Goal: Transaction & Acquisition: Purchase product/service

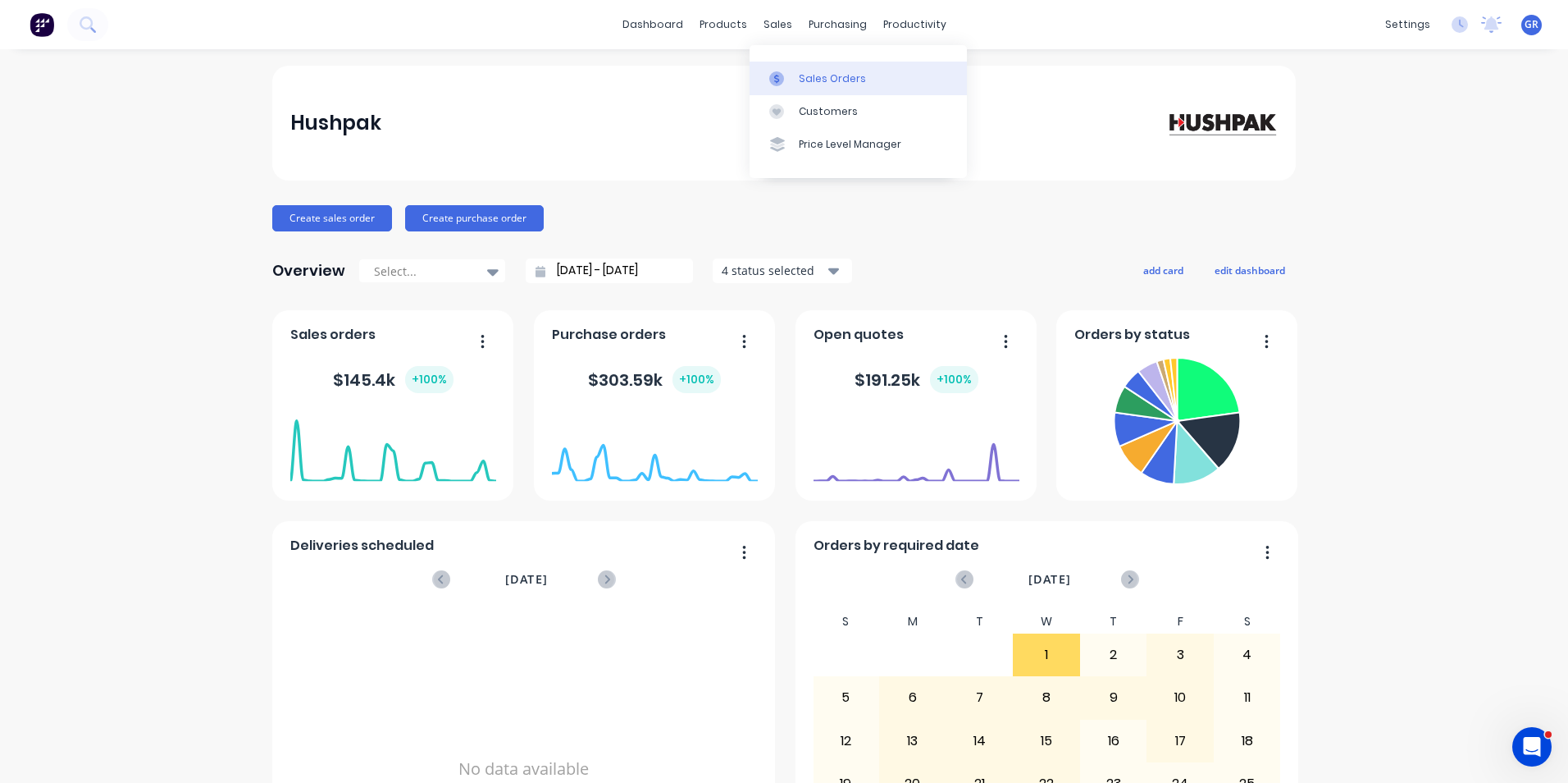
click at [822, 76] on div "Sales Orders" at bounding box center [832, 79] width 67 height 14
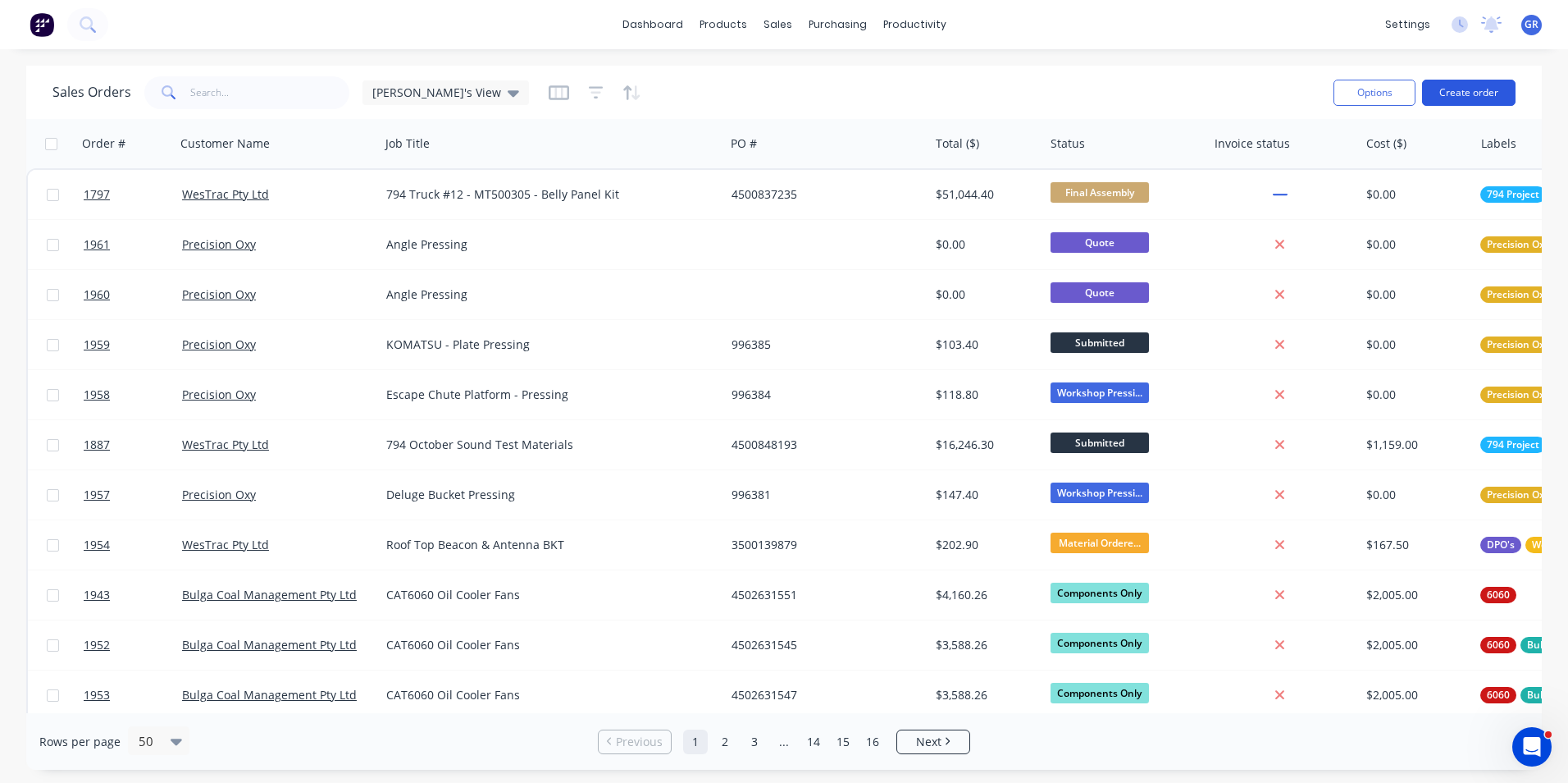
click at [1487, 93] on button "Create order" at bounding box center [1469, 92] width 93 height 26
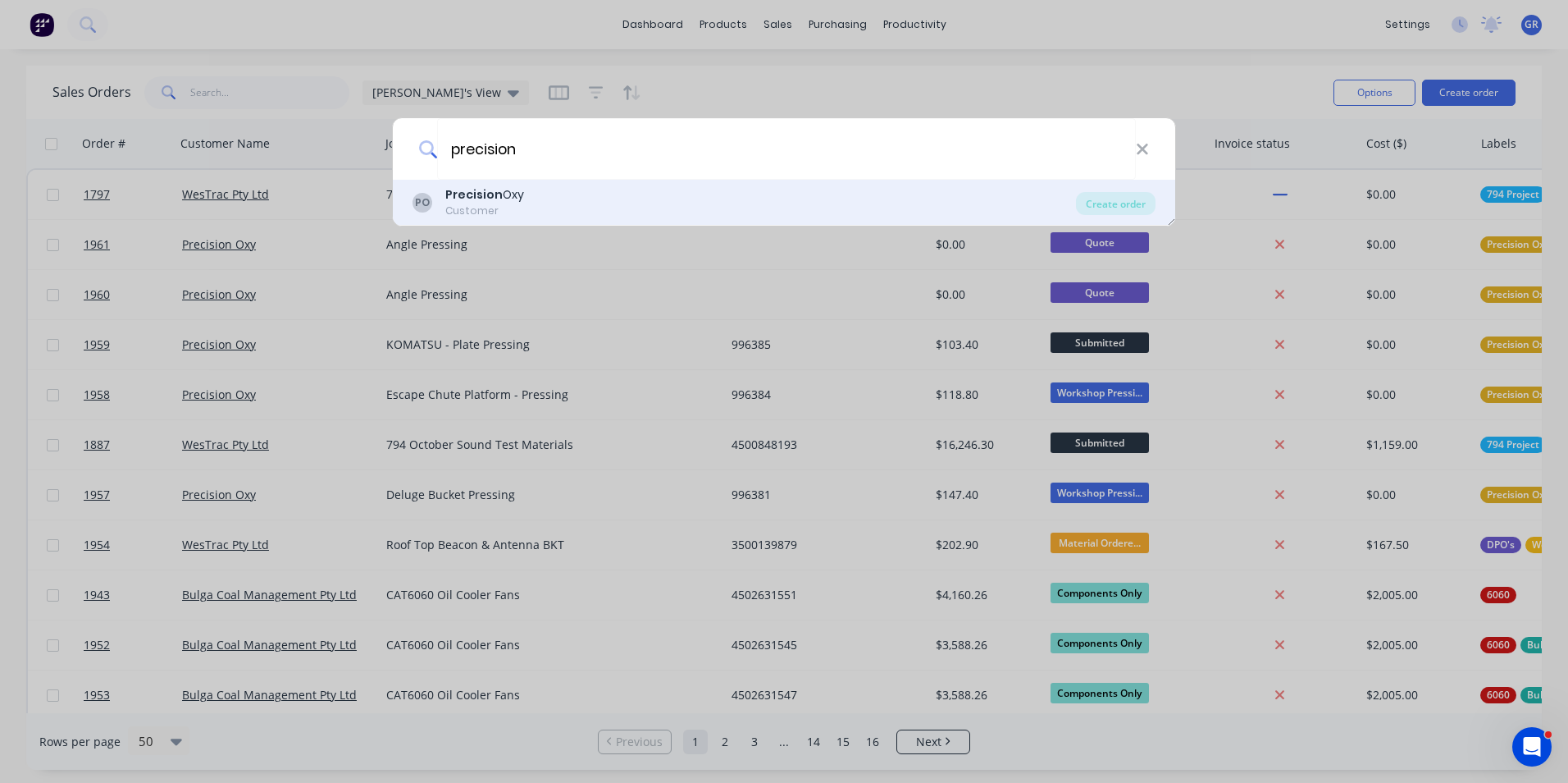
type input "precision"
click at [502, 195] on div "Precision Oxy" at bounding box center [484, 194] width 79 height 17
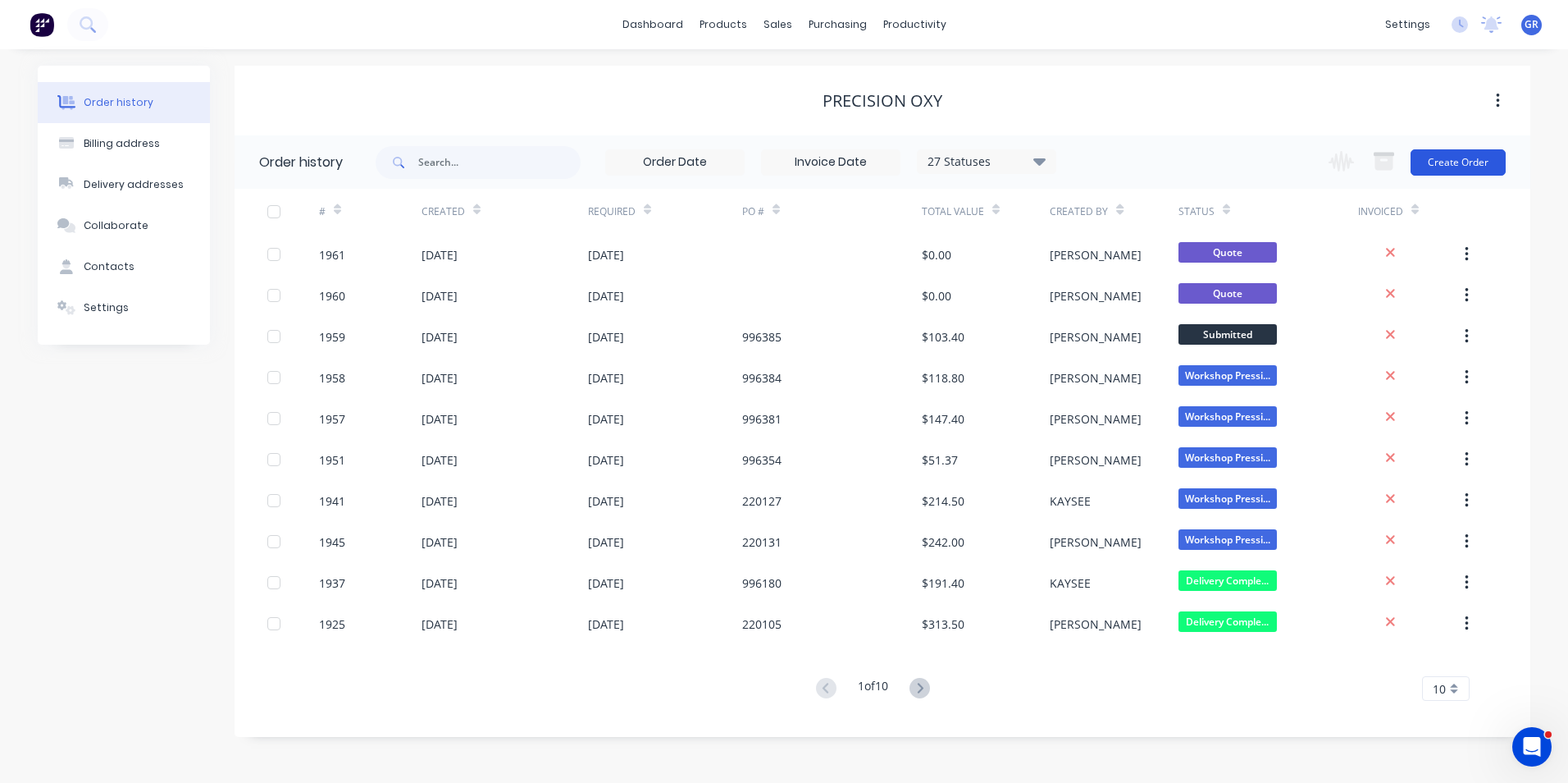
click at [1442, 161] on button "Create Order" at bounding box center [1458, 162] width 95 height 26
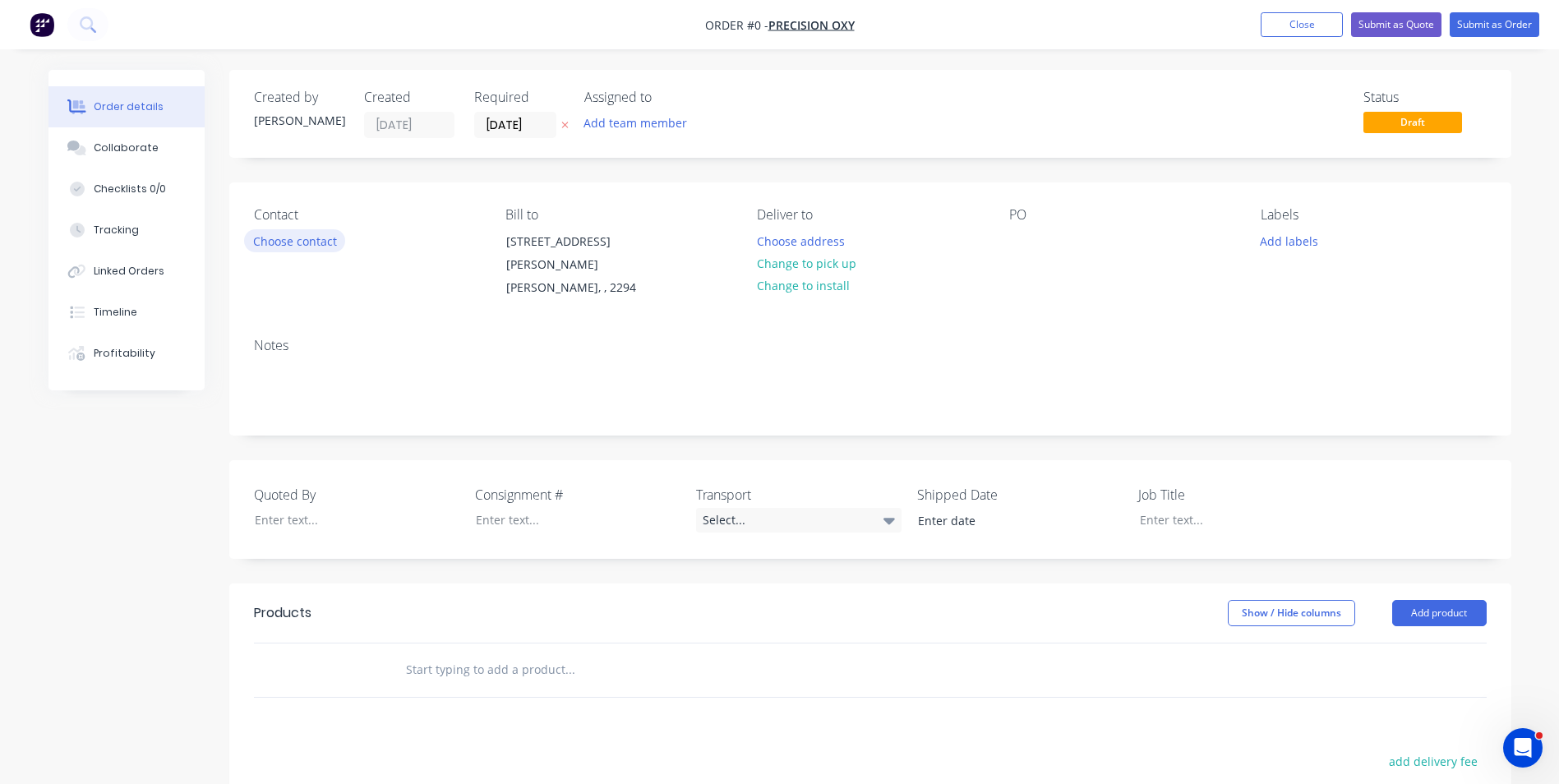
click at [322, 241] on button "Choose contact" at bounding box center [295, 240] width 101 height 23
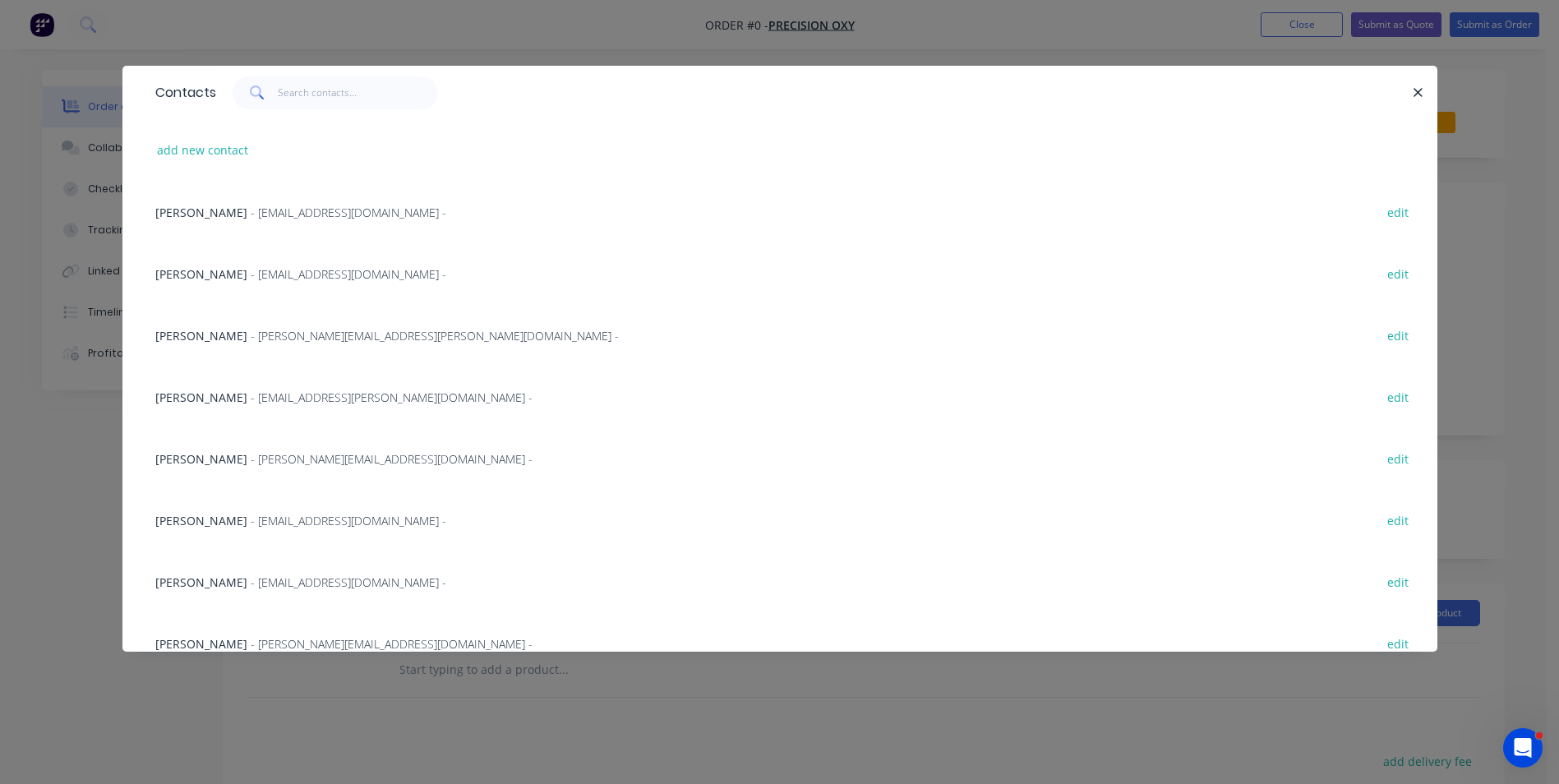
click at [254, 271] on span "- benw@oxycut.com.au -" at bounding box center [349, 273] width 196 height 15
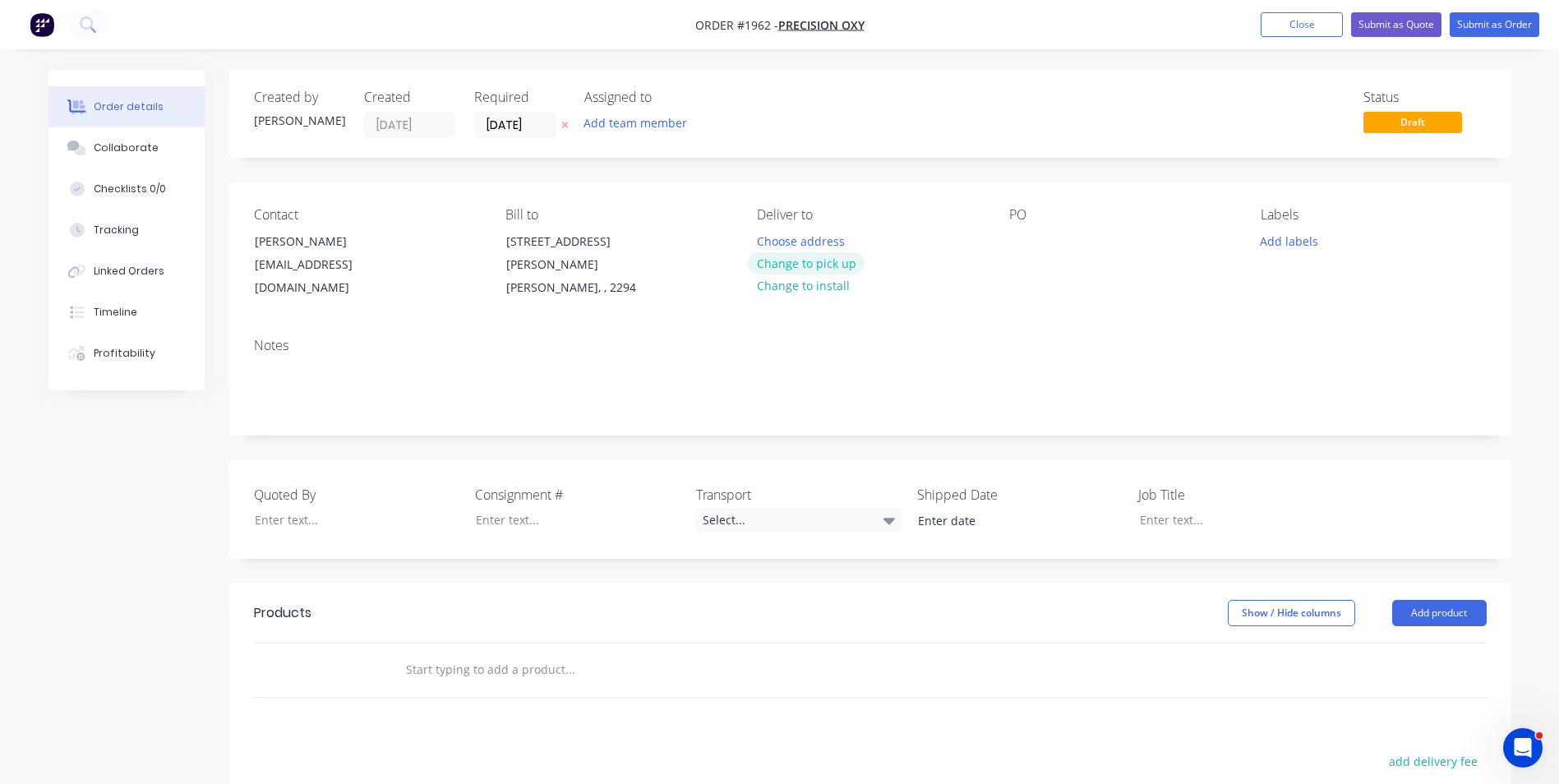
click at [830, 263] on button "Change to pick up" at bounding box center [806, 263] width 117 height 23
click at [1284, 242] on button "Add labels" at bounding box center [1289, 240] width 75 height 23
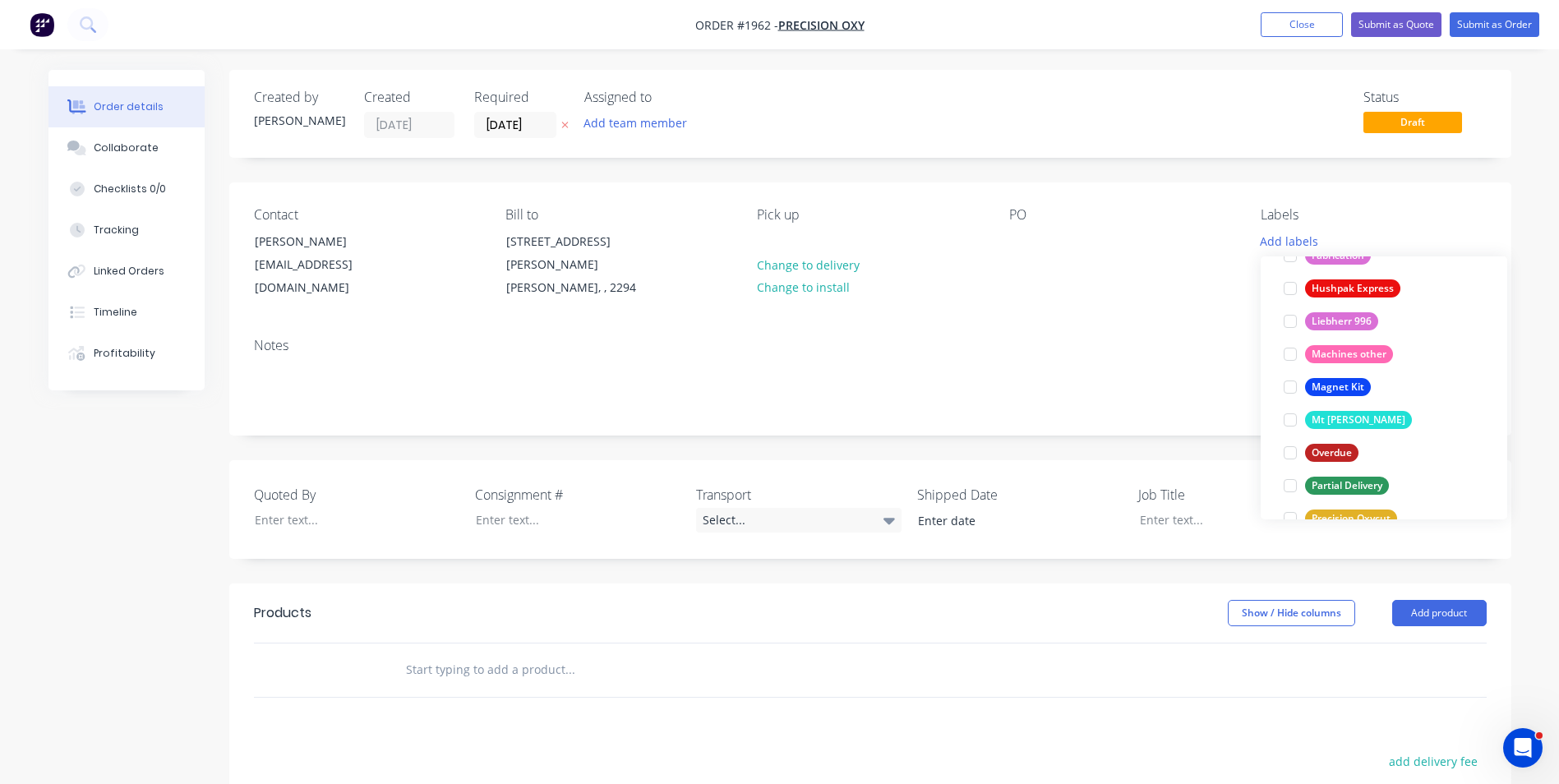
scroll to position [904, 0]
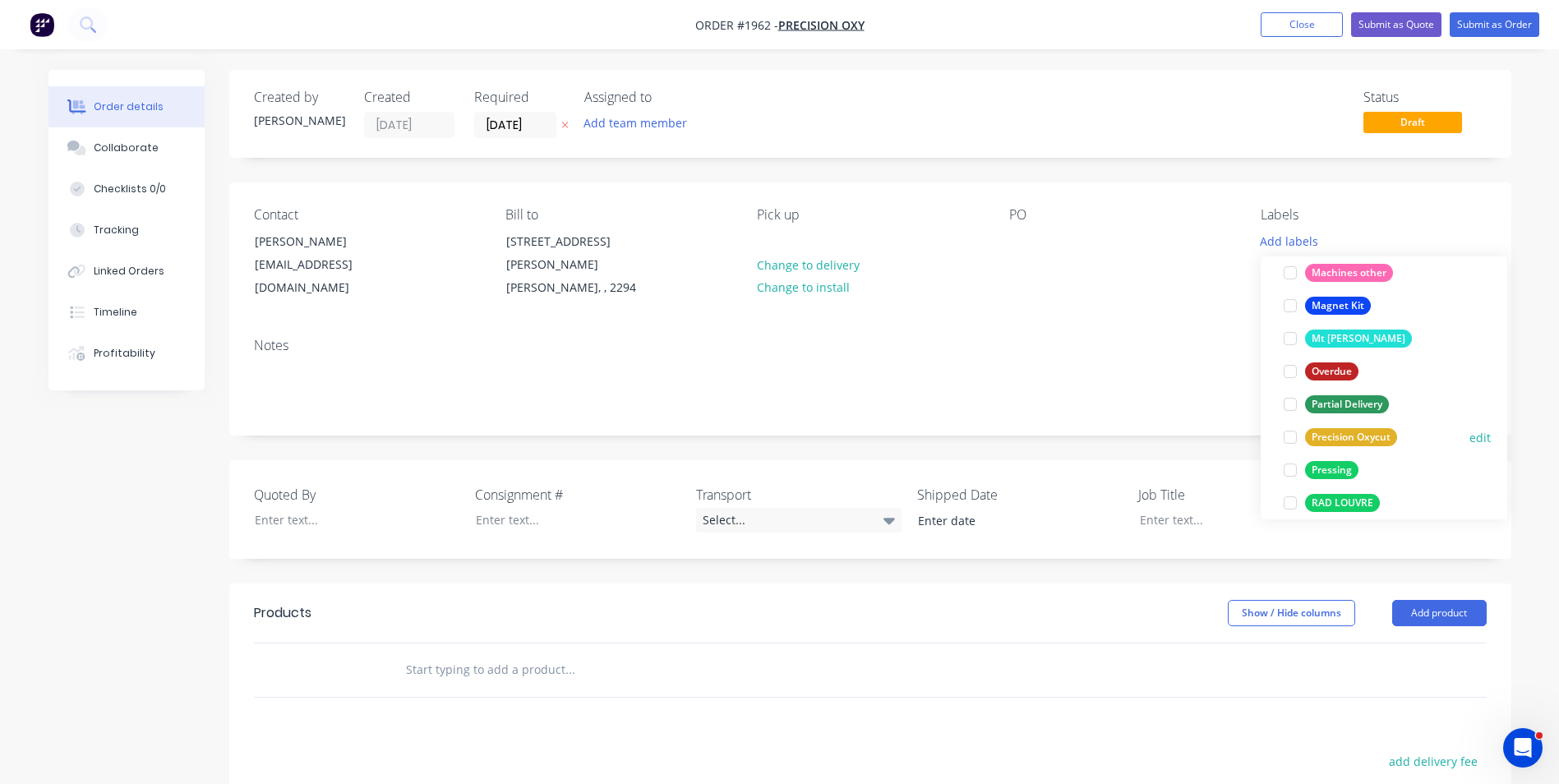
click at [1342, 432] on div "Precision Oxycut" at bounding box center [1352, 437] width 92 height 18
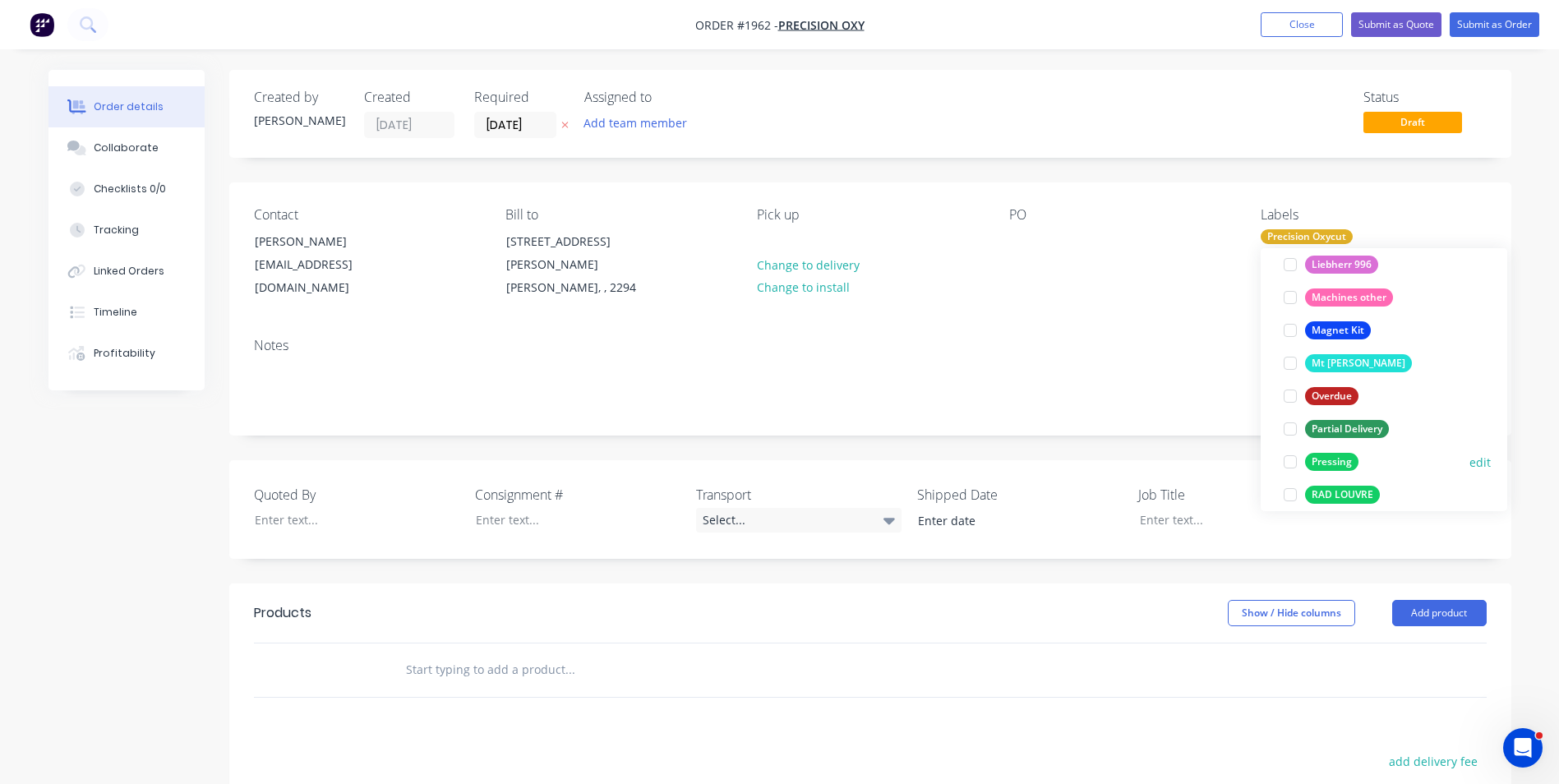
click at [1344, 462] on div "Pressing" at bounding box center [1332, 462] width 53 height 18
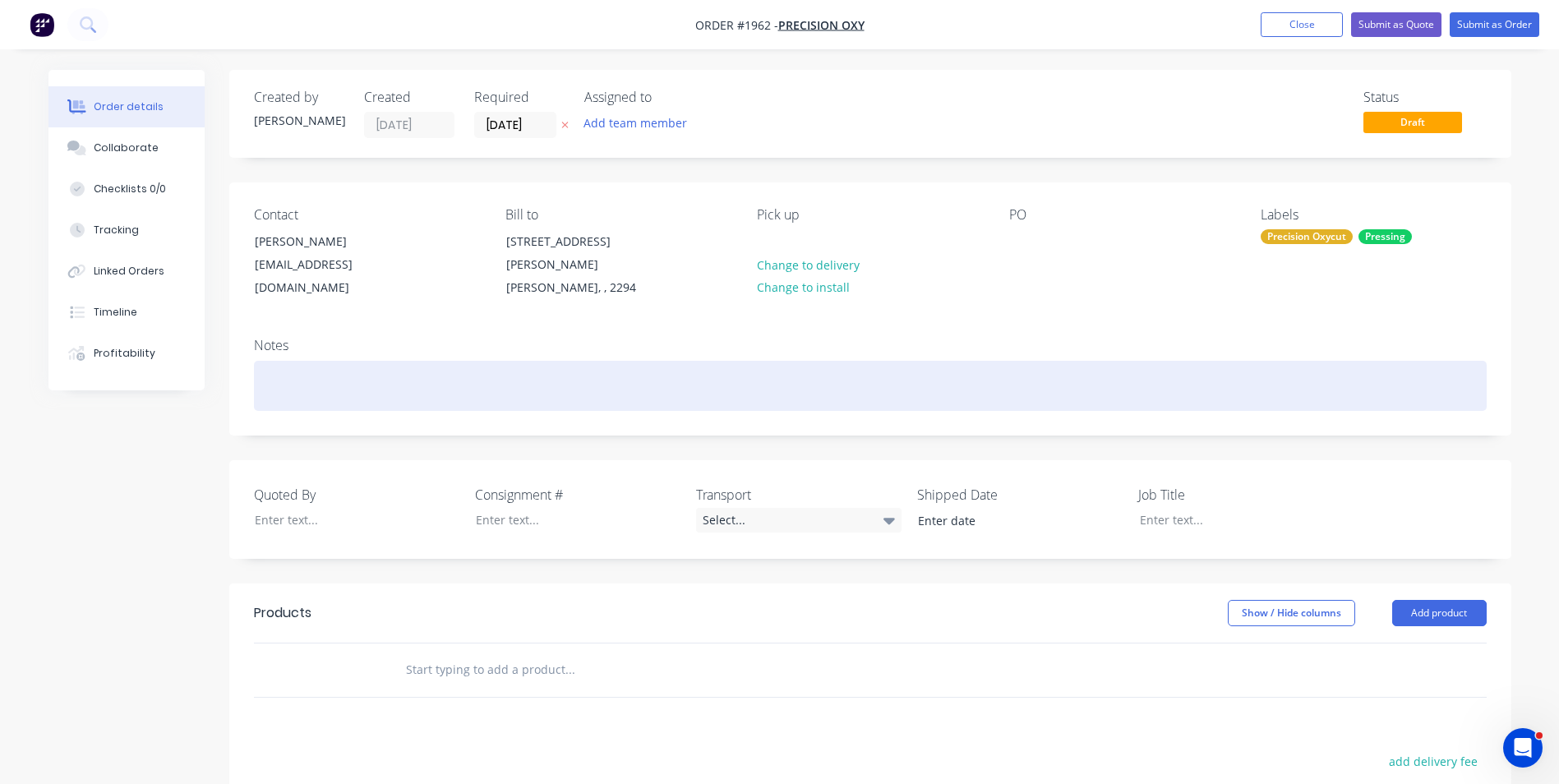
click at [301, 368] on div at bounding box center [870, 385] width 1233 height 50
click at [396, 373] on div "Androck - Pressed Chanel" at bounding box center [870, 385] width 1233 height 50
click at [412, 365] on div "Androck - Pressed Channel" at bounding box center [870, 385] width 1233 height 50
drag, startPoint x: 419, startPoint y: 371, endPoint x: 264, endPoint y: 371, distance: 155.0
click at [264, 371] on div "Androck - Pressed Channel" at bounding box center [870, 385] width 1233 height 50
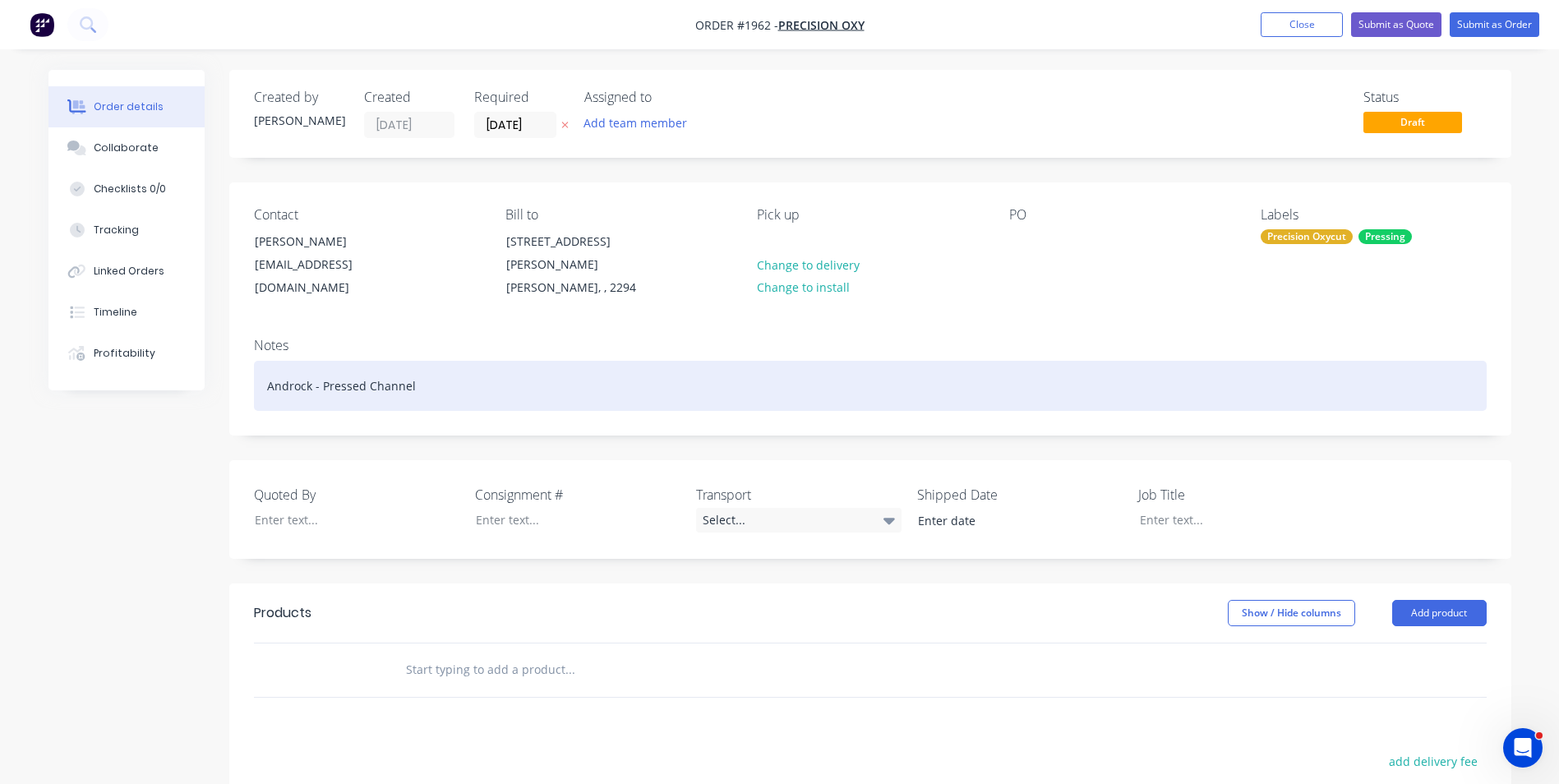
copy div "Androck - Pressed Channel"
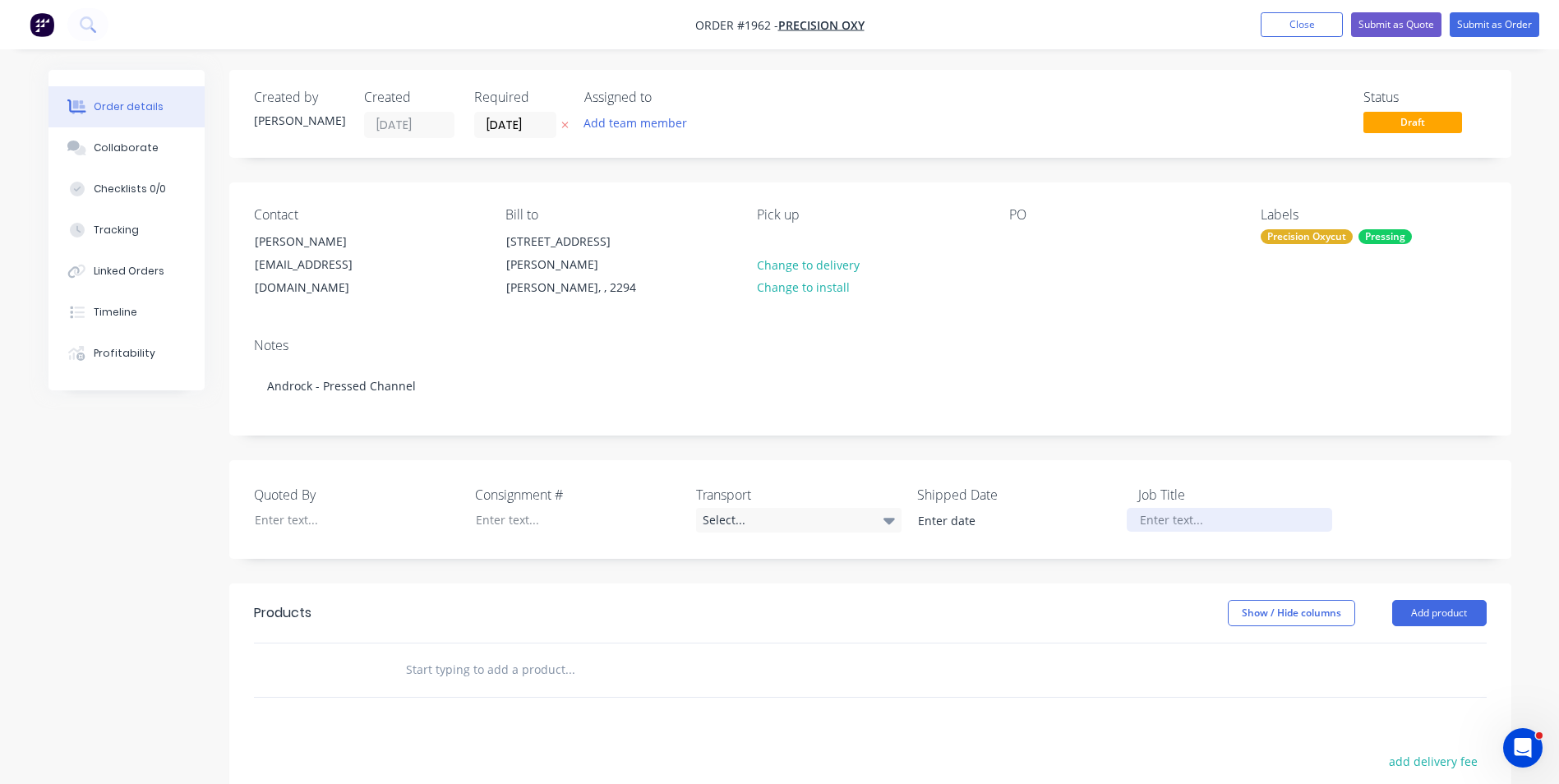
click at [1169, 508] on div at bounding box center [1229, 520] width 206 height 24
paste div
click at [278, 508] on div at bounding box center [344, 520] width 206 height 24
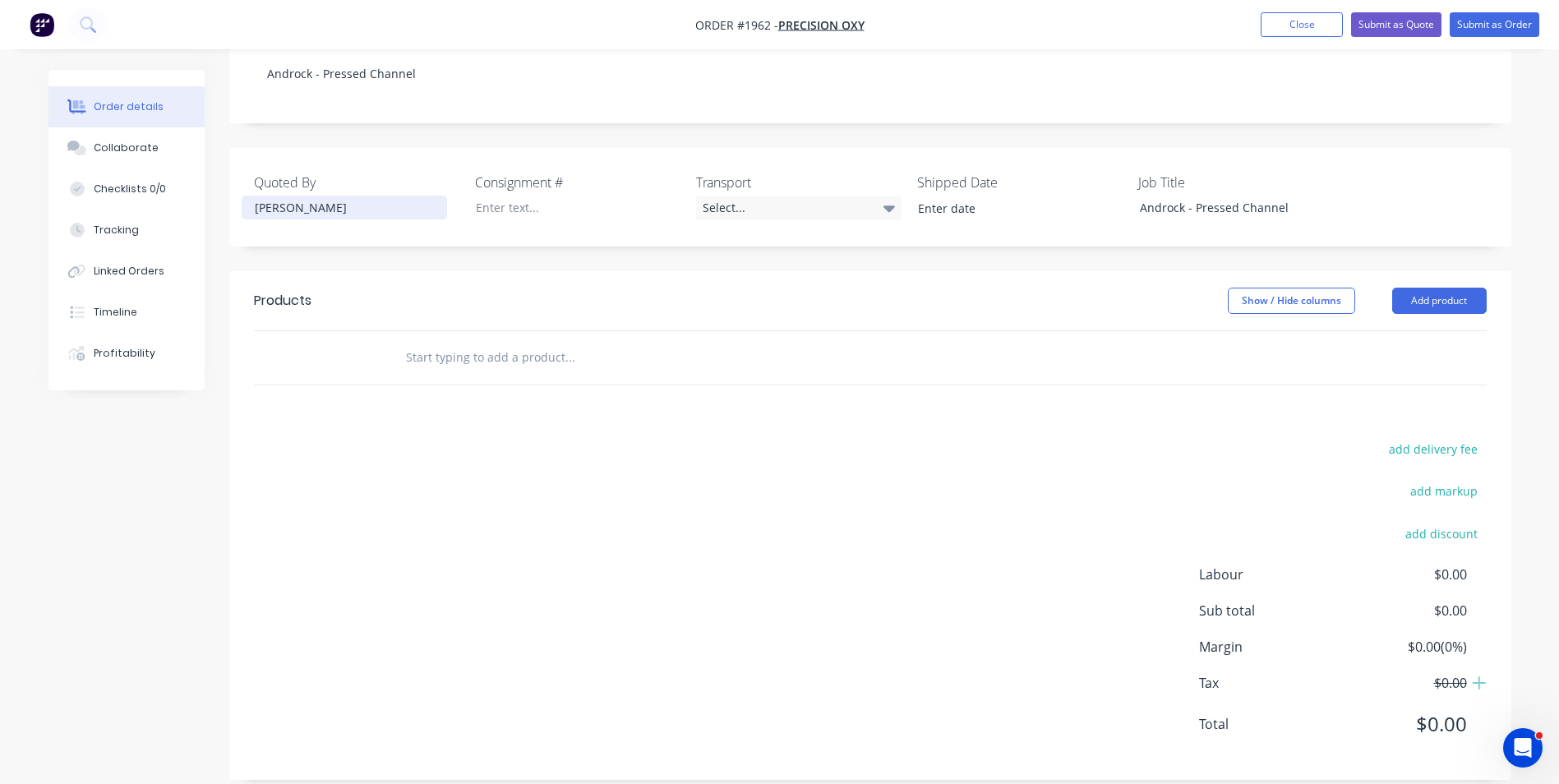
scroll to position [315, 0]
click at [443, 341] on input "text" at bounding box center [569, 355] width 329 height 33
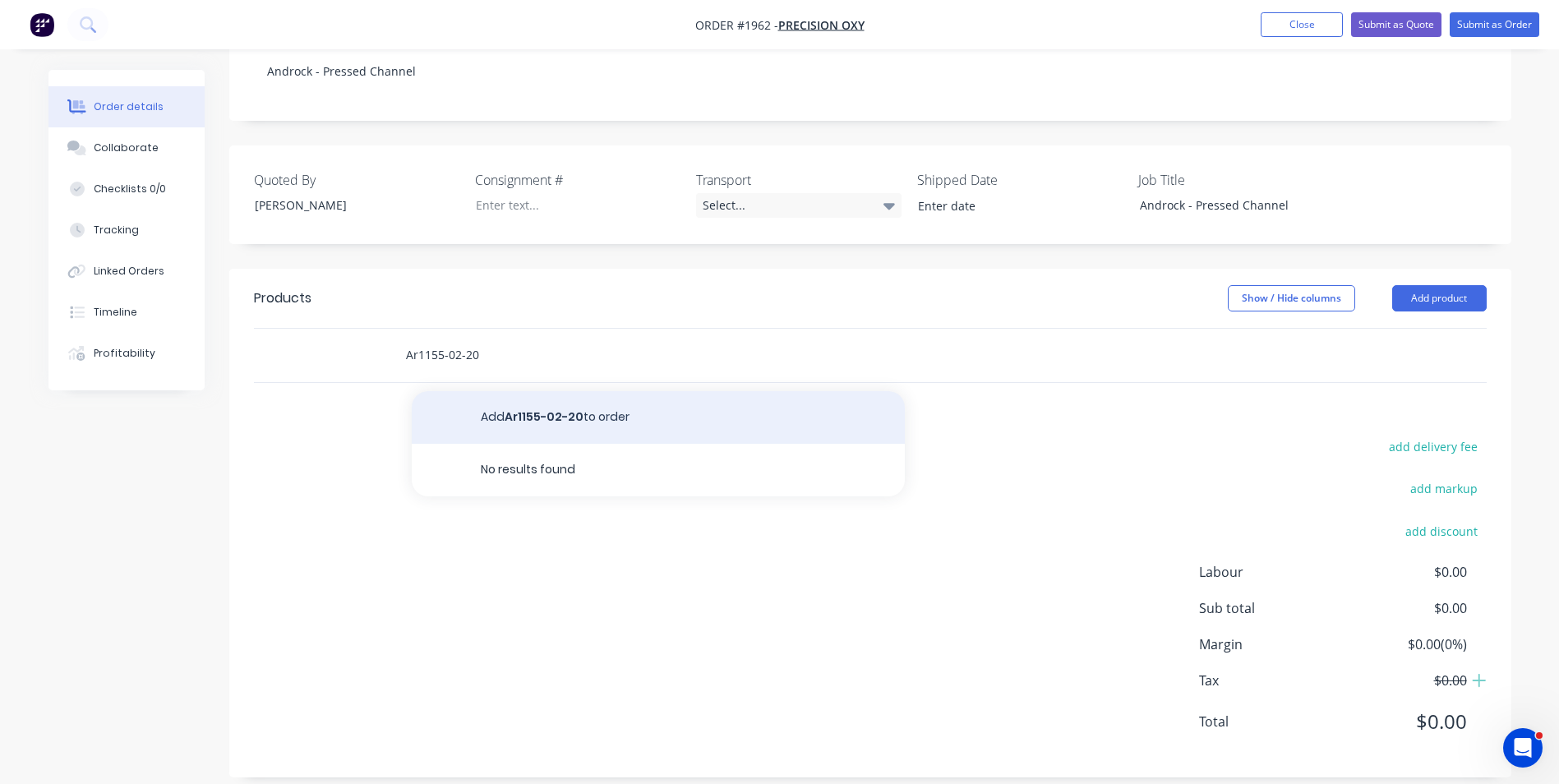
type input "Ar1155-02-20"
click at [534, 398] on button "Add Ar1155-02-20 to order" at bounding box center [659, 417] width 493 height 53
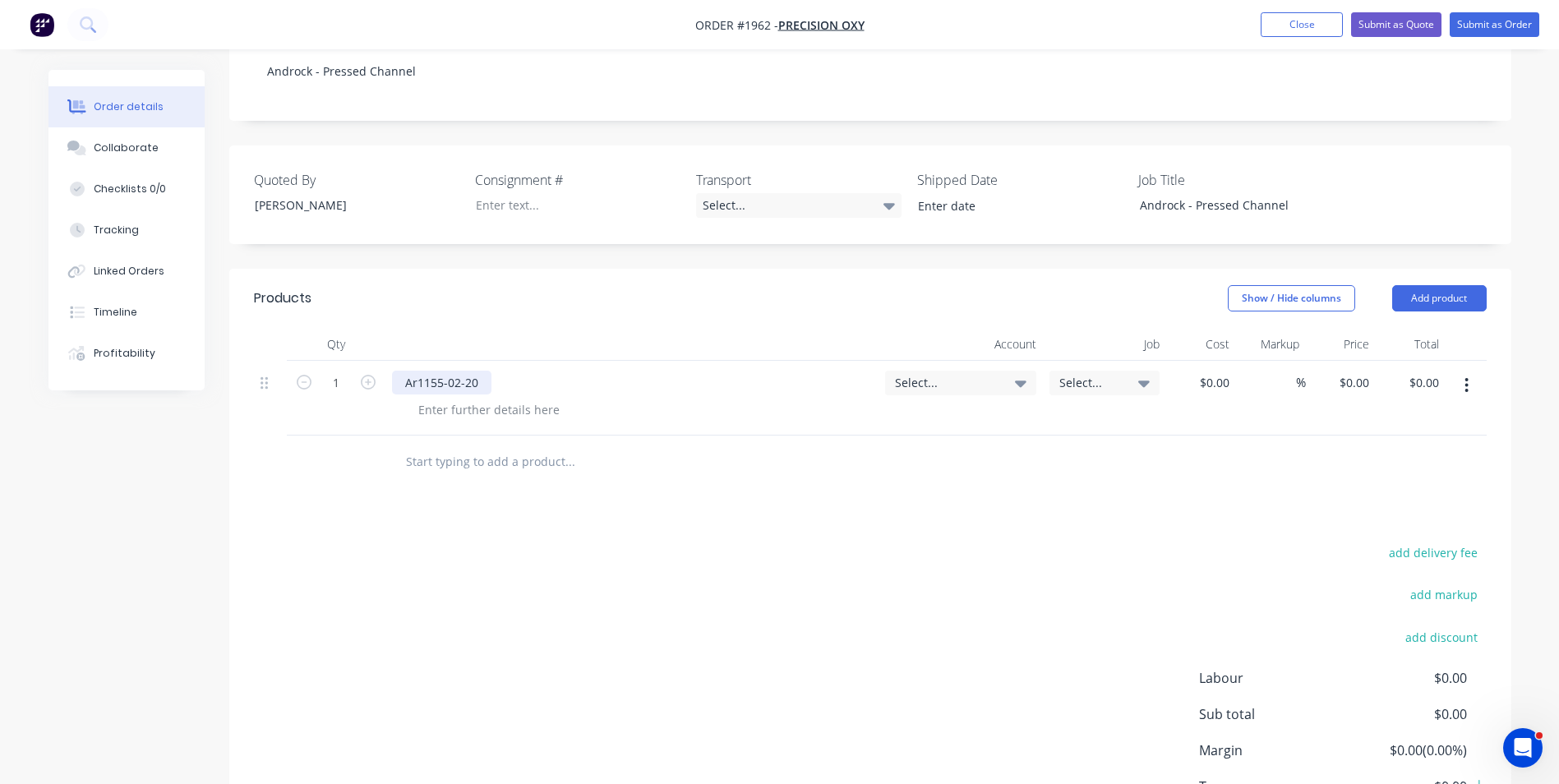
click at [484, 370] on div "Ar1155-02-20" at bounding box center [442, 382] width 100 height 24
click at [516, 397] on div at bounding box center [488, 409] width 168 height 24
paste div
drag, startPoint x: 648, startPoint y: 391, endPoint x: 638, endPoint y: 392, distance: 10.0
click at [638, 397] on div "Noted Hushpak finished press radius on 12mm plate is IR = R5 only" at bounding box center [603, 409] width 398 height 24
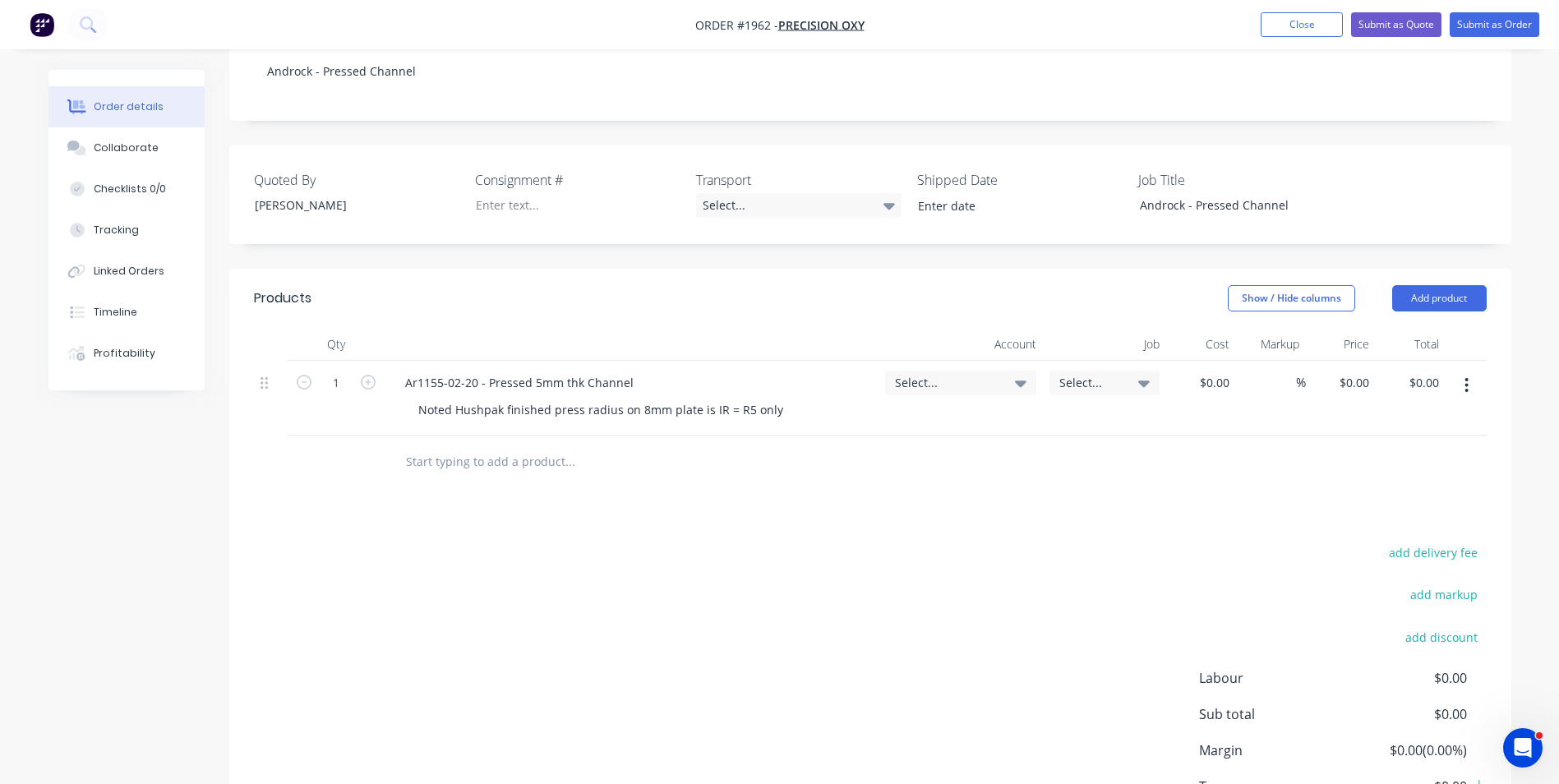
click at [909, 374] on span "Select..." at bounding box center [947, 382] width 103 height 17
click at [887, 416] on input at bounding box center [934, 432] width 168 height 33
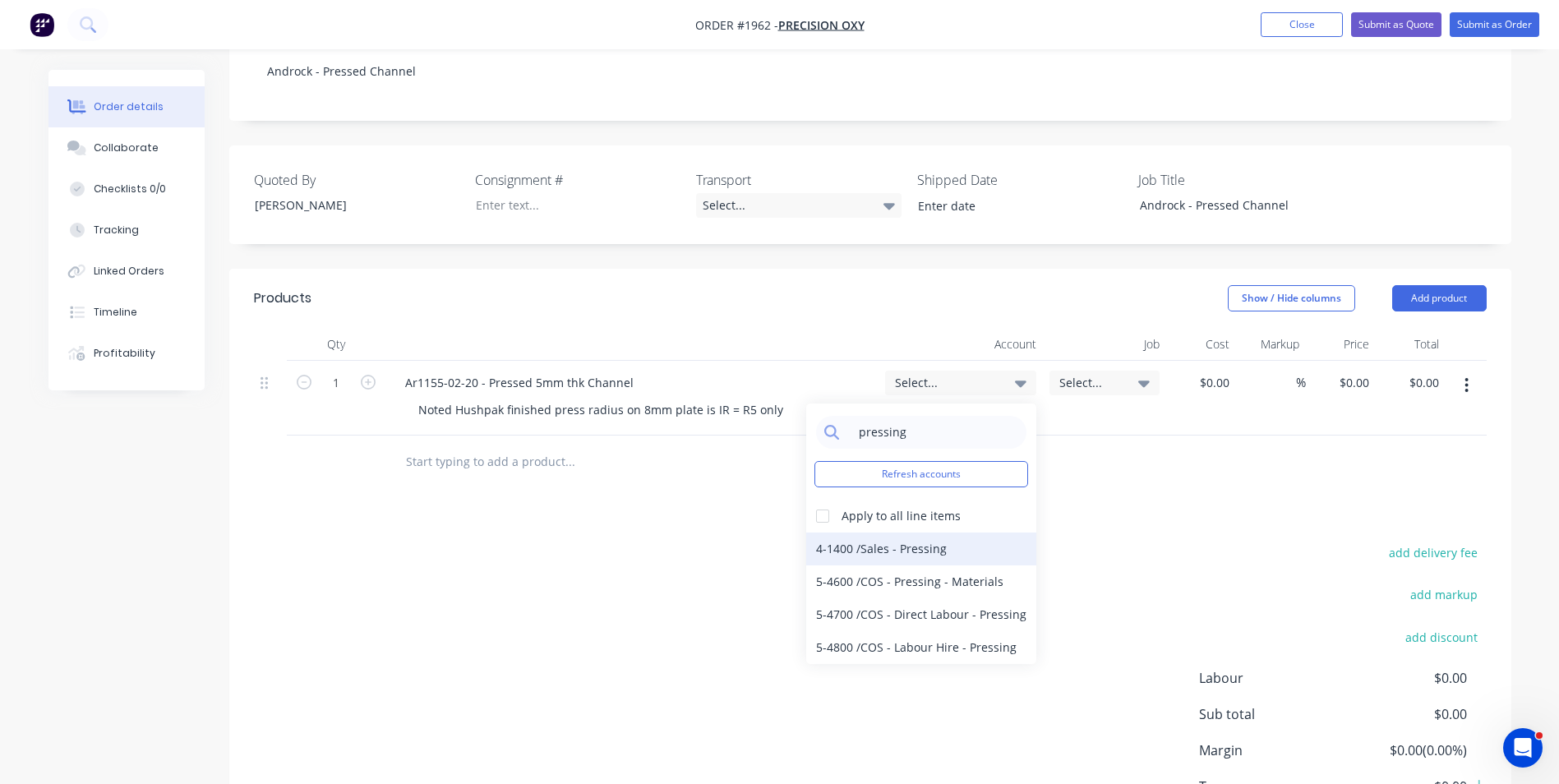
type input "pressing"
click at [915, 532] on div "4-1400 / Sales - Pressing" at bounding box center [921, 549] width 230 height 33
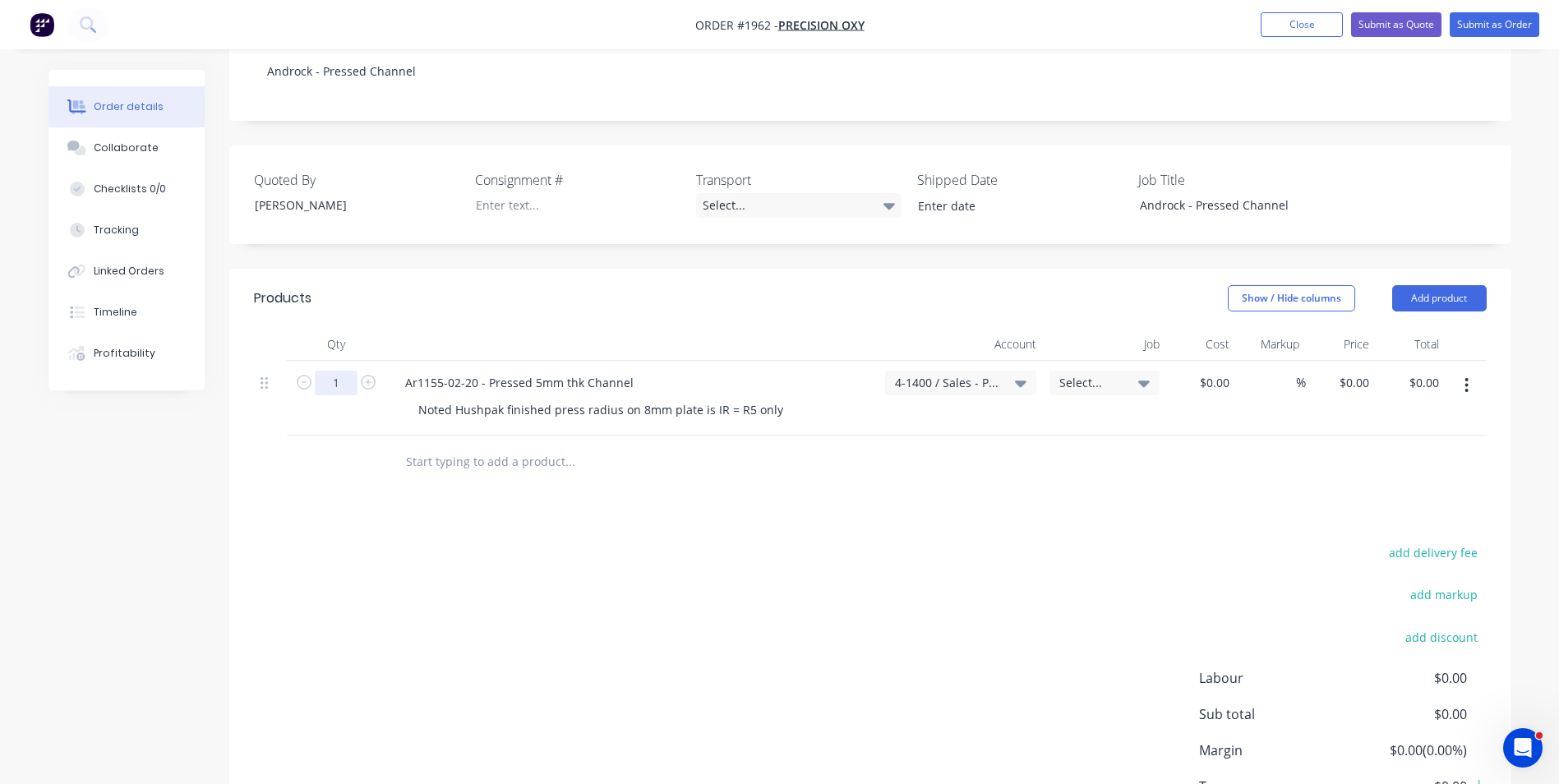
click at [334, 370] on input "1" at bounding box center [336, 382] width 43 height 24
type input "48"
click at [1355, 370] on div "0 $0.00" at bounding box center [1353, 382] width 44 height 24
type input "$45.20"
type input "$2,169.60"
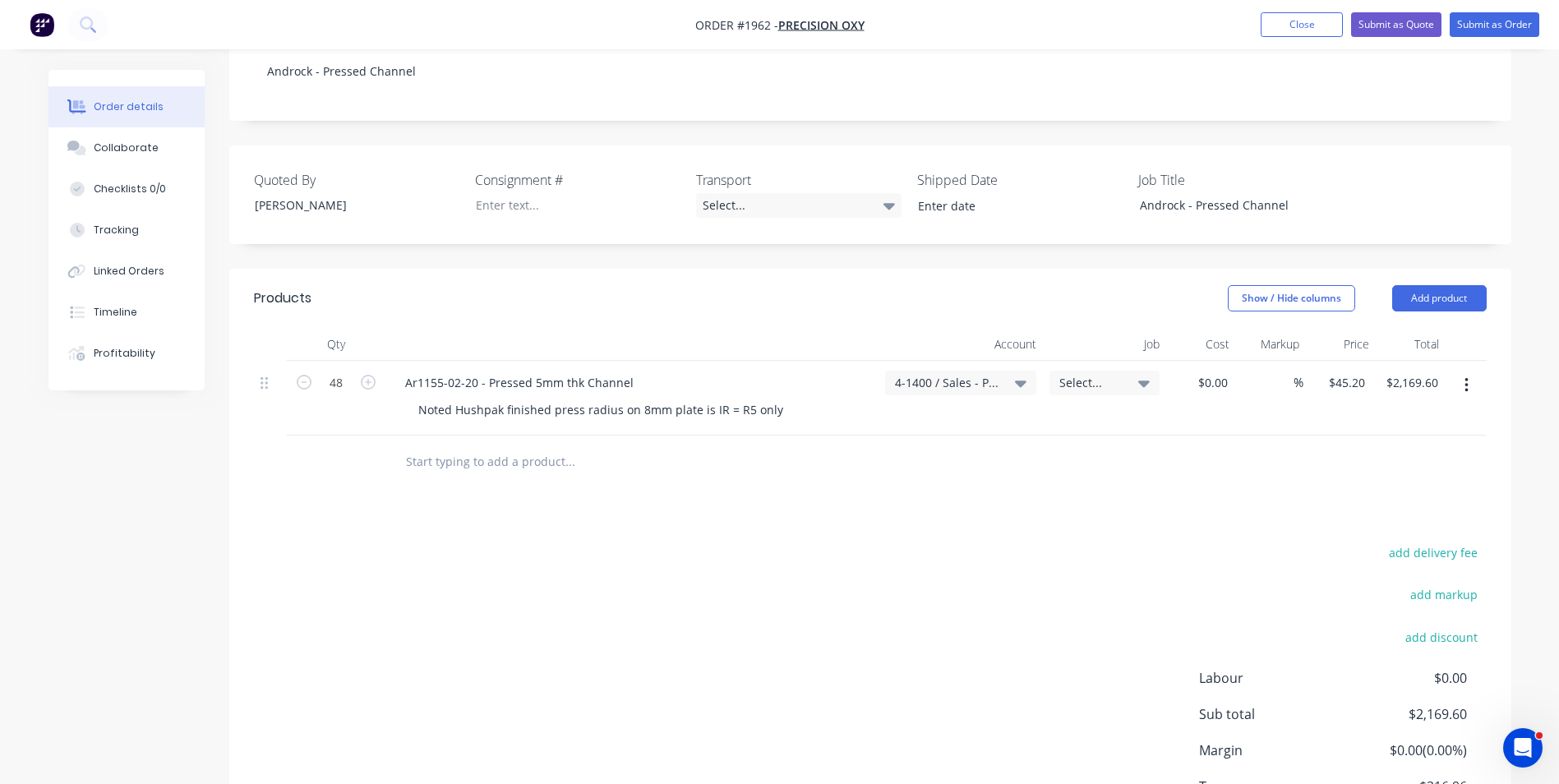
click at [1330, 435] on div at bounding box center [870, 462] width 1233 height 53
click at [1461, 285] on button "Add product" at bounding box center [1439, 298] width 94 height 26
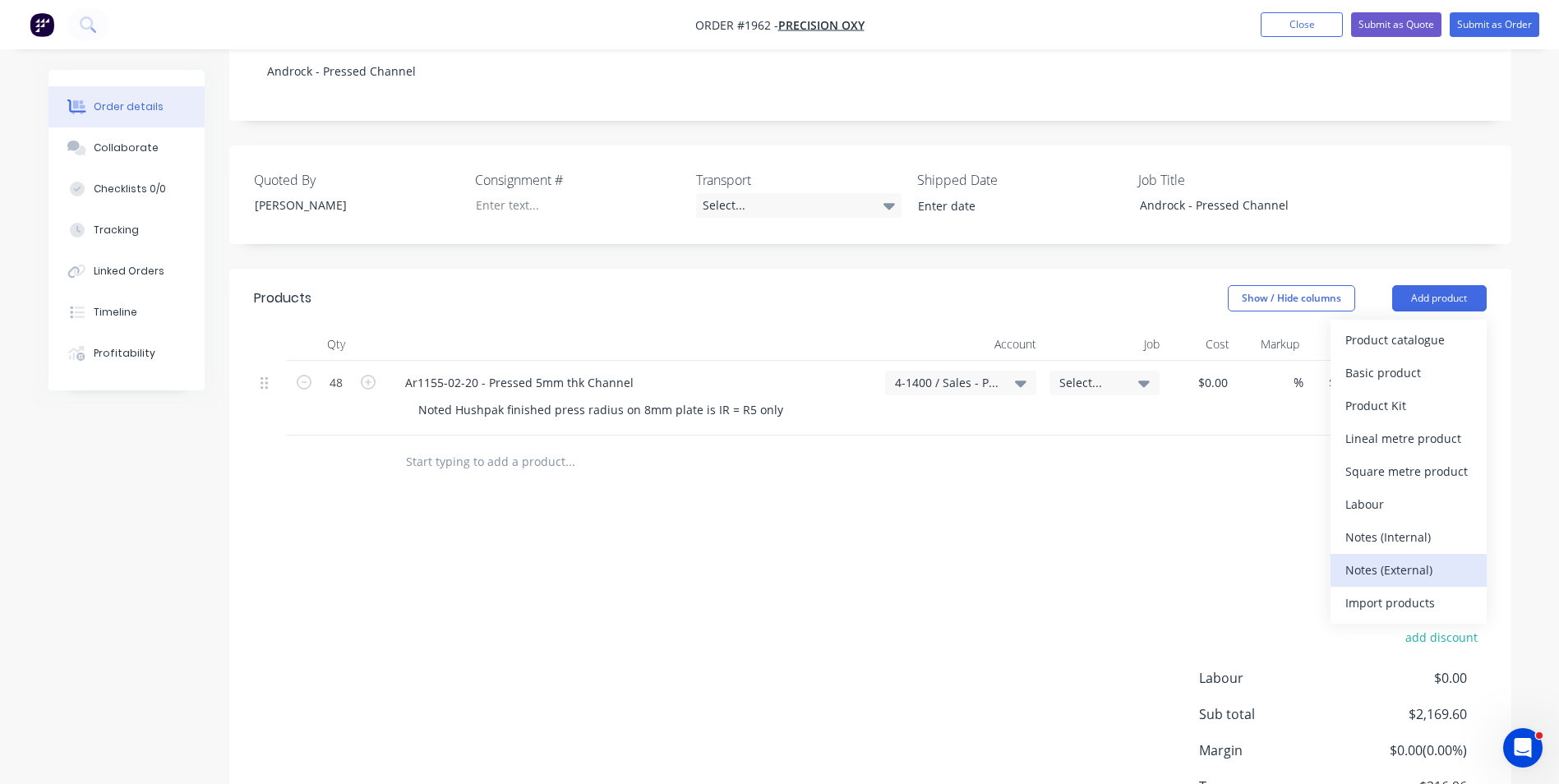
click at [1404, 558] on div "Notes (External)" at bounding box center [1410, 569] width 127 height 24
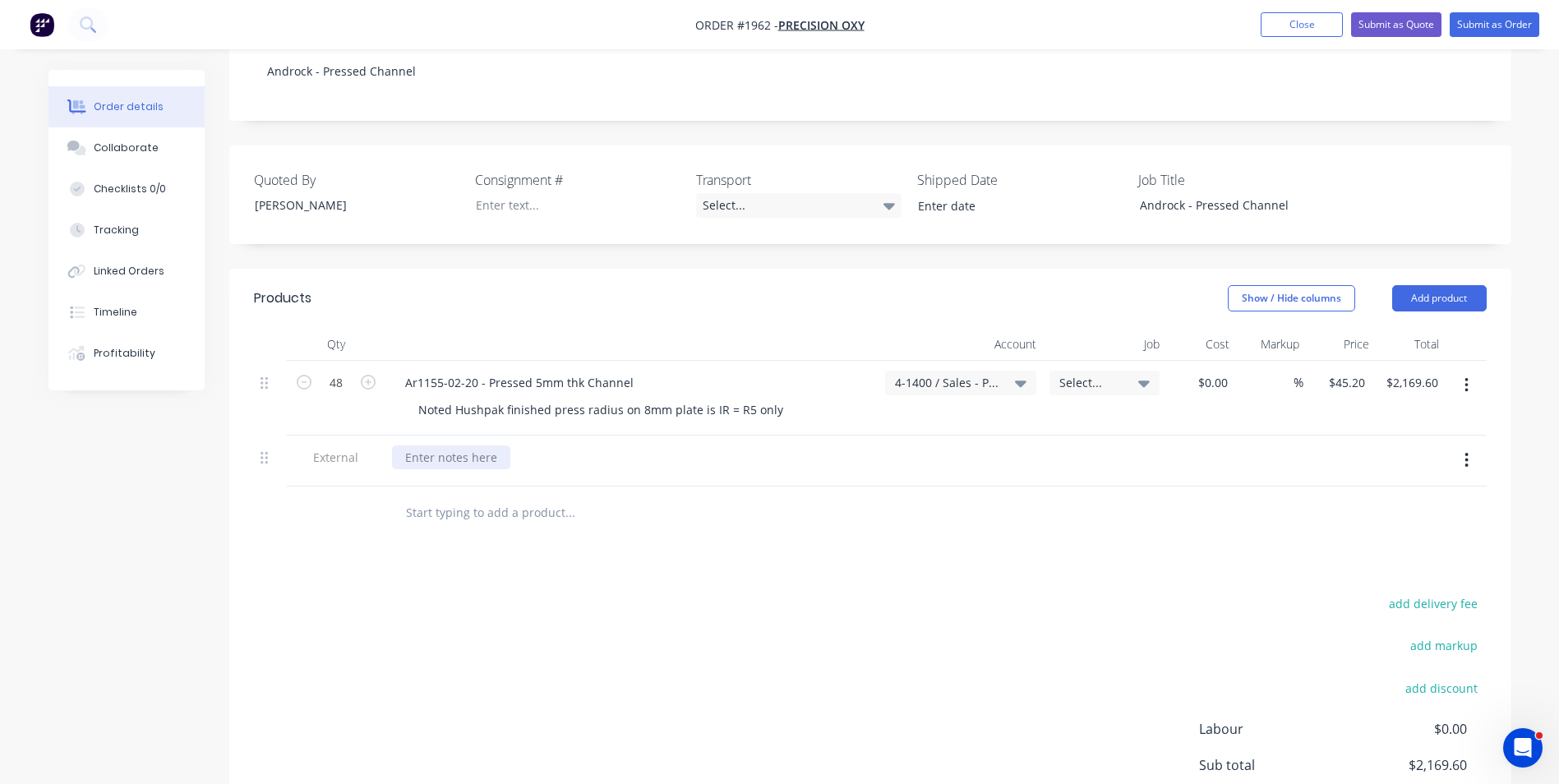
click at [431, 445] on div at bounding box center [451, 457] width 119 height 24
paste div
click at [1381, 23] on button "Submit as Quote" at bounding box center [1397, 24] width 91 height 24
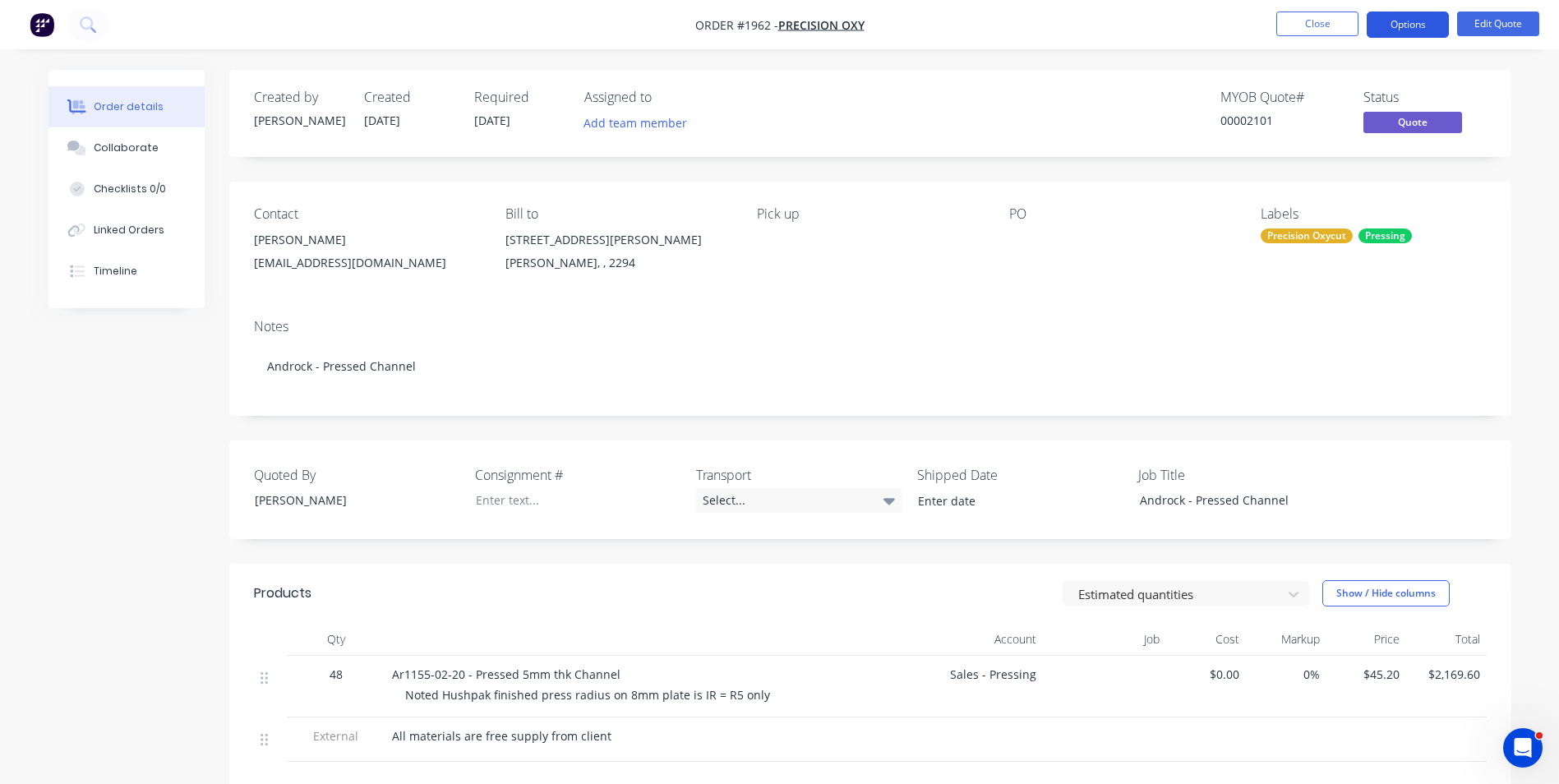
click at [1410, 26] on button "Options" at bounding box center [1408, 24] width 82 height 26
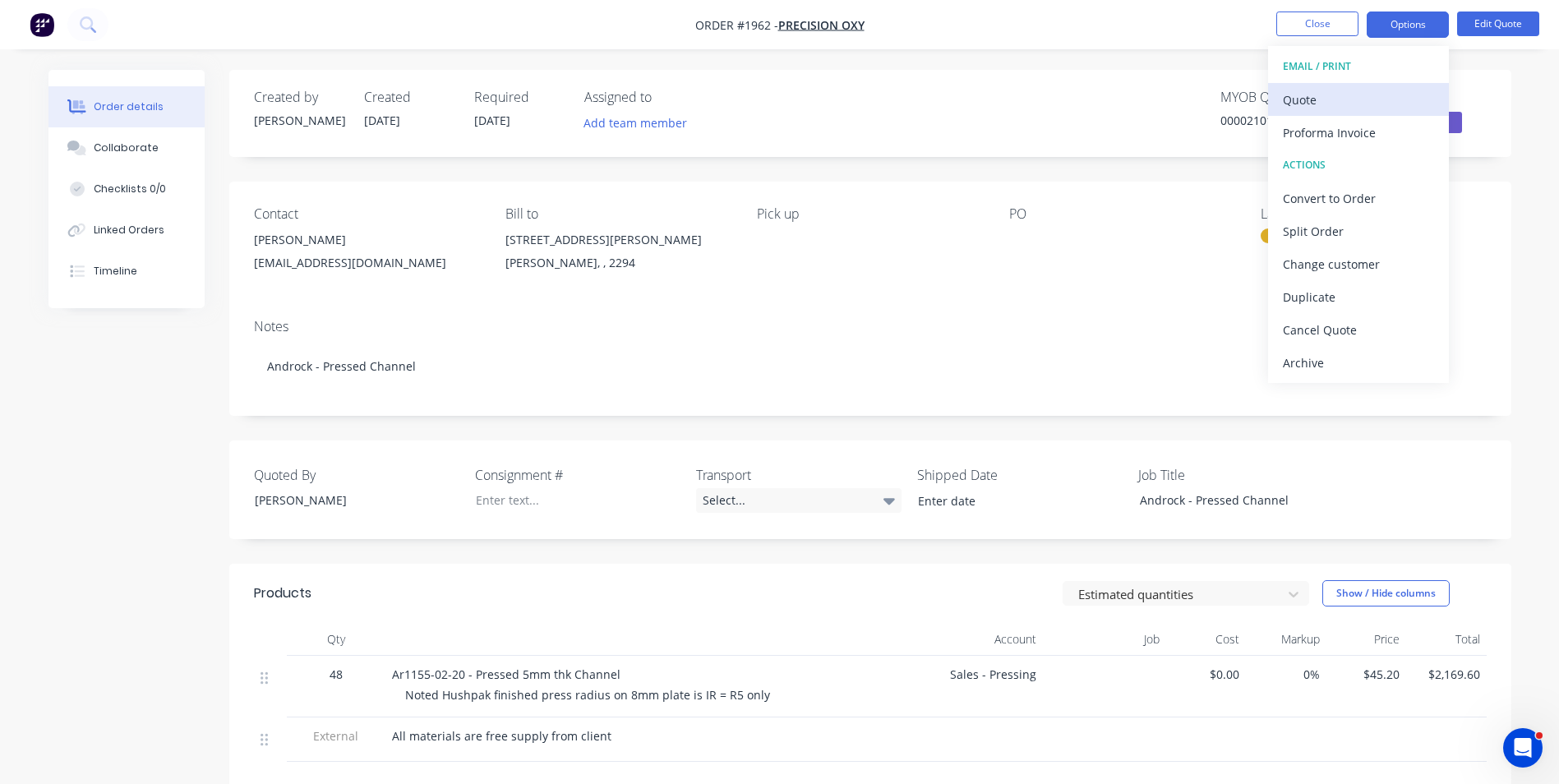
click at [1318, 94] on div "Quote" at bounding box center [1359, 100] width 151 height 24
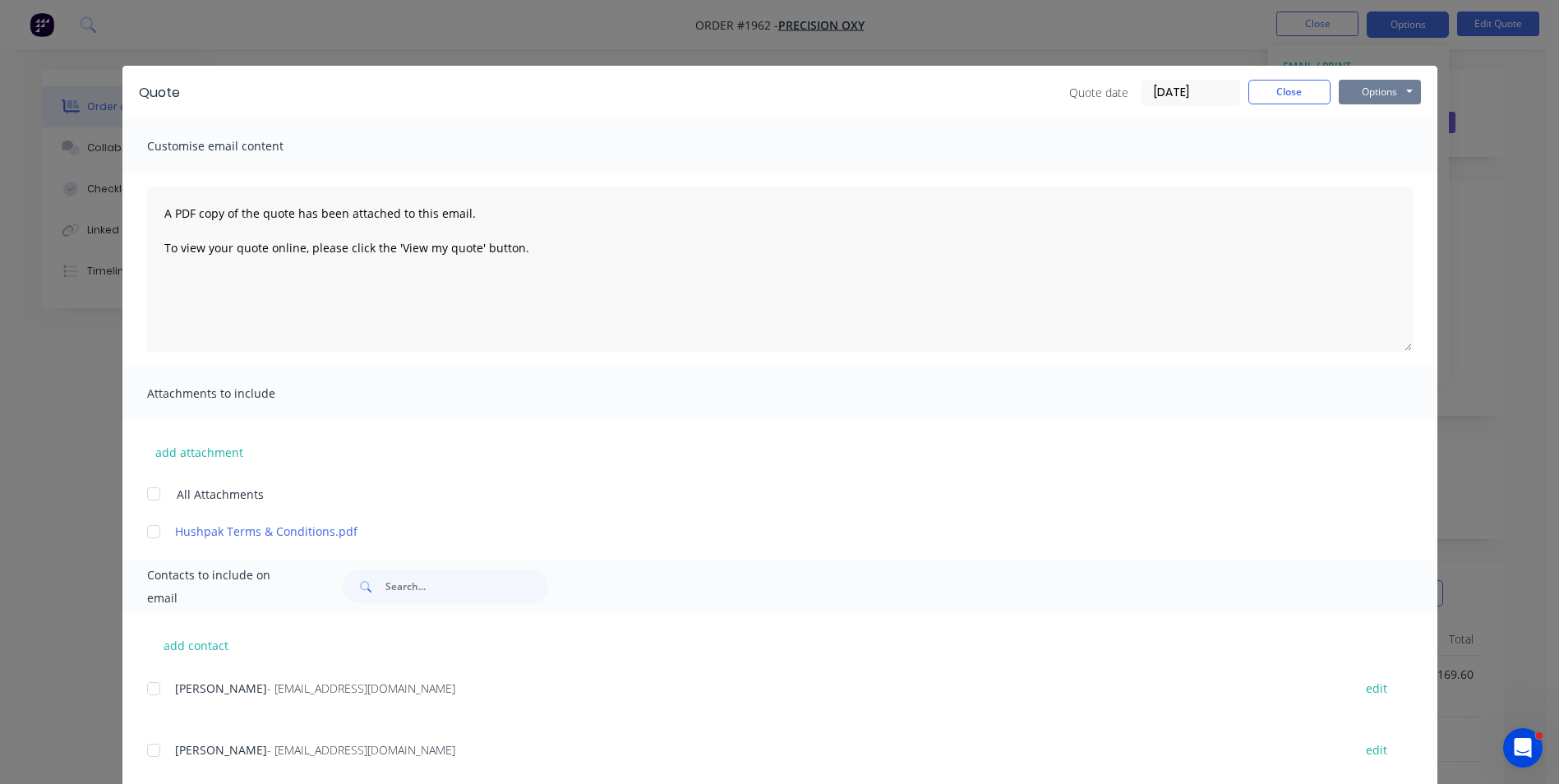
click at [1385, 93] on button "Options" at bounding box center [1380, 91] width 82 height 24
click at [1381, 151] on button "Print" at bounding box center [1391, 148] width 105 height 27
click at [1290, 103] on button "Close" at bounding box center [1289, 91] width 82 height 24
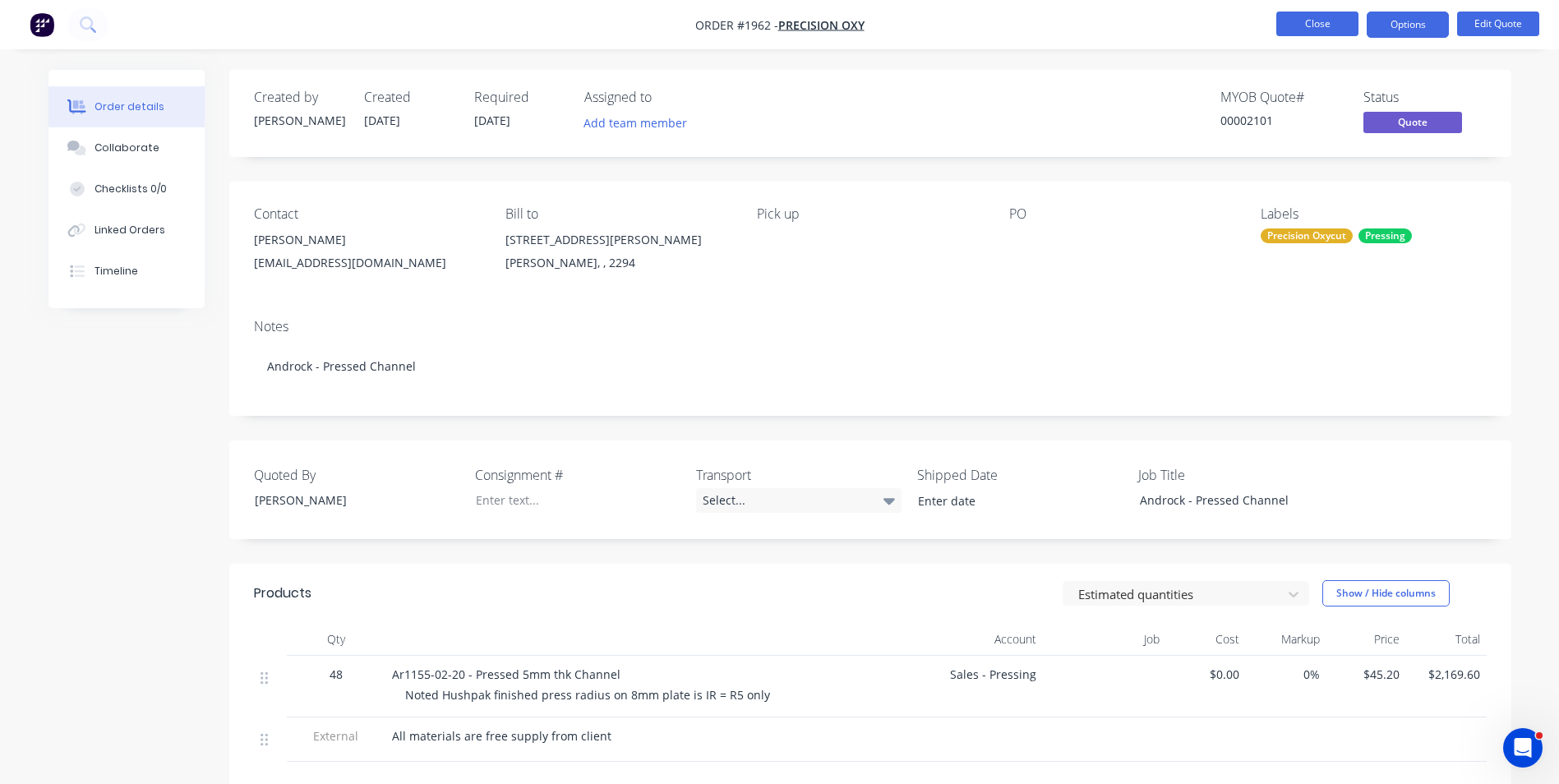
click at [1313, 24] on button "Close" at bounding box center [1317, 24] width 82 height 24
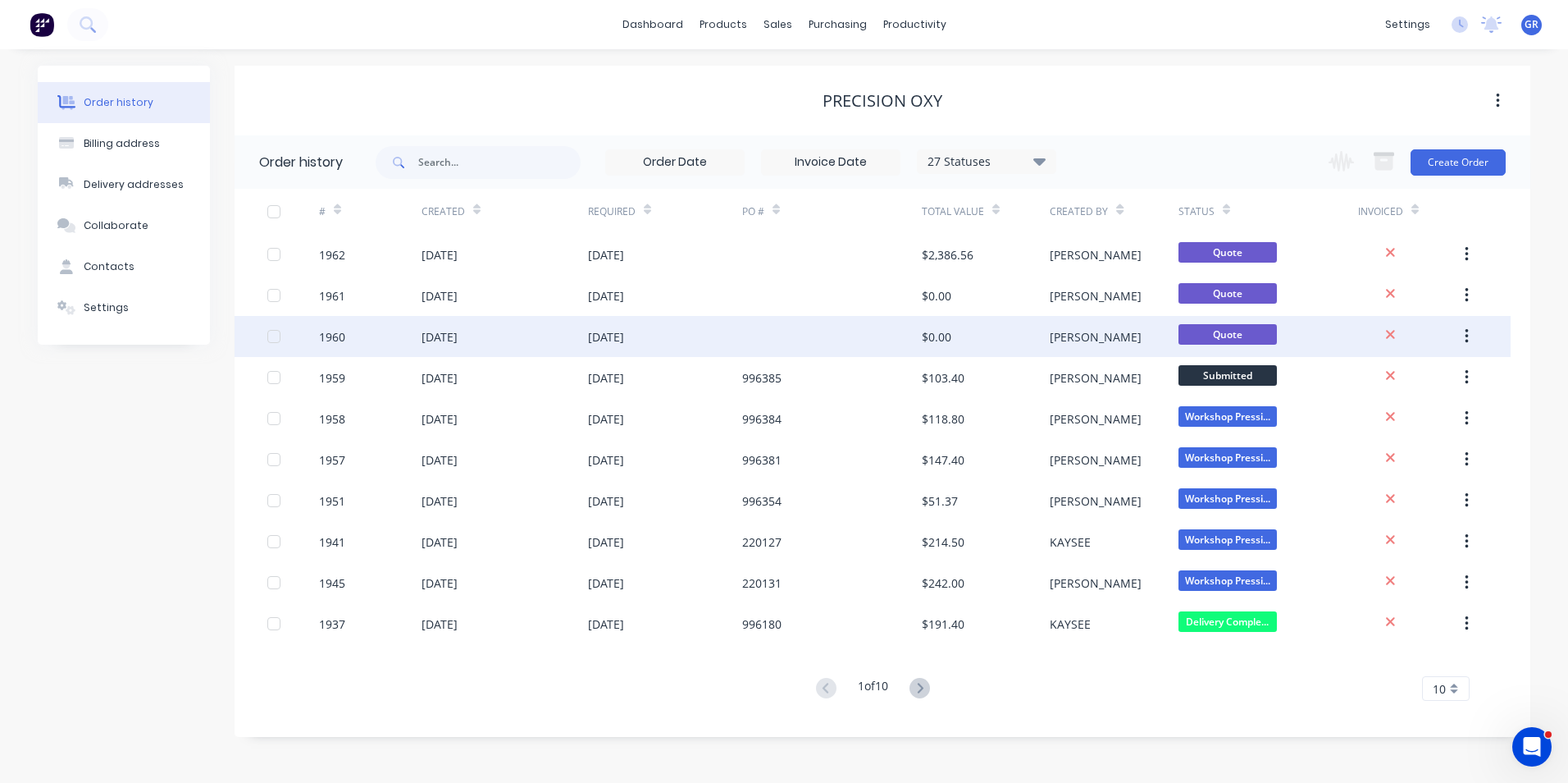
click at [338, 339] on div "1960" at bounding box center [332, 336] width 26 height 17
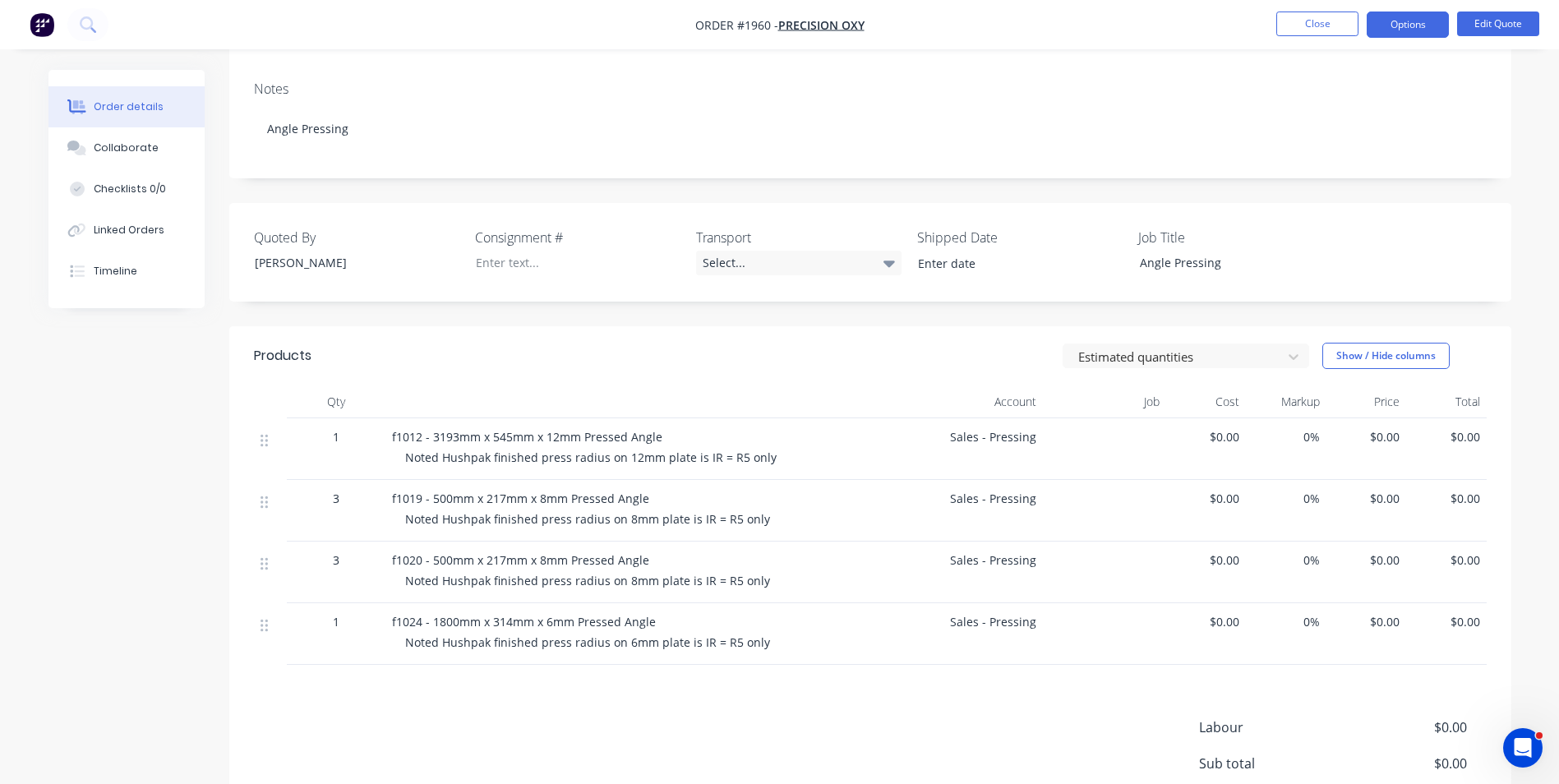
scroll to position [246, 0]
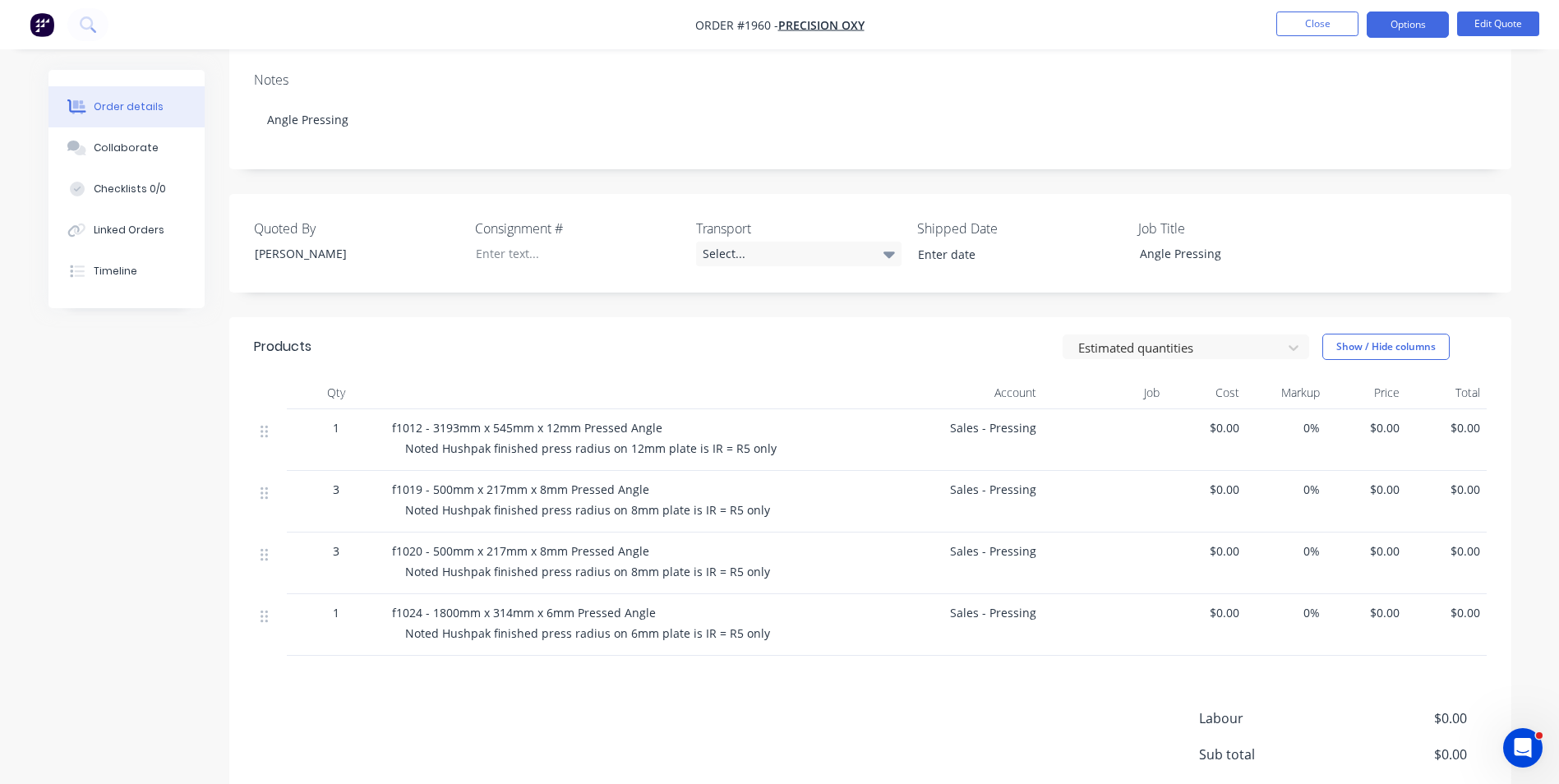
click at [1384, 430] on span "$0.00" at bounding box center [1367, 427] width 67 height 17
click at [1384, 426] on span "$0.00" at bounding box center [1367, 427] width 67 height 17
click at [1380, 426] on span "$0.00" at bounding box center [1367, 427] width 67 height 17
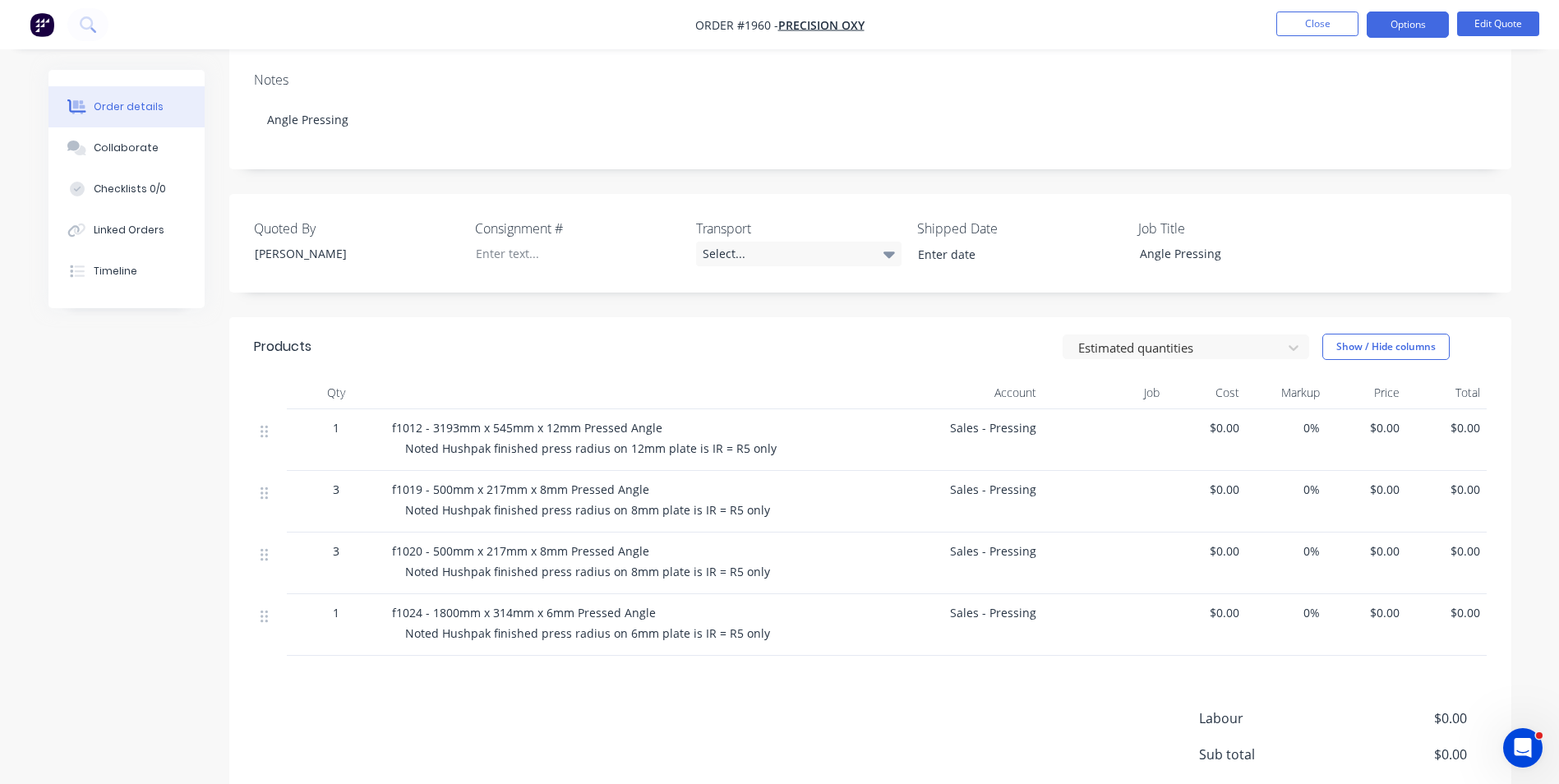
click at [1380, 426] on span "$0.00" at bounding box center [1367, 427] width 67 height 17
click at [1391, 447] on div "$0.00" at bounding box center [1367, 440] width 81 height 62
click at [1386, 432] on span "$0.00" at bounding box center [1367, 427] width 67 height 17
click at [1380, 429] on span "$0.00" at bounding box center [1367, 427] width 67 height 17
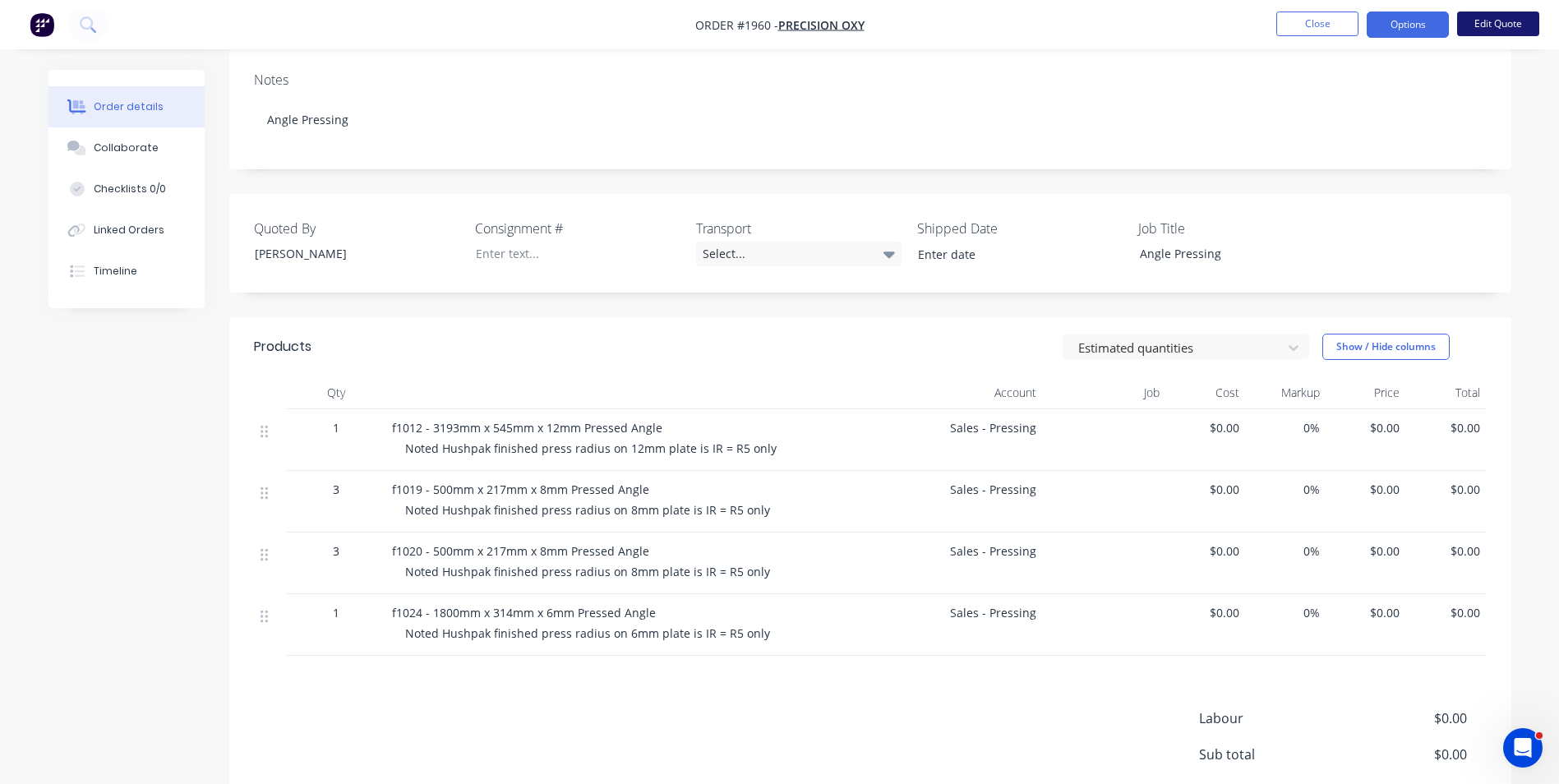
click at [1496, 26] on button "Edit Quote" at bounding box center [1498, 24] width 82 height 24
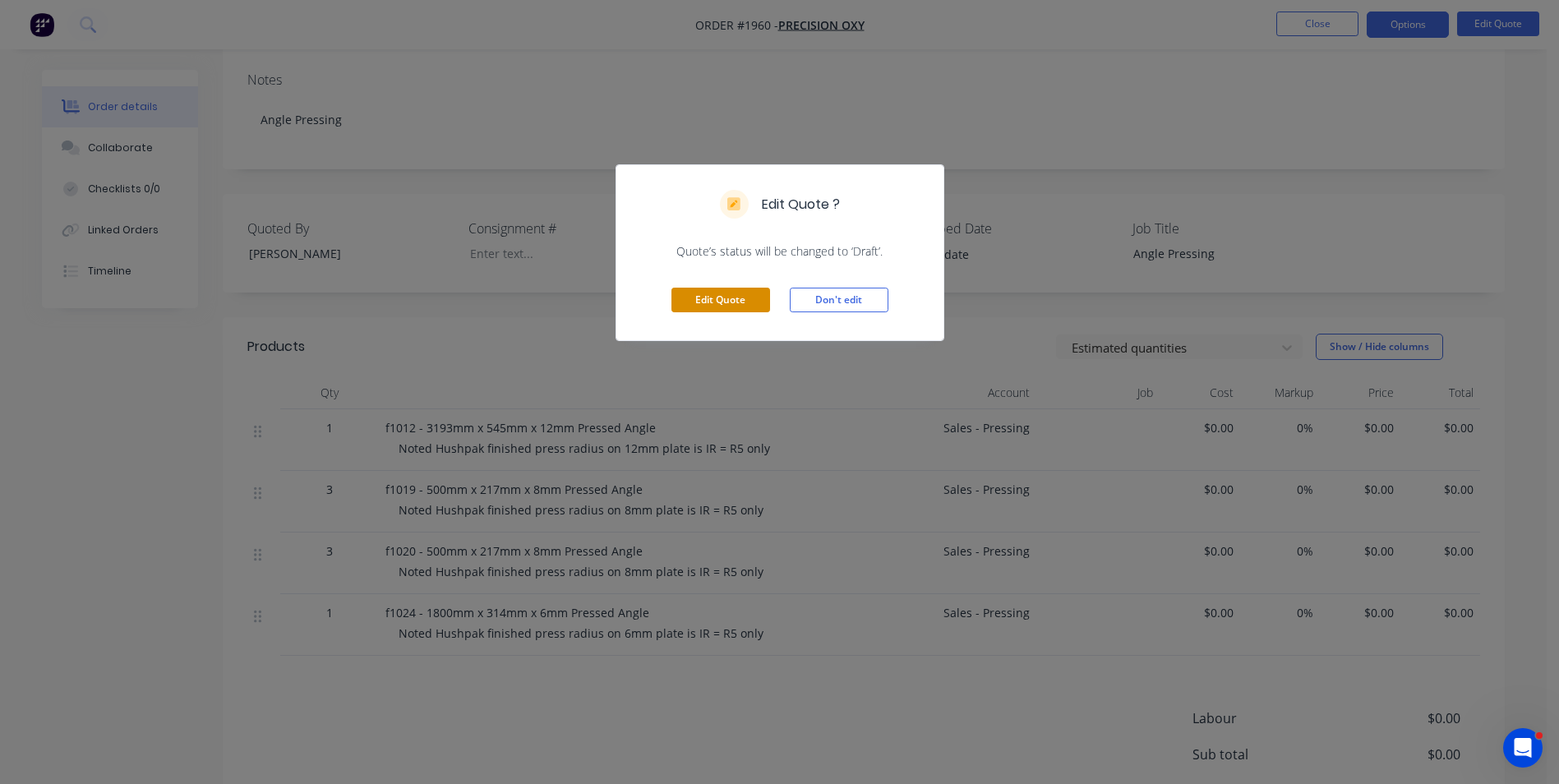
click at [717, 299] on button "Edit Quote" at bounding box center [720, 300] width 99 height 24
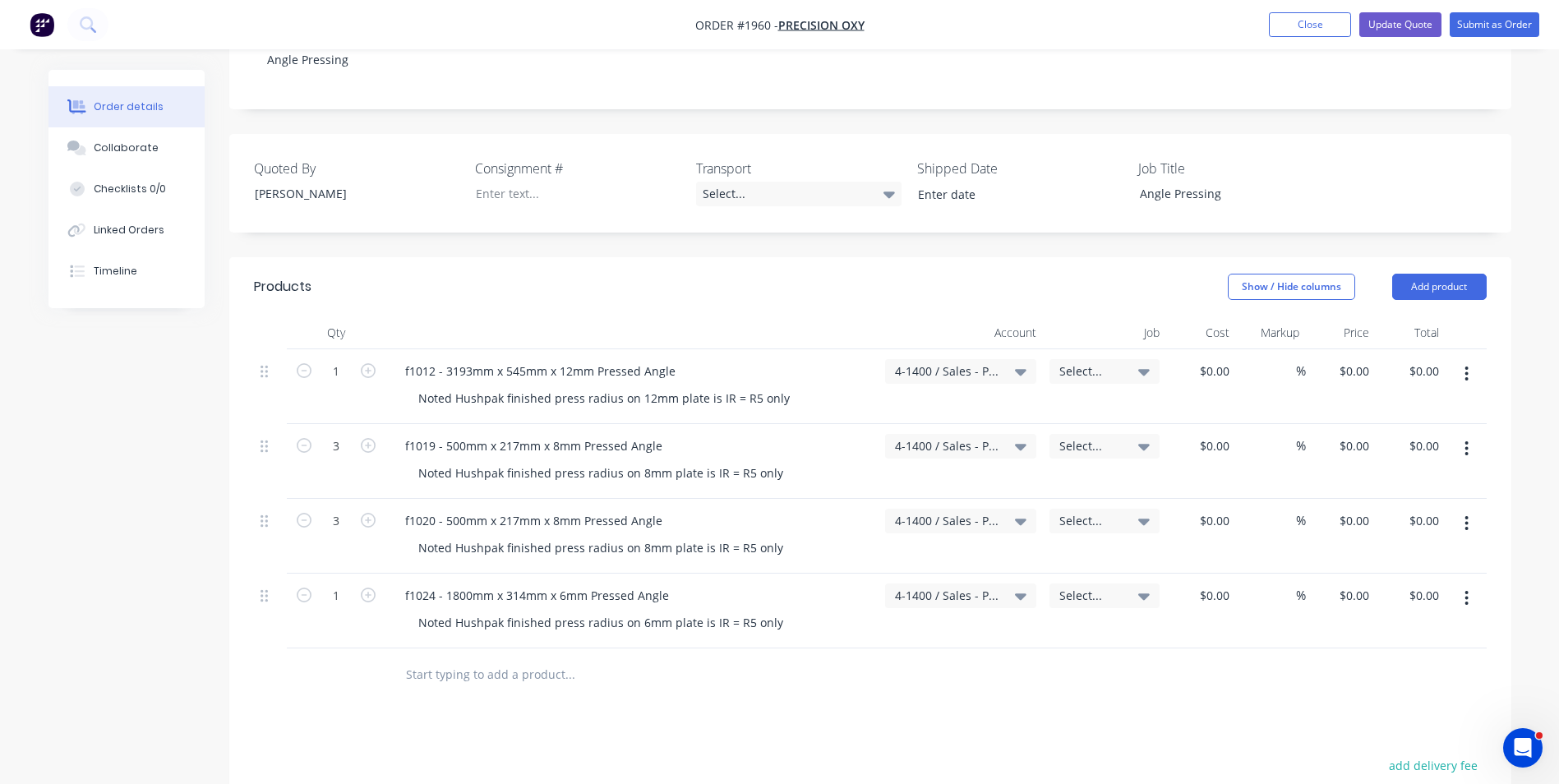
scroll to position [329, 0]
click at [1351, 357] on div "0 $0.00" at bounding box center [1353, 368] width 44 height 24
type input "$63.00"
click at [1363, 386] on div "$63.00 63" at bounding box center [1341, 384] width 70 height 75
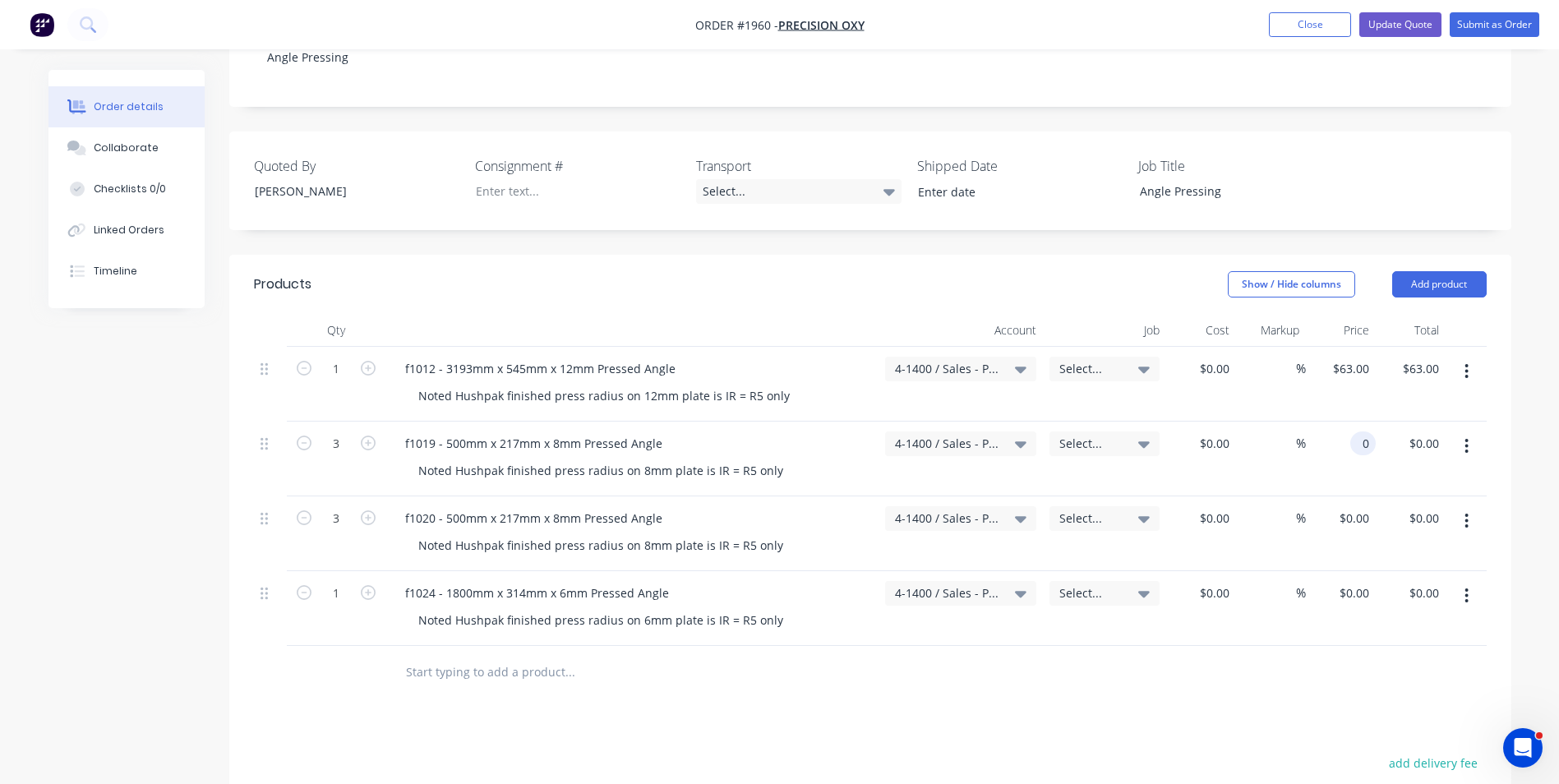
click at [1362, 431] on input "0" at bounding box center [1366, 443] width 19 height 24
type input "$41.05"
type input "$123.15"
click at [1354, 465] on div "$41.05 $41.05" at bounding box center [1341, 459] width 70 height 75
click at [1356, 506] on input "0" at bounding box center [1357, 518] width 38 height 24
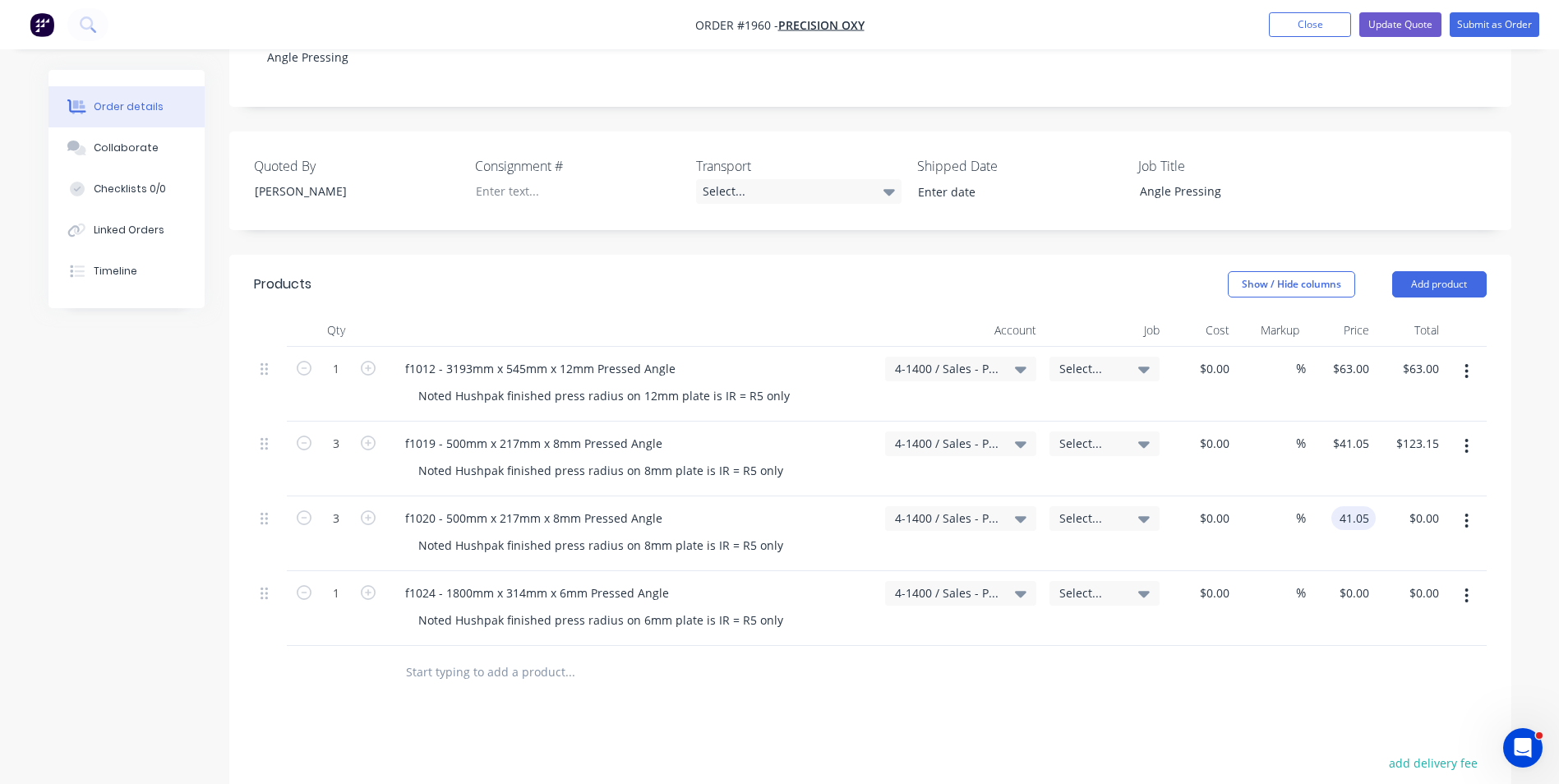
type input "$41.05"
type input "$123.15"
click at [1337, 516] on div "$41.05 41.05" at bounding box center [1341, 533] width 70 height 75
click at [1354, 581] on div "0 0" at bounding box center [1363, 593] width 25 height 24
type input "$63.00"
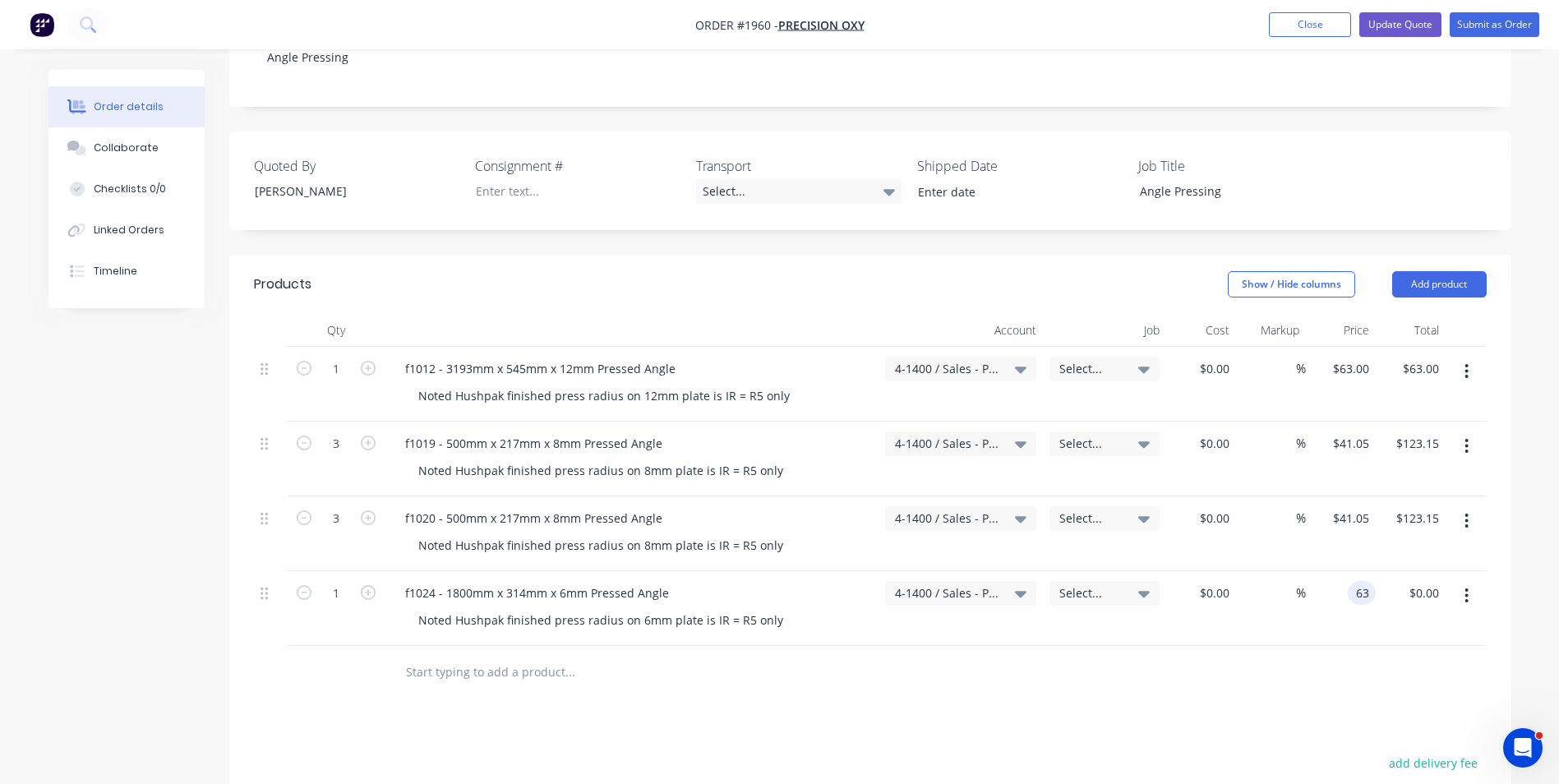
type input "$63.00"
click at [1362, 610] on div "$63.00 63" at bounding box center [1341, 608] width 70 height 75
click at [1432, 271] on button "Add product" at bounding box center [1439, 283] width 94 height 26
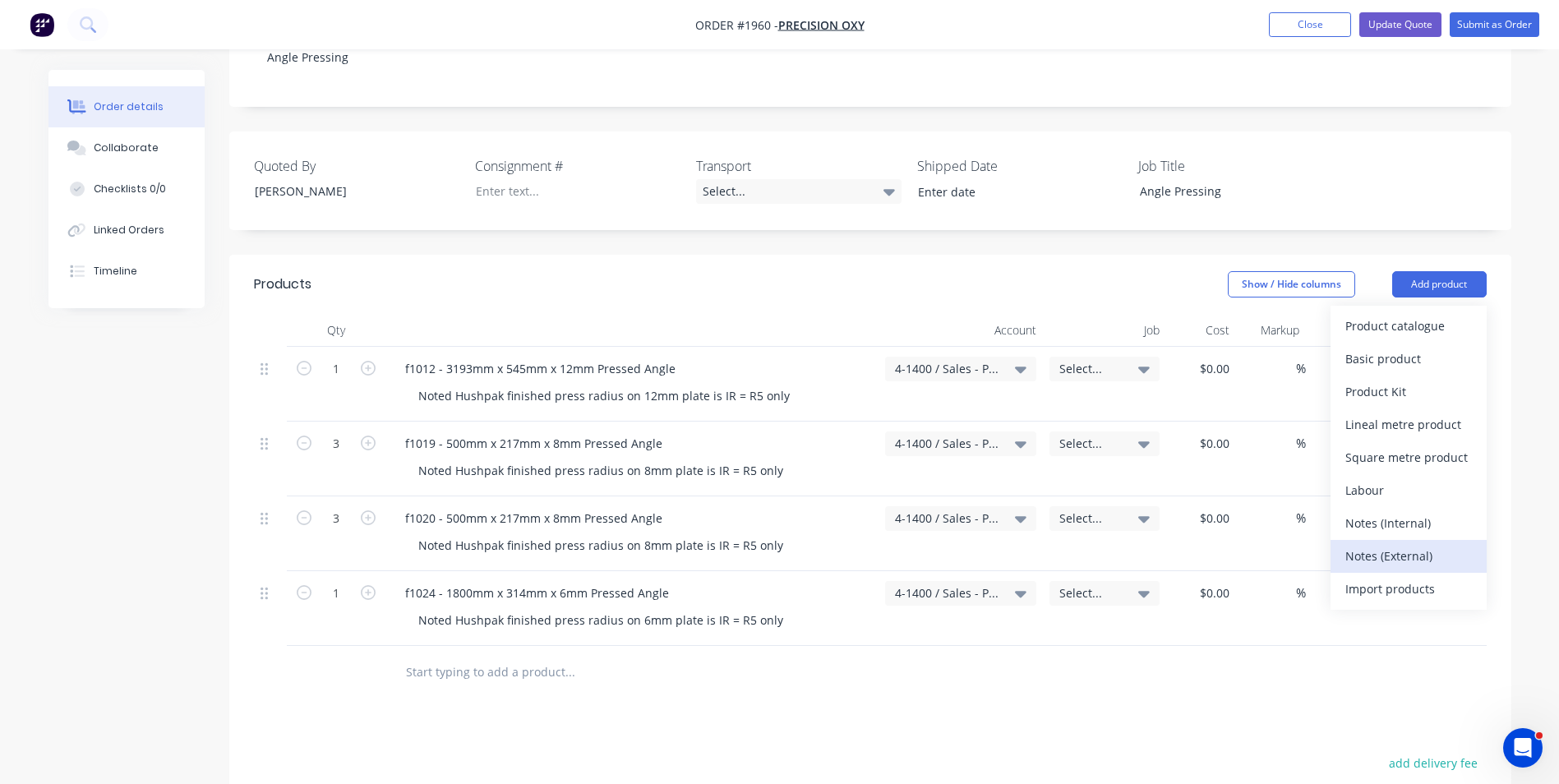
click at [1400, 544] on div "Notes (External)" at bounding box center [1410, 556] width 127 height 24
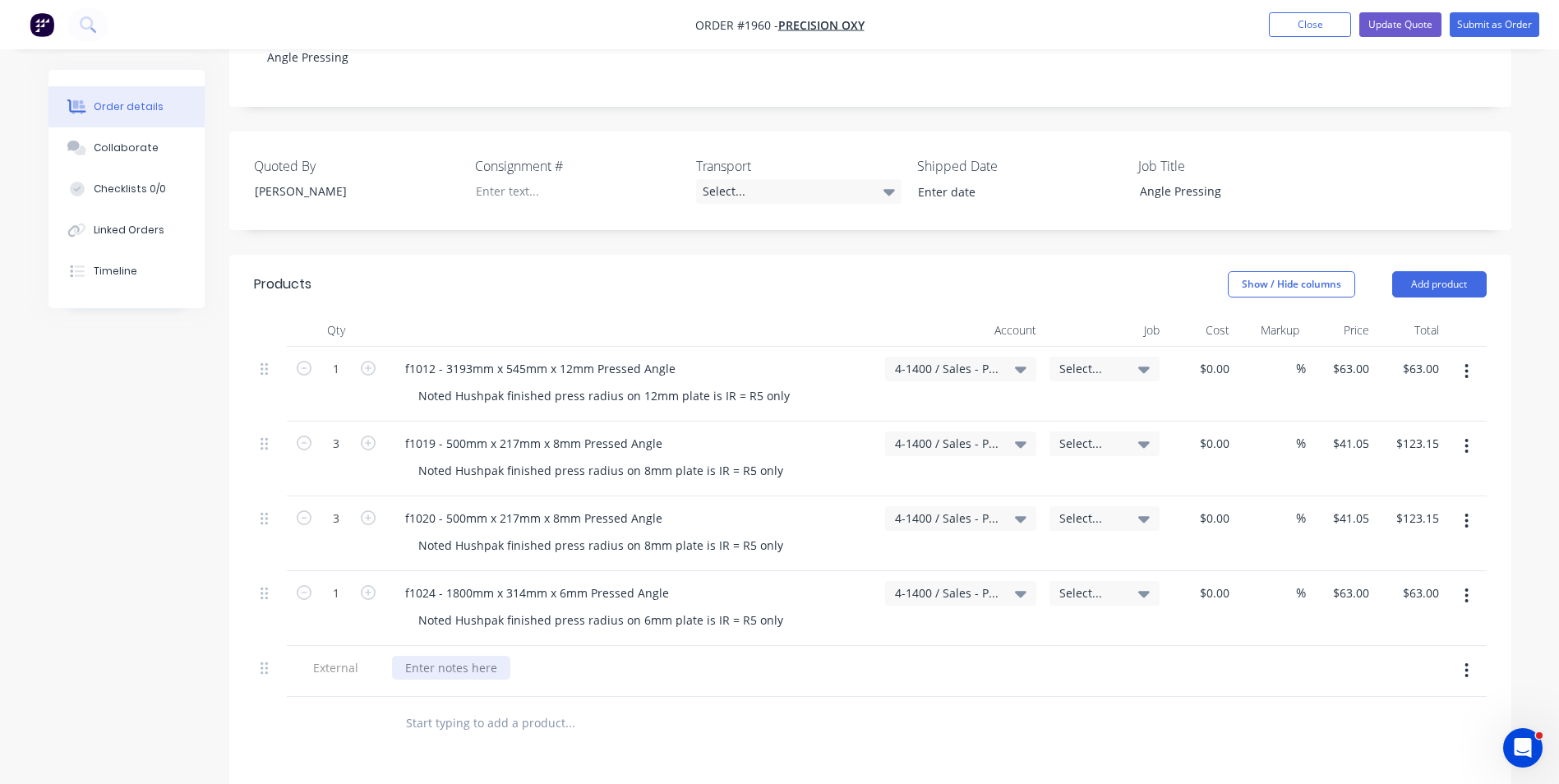
click at [464, 655] on div at bounding box center [451, 667] width 119 height 24
paste div
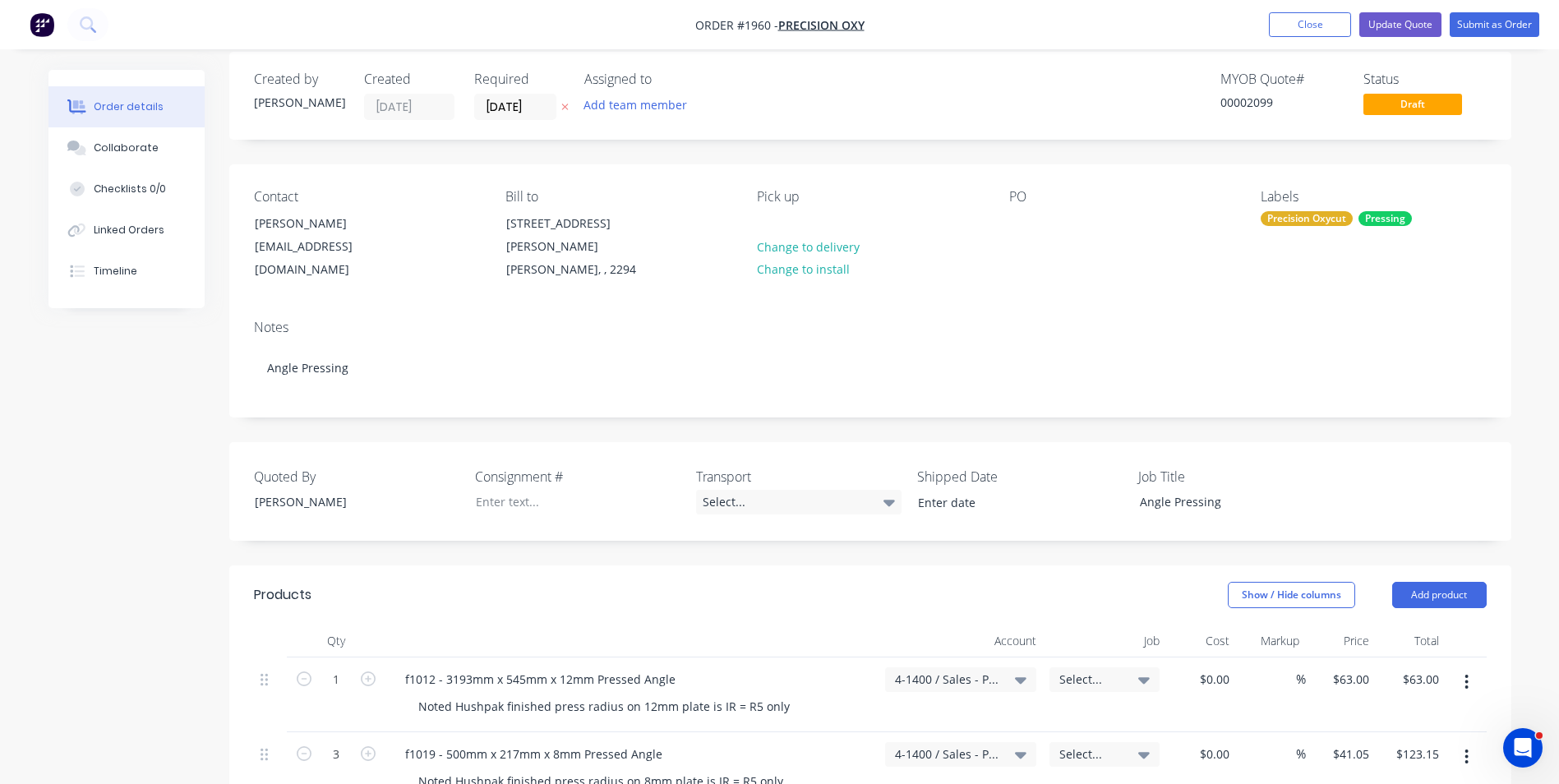
scroll to position [0, 0]
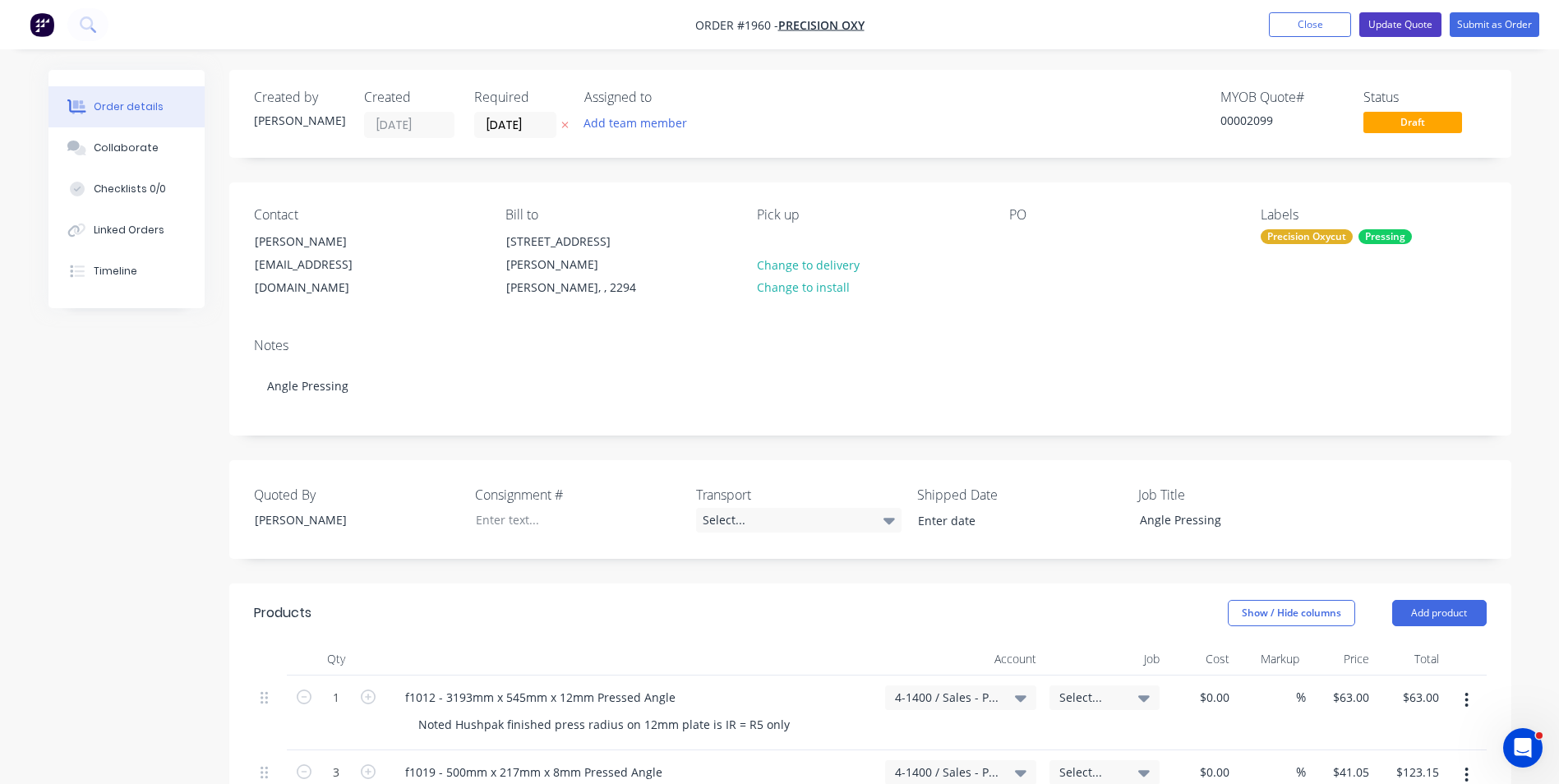
click at [1405, 22] on button "Update Quote" at bounding box center [1400, 24] width 82 height 24
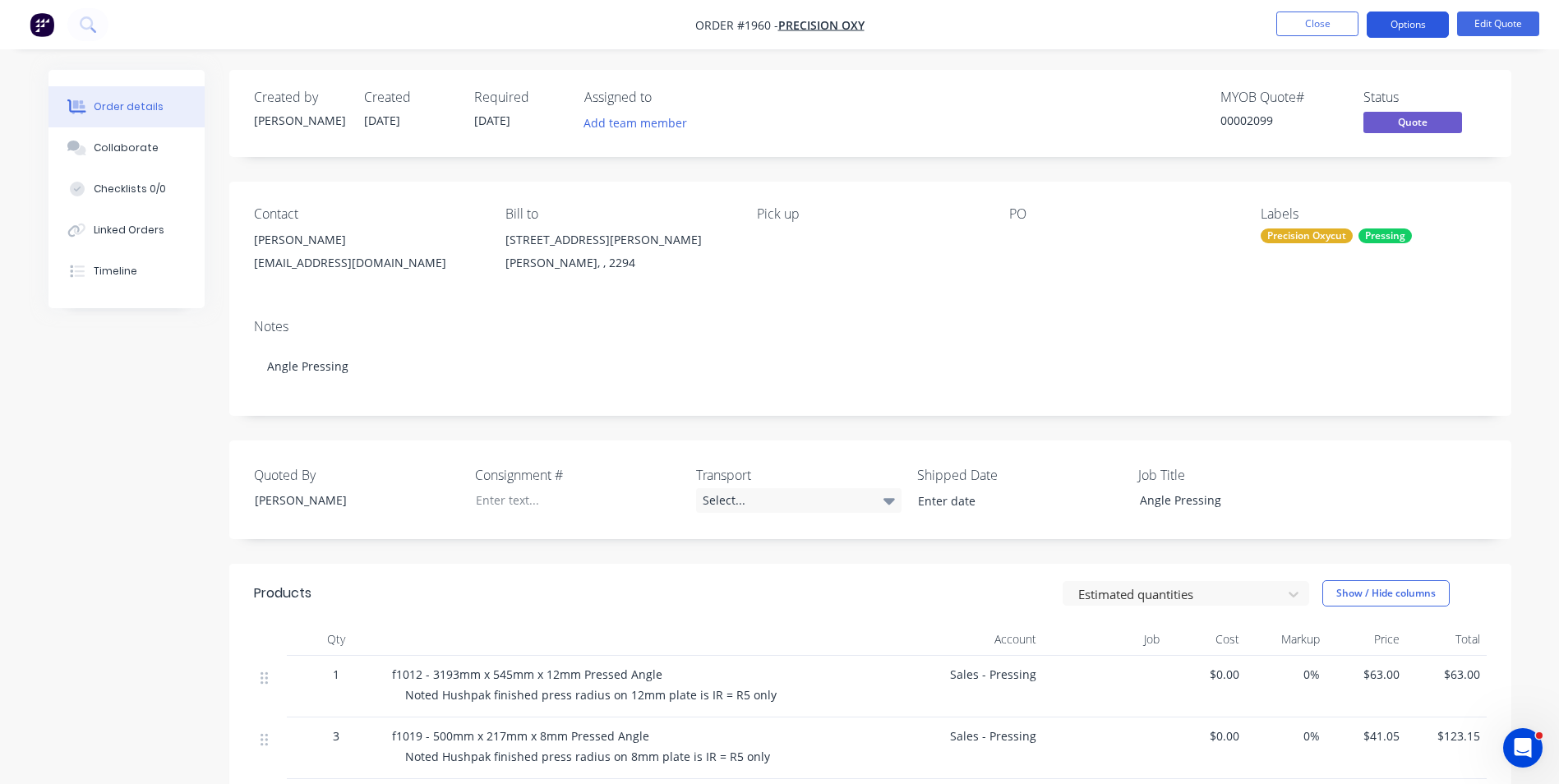
click at [1400, 20] on button "Options" at bounding box center [1408, 24] width 82 height 26
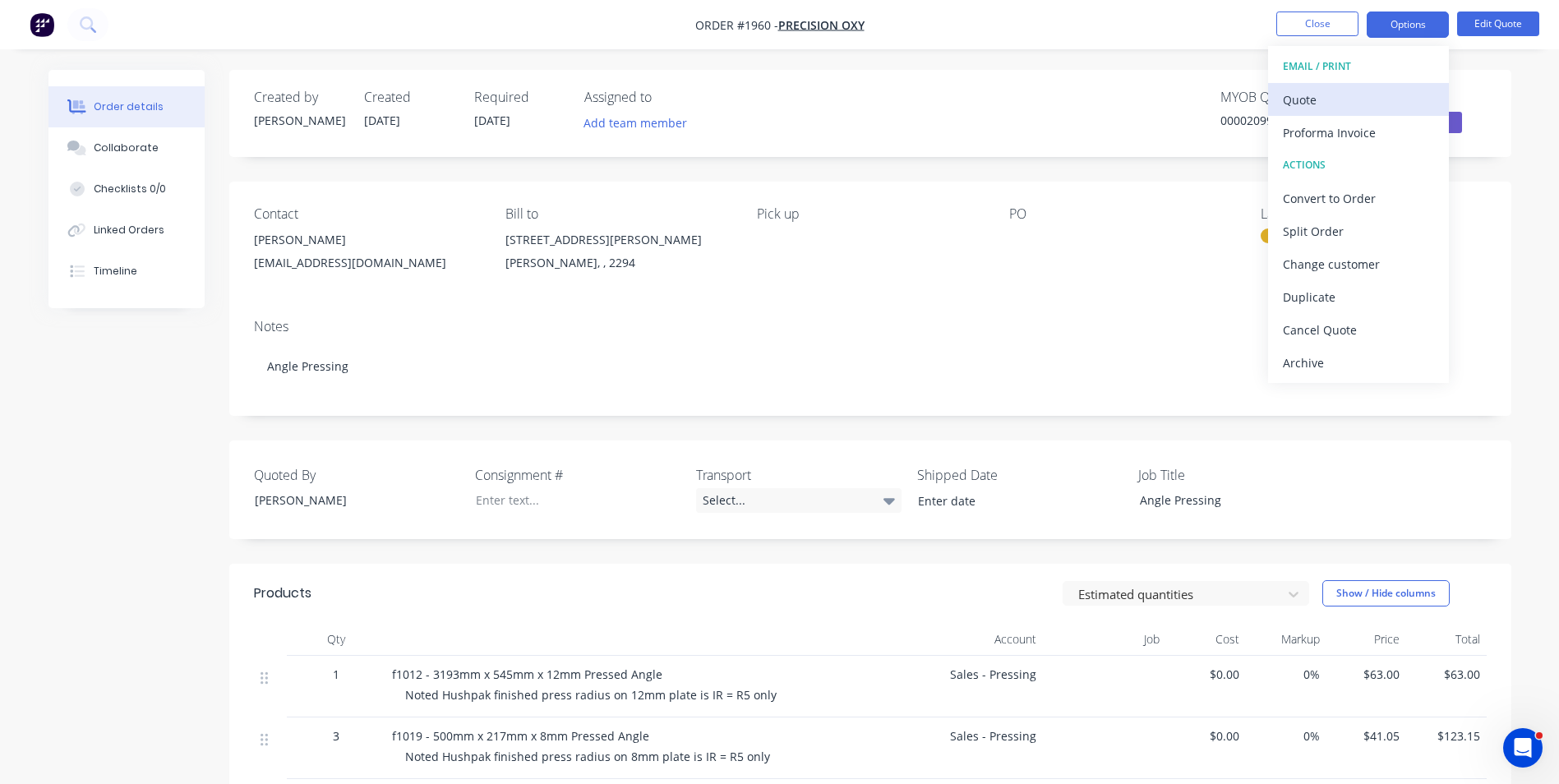
click at [1304, 102] on div "Quote" at bounding box center [1359, 100] width 151 height 24
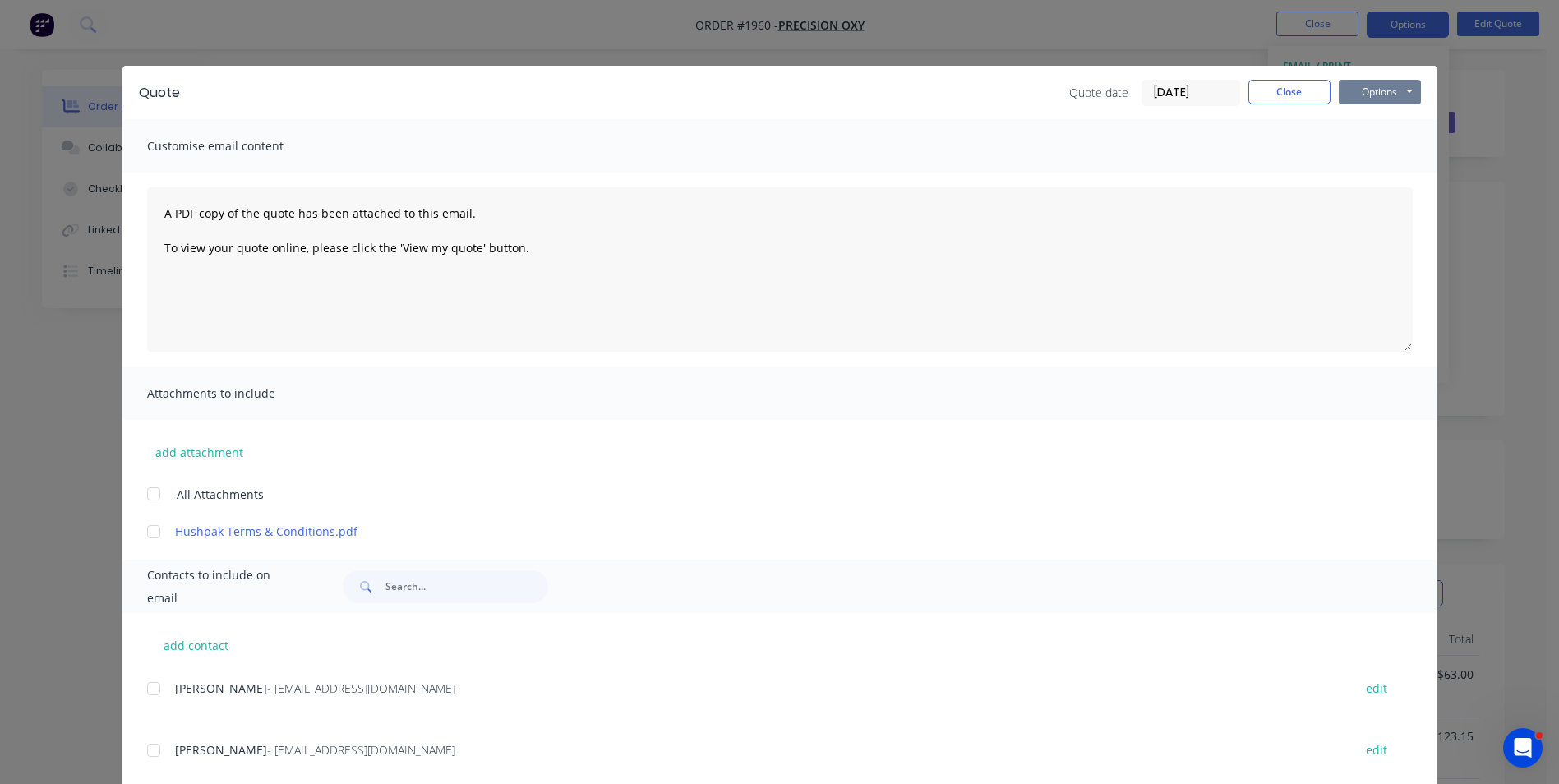
click at [1373, 93] on button "Options" at bounding box center [1380, 91] width 82 height 24
click at [1381, 150] on button "Print" at bounding box center [1391, 148] width 105 height 27
click at [1266, 91] on button "Close" at bounding box center [1289, 91] width 82 height 24
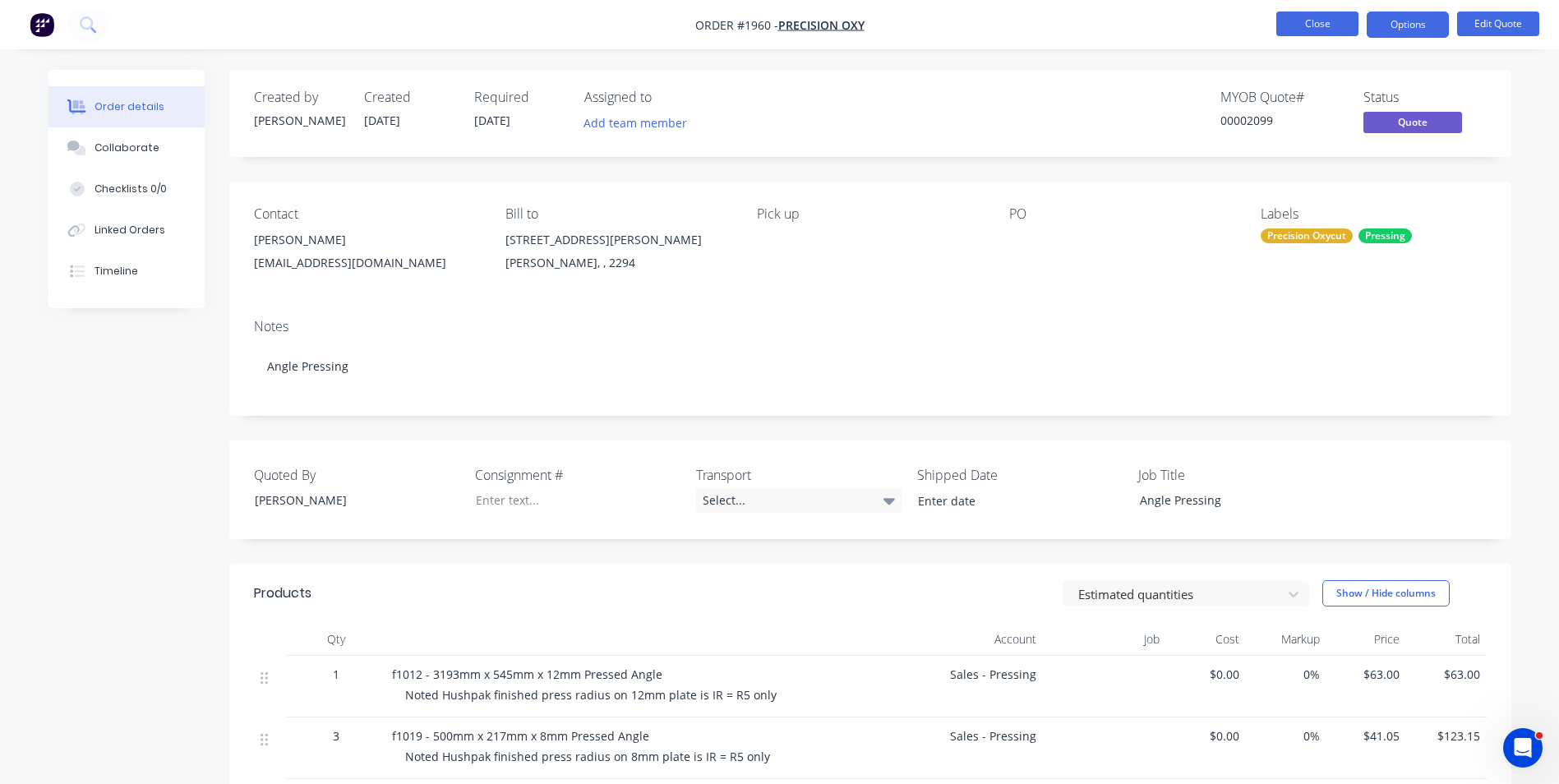
click at [1310, 28] on button "Close" at bounding box center [1317, 24] width 82 height 24
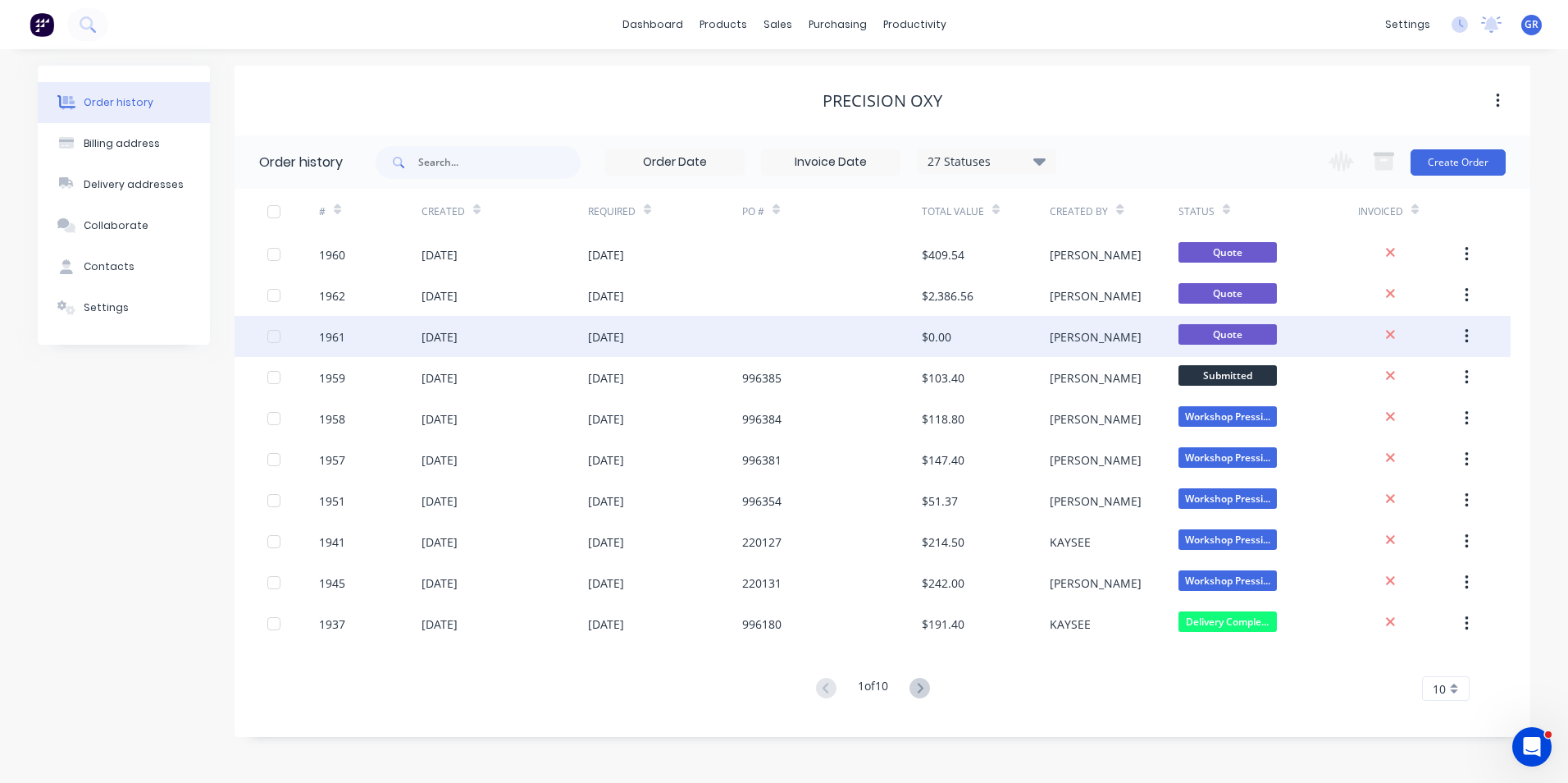
click at [333, 338] on div "1961" at bounding box center [332, 336] width 26 height 17
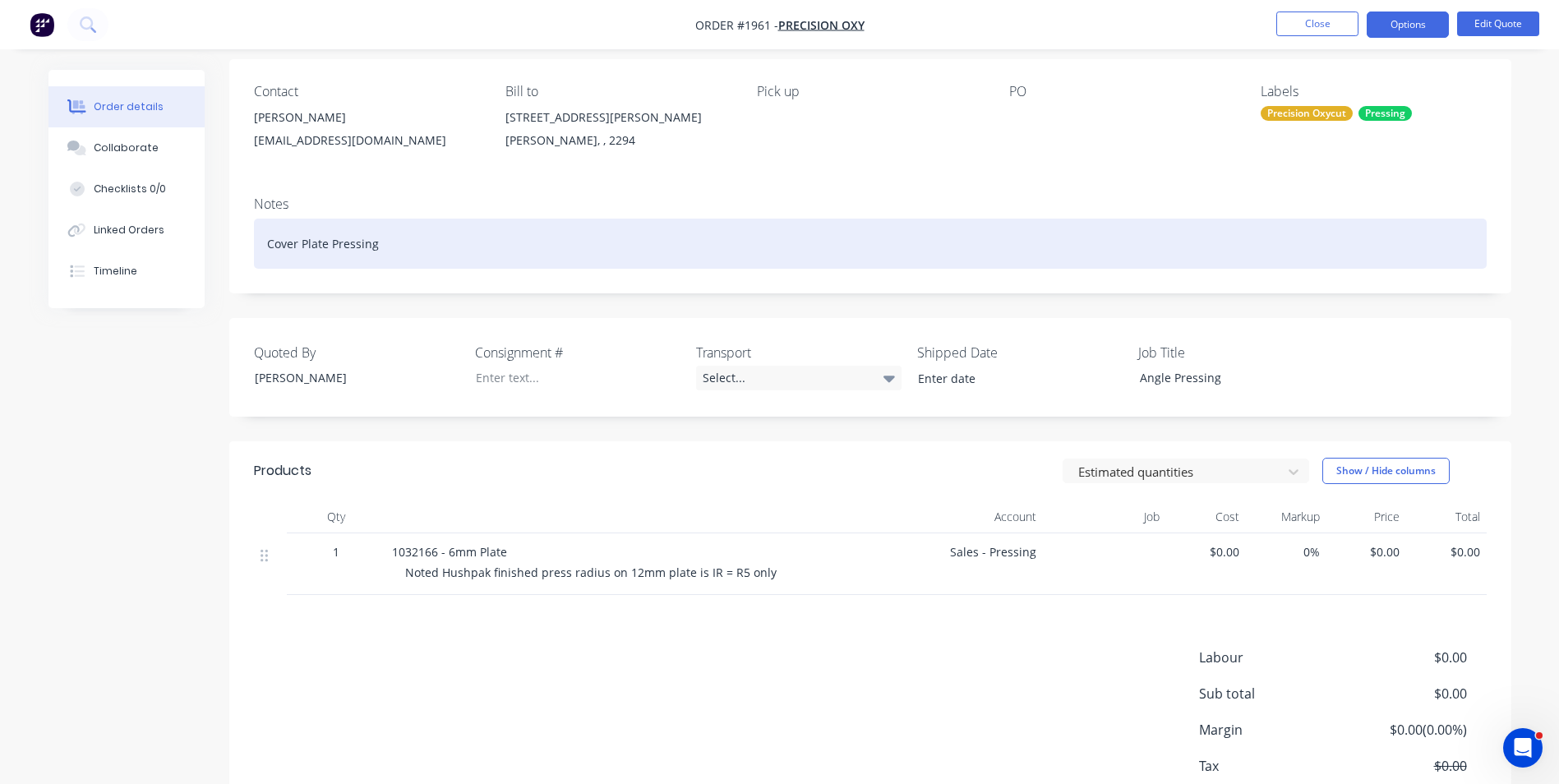
scroll to position [164, 0]
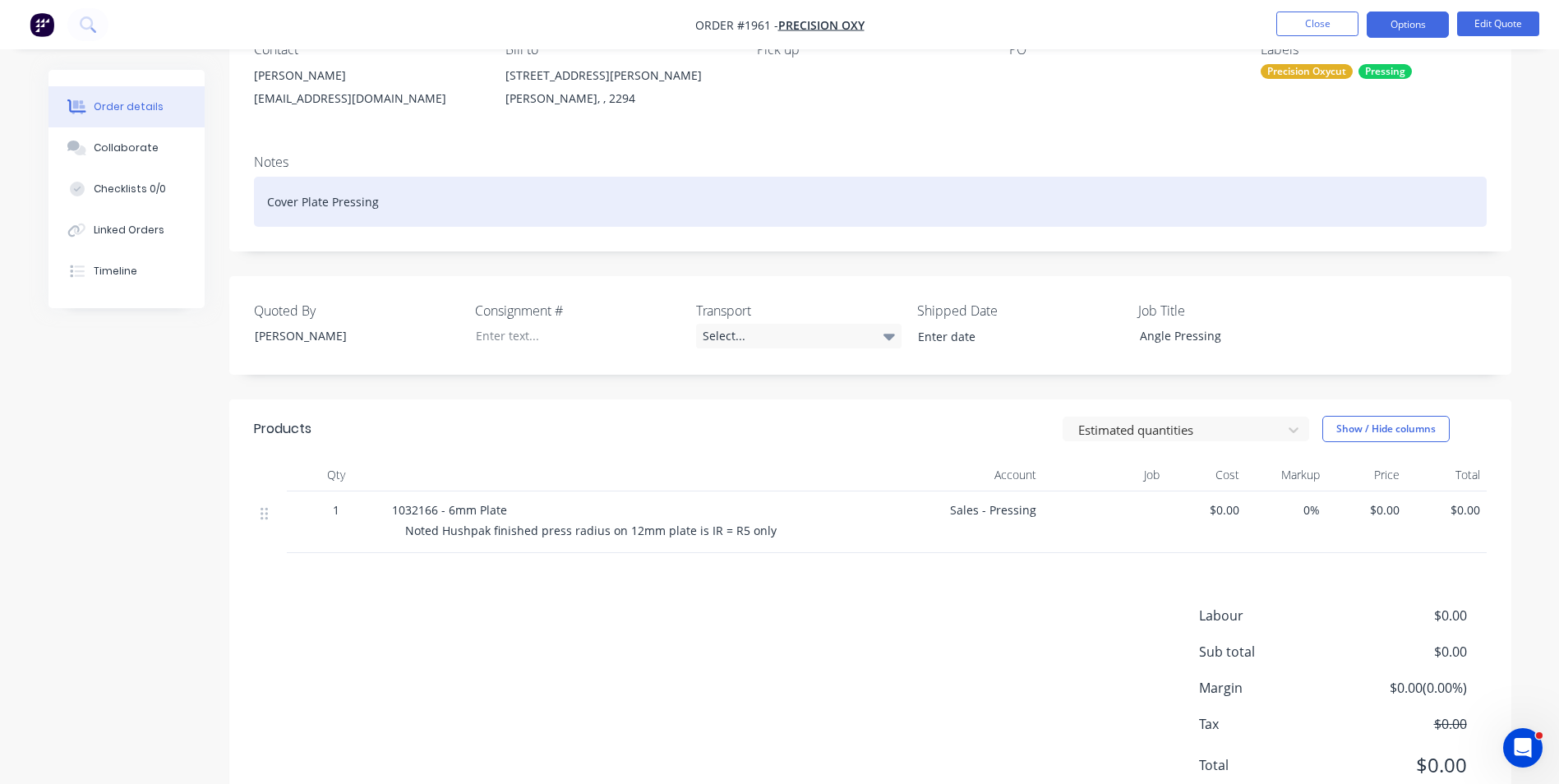
drag, startPoint x: 390, startPoint y: 203, endPoint x: 315, endPoint y: 202, distance: 75.0
click at [231, 203] on div "Notes Cover Plate Pressing" at bounding box center [871, 196] width 1283 height 110
copy div "Cover Plate Pressing"
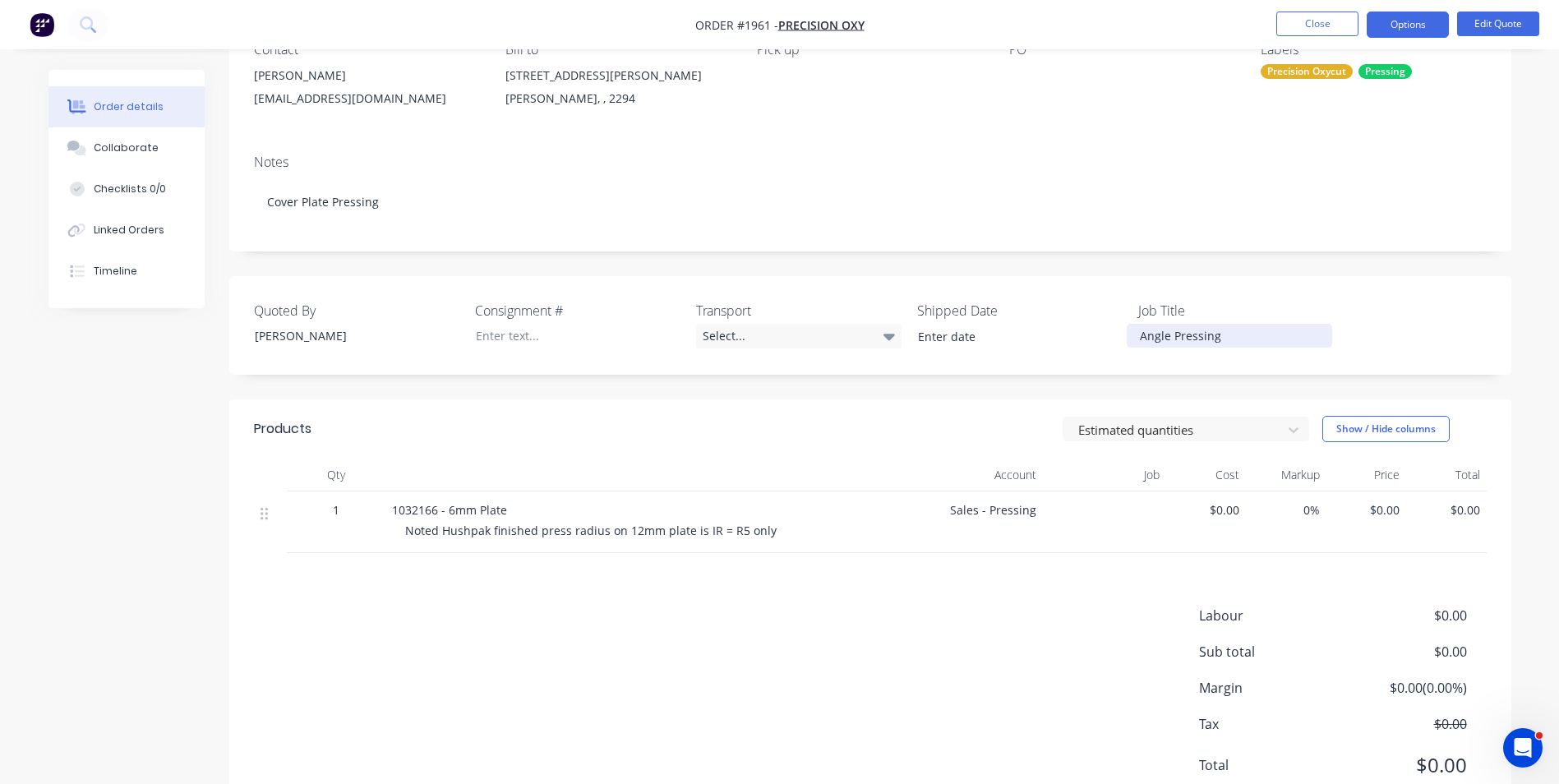
drag, startPoint x: 1226, startPoint y: 341, endPoint x: 1111, endPoint y: 341, distance: 115.0
click at [1111, 341] on div "Quoted By Greg Rawe Consignment # Transport Select... Shipped Date Job Title An…" at bounding box center [871, 325] width 1283 height 99
paste div
click at [1357, 288] on div "Quoted By Greg Rawe Consignment # Transport Select... Shipped Date Job Title Co…" at bounding box center [871, 325] width 1283 height 99
click at [1496, 24] on button "Edit Quote" at bounding box center [1498, 24] width 82 height 24
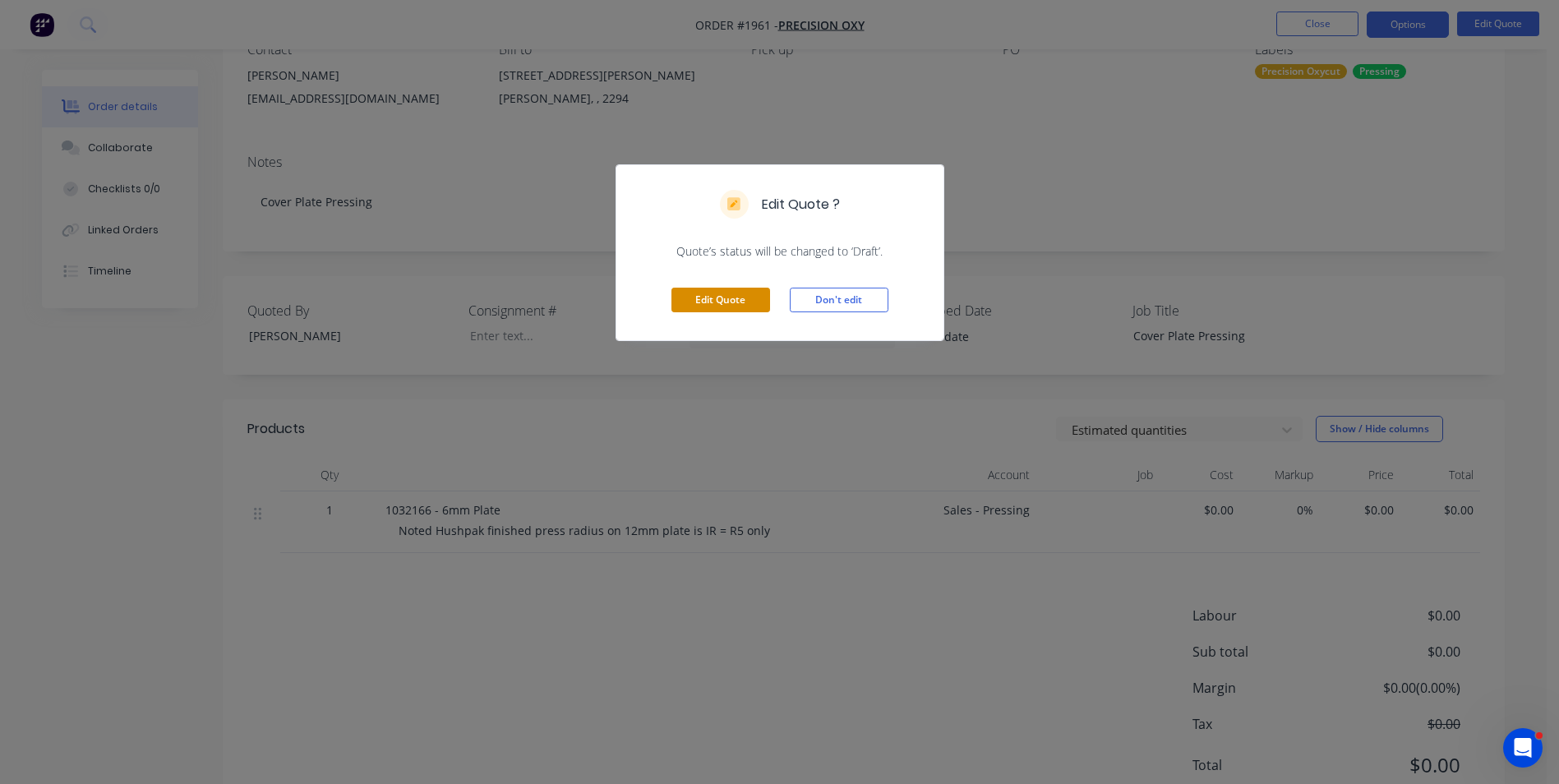
click at [717, 298] on button "Edit Quote" at bounding box center [720, 300] width 99 height 24
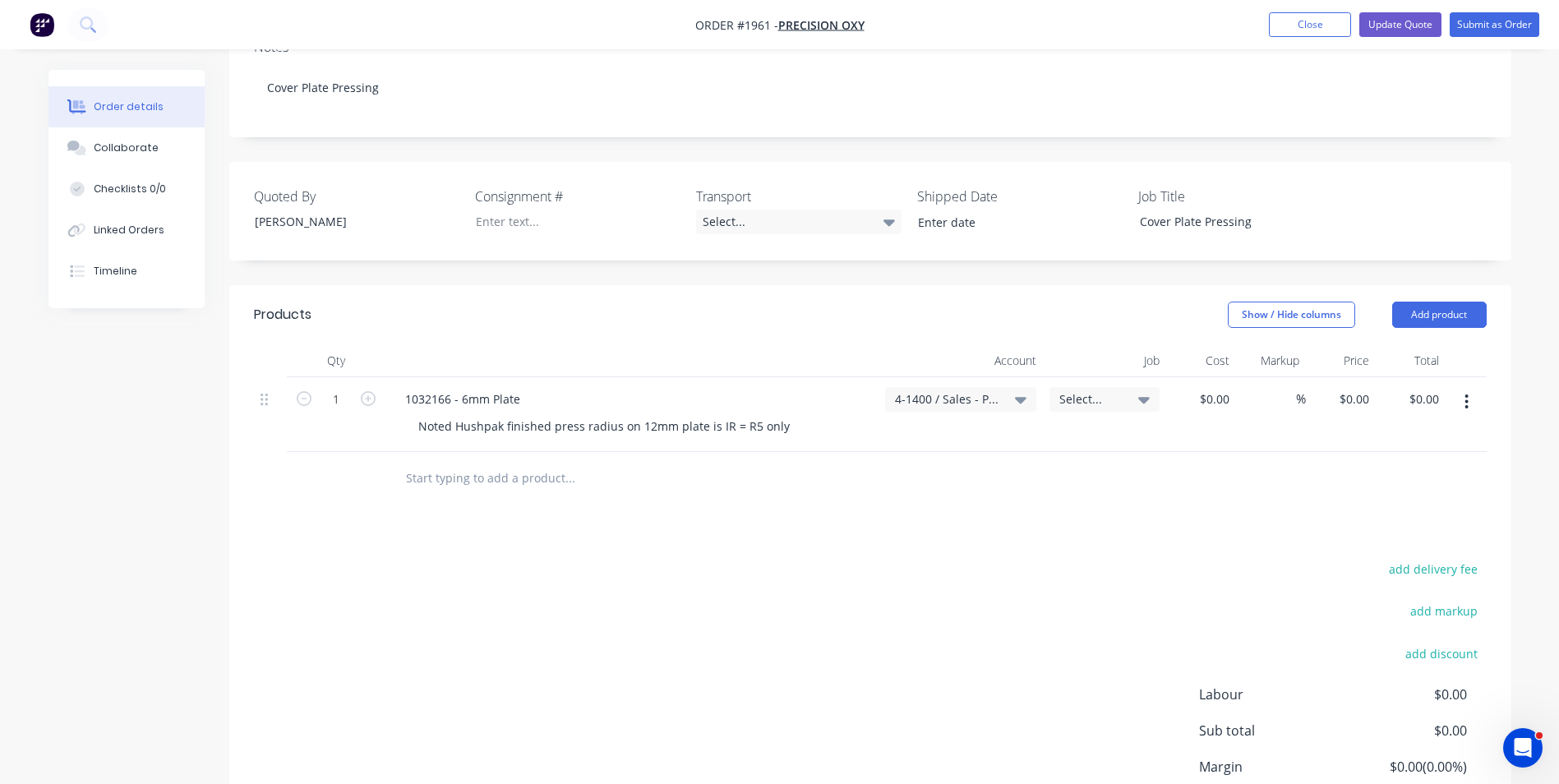
scroll to position [329, 0]
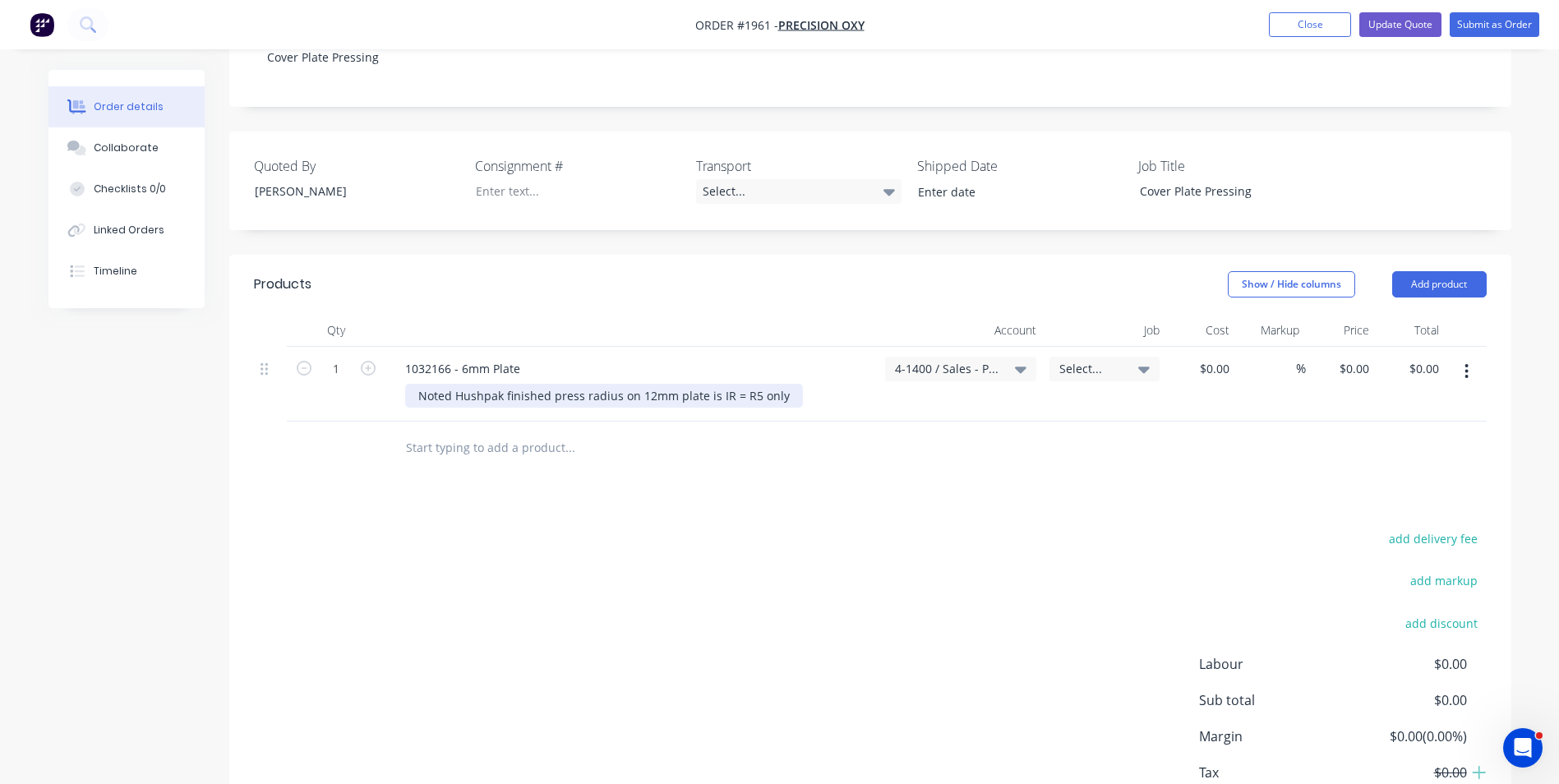
drag, startPoint x: 779, startPoint y: 378, endPoint x: 861, endPoint y: 395, distance: 83.7
click at [779, 384] on div "Noted Hushpak finished press radius on 12mm plate is IR = R5 only" at bounding box center [603, 396] width 398 height 24
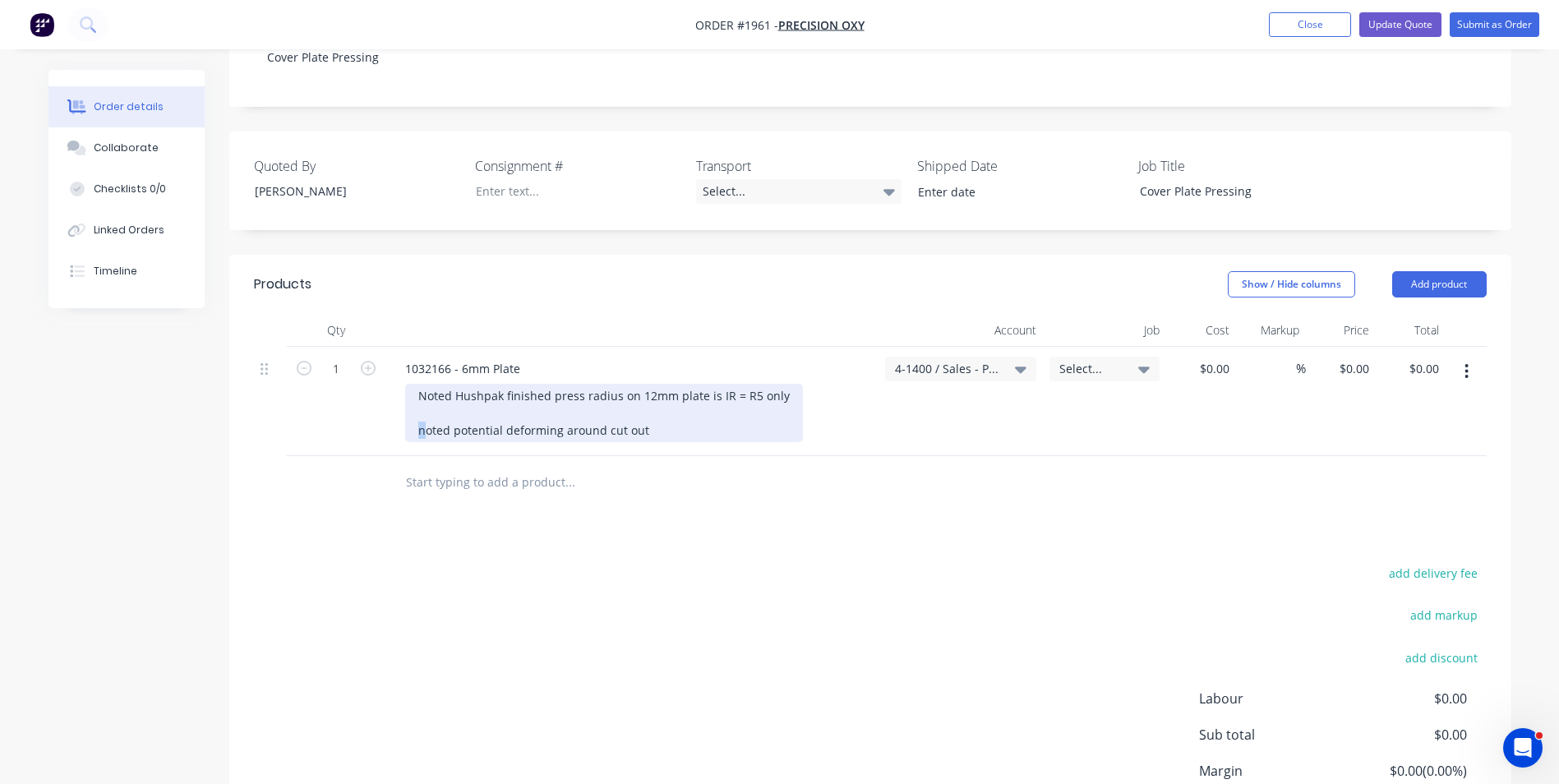
click at [416, 415] on div "Noted Hushpak finished press radius on 12mm plate is IR = R5 only noted potenti…" at bounding box center [603, 413] width 398 height 58
click at [697, 418] on div "Noted Hushpak finished press radius on 12mm plate is IR = R5 only Noted potenti…" at bounding box center [603, 413] width 398 height 58
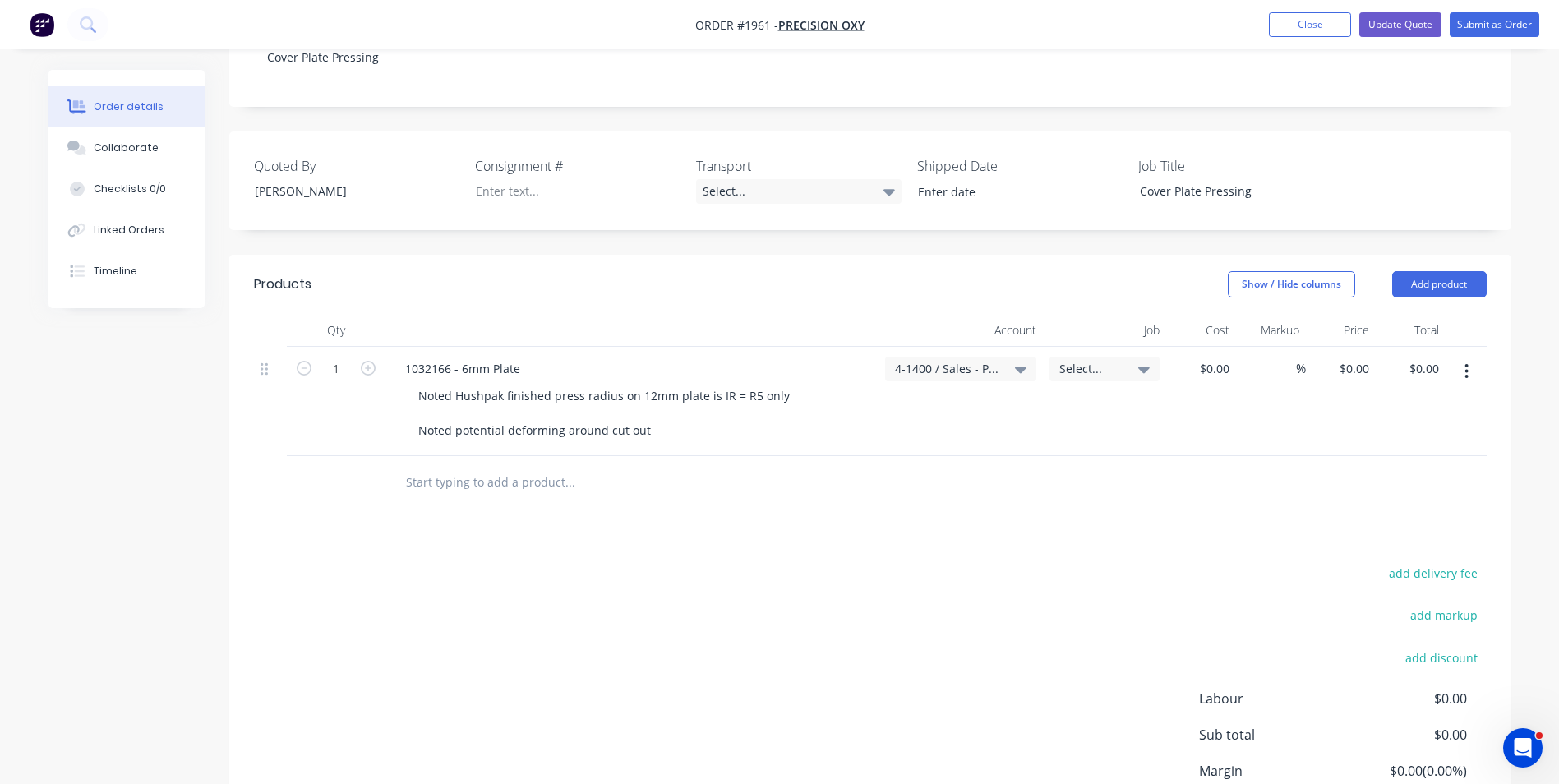
click at [1470, 357] on button "button" at bounding box center [1467, 371] width 39 height 30
click at [1371, 435] on div "Duplicate" at bounding box center [1410, 447] width 127 height 24
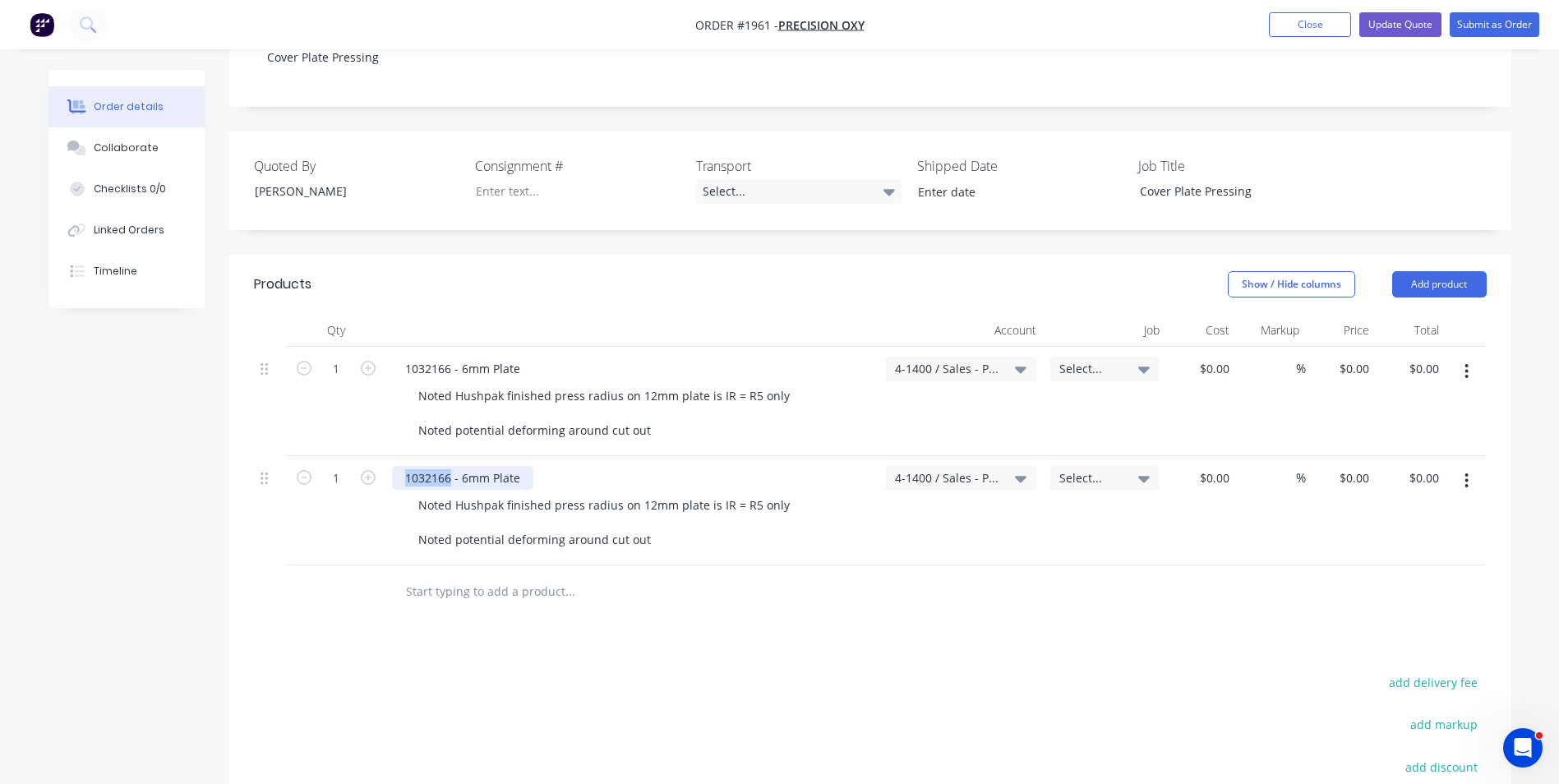
drag, startPoint x: 448, startPoint y: 461, endPoint x: 395, endPoint y: 461, distance: 53.0
click at [395, 466] on div "1032166 - 6mm Plate" at bounding box center [463, 478] width 141 height 24
paste div
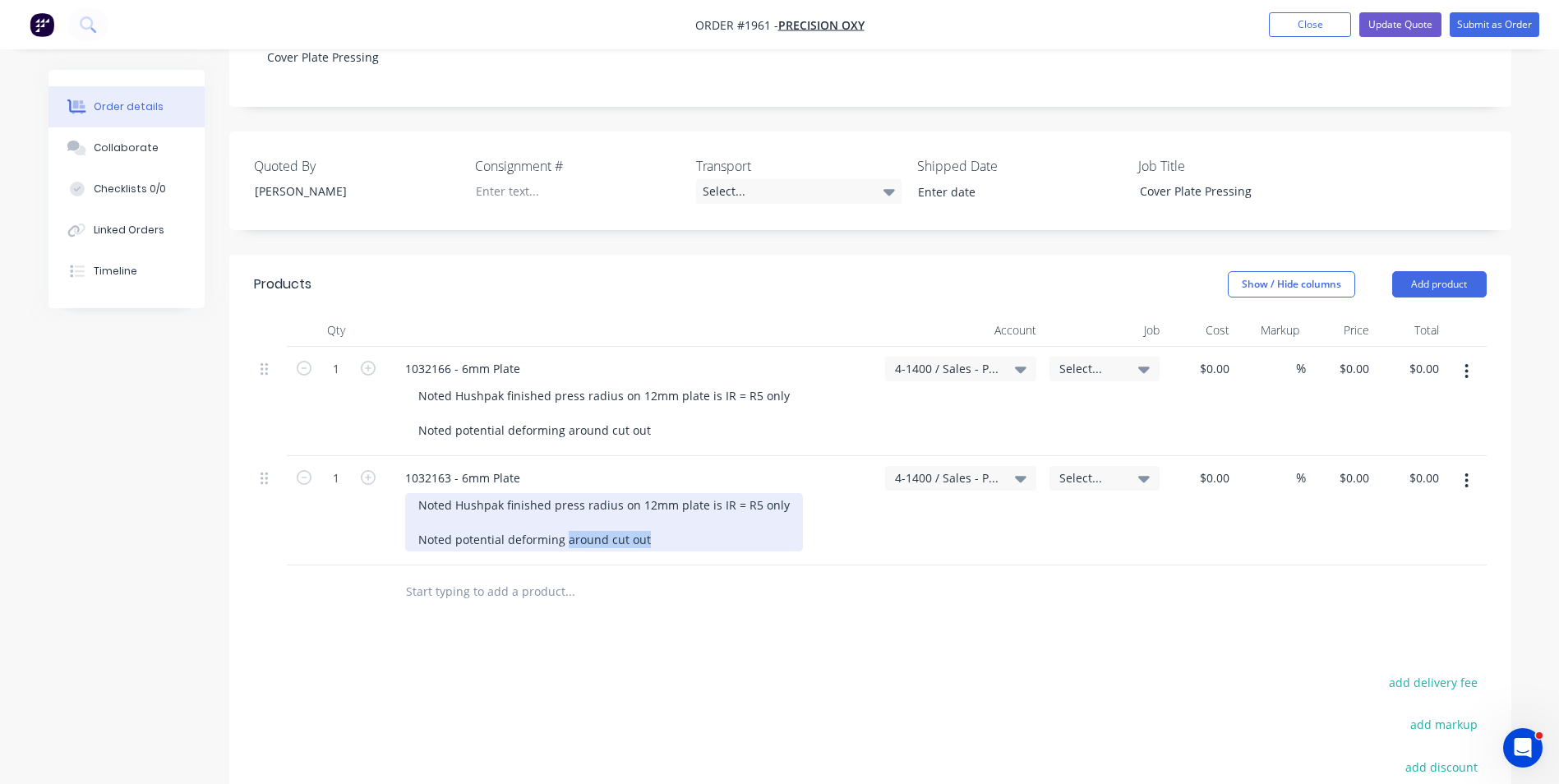
drag, startPoint x: 650, startPoint y: 522, endPoint x: 416, endPoint y: 511, distance: 234.3
click at [416, 511] on div "Noted Hushpak finished press radius on 12mm plate is IR = R5 only Noted potenti…" at bounding box center [603, 521] width 398 height 58
drag, startPoint x: 503, startPoint y: 520, endPoint x: 516, endPoint y: 517, distance: 13.3
click at [503, 520] on div "Noted Hushpak finished press radius on 12mm plate is IR = R5 only Noted potenti…" at bounding box center [603, 521] width 398 height 58
drag, startPoint x: 650, startPoint y: 525, endPoint x: 409, endPoint y: 521, distance: 241.0
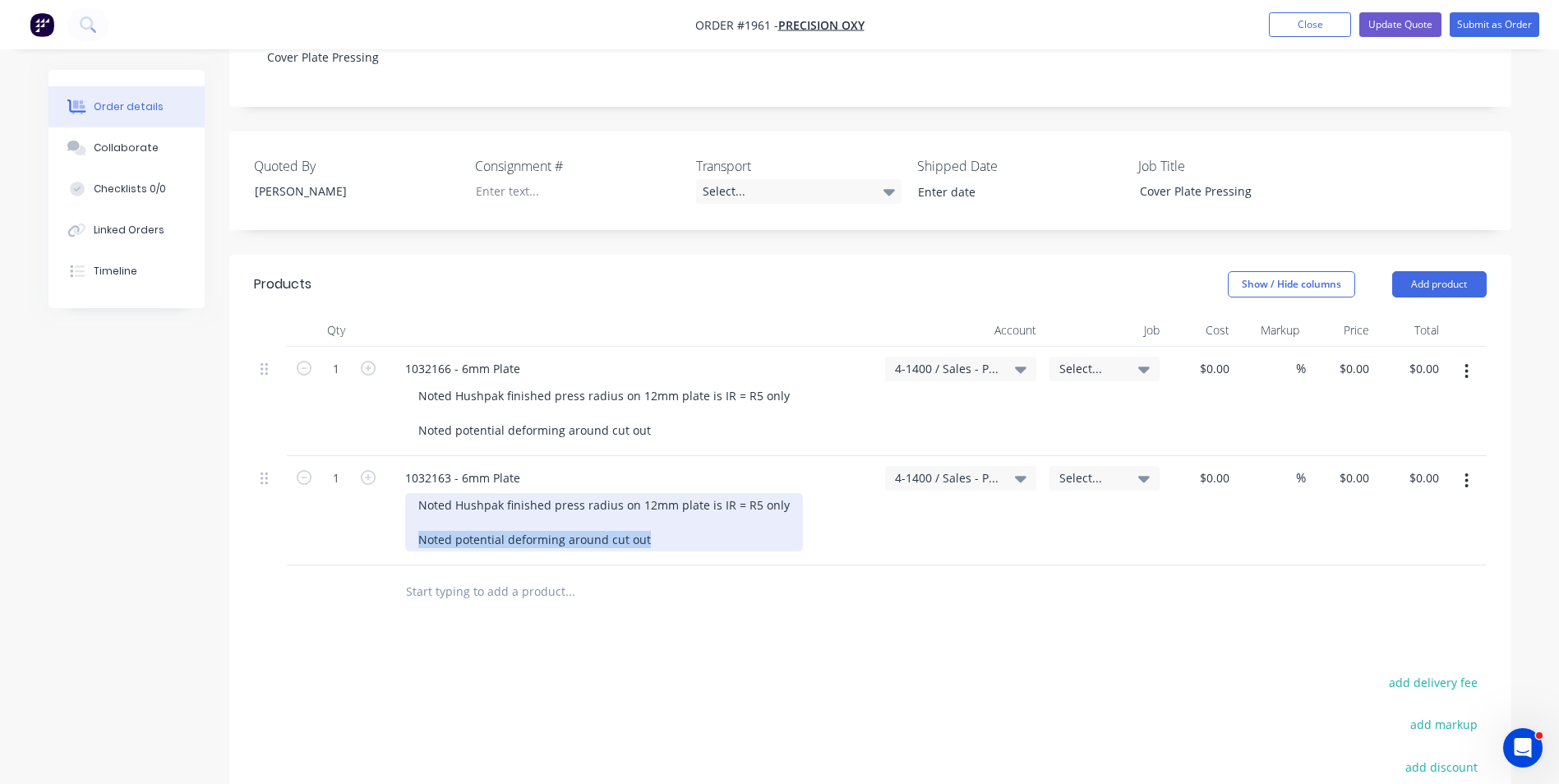
click at [409, 521] on div "Noted Hushpak finished press radius on 12mm plate is IR = R5 only Noted potenti…" at bounding box center [603, 521] width 398 height 58
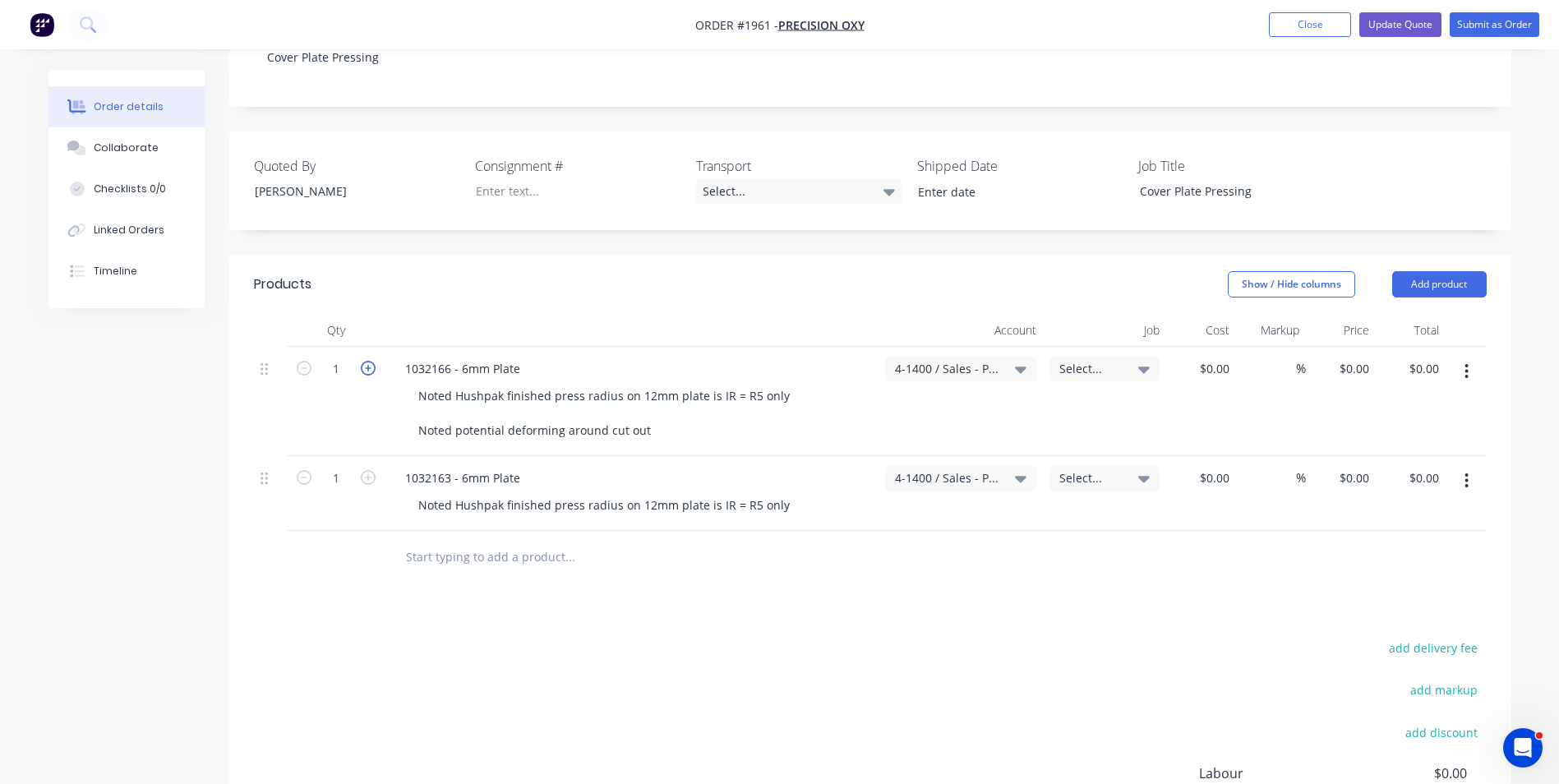
click at [367, 360] on icon "button" at bounding box center [368, 368] width 14 height 14
type input "2"
click at [365, 470] on icon "button" at bounding box center [368, 477] width 14 height 14
type input "2"
click at [1467, 473] on icon "button" at bounding box center [1468, 481] width 4 height 14
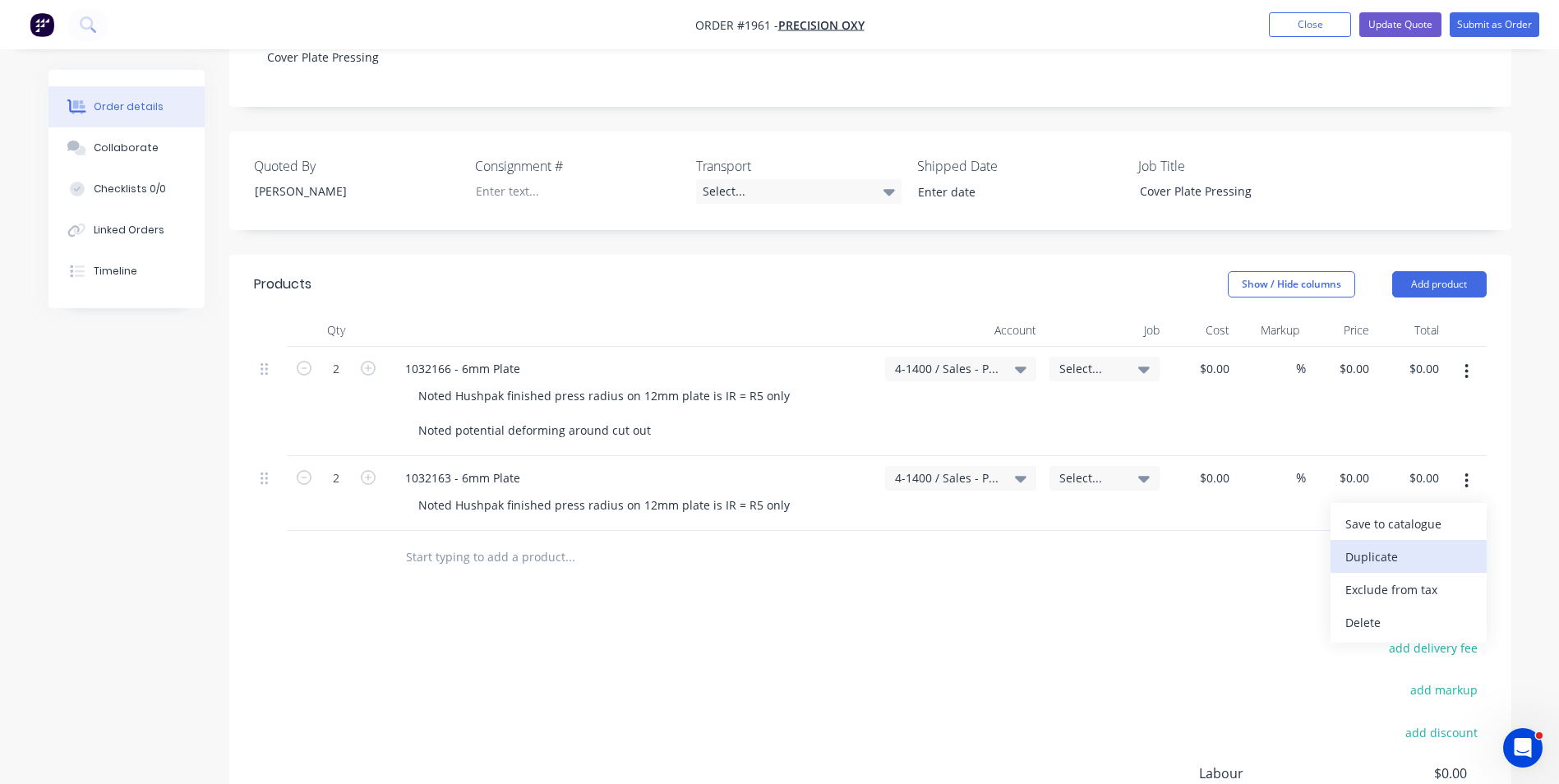
click at [1390, 545] on div "Duplicate" at bounding box center [1410, 557] width 127 height 24
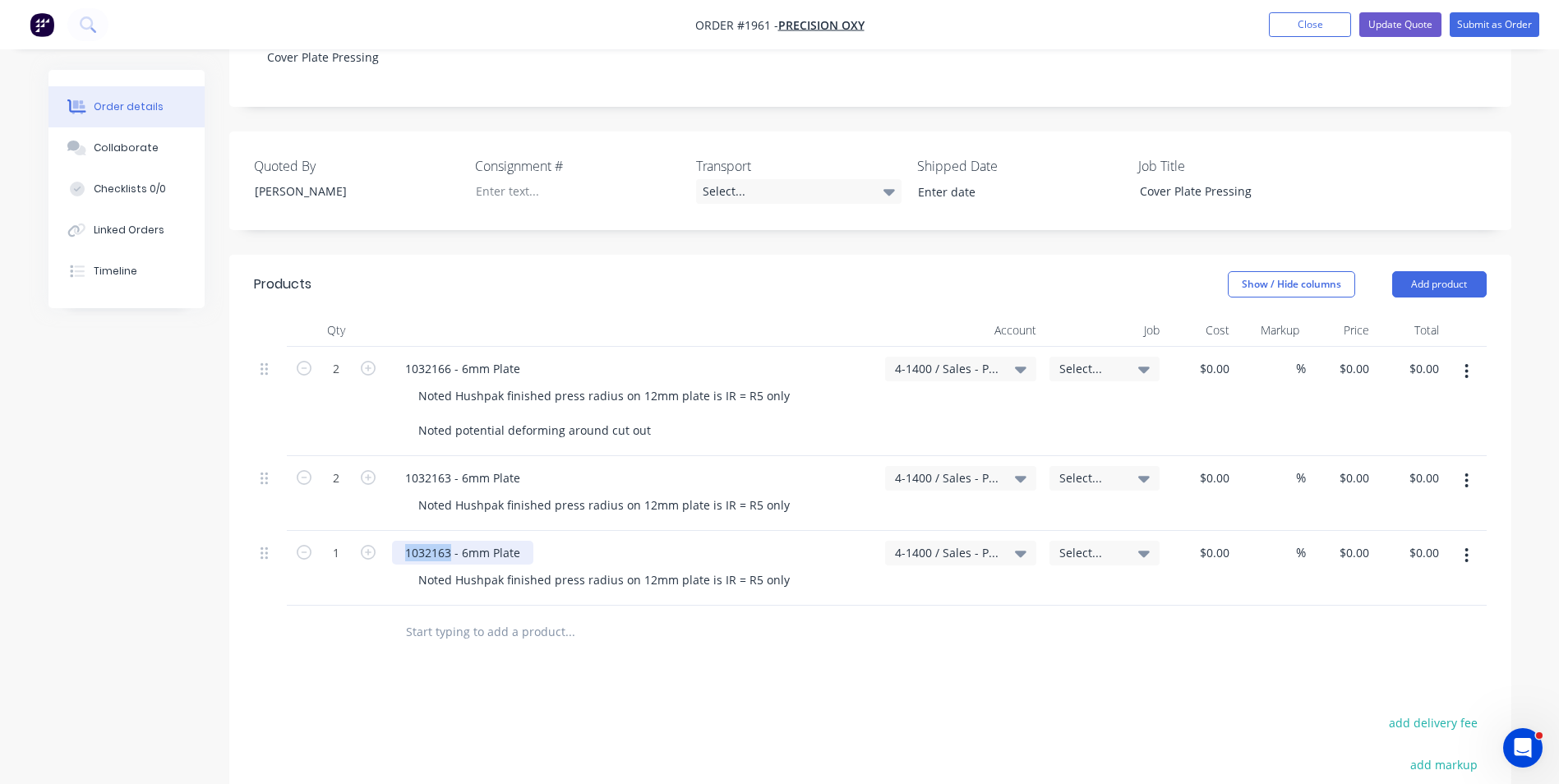
drag, startPoint x: 449, startPoint y: 537, endPoint x: 400, endPoint y: 537, distance: 49.0
click at [400, 540] on div "1032163 - 6mm Plate" at bounding box center [463, 552] width 141 height 24
paste div
click at [370, 545] on icon "button" at bounding box center [368, 552] width 14 height 14
type input "2"
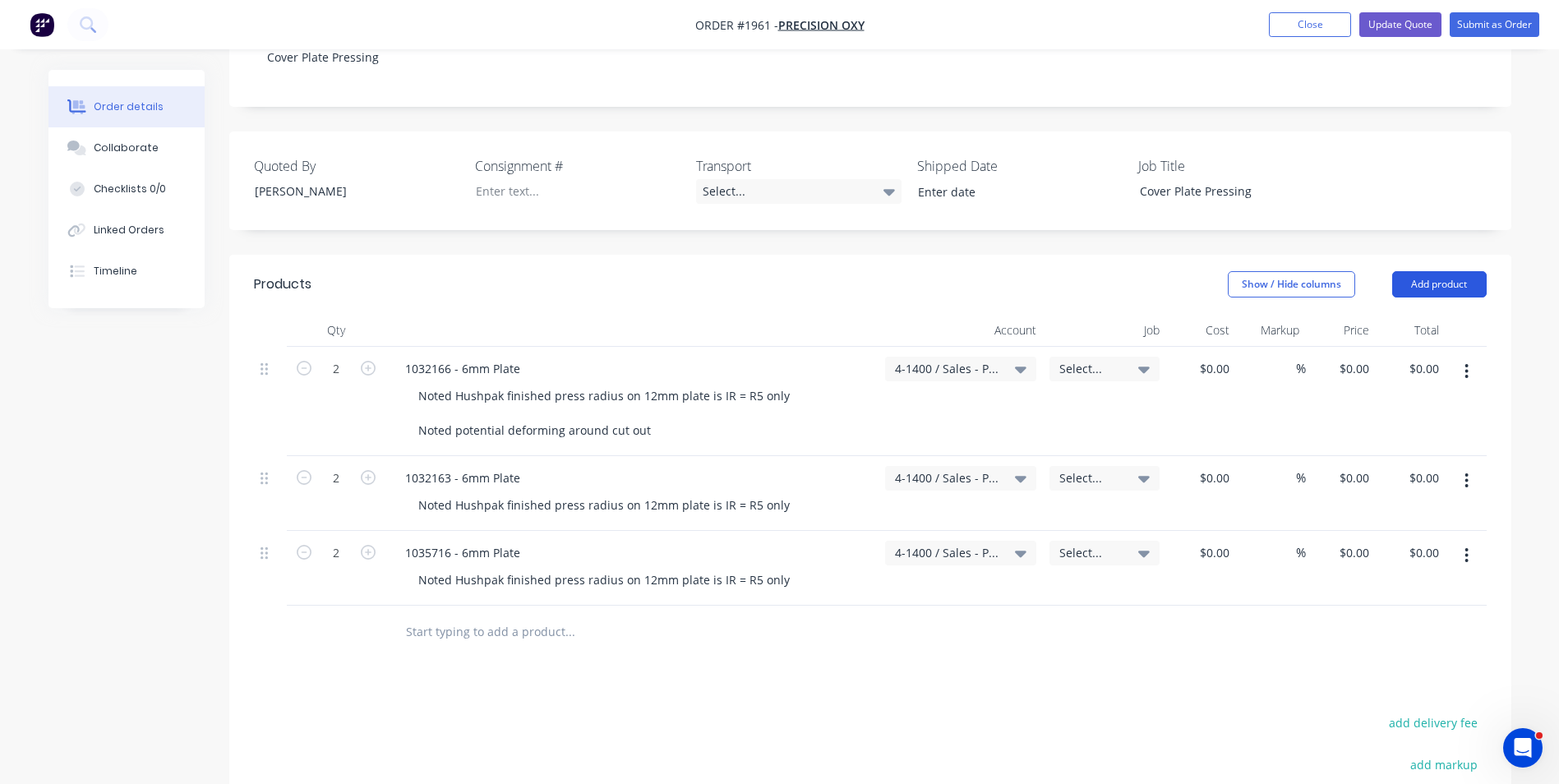
click at [1429, 271] on button "Add product" at bounding box center [1439, 283] width 94 height 26
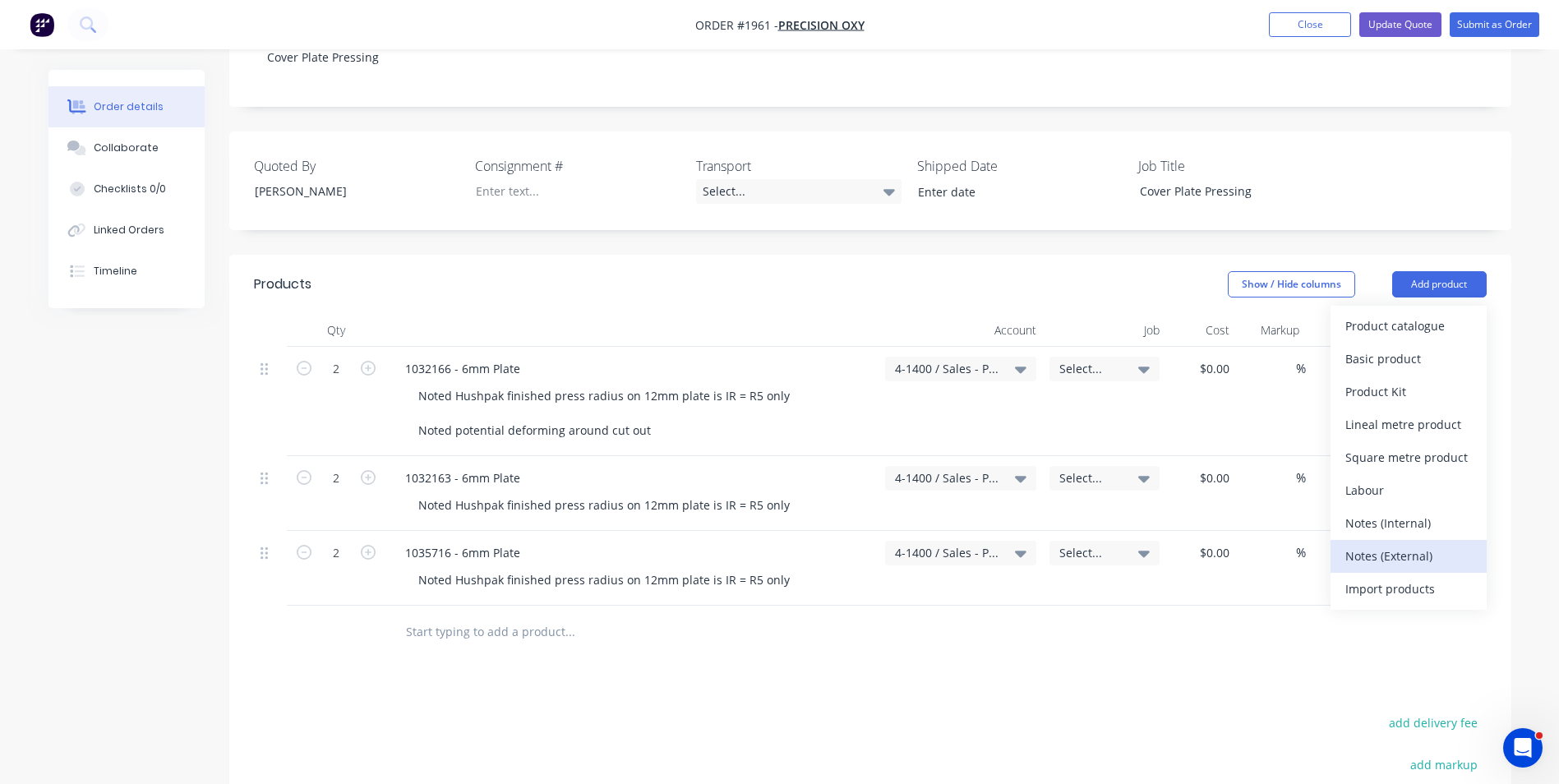
click at [1385, 544] on div "Notes (External)" at bounding box center [1410, 556] width 127 height 24
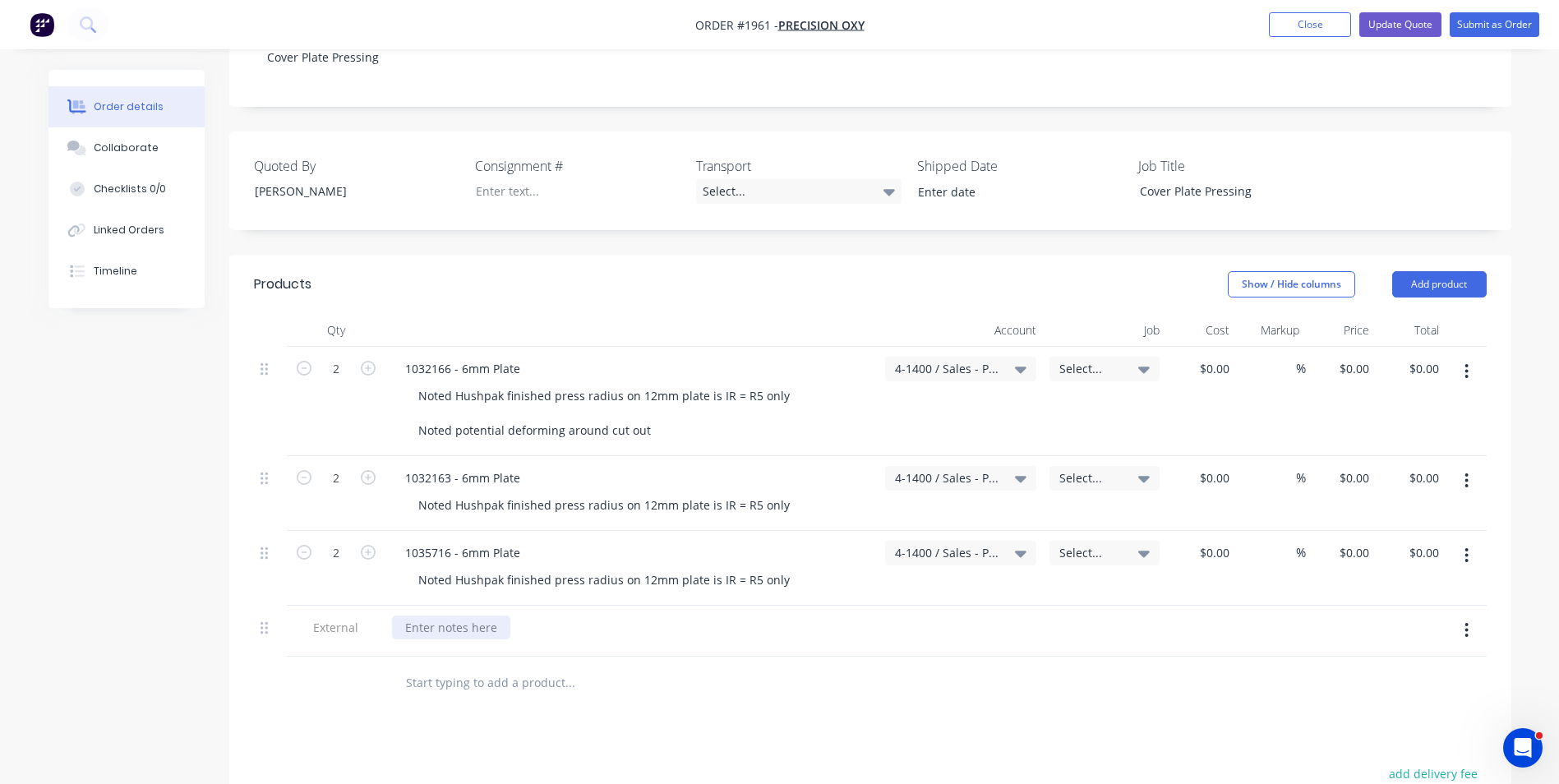
click at [445, 616] on div at bounding box center [451, 627] width 119 height 24
paste div
click at [1207, 347] on div "0 0" at bounding box center [1201, 401] width 70 height 110
type input "$0.00"
click at [1361, 357] on input "0" at bounding box center [1357, 368] width 38 height 24
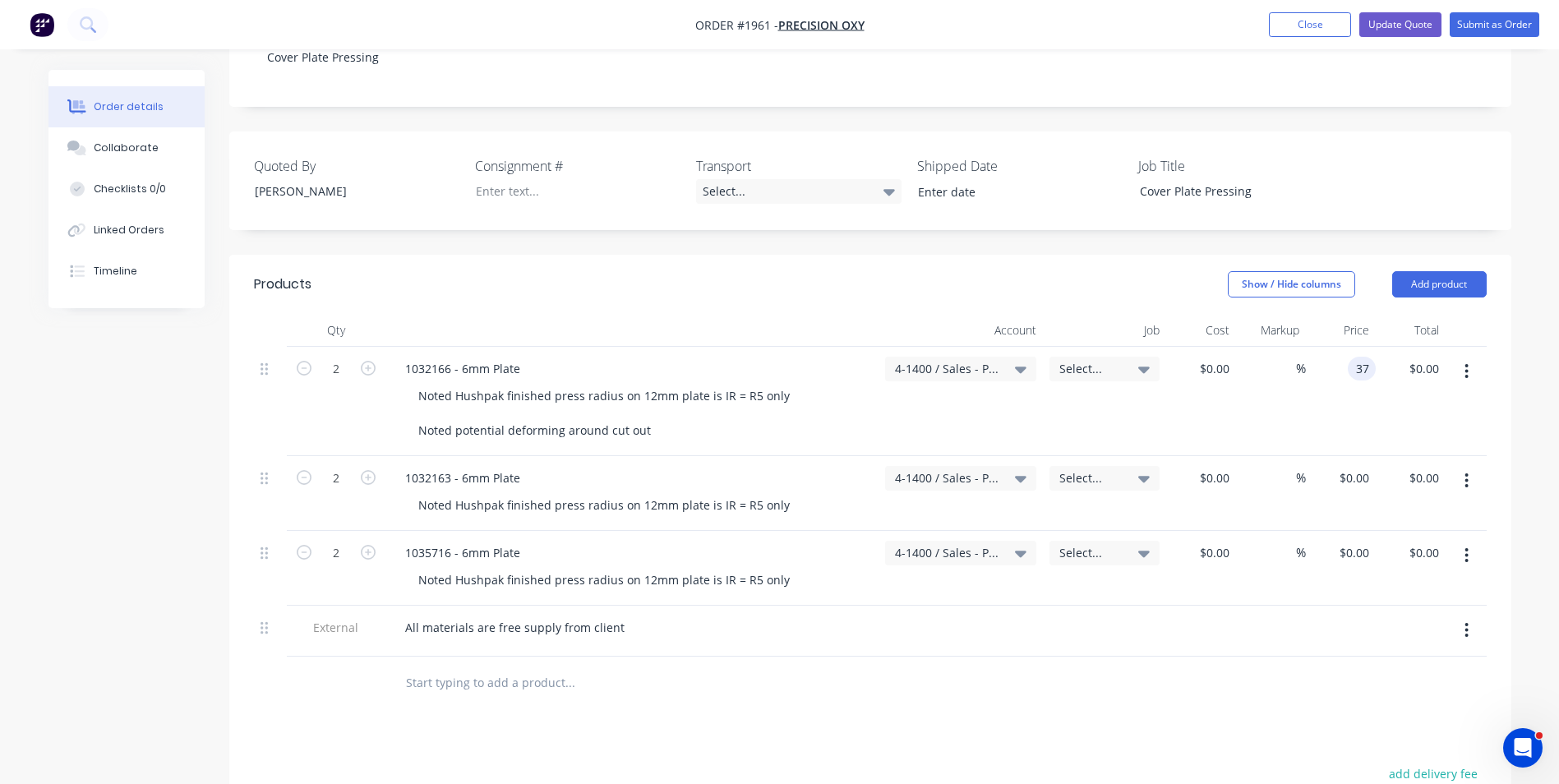
type input "$37.00"
type input "$74.00"
click at [1358, 418] on div "$37.00 37" at bounding box center [1341, 401] width 70 height 110
click at [1358, 466] on input "0" at bounding box center [1366, 478] width 19 height 24
type input "$37.00"
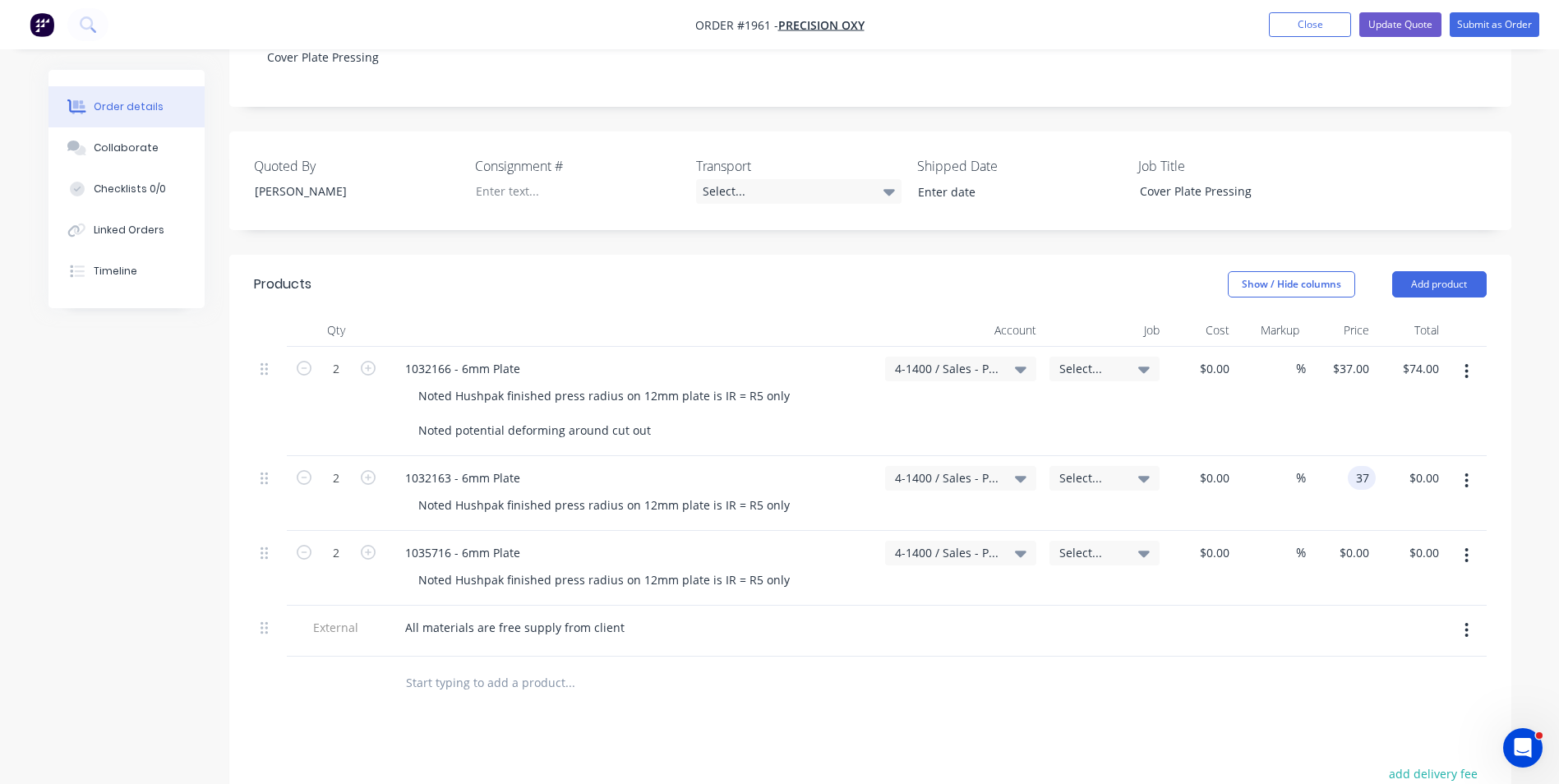
type input "$74.00"
click at [1350, 476] on div "$37.00 37" at bounding box center [1341, 493] width 70 height 75
click at [1352, 540] on div "0 $0.00" at bounding box center [1353, 552] width 44 height 24
type input "$47.50"
type input "$95.00"
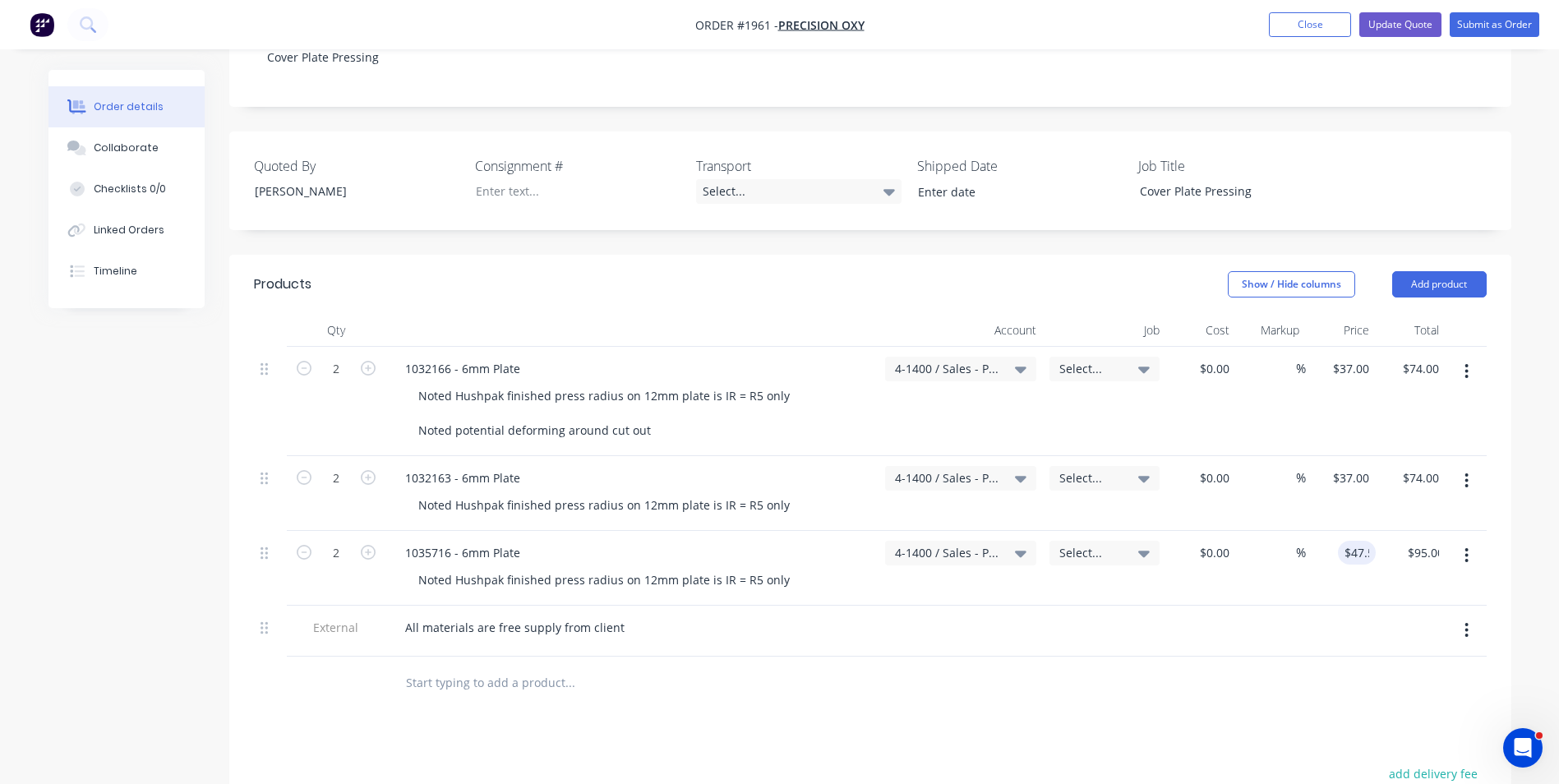
click at [1376, 578] on div "$95.00 $0.00" at bounding box center [1410, 568] width 70 height 75
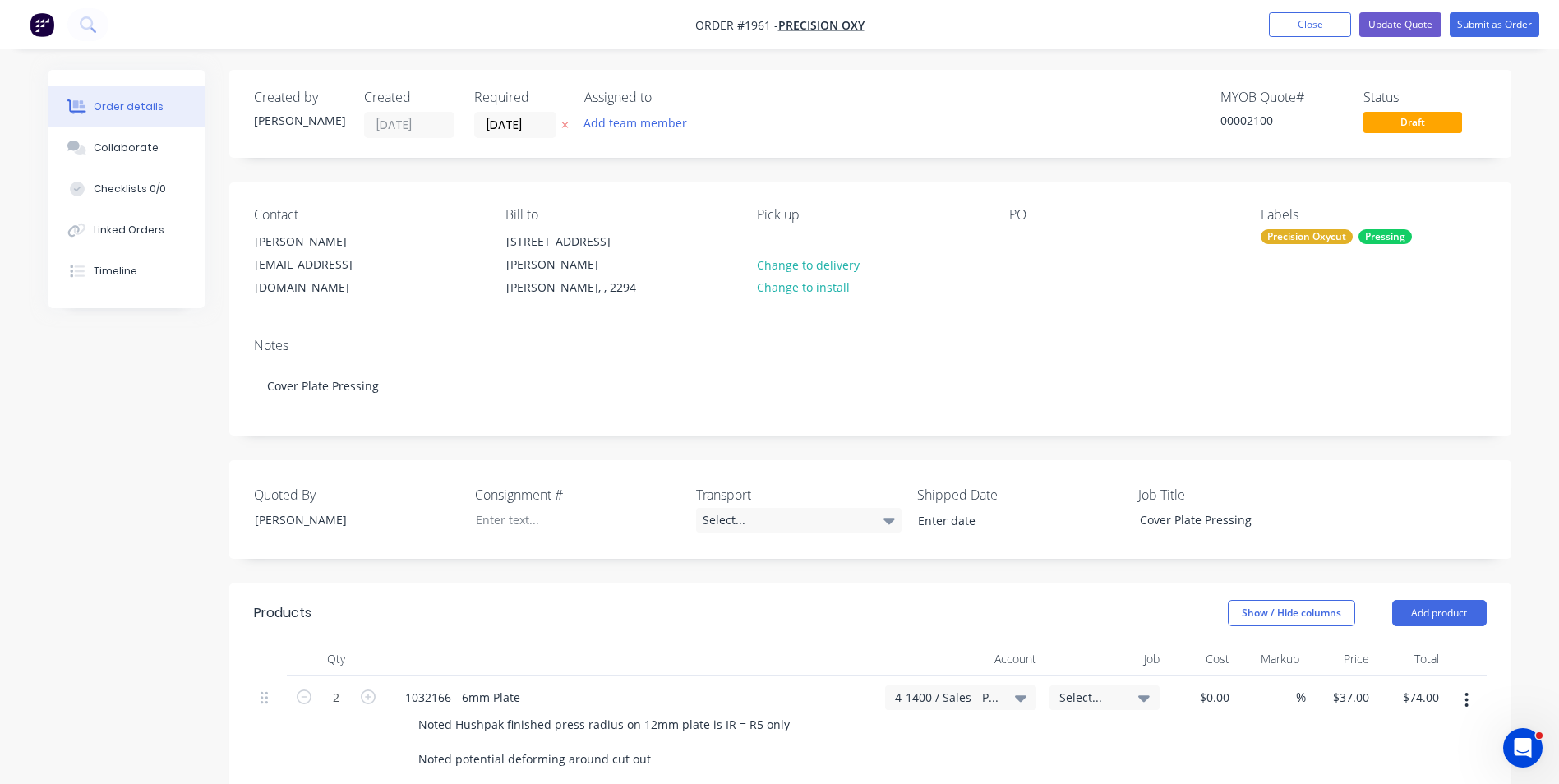
scroll to position [82, 0]
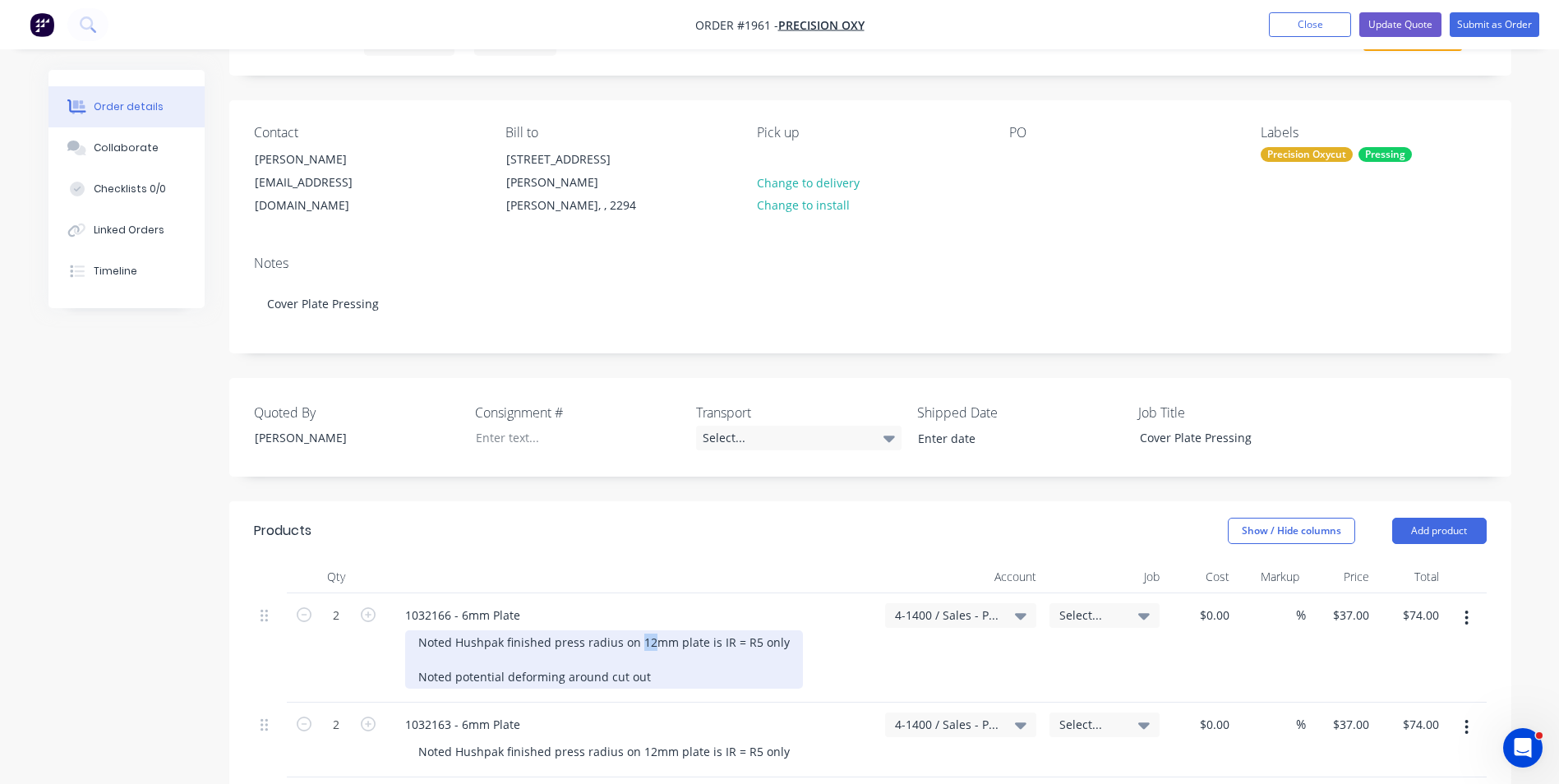
drag, startPoint x: 647, startPoint y: 626, endPoint x: 635, endPoint y: 628, distance: 12.2
click at [635, 630] on div "Noted Hushpak finished press radius on 12mm plate is IR = R5 only Noted potenti…" at bounding box center [603, 659] width 398 height 58
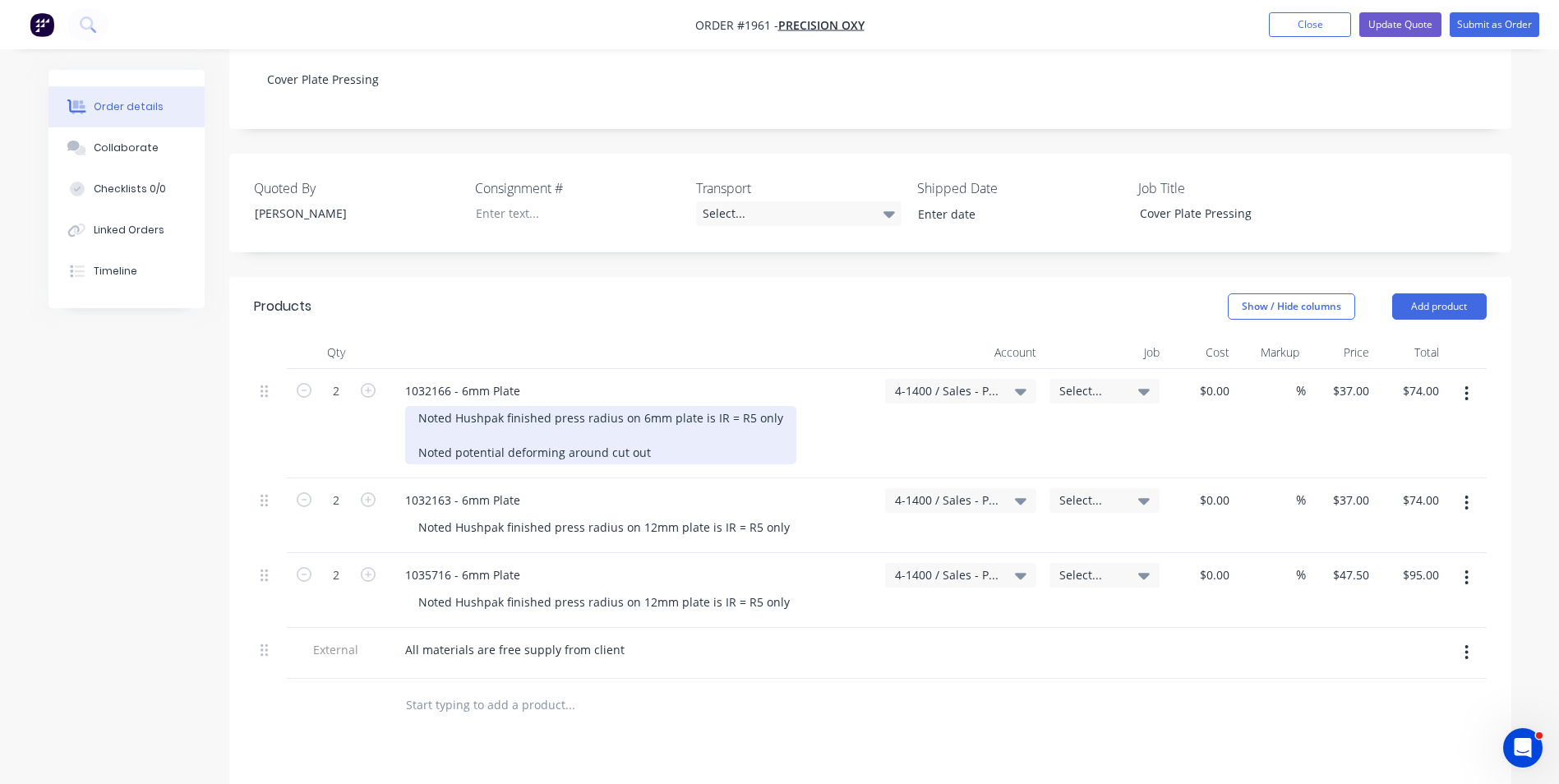
scroll to position [329, 0]
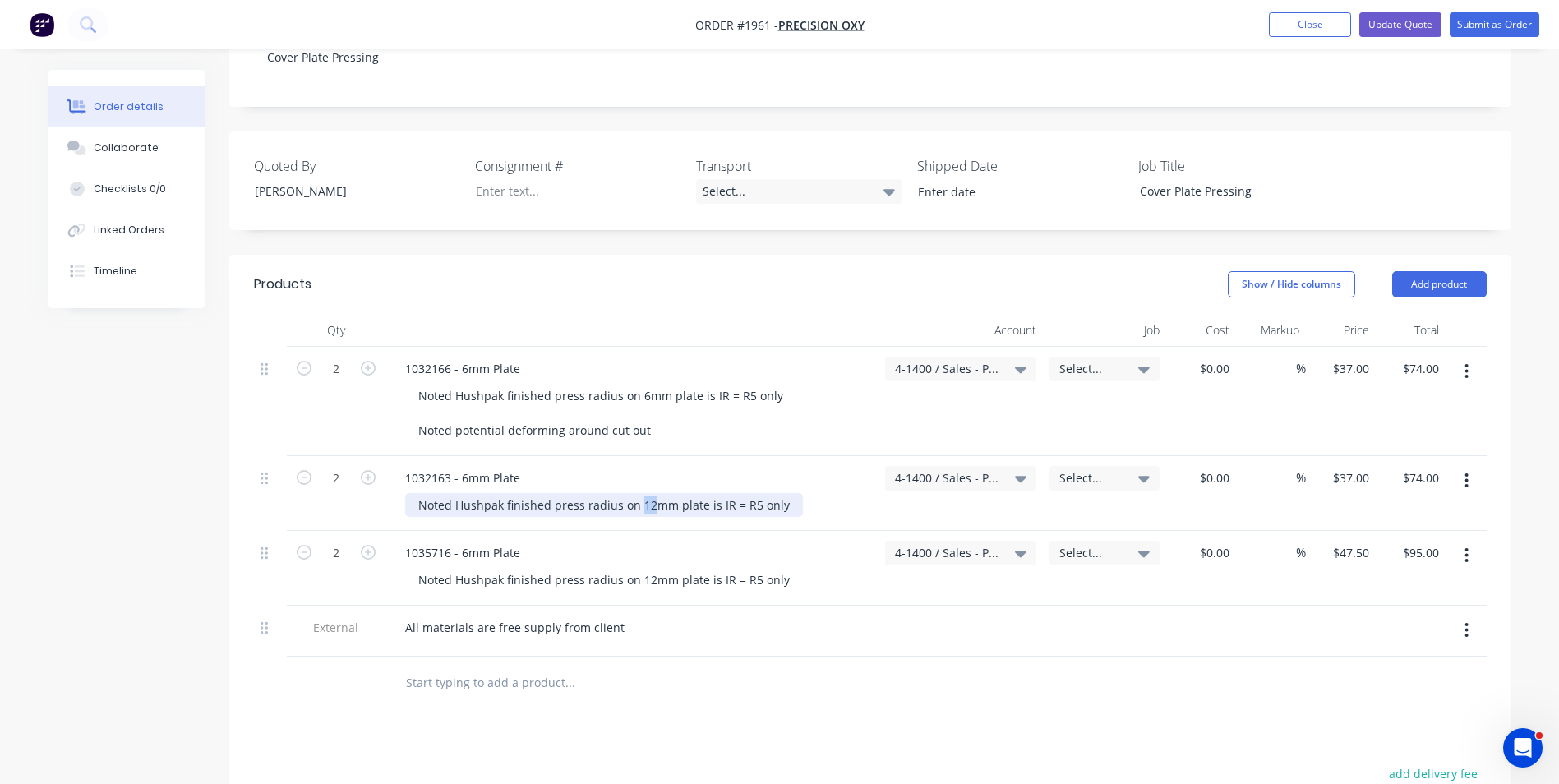
drag, startPoint x: 649, startPoint y: 492, endPoint x: 636, endPoint y: 492, distance: 13.0
click at [636, 492] on div "Noted Hushpak finished press radius on 12mm plate is IR = R5 only" at bounding box center [603, 504] width 398 height 24
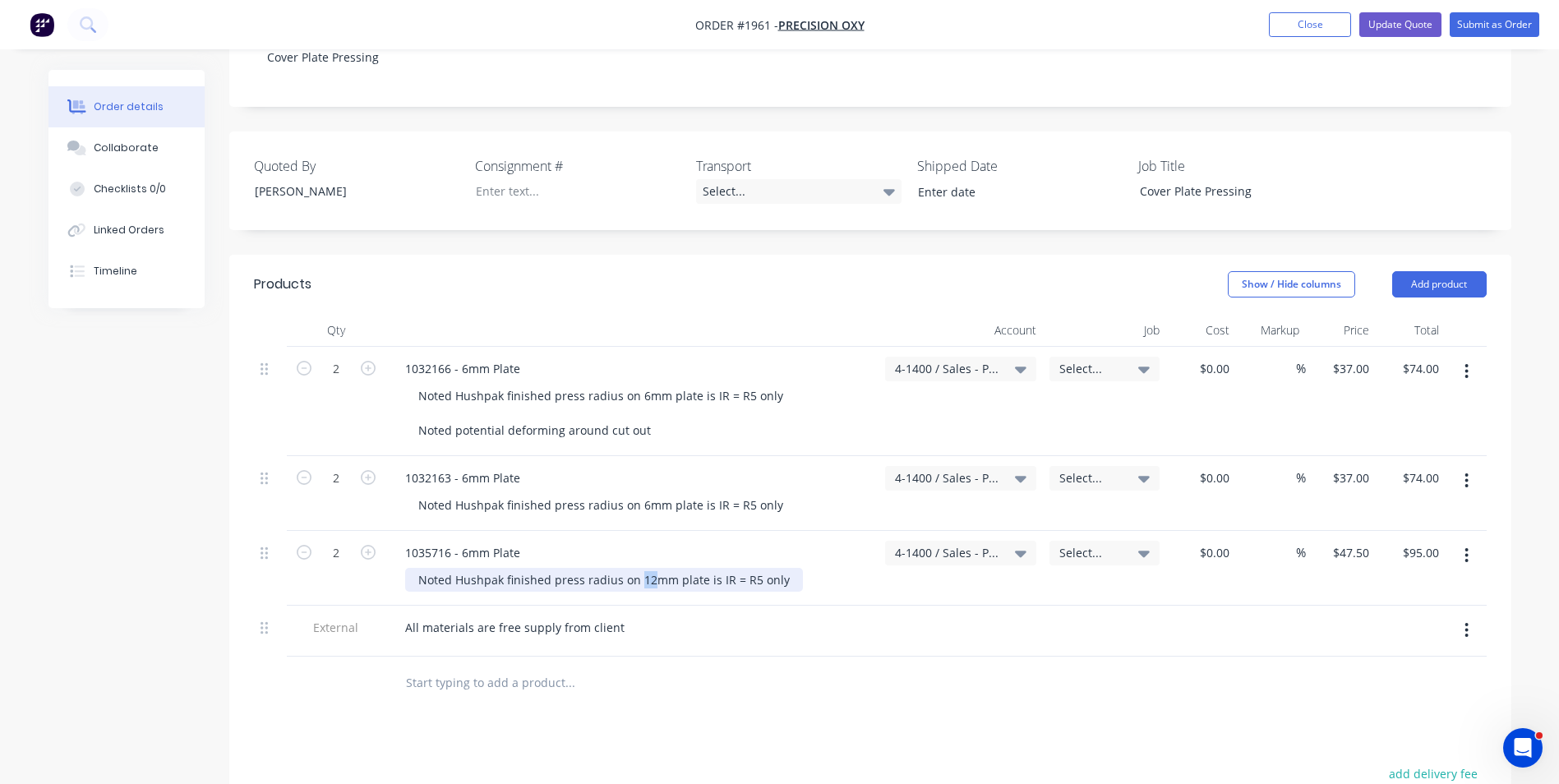
drag, startPoint x: 650, startPoint y: 557, endPoint x: 637, endPoint y: 559, distance: 13.2
click at [637, 568] on div "Noted Hushpak finished press radius on 12mm plate is IR = R5 only" at bounding box center [603, 579] width 398 height 24
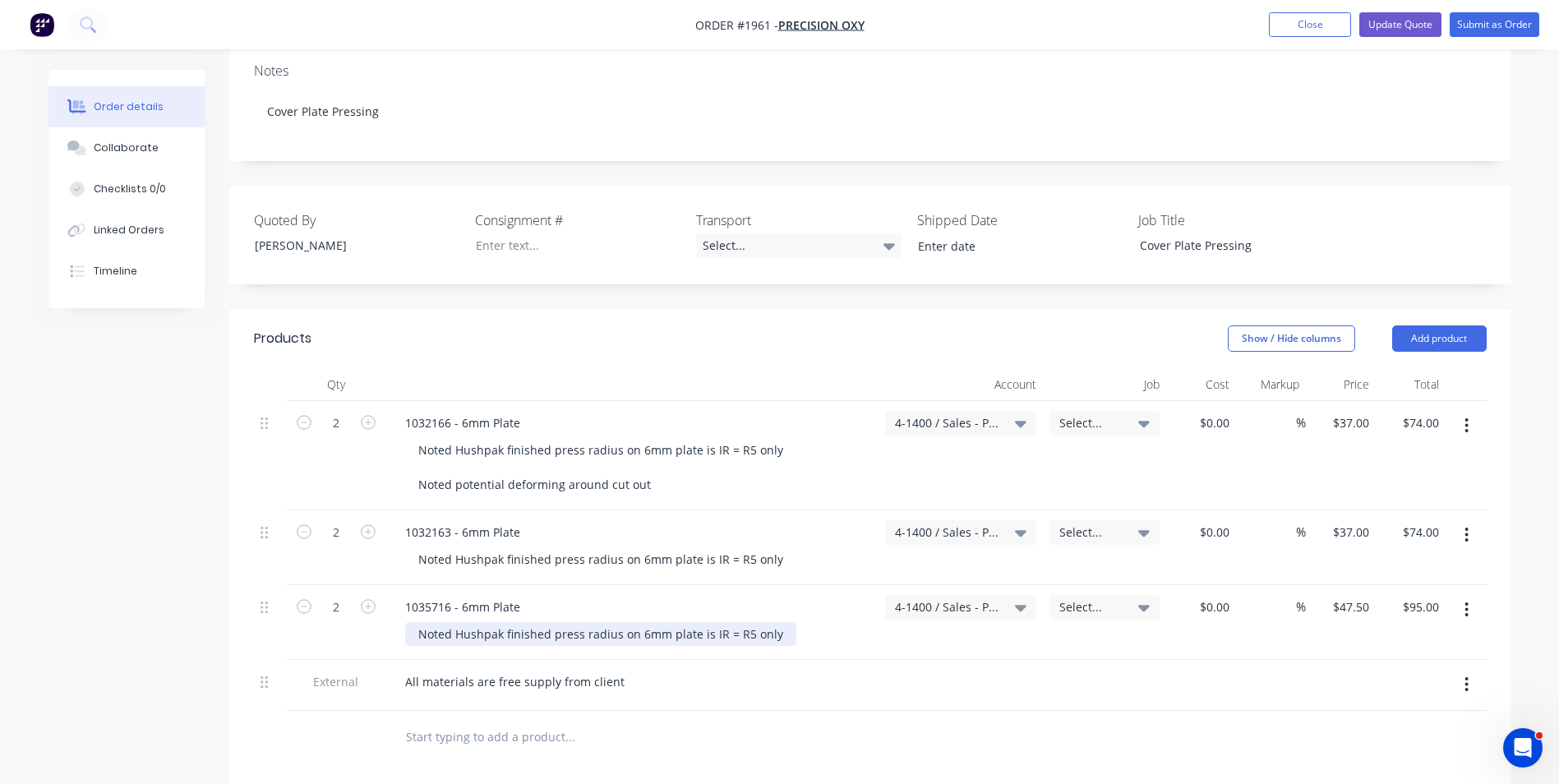
scroll to position [163, 0]
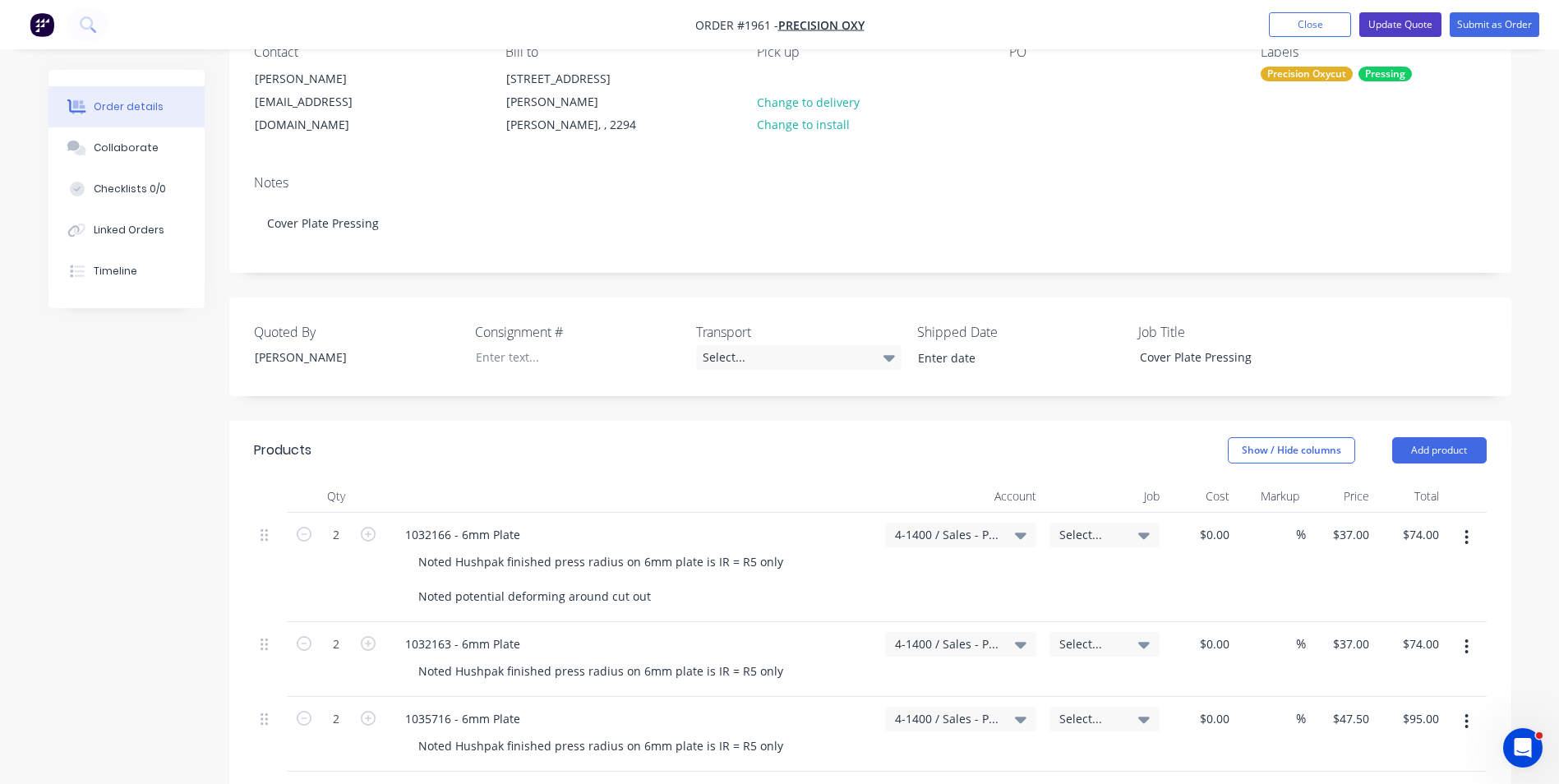
click at [1402, 18] on button "Update Quote" at bounding box center [1400, 24] width 82 height 24
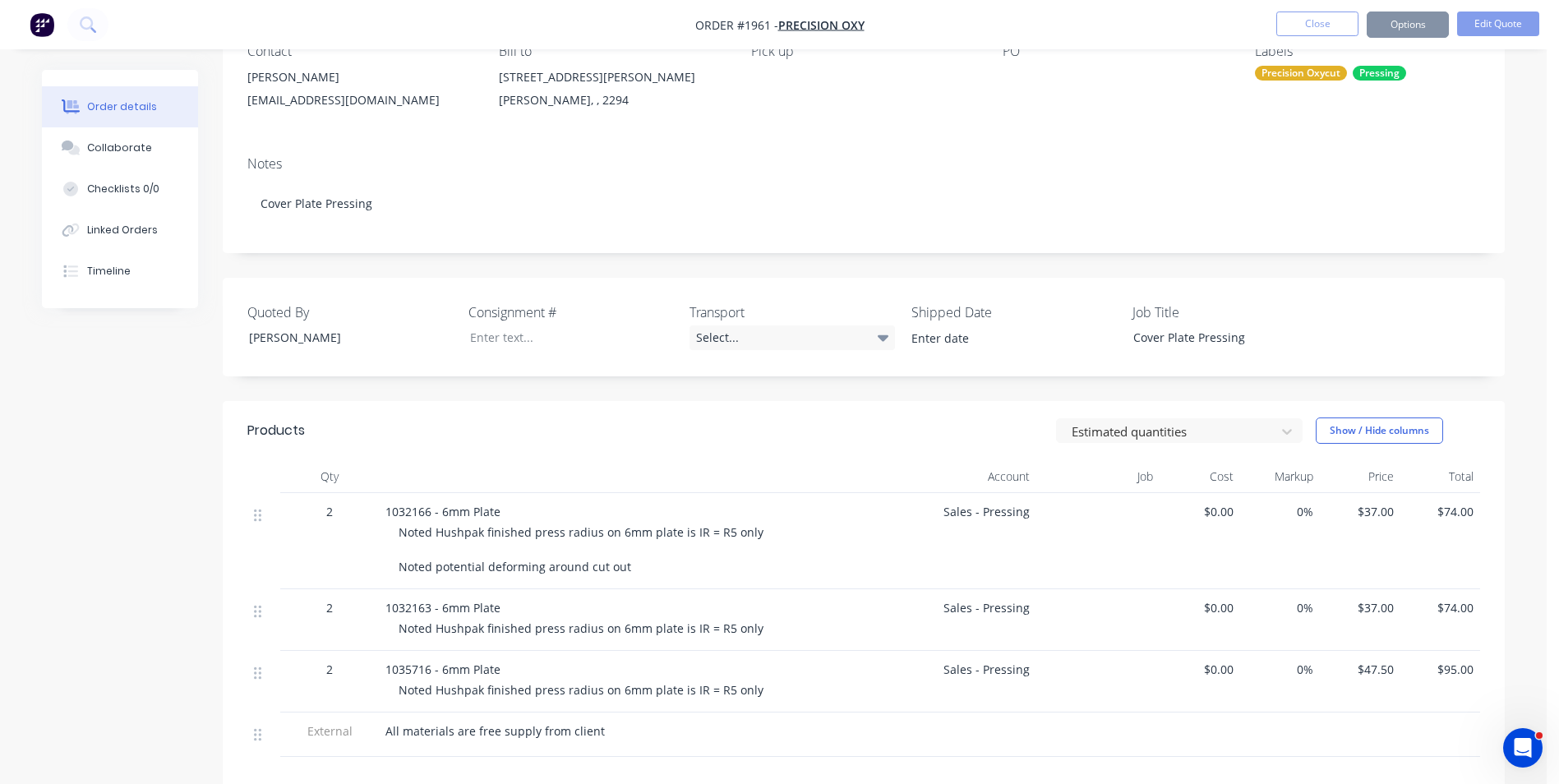
scroll to position [0, 0]
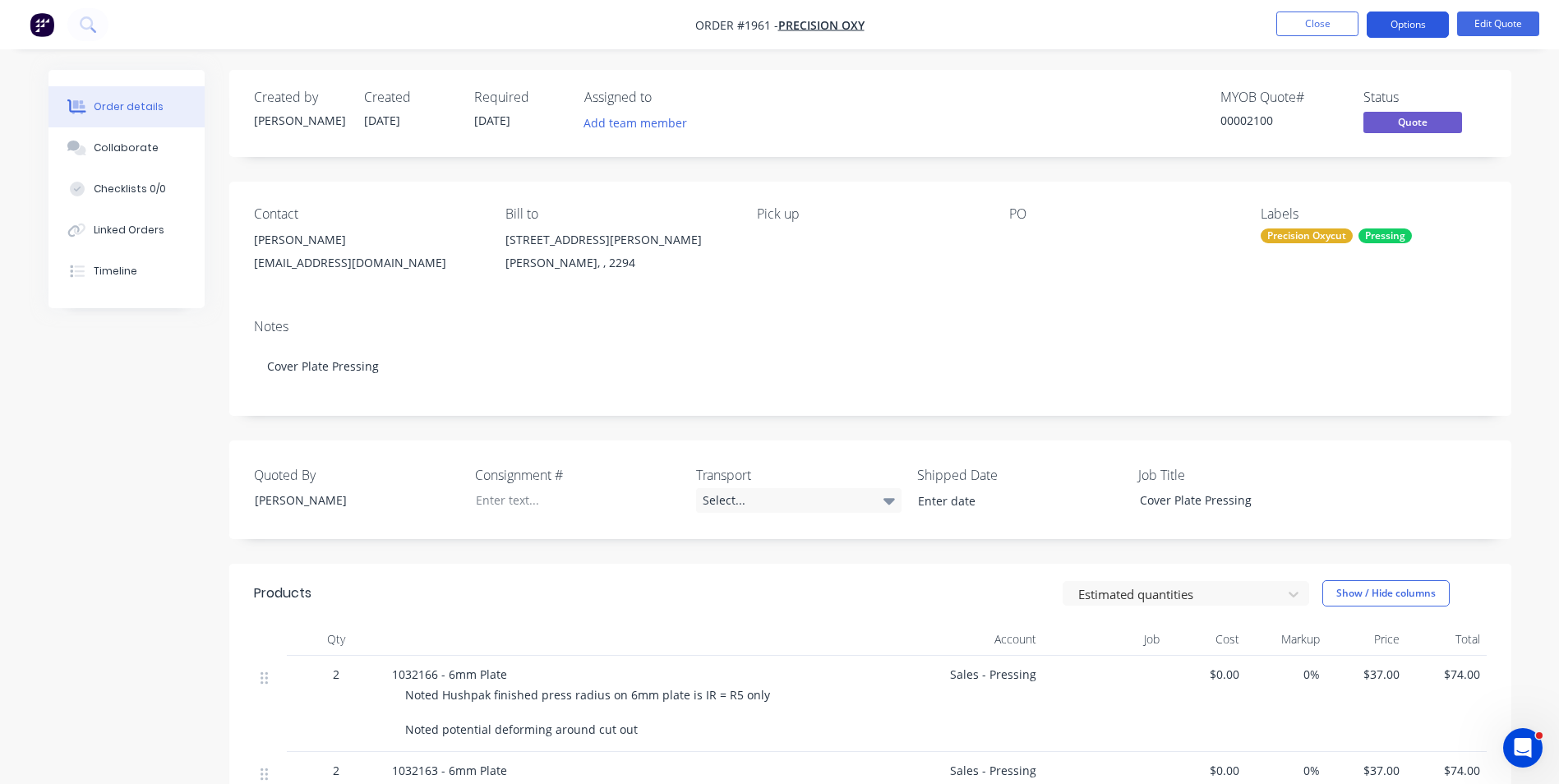
click at [1401, 23] on button "Options" at bounding box center [1408, 24] width 82 height 26
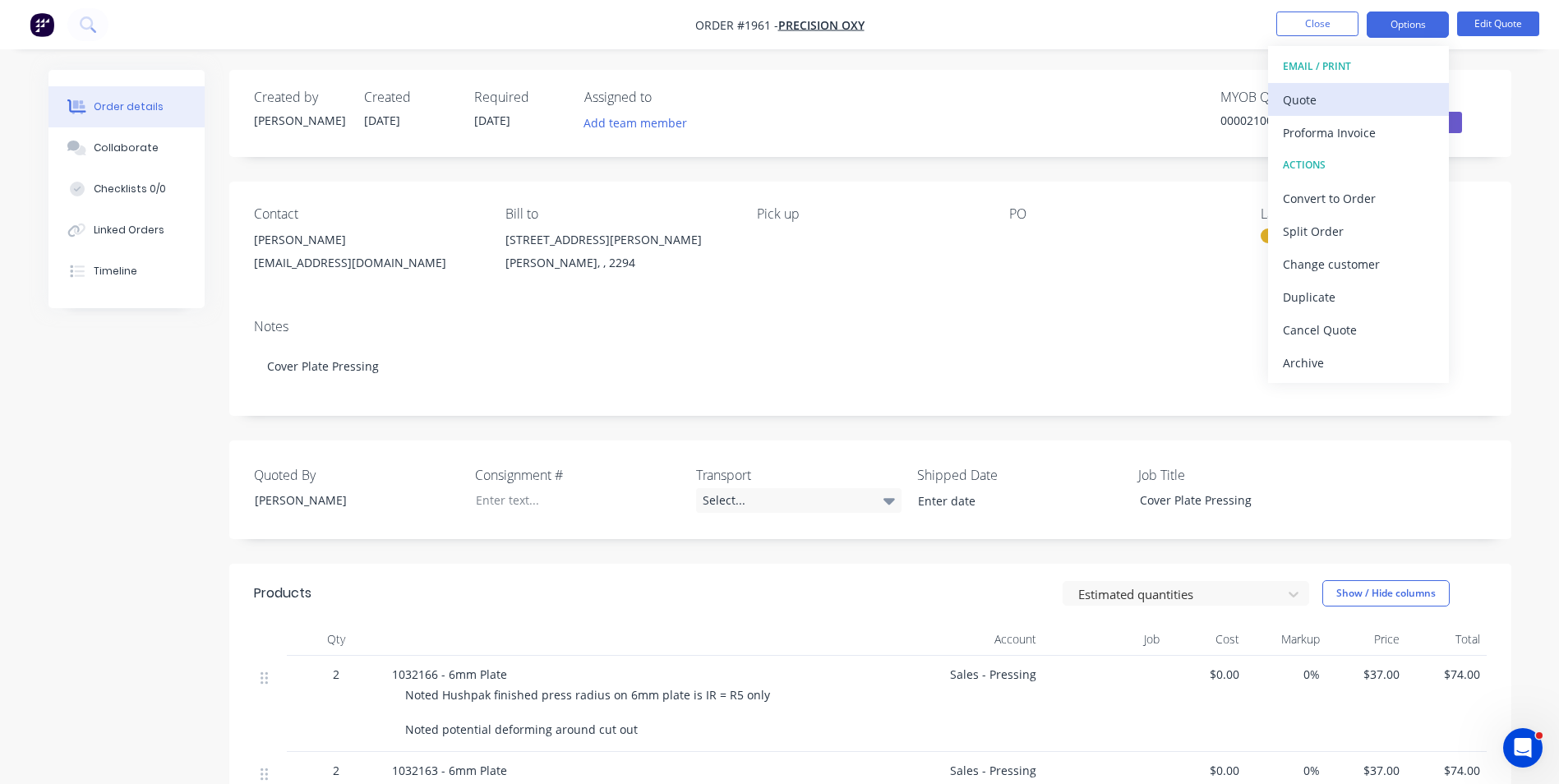
click at [1314, 100] on div "Quote" at bounding box center [1359, 100] width 151 height 24
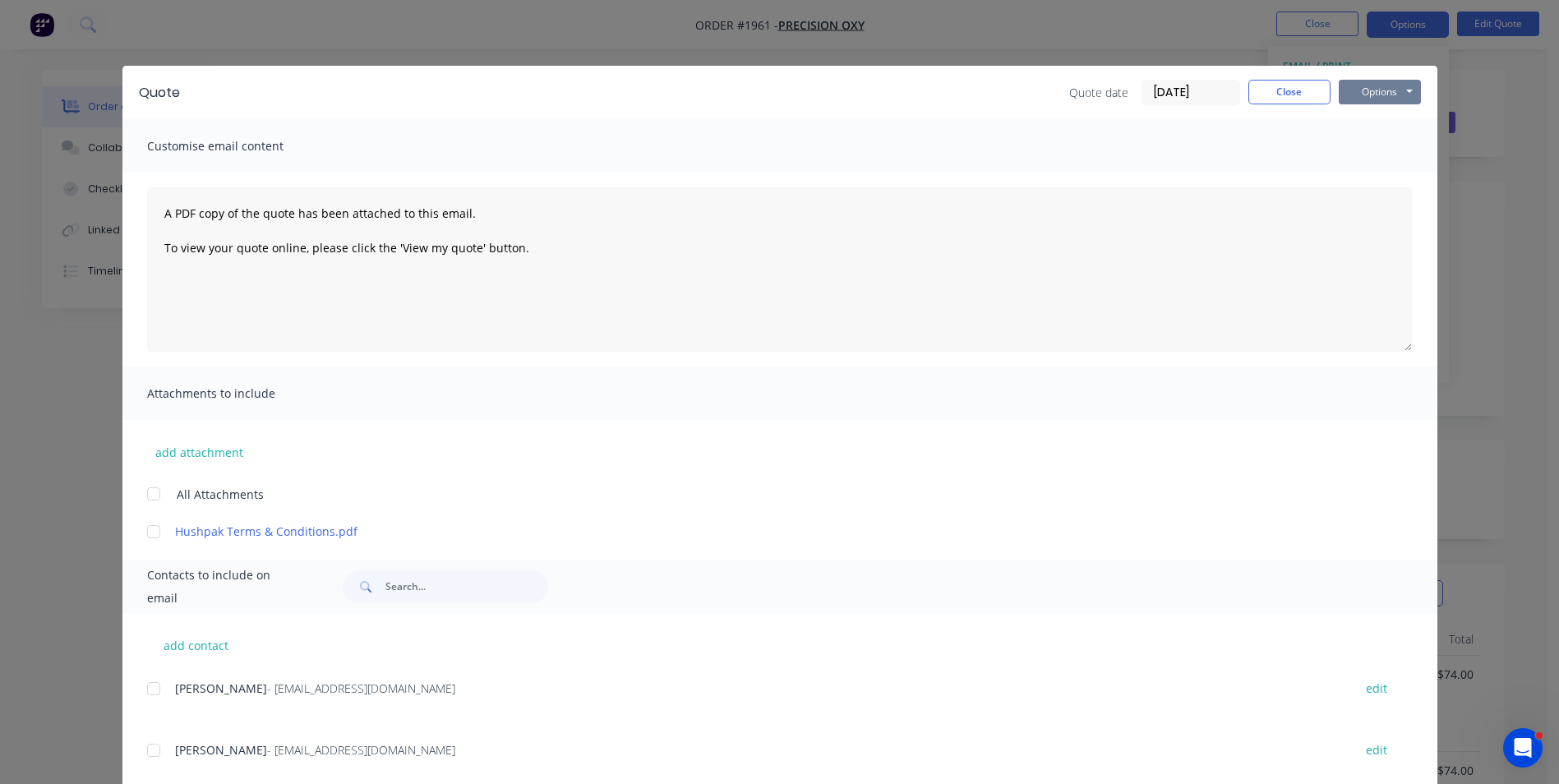
click at [1377, 91] on button "Options" at bounding box center [1380, 91] width 82 height 24
click at [1384, 145] on button "Print" at bounding box center [1391, 148] width 105 height 27
click at [1296, 93] on button "Close" at bounding box center [1289, 91] width 82 height 24
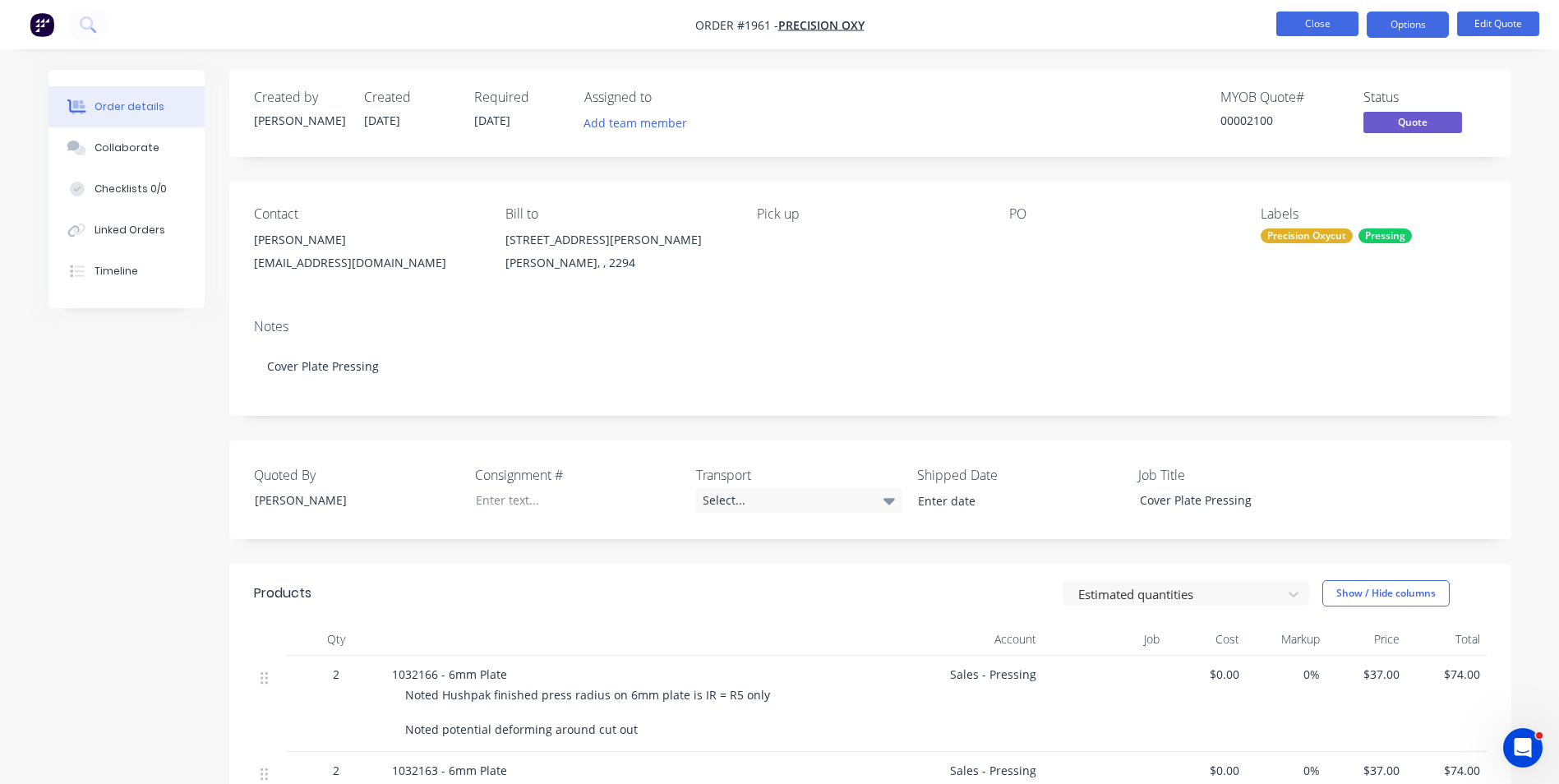
click at [1315, 29] on button "Close" at bounding box center [1317, 24] width 82 height 24
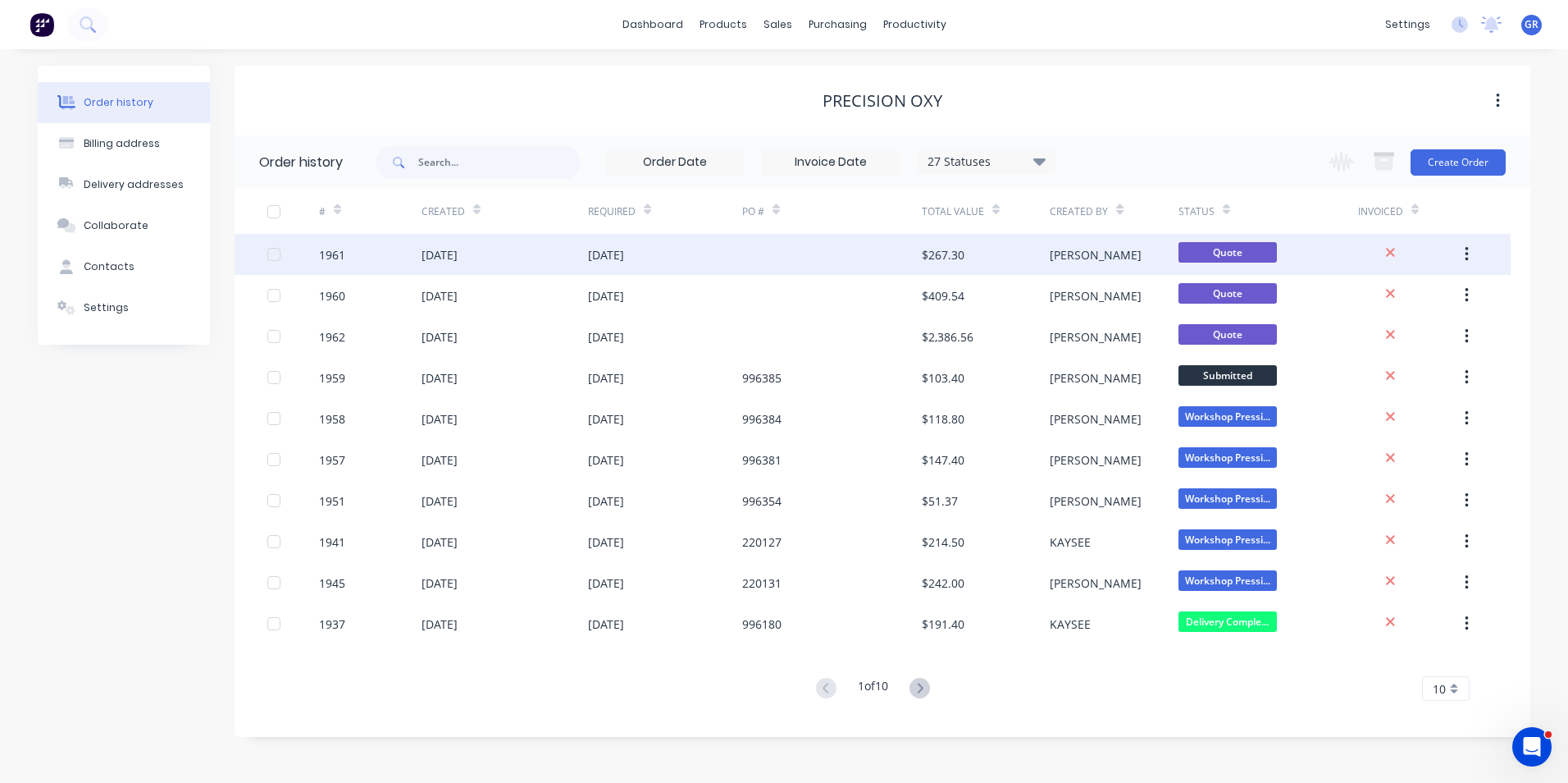
click at [1461, 250] on button "button" at bounding box center [1467, 254] width 39 height 30
click at [1375, 325] on div "Duplicate" at bounding box center [1408, 330] width 127 height 24
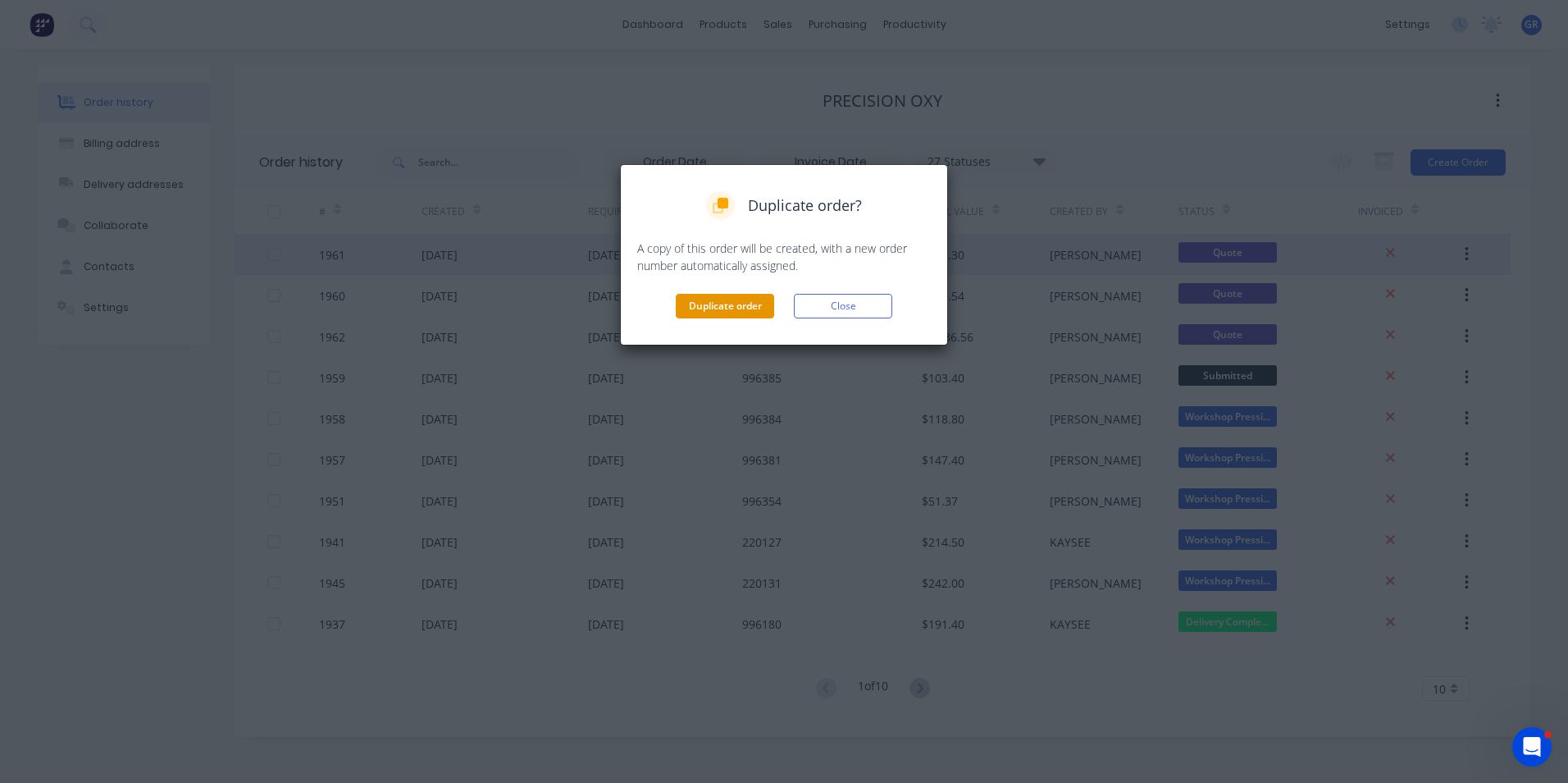
click at [714, 311] on button "Duplicate order" at bounding box center [725, 306] width 99 height 24
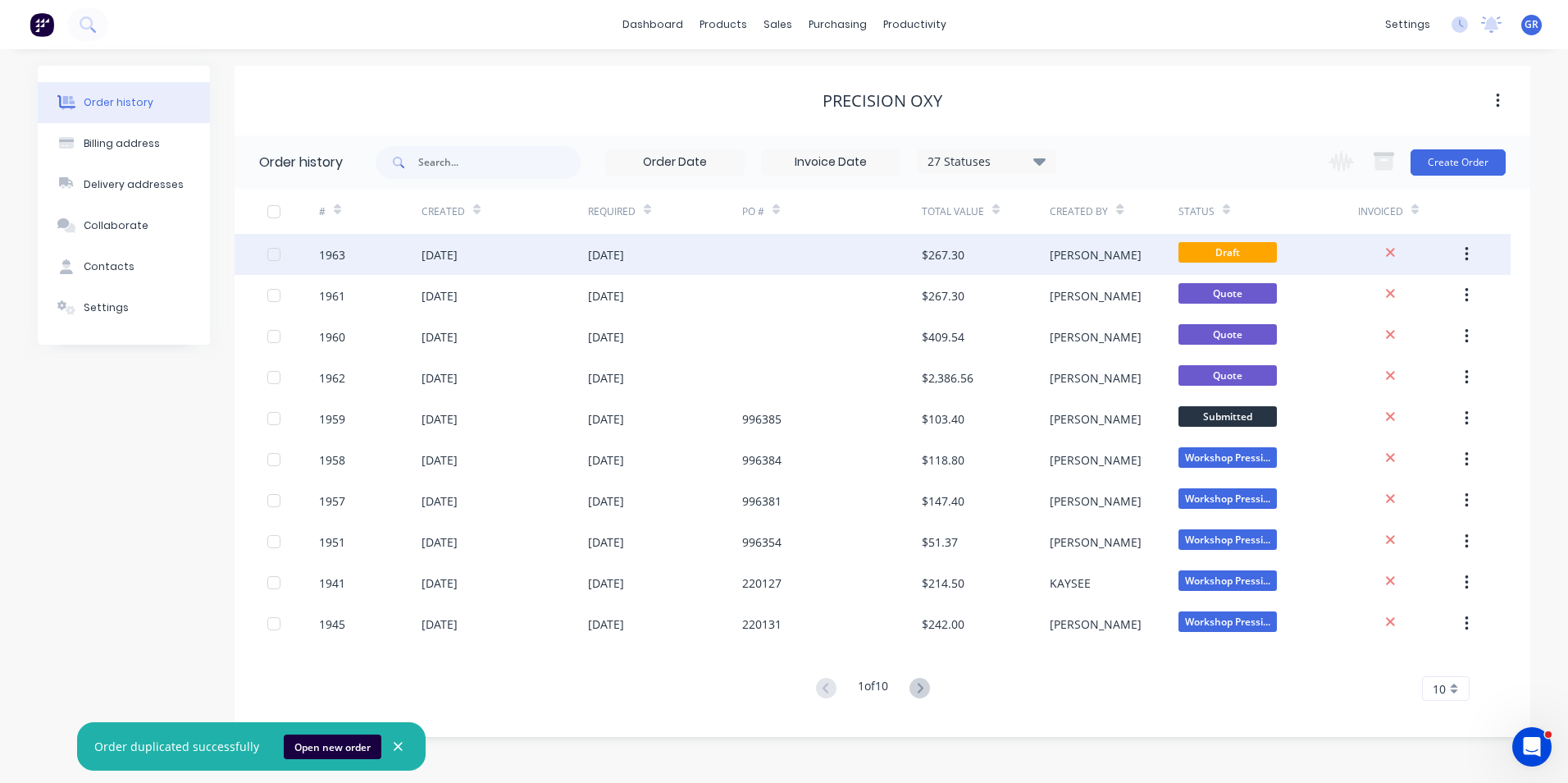
click at [330, 254] on div "1963" at bounding box center [332, 254] width 26 height 17
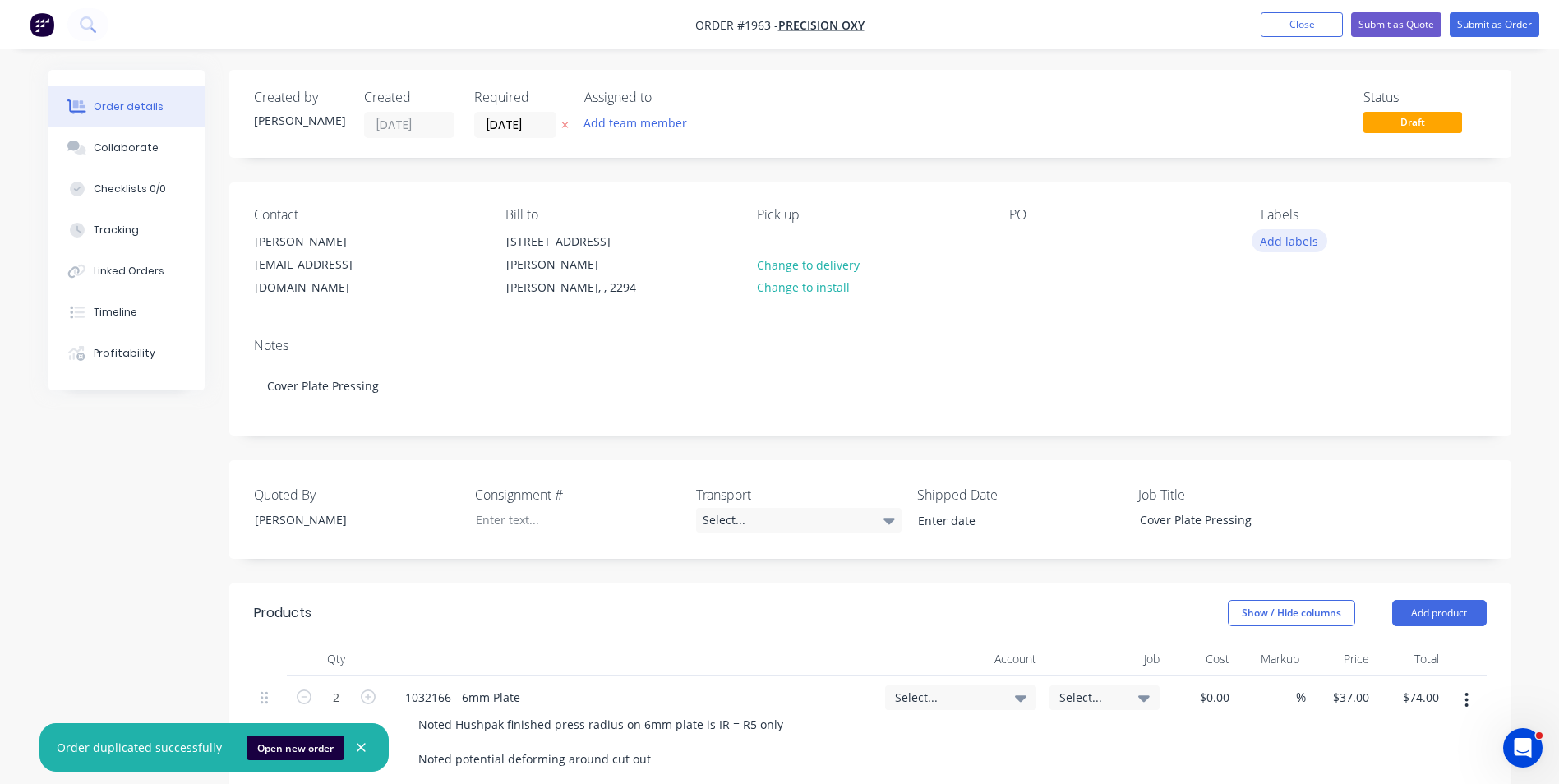
click at [1289, 243] on button "Add labels" at bounding box center [1289, 240] width 75 height 23
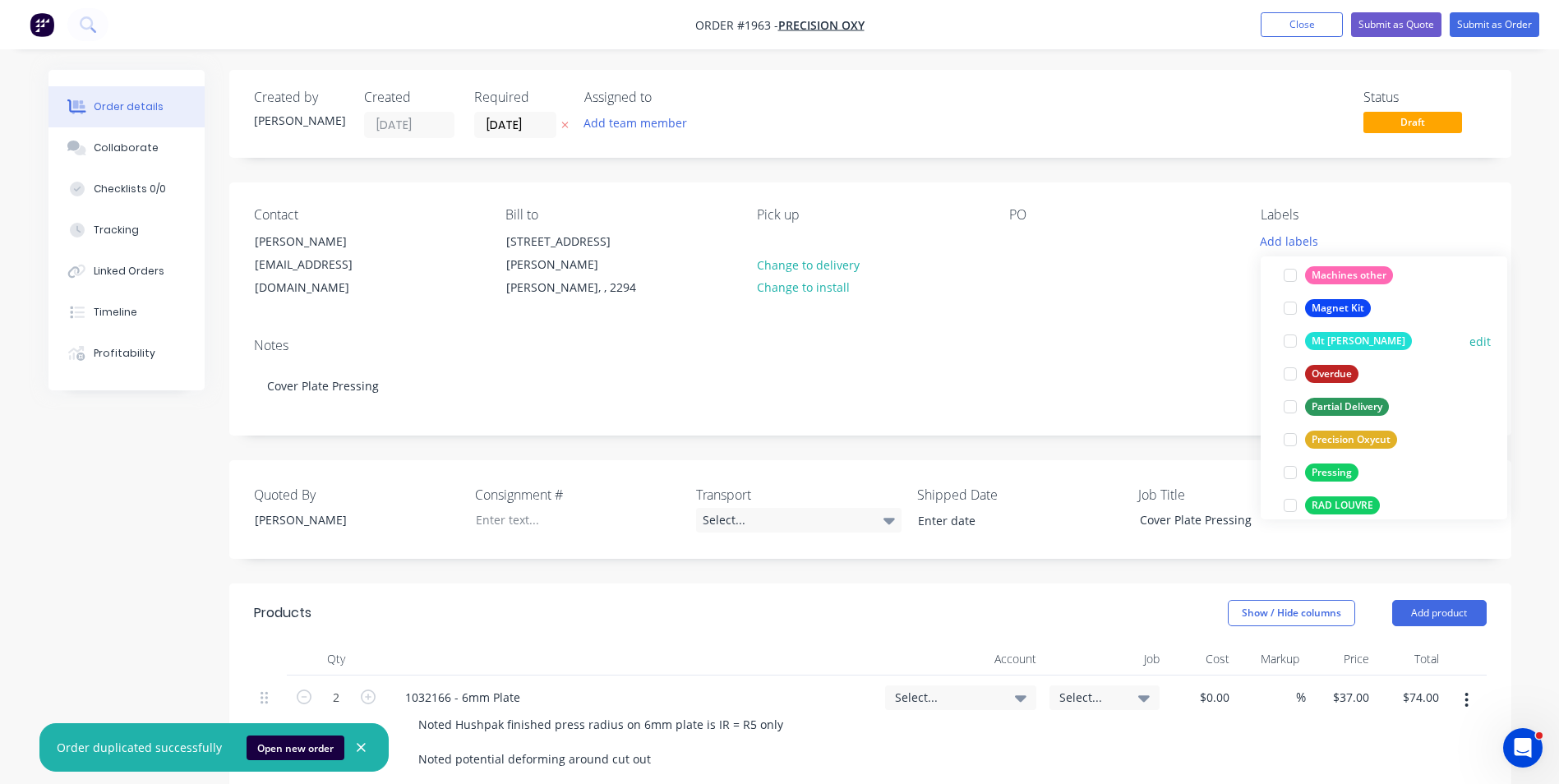
scroll to position [904, 0]
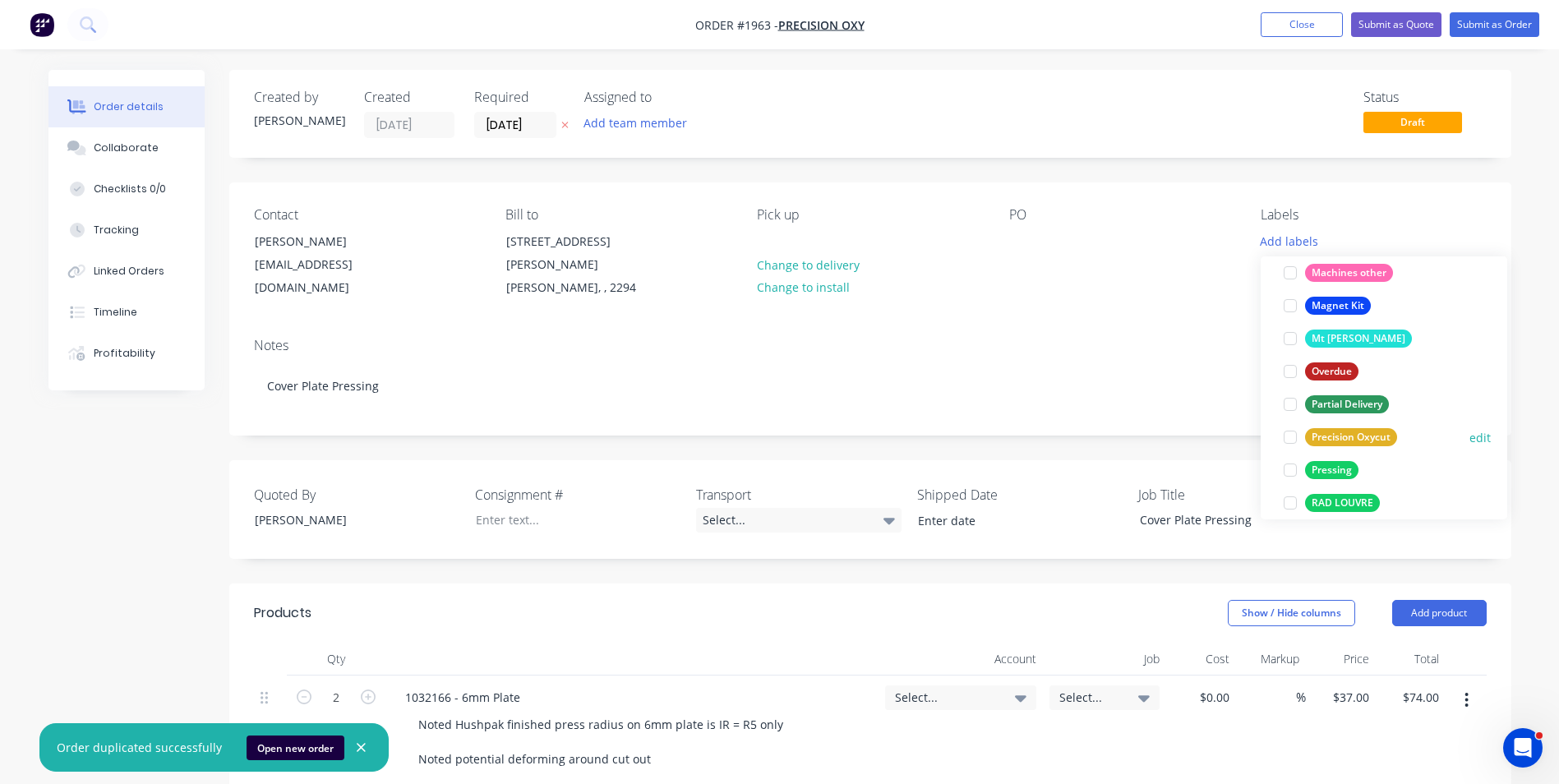
click at [1363, 433] on div "Precision Oxycut" at bounding box center [1352, 437] width 92 height 18
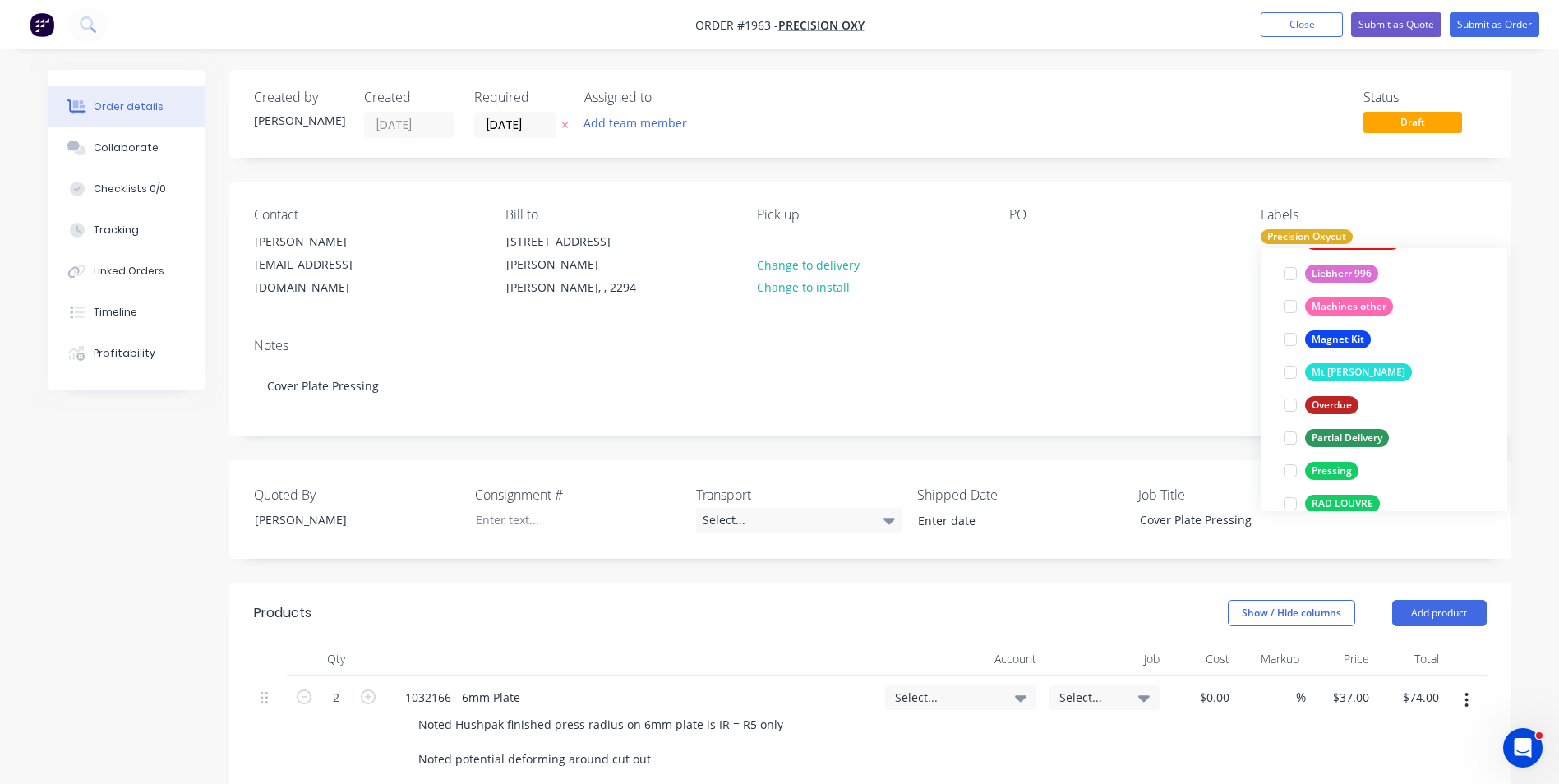
scroll to position [986, 0]
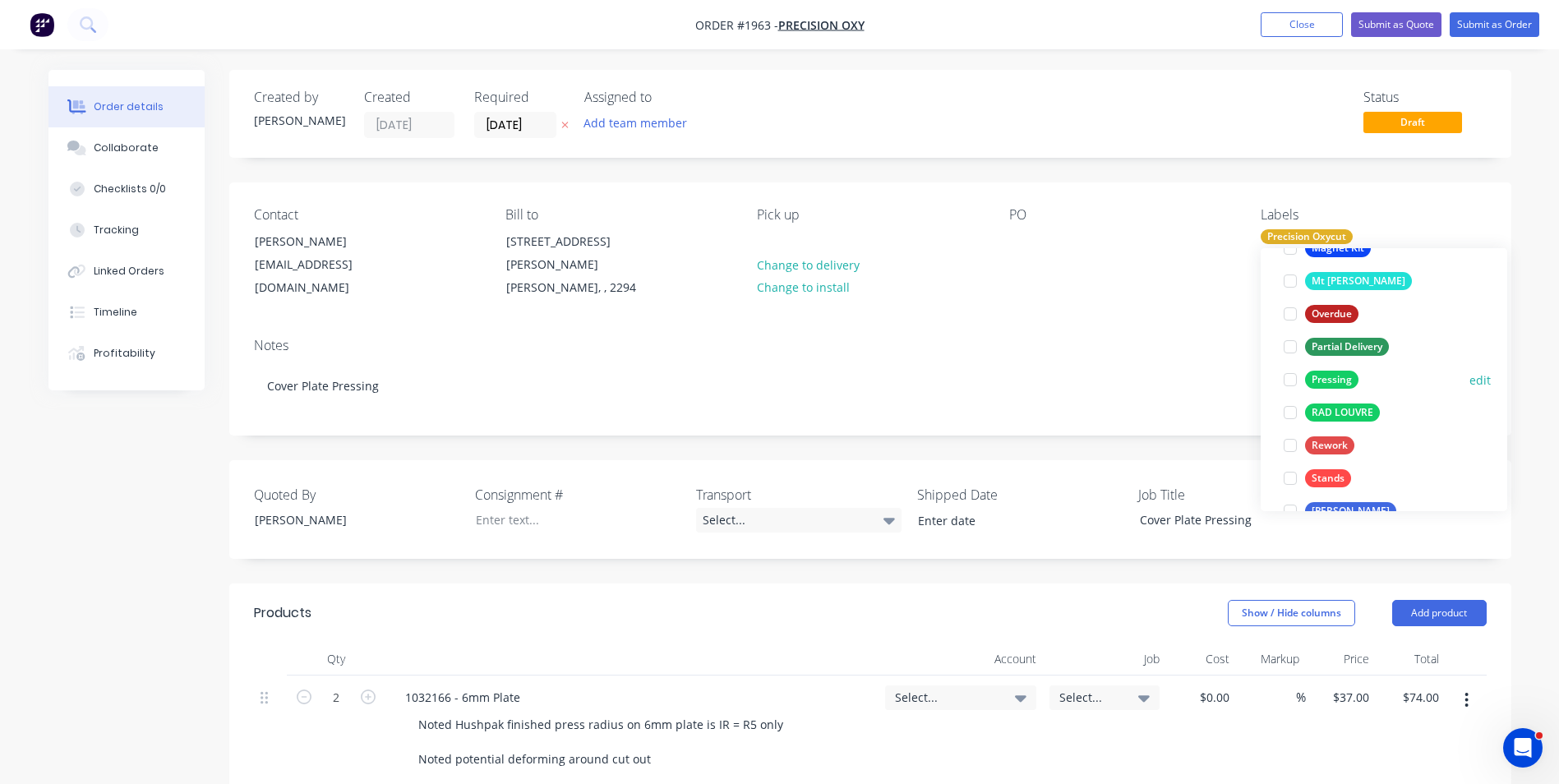
click at [1333, 378] on div "Pressing" at bounding box center [1332, 379] width 53 height 18
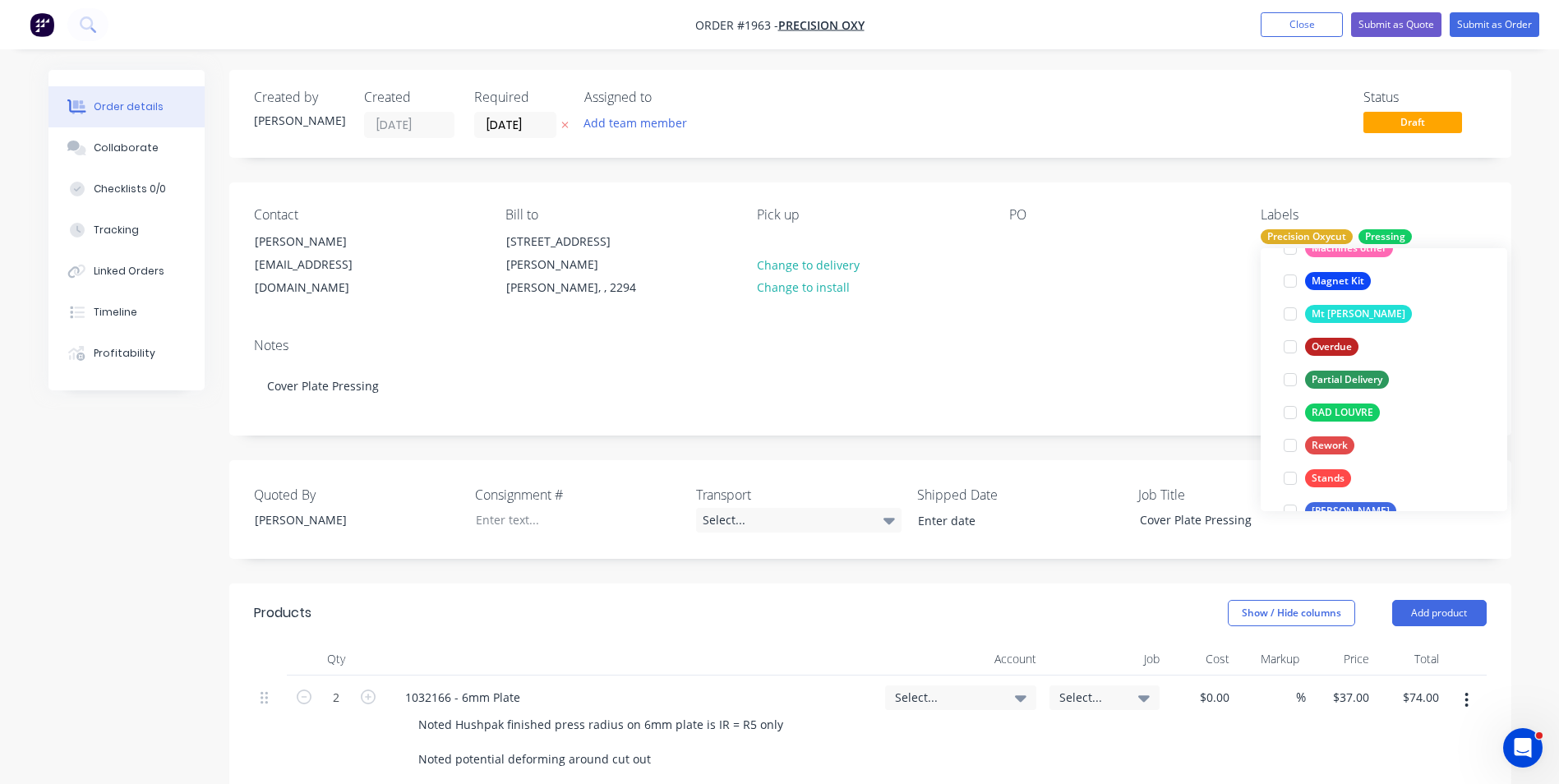
scroll to position [33, 0]
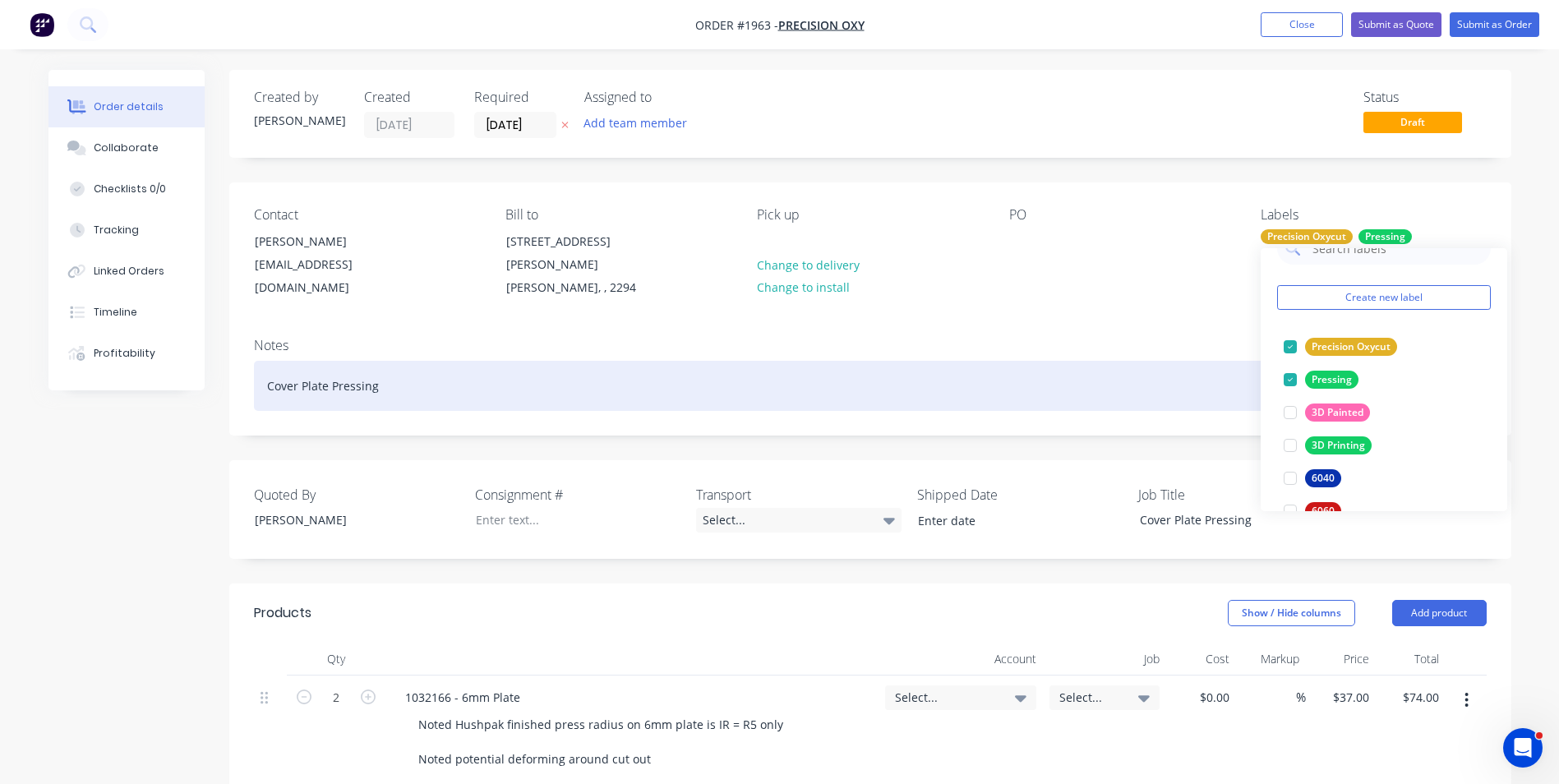
click at [316, 376] on div "Cover Plate Pressing" at bounding box center [870, 385] width 1233 height 50
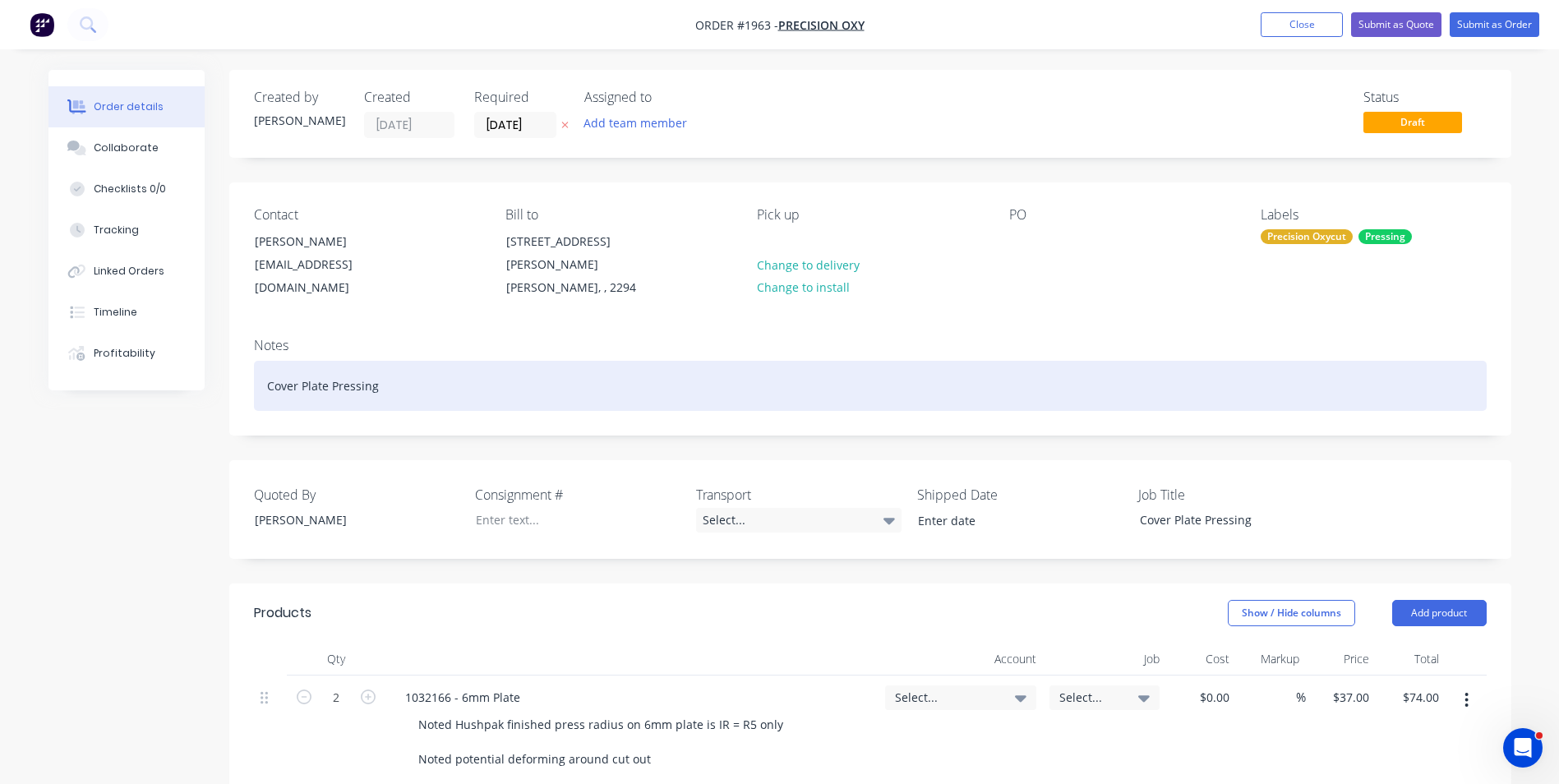
drag, startPoint x: 381, startPoint y: 368, endPoint x: 226, endPoint y: 365, distance: 155.0
click at [226, 365] on div "Order details Collaborate Checklists 0/0 Tracking Linked Orders Timeline Profit…" at bounding box center [780, 763] width 1496 height 1388
paste div
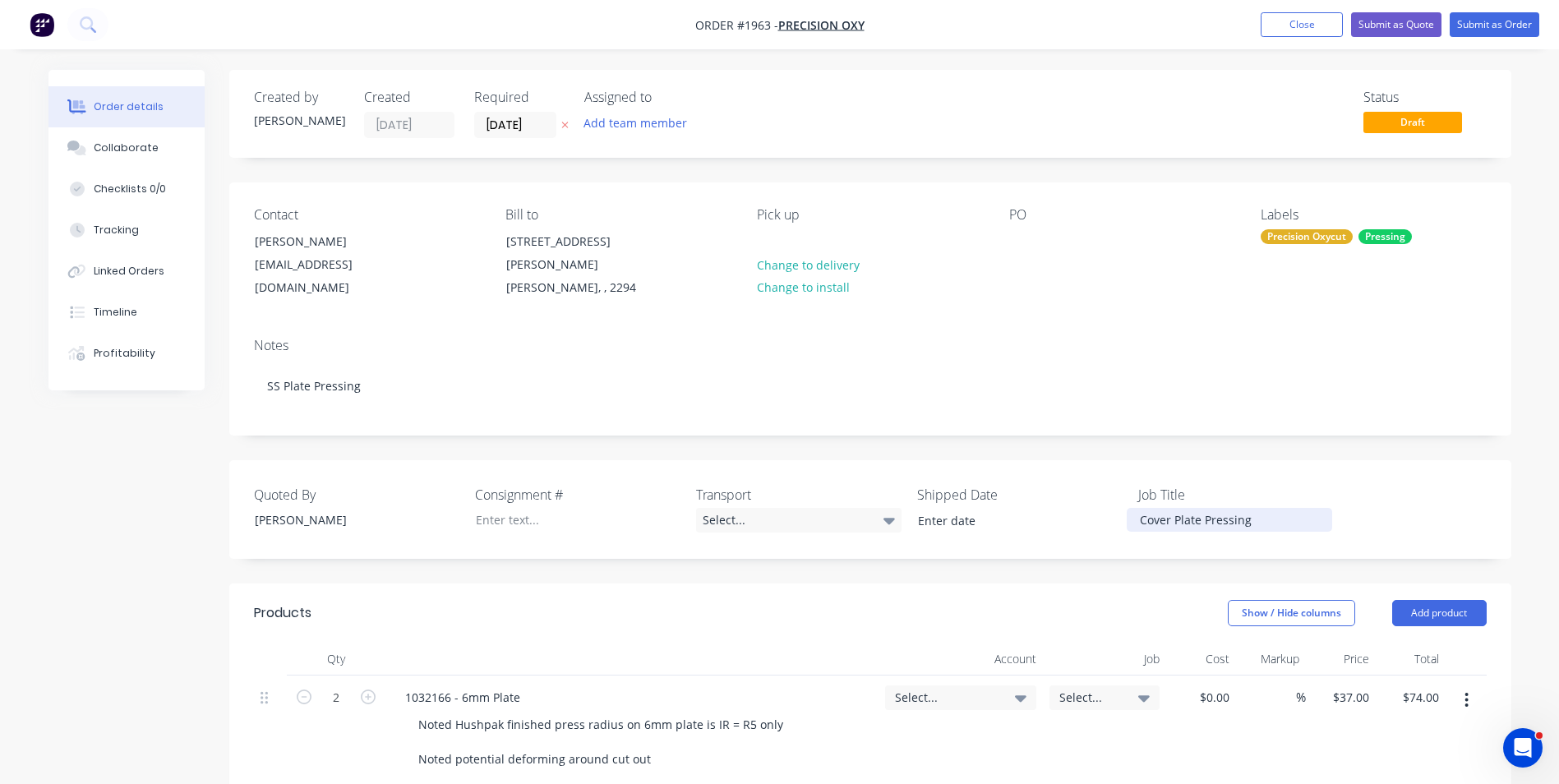
drag, startPoint x: 1256, startPoint y: 502, endPoint x: 1119, endPoint y: 511, distance: 137.3
click at [1119, 511] on div "Quoted By Greg Rawe Consignment # Transport Select... Shipped Date Job Title Co…" at bounding box center [871, 509] width 1283 height 99
paste div
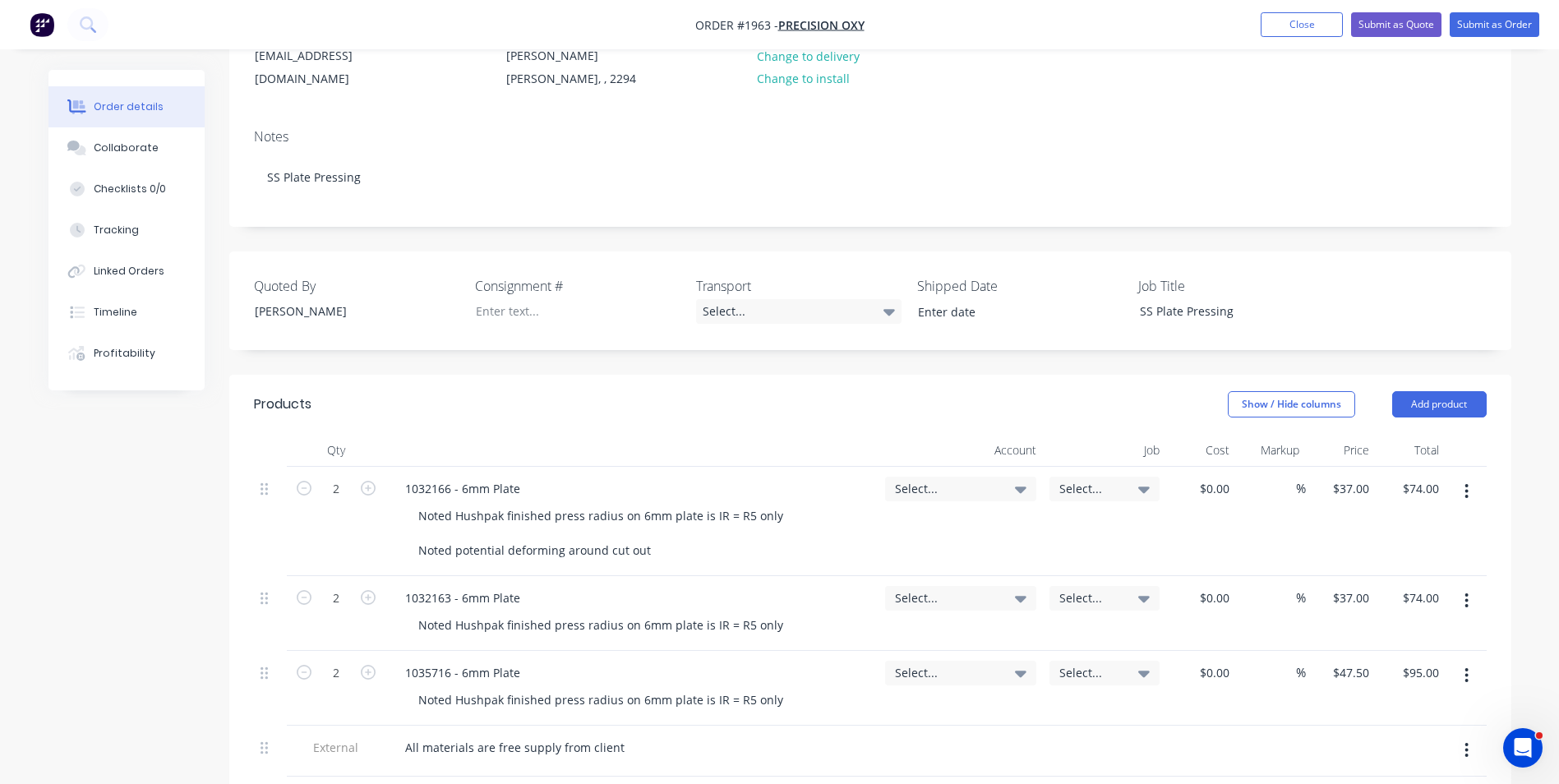
scroll to position [246, 0]
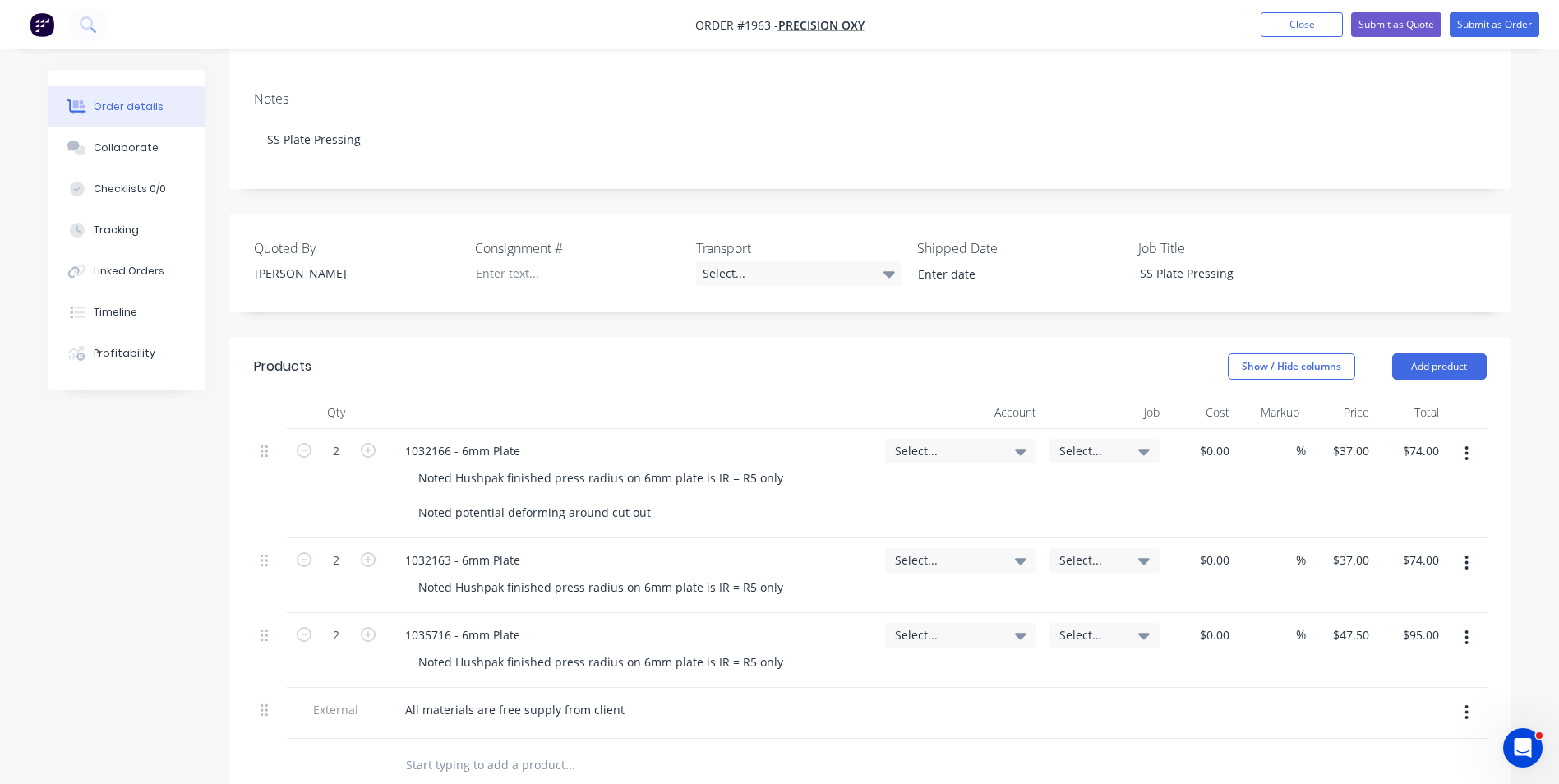
click at [1469, 628] on icon "button" at bounding box center [1467, 637] width 5 height 18
click at [1378, 768] on div "Delete" at bounding box center [1410, 779] width 127 height 24
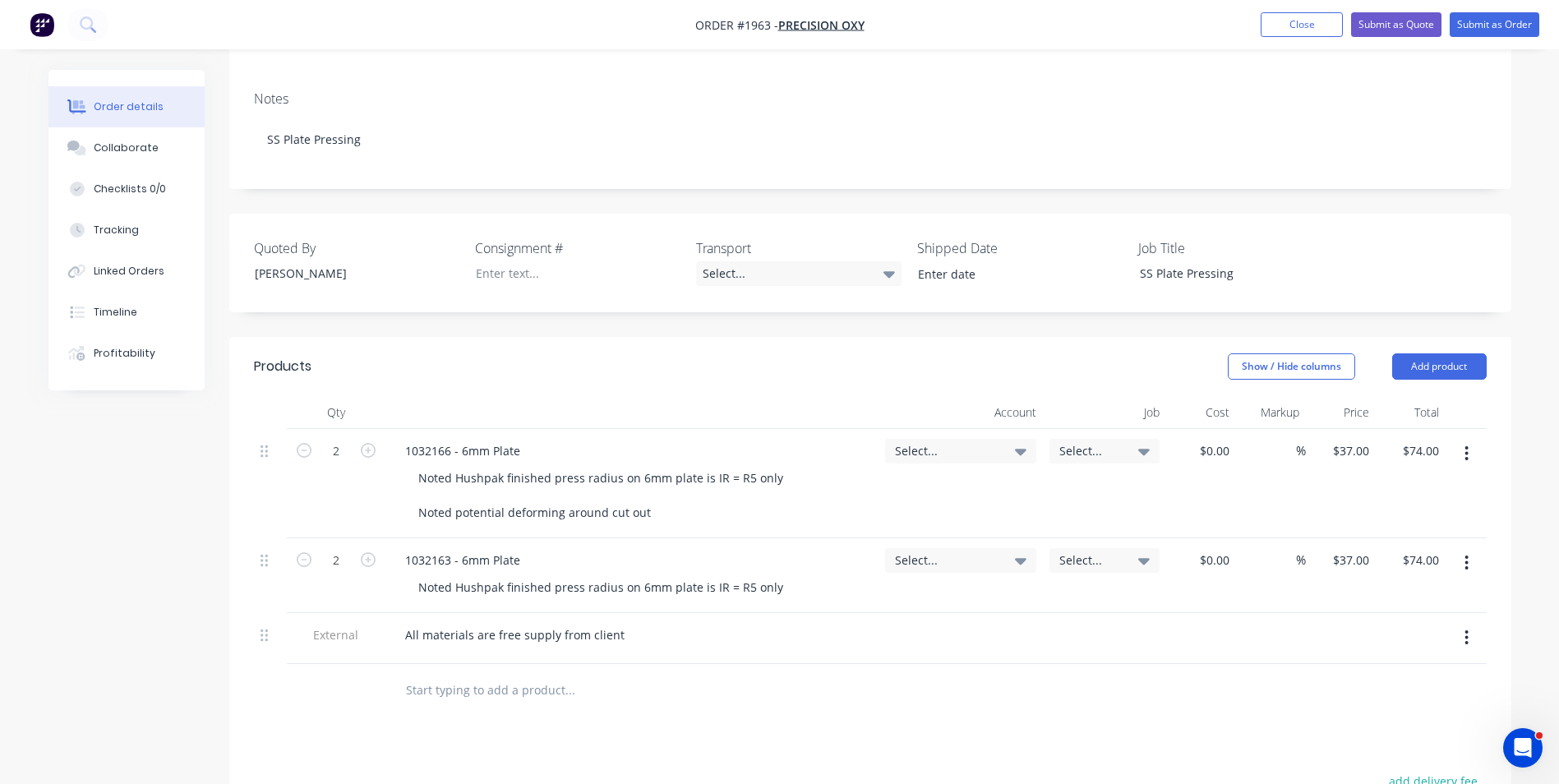
click at [1464, 548] on button "button" at bounding box center [1467, 562] width 39 height 30
click at [1376, 693] on div "Delete" at bounding box center [1410, 704] width 127 height 24
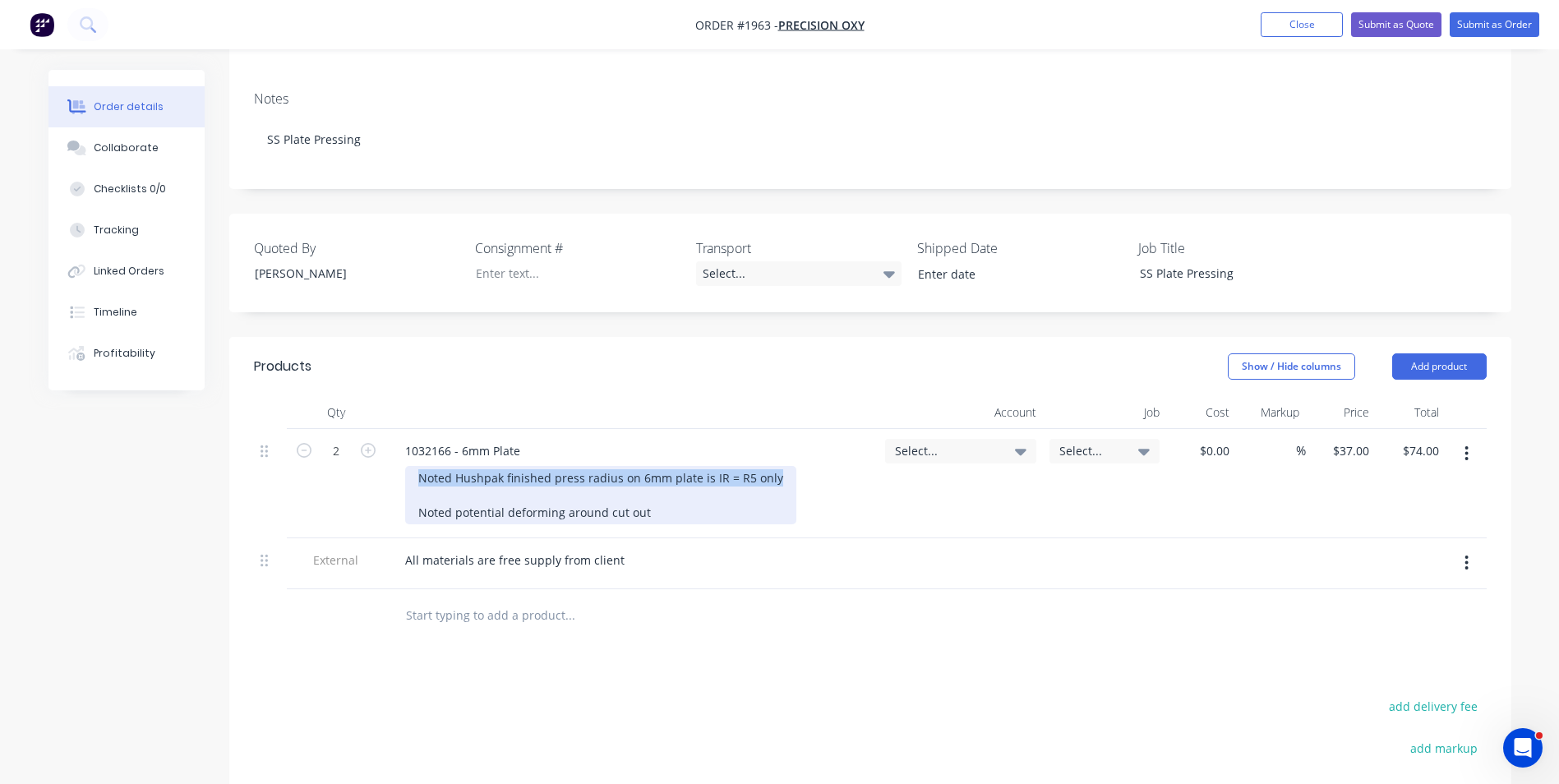
drag, startPoint x: 776, startPoint y: 459, endPoint x: 409, endPoint y: 463, distance: 367.0
click at [409, 466] on div "Noted Hushpak finished press radius on 6mm plate is IR = R5 only Noted potentia…" at bounding box center [601, 495] width 391 height 58
drag, startPoint x: 650, startPoint y: 495, endPoint x: 382, endPoint y: 458, distance: 270.5
click at [382, 458] on div "2 1032166 - 6mm Plate Noted Hushpak finished press radius on 6mm plate is IR = …" at bounding box center [870, 483] width 1233 height 110
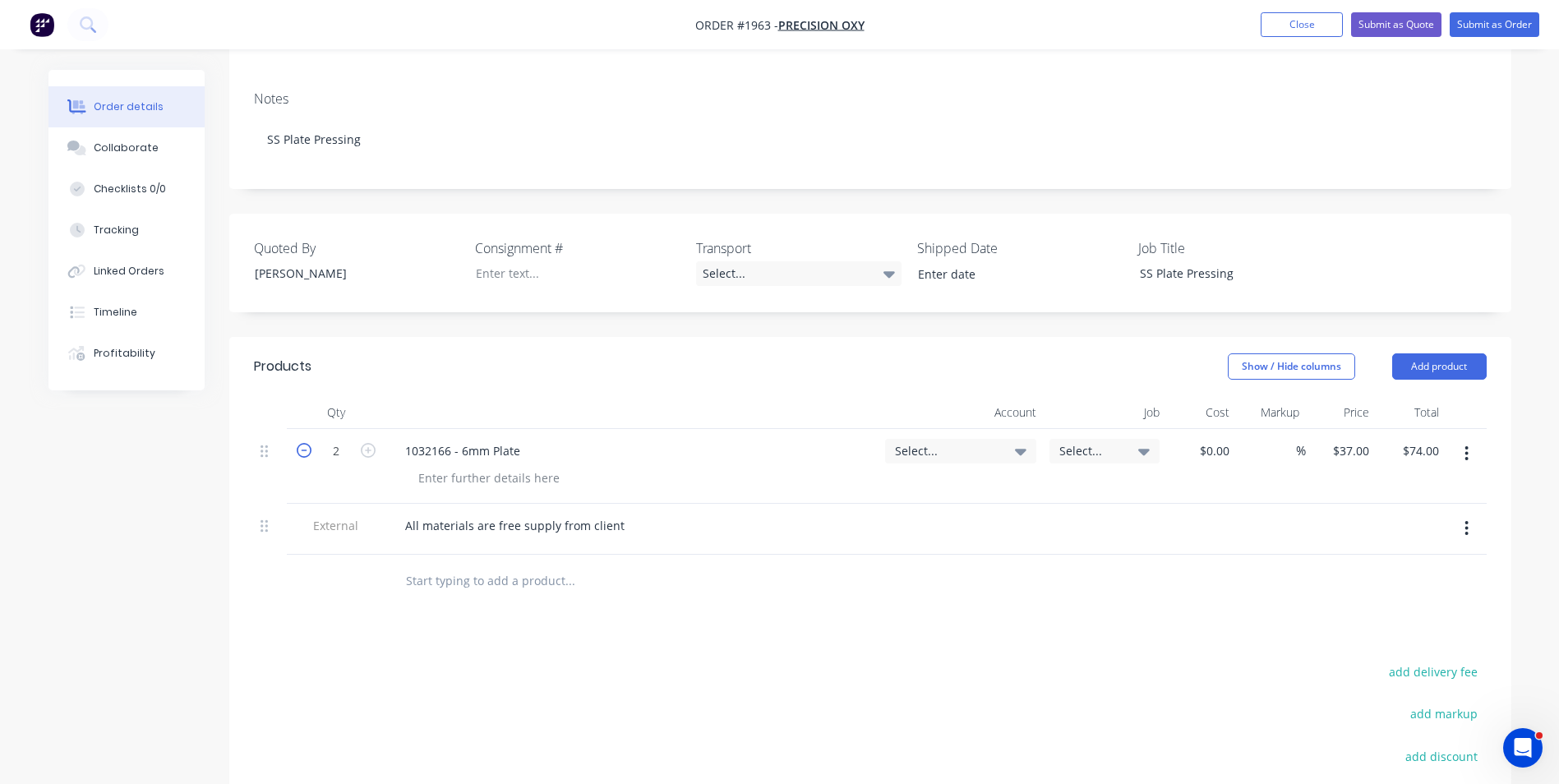
click at [306, 443] on icon "button" at bounding box center [304, 450] width 14 height 14
type input "1"
type input "$37.00"
click at [517, 439] on div "1032166 - 6mm Plate" at bounding box center [463, 451] width 141 height 24
click at [463, 439] on div "1032166 - 6mm Plate" at bounding box center [463, 451] width 141 height 24
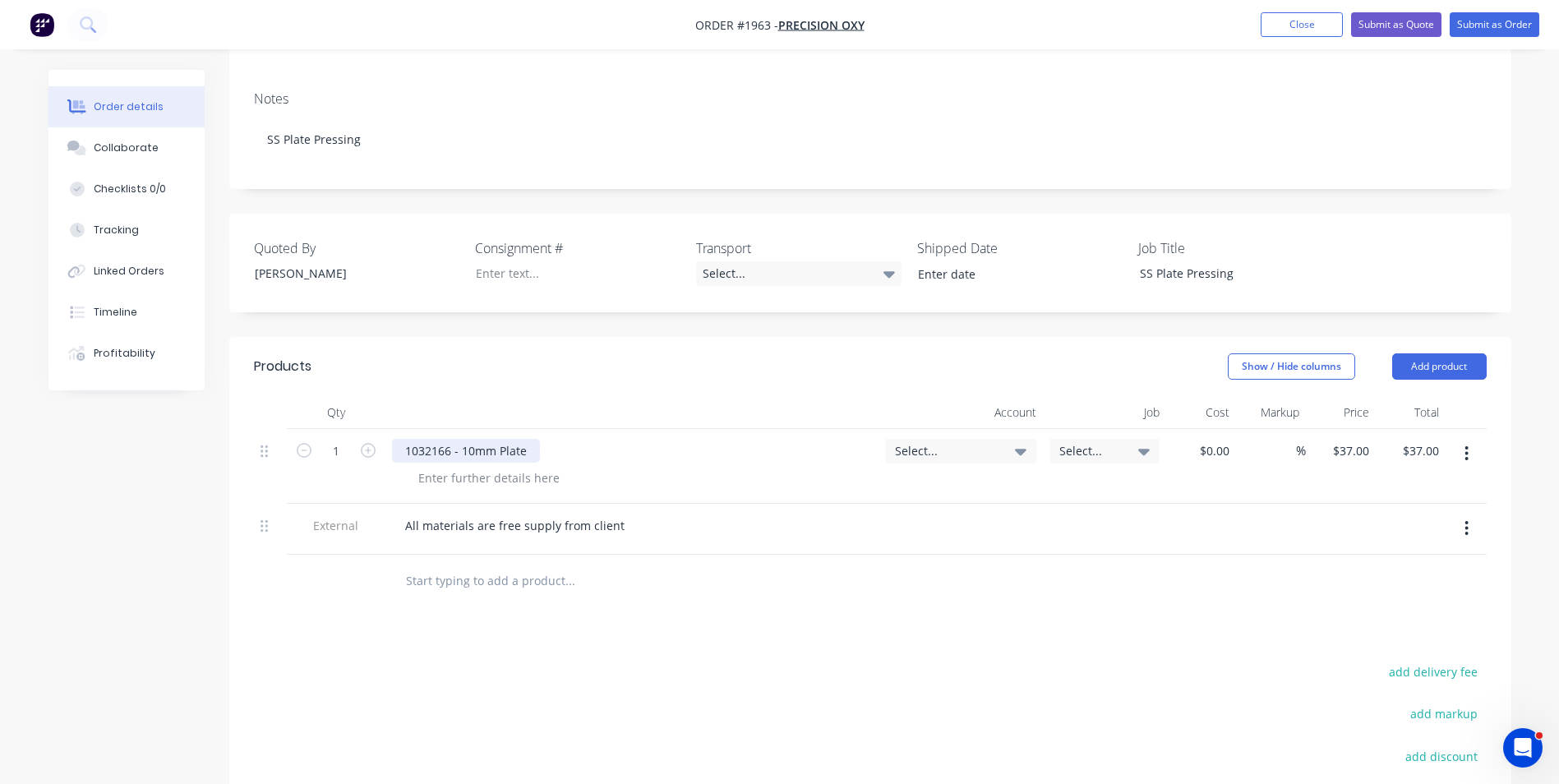
click at [500, 439] on div "1032166 - 10mm Plate" at bounding box center [466, 451] width 148 height 24
drag, startPoint x: 451, startPoint y: 431, endPoint x: 403, endPoint y: 432, distance: 48.0
click at [403, 439] on div "1032166 - 10mm SS Plate" at bounding box center [474, 451] width 164 height 24
click at [906, 442] on span "Select..." at bounding box center [947, 450] width 103 height 17
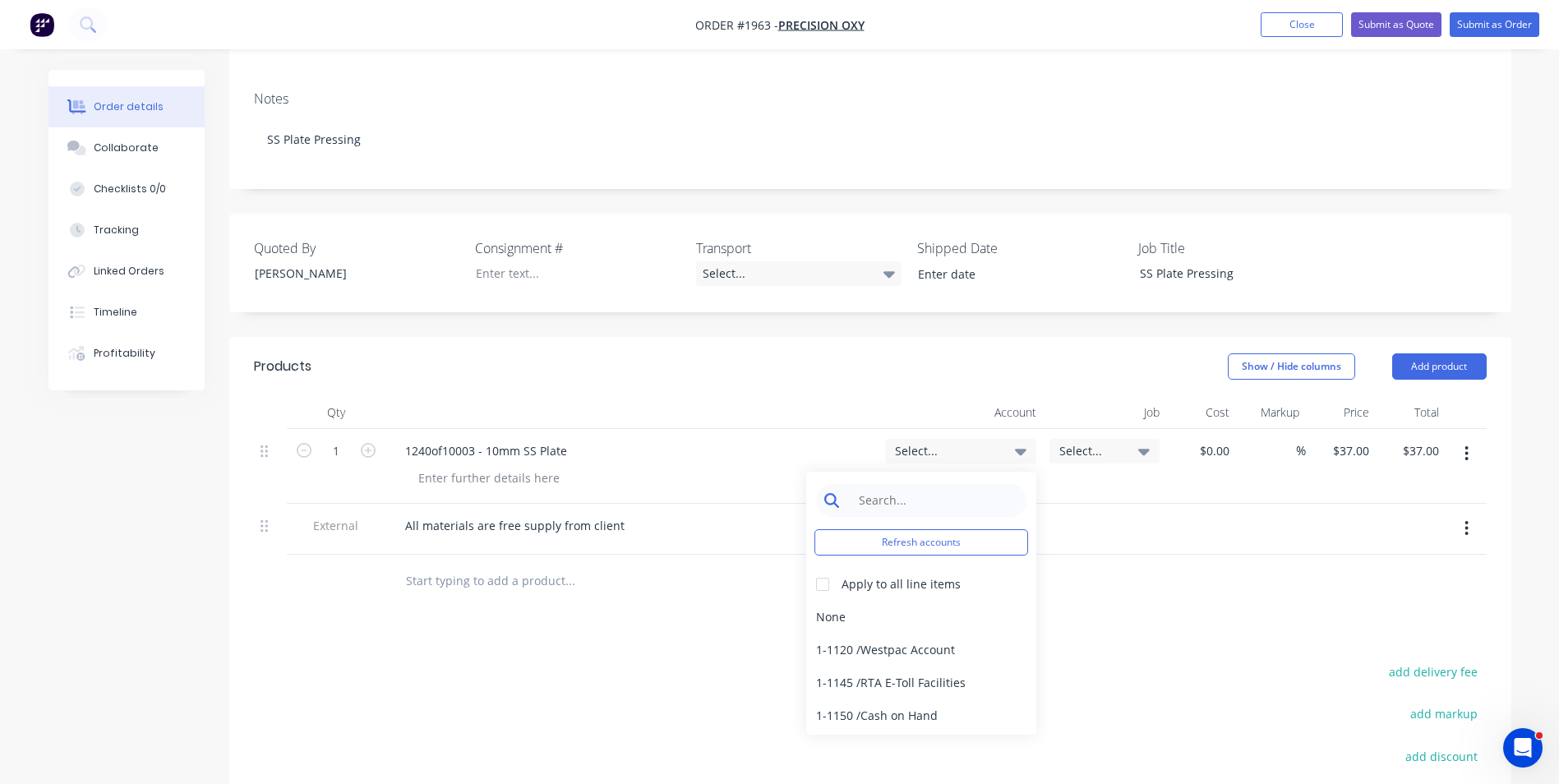
click at [864, 483] on input at bounding box center [934, 500] width 168 height 33
type input "pressing"
click at [910, 600] on div "4-1400 / Sales - Pressing" at bounding box center [921, 617] width 230 height 33
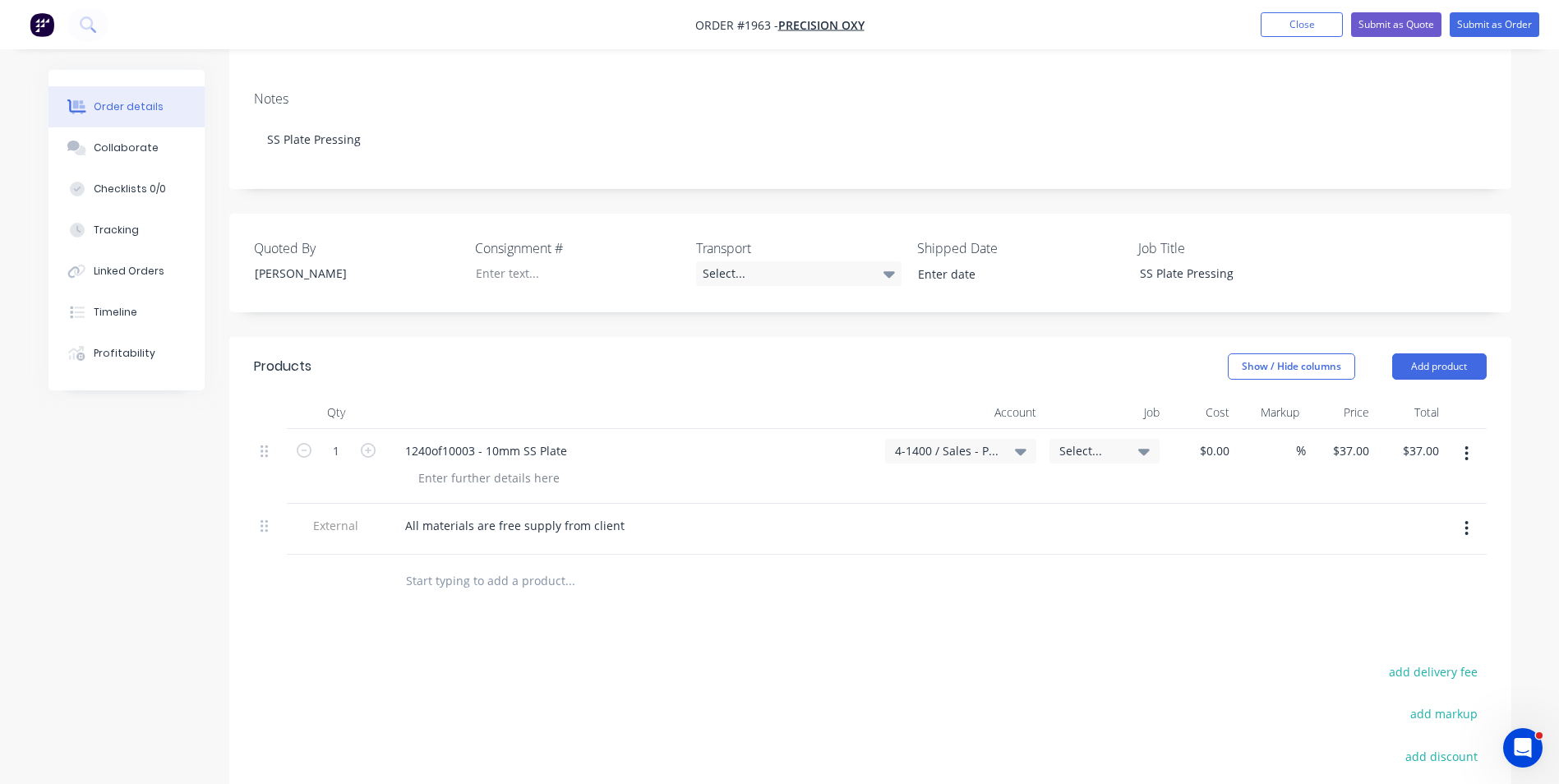
click at [1469, 445] on icon "button" at bounding box center [1467, 454] width 5 height 18
click at [1349, 439] on div "37 $37.00" at bounding box center [1351, 451] width 51 height 24
type input "$0.00"
click at [1380, 466] on div "$0.00 $0.00" at bounding box center [1410, 466] width 70 height 75
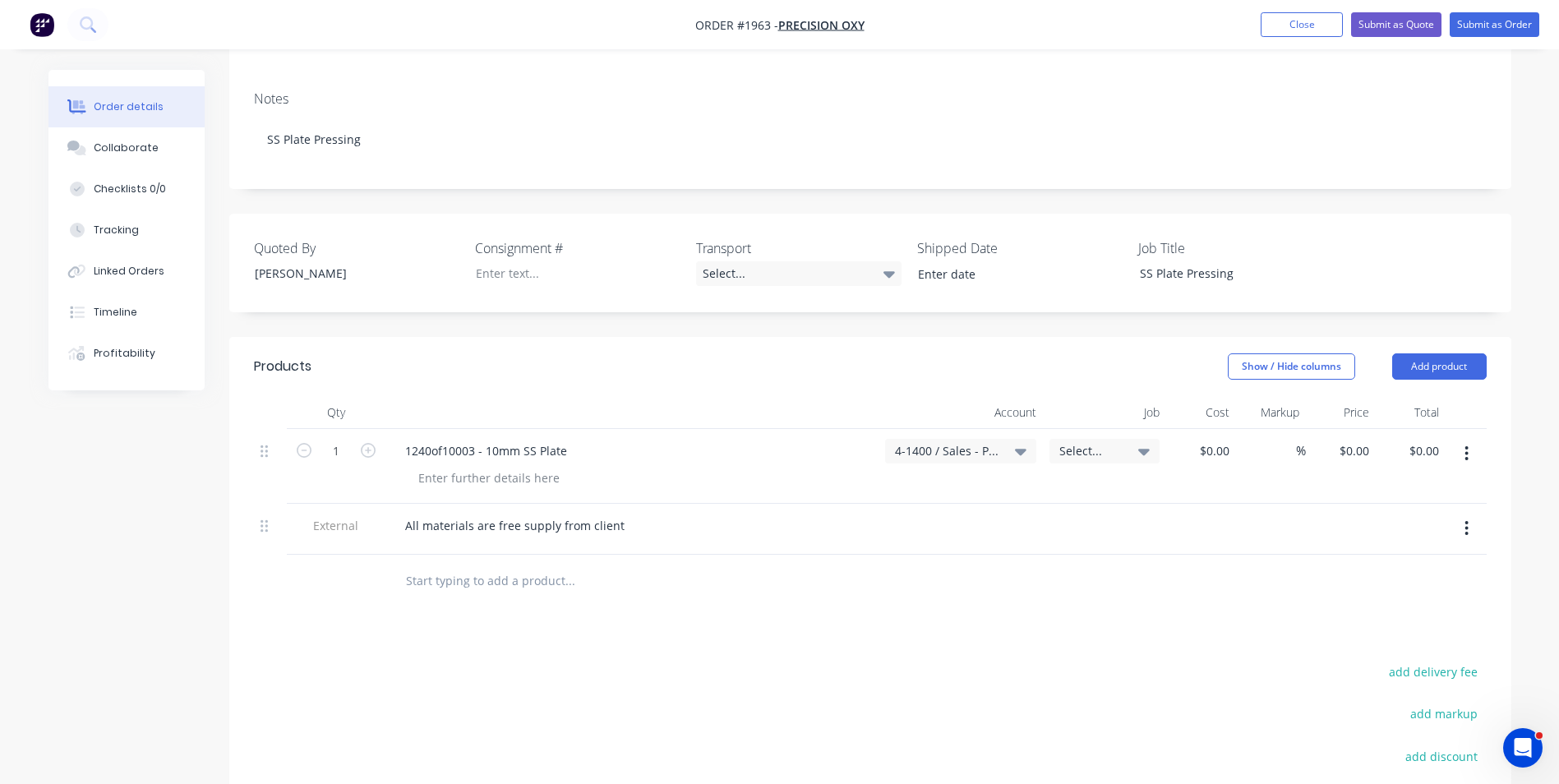
click at [1466, 445] on icon "button" at bounding box center [1467, 454] width 5 height 18
click at [1372, 518] on div "Duplicate" at bounding box center [1410, 530] width 127 height 24
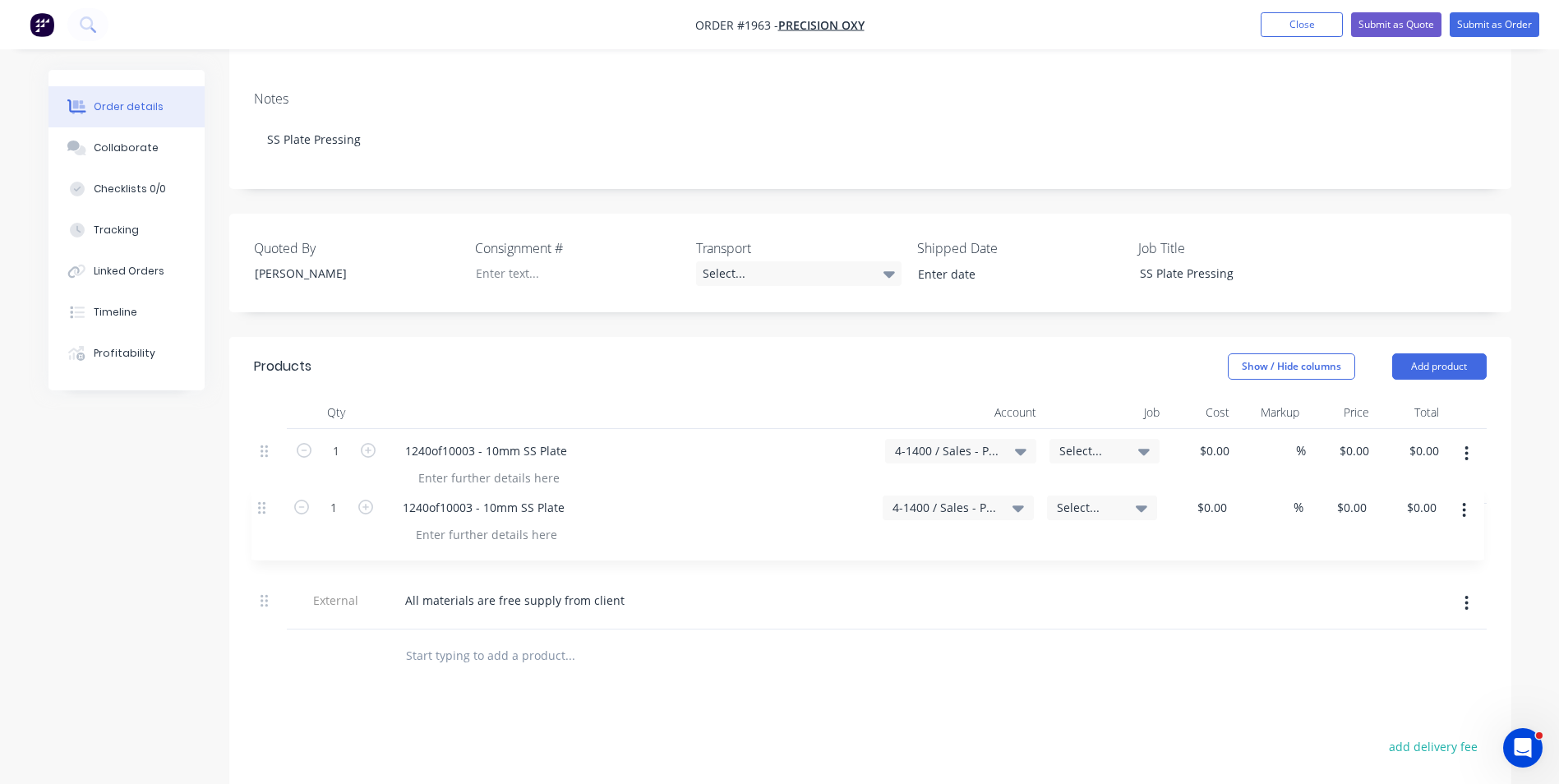
drag, startPoint x: 265, startPoint y: 561, endPoint x: 259, endPoint y: 489, distance: 72.2
click at [259, 489] on div "1 1240of10003 - 10mm SS Plate 4-1400 / Sales - Pressing Select... $0.00 $0.00 %…" at bounding box center [870, 529] width 1233 height 200
click at [471, 513] on div "1240of10003 - 10mm SS Plate" at bounding box center [486, 525] width 188 height 24
click at [1359, 439] on input "0" at bounding box center [1366, 451] width 19 height 24
type input "$73.00"
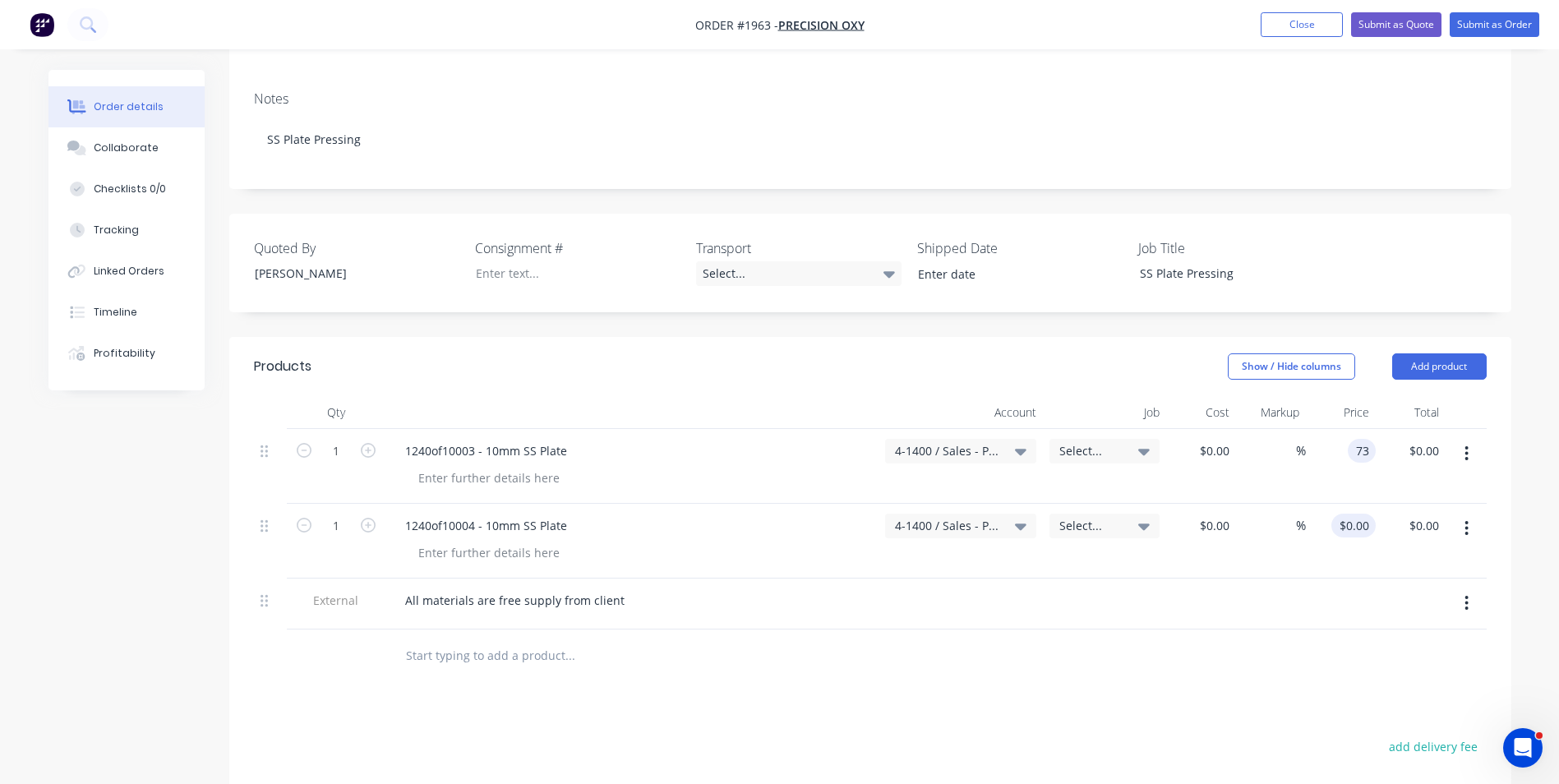
type input "$73.00"
click at [1354, 513] on div "0 $0.00" at bounding box center [1353, 525] width 44 height 24
type input "$73.00"
click at [1364, 554] on div "$73.00 73" at bounding box center [1341, 540] width 70 height 75
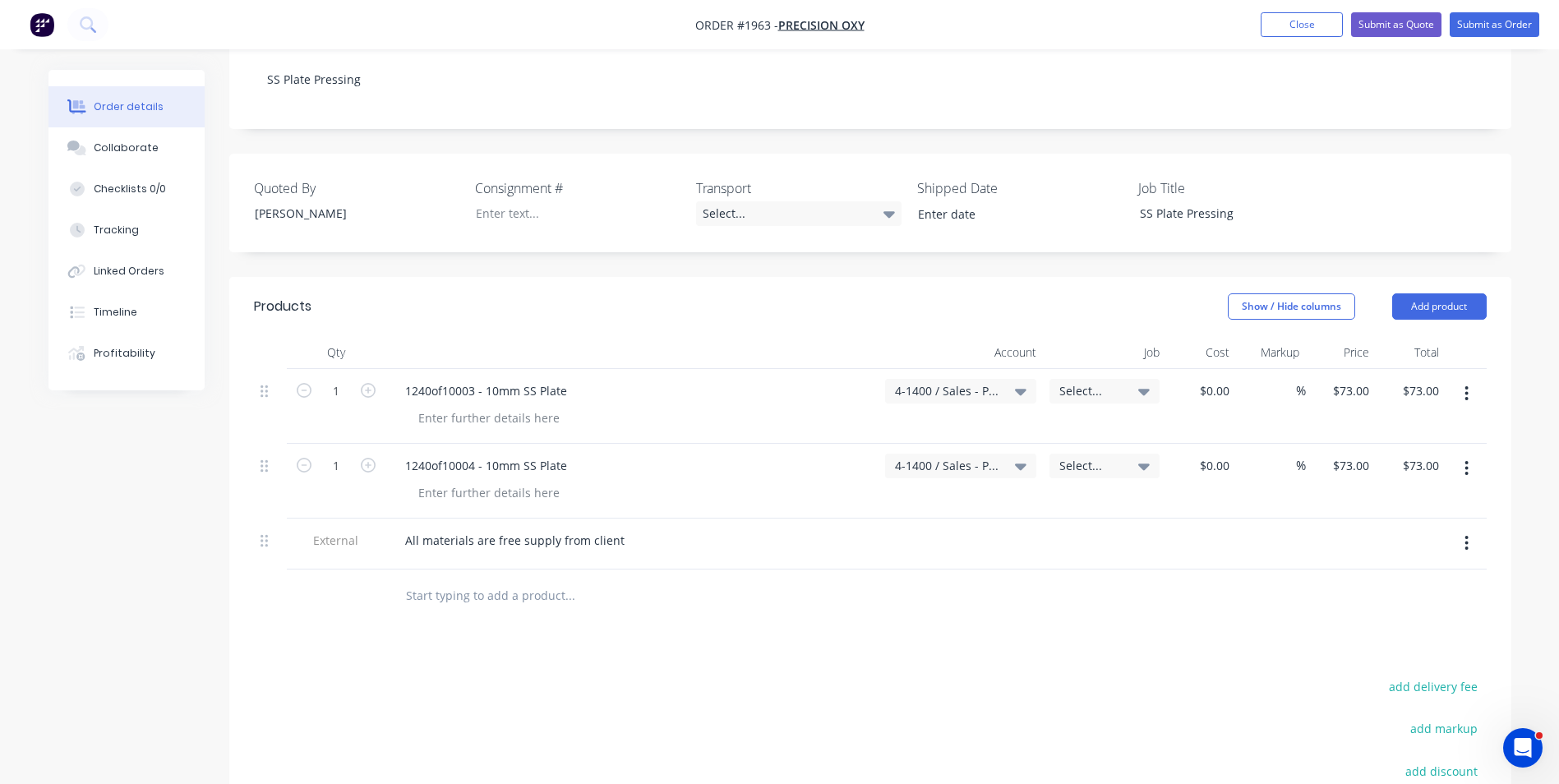
scroll to position [329, 0]
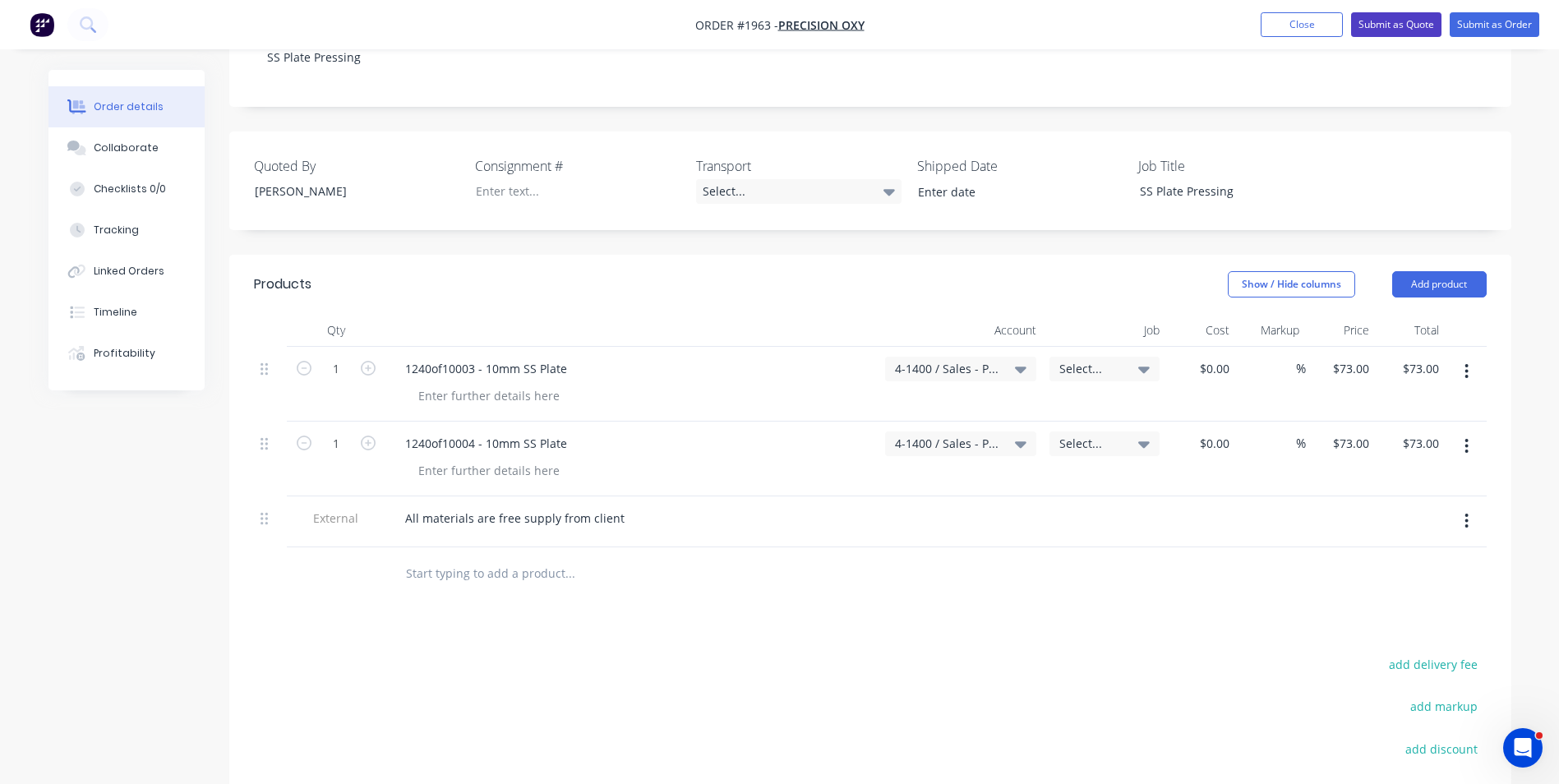
click at [1391, 24] on button "Submit as Quote" at bounding box center [1397, 24] width 91 height 24
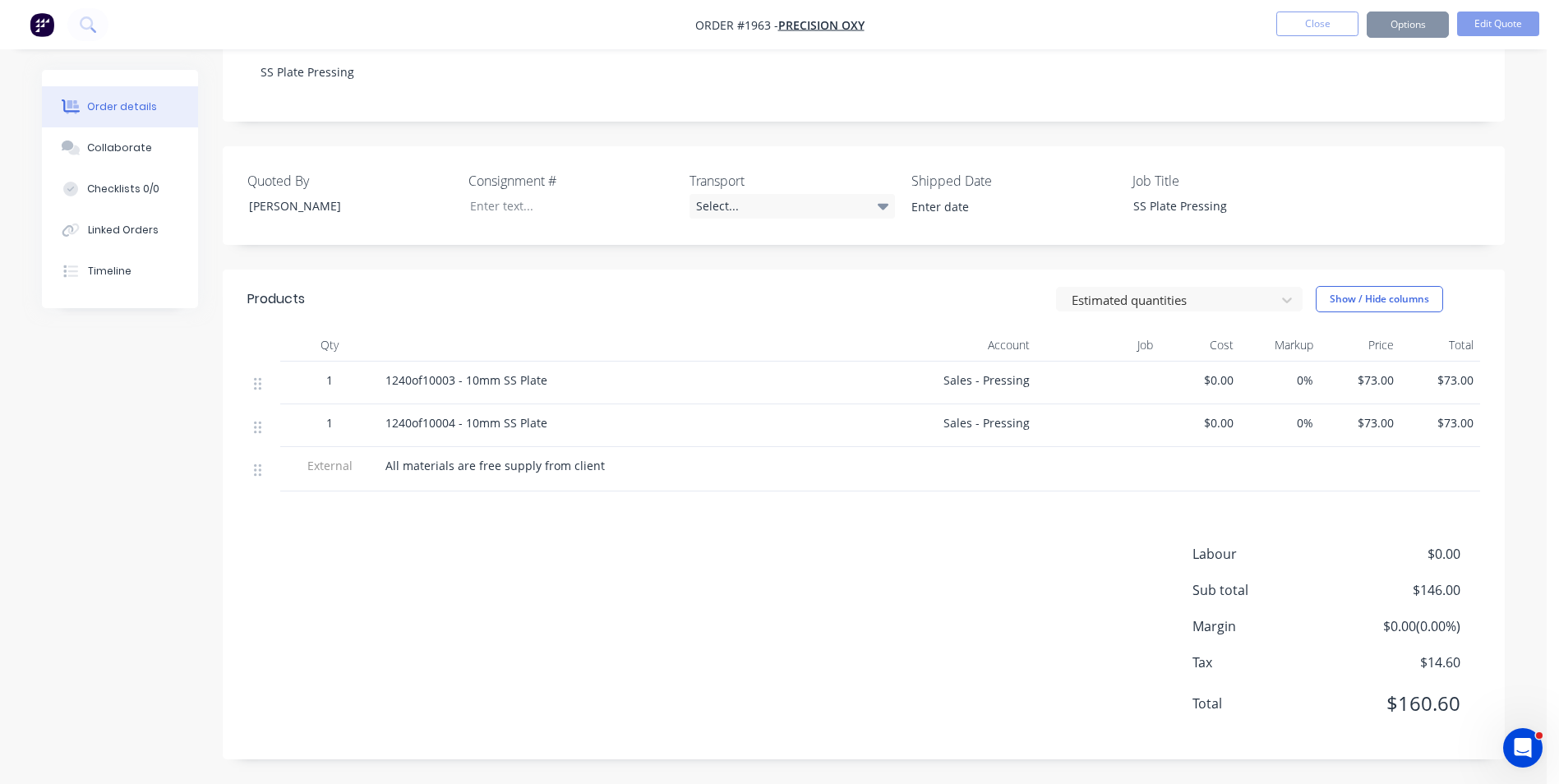
scroll to position [0, 0]
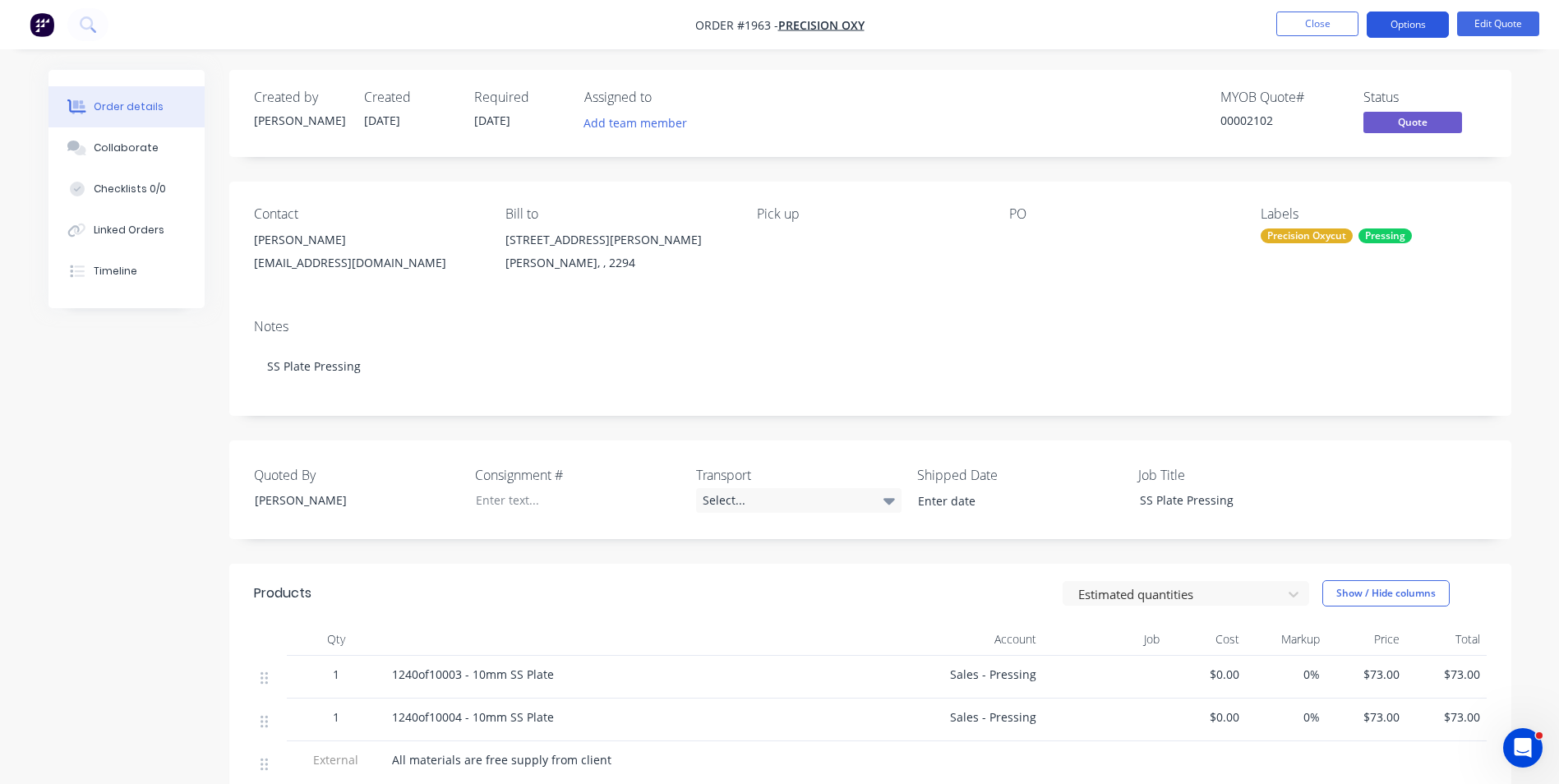
click at [1428, 23] on button "Options" at bounding box center [1408, 24] width 82 height 26
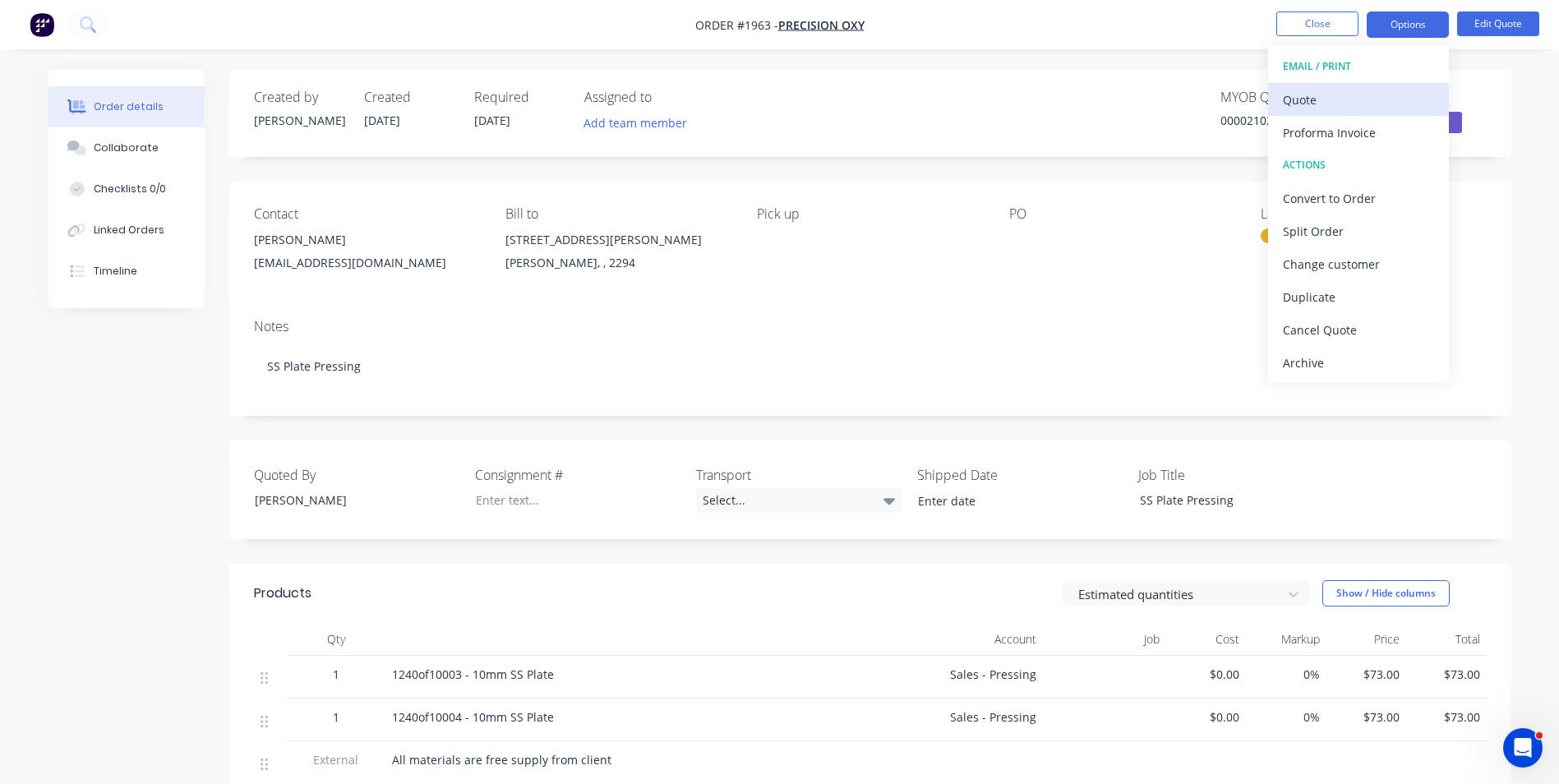
click at [1298, 97] on div "Quote" at bounding box center [1359, 100] width 151 height 24
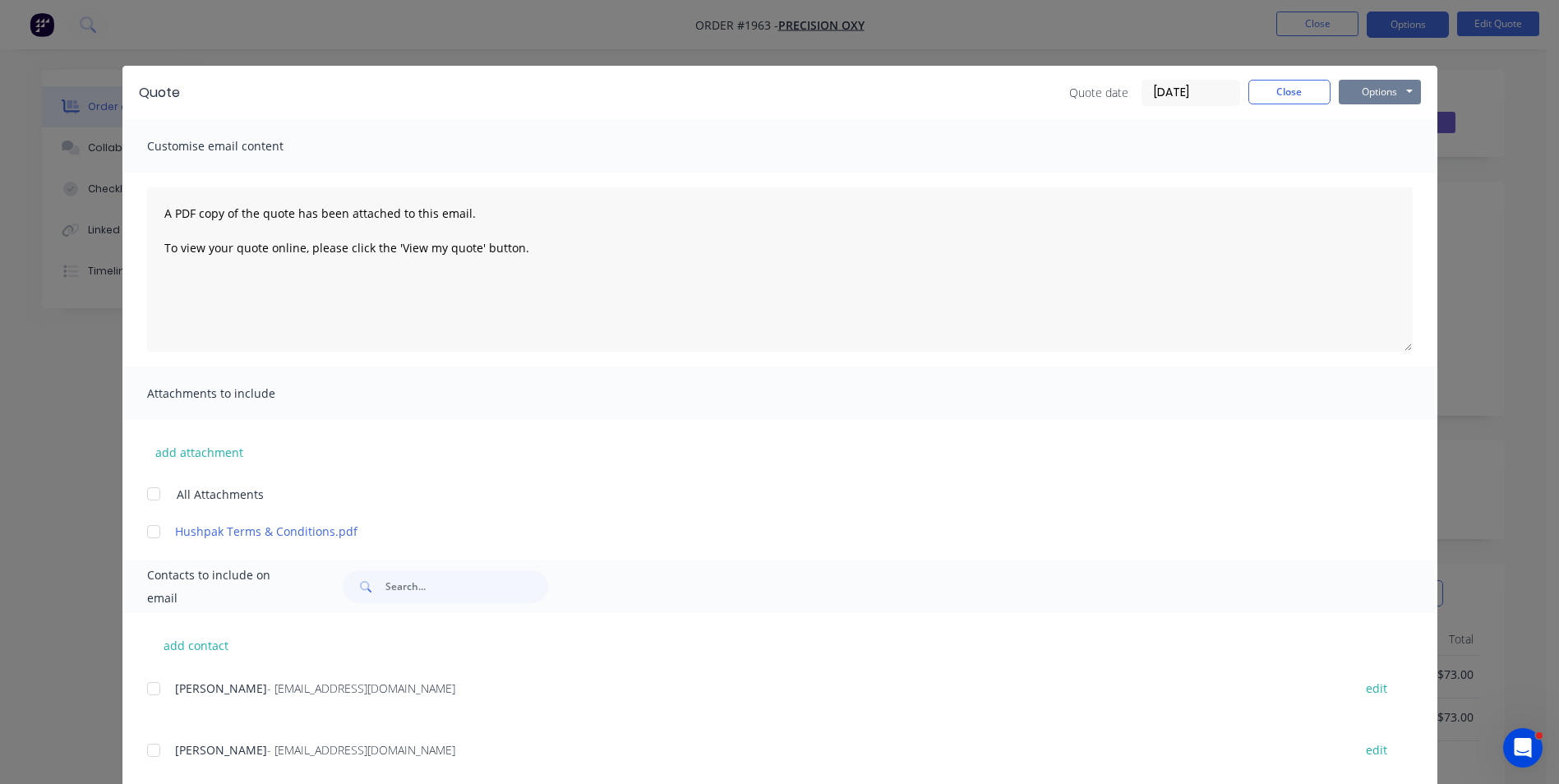
click at [1371, 91] on button "Options" at bounding box center [1380, 91] width 82 height 24
click at [1378, 148] on button "Print" at bounding box center [1391, 148] width 105 height 27
click at [1284, 93] on button "Close" at bounding box center [1289, 91] width 82 height 24
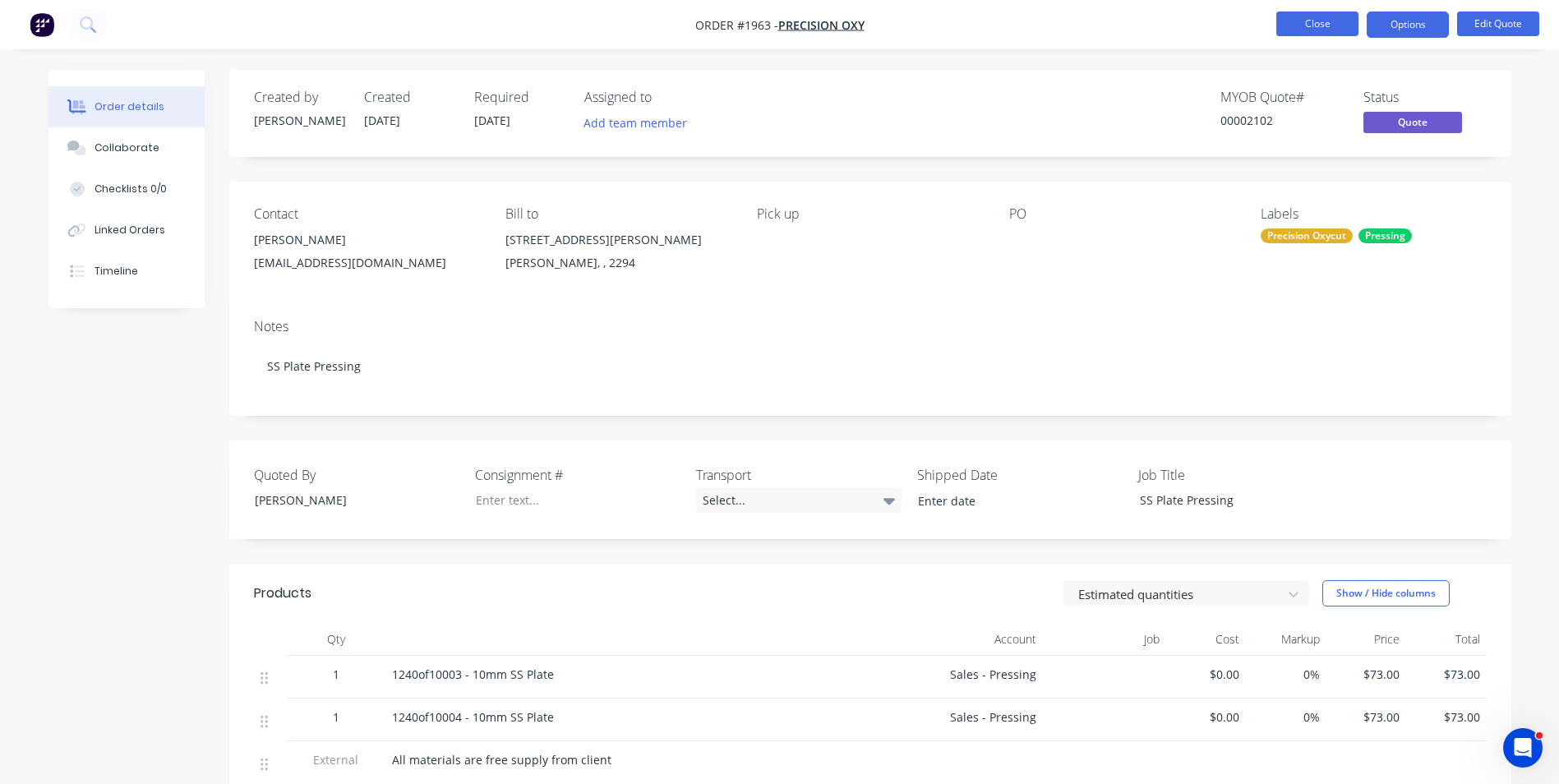
click at [1312, 26] on button "Close" at bounding box center [1317, 24] width 82 height 24
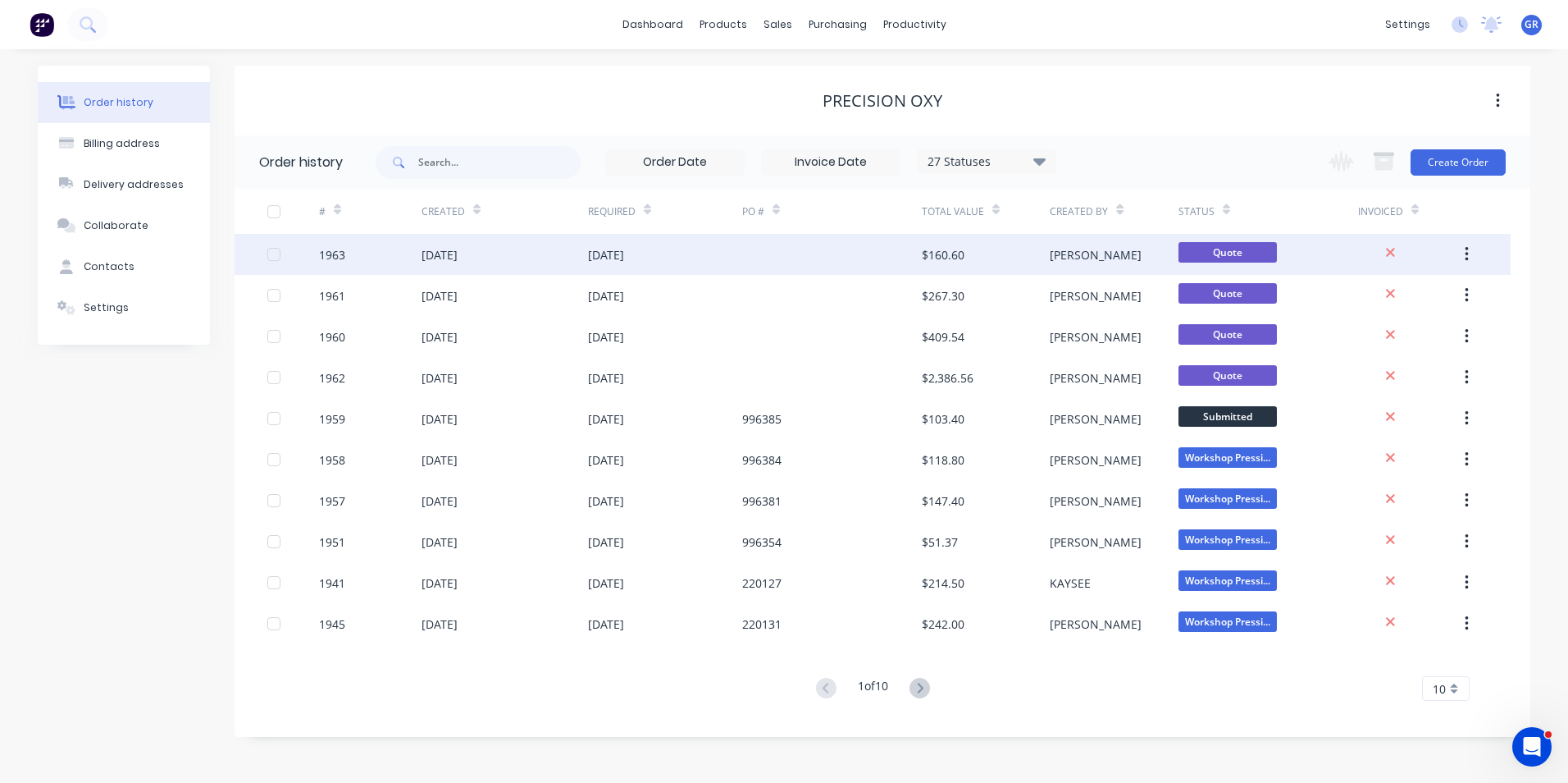
click at [344, 250] on div "1963" at bounding box center [370, 254] width 102 height 41
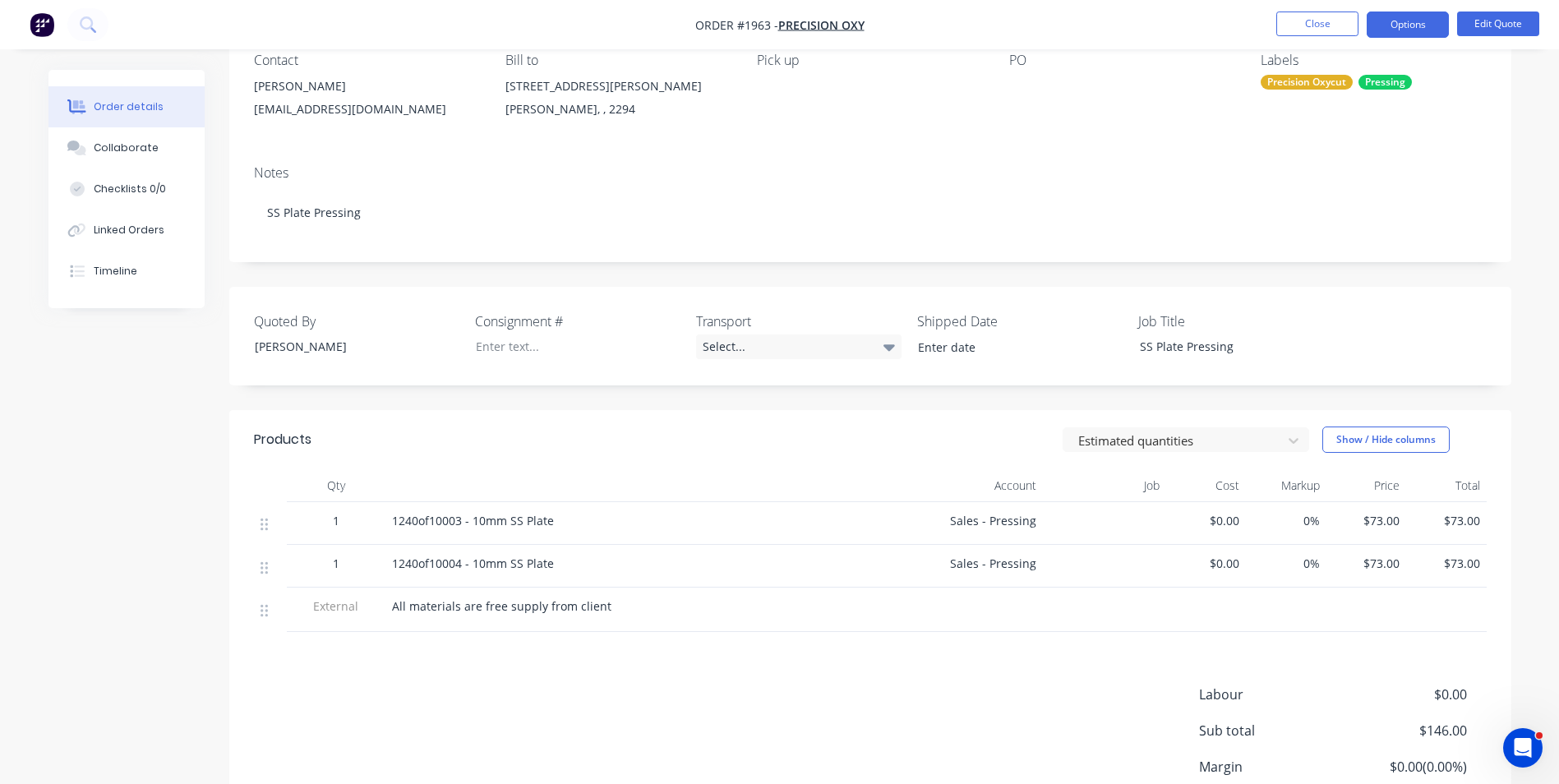
scroll to position [164, 0]
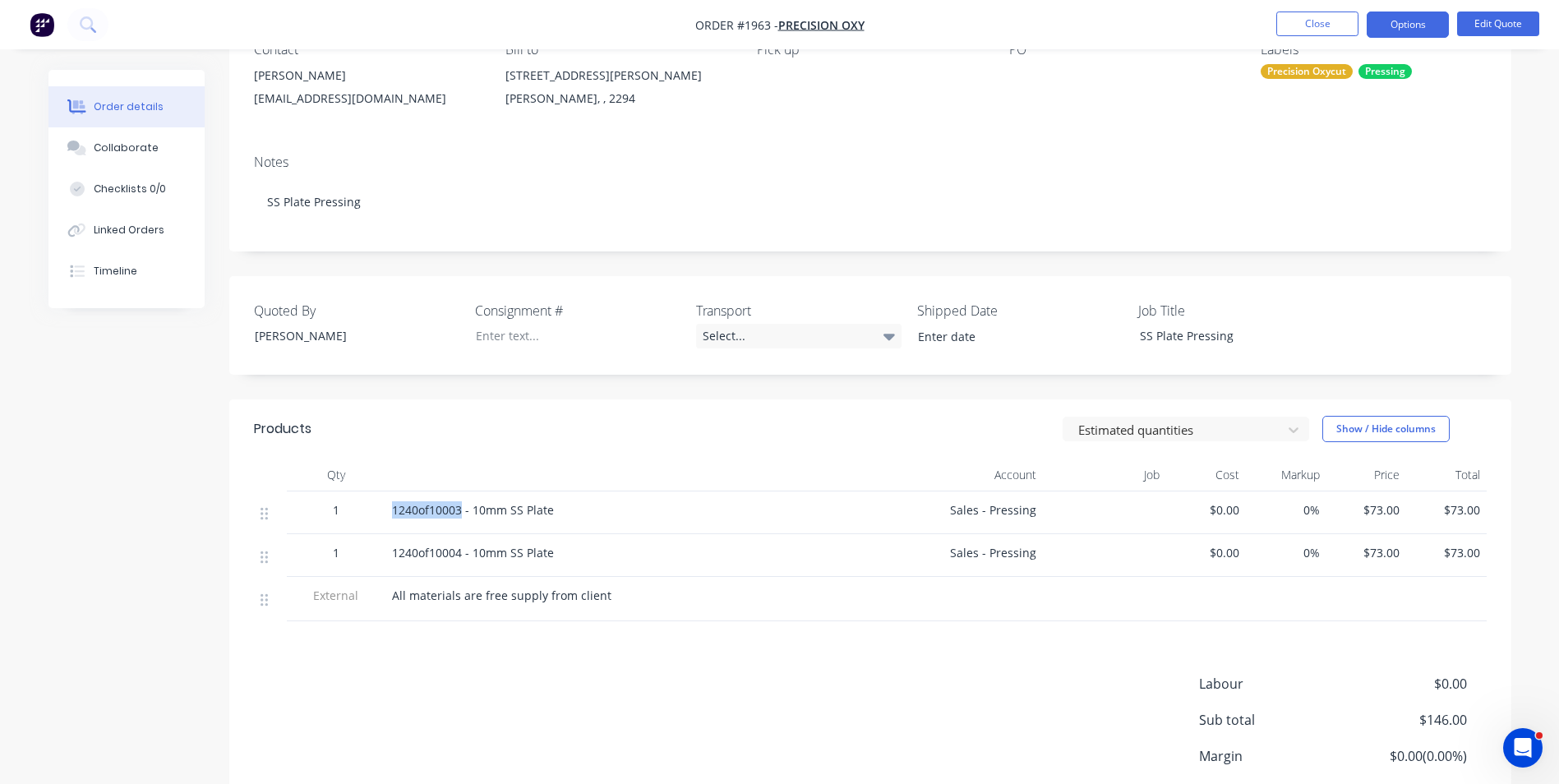
drag, startPoint x: 390, startPoint y: 511, endPoint x: 460, endPoint y: 514, distance: 70.1
click at [460, 514] on div "1240of10003 - 10mm SS Plate" at bounding box center [632, 512] width 493 height 43
copy span "1240of10003"
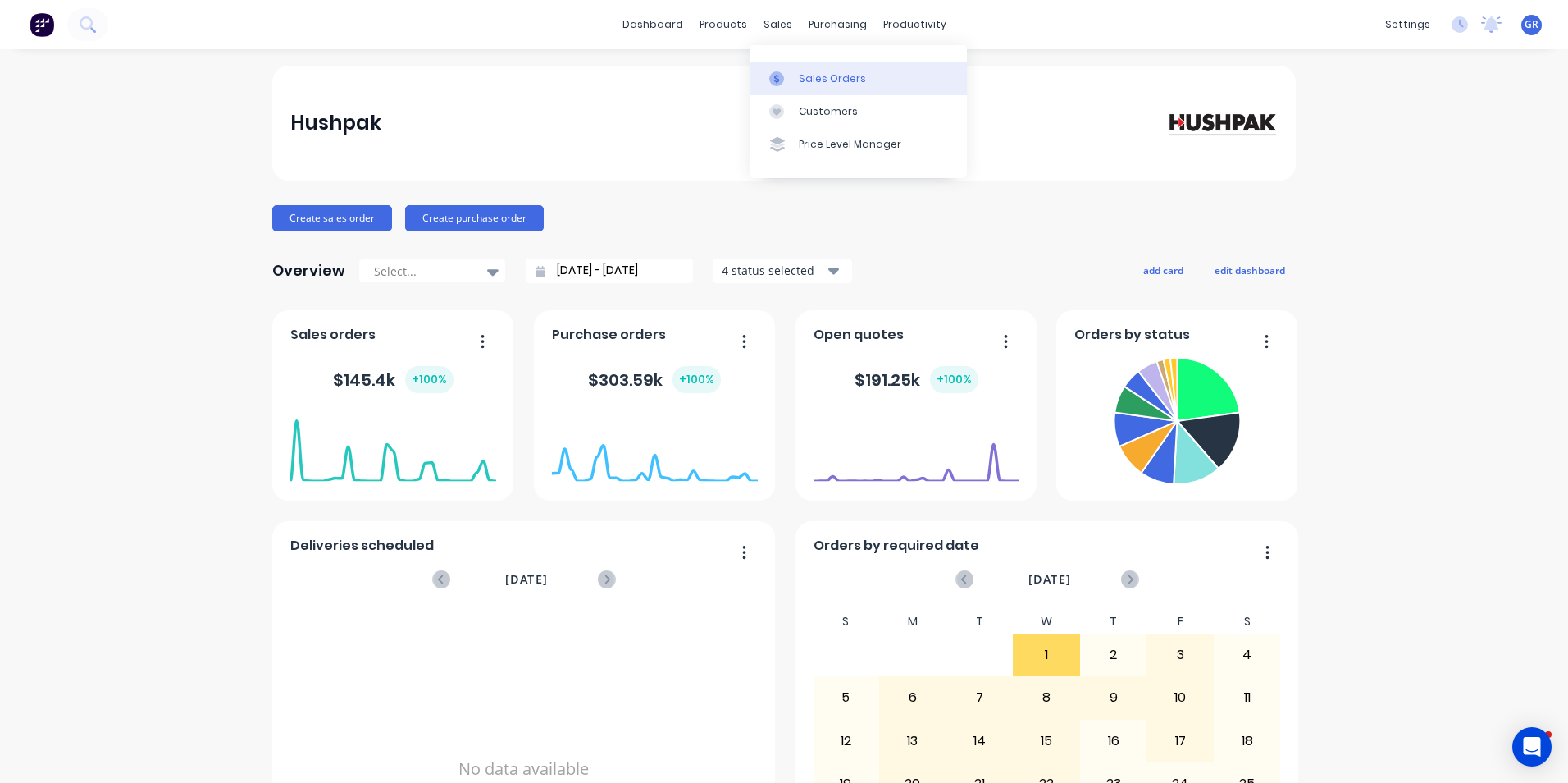
click at [830, 74] on div "Sales Orders" at bounding box center [832, 79] width 67 height 14
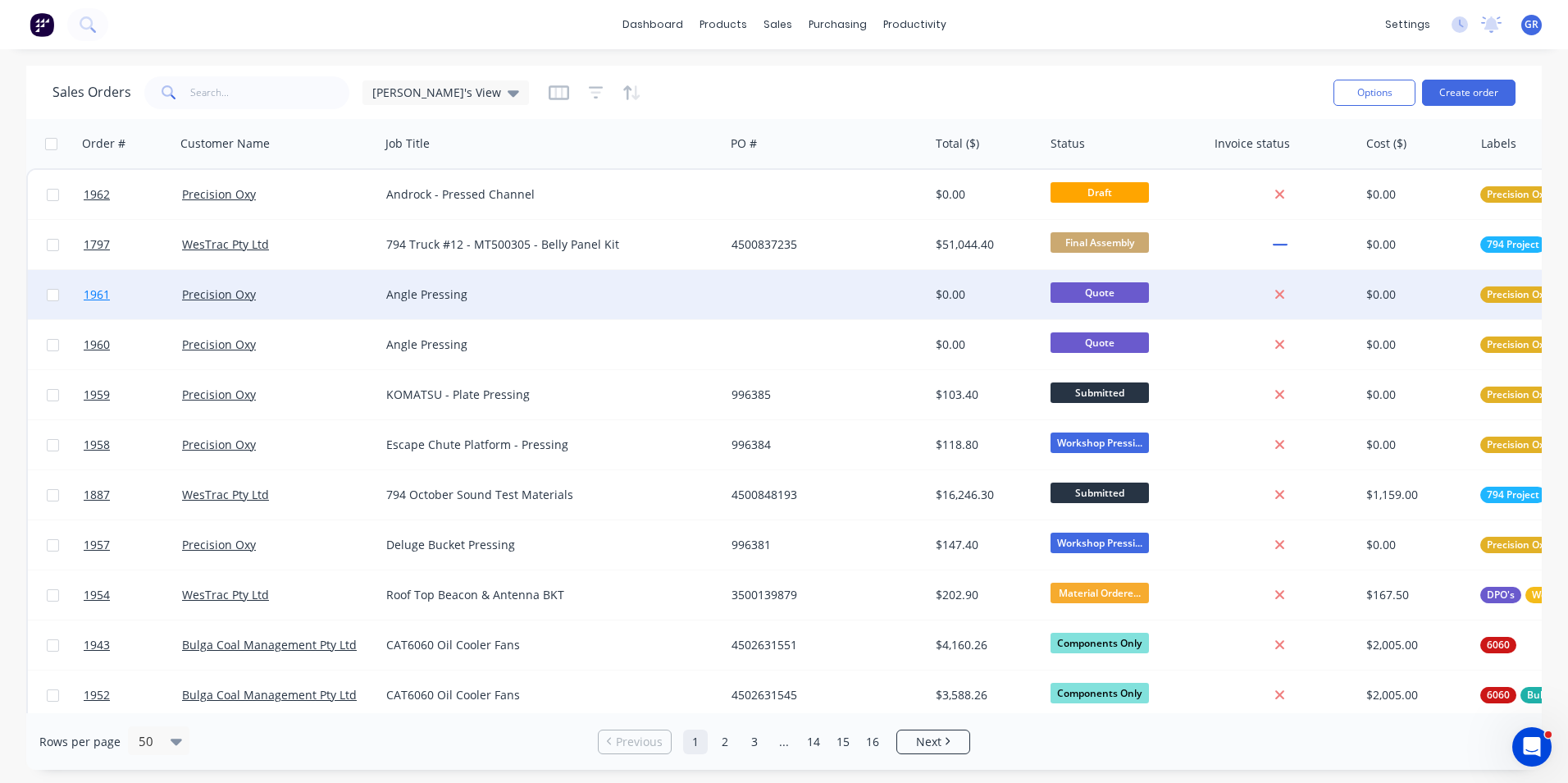
click at [102, 293] on span "1961" at bounding box center [97, 295] width 26 height 16
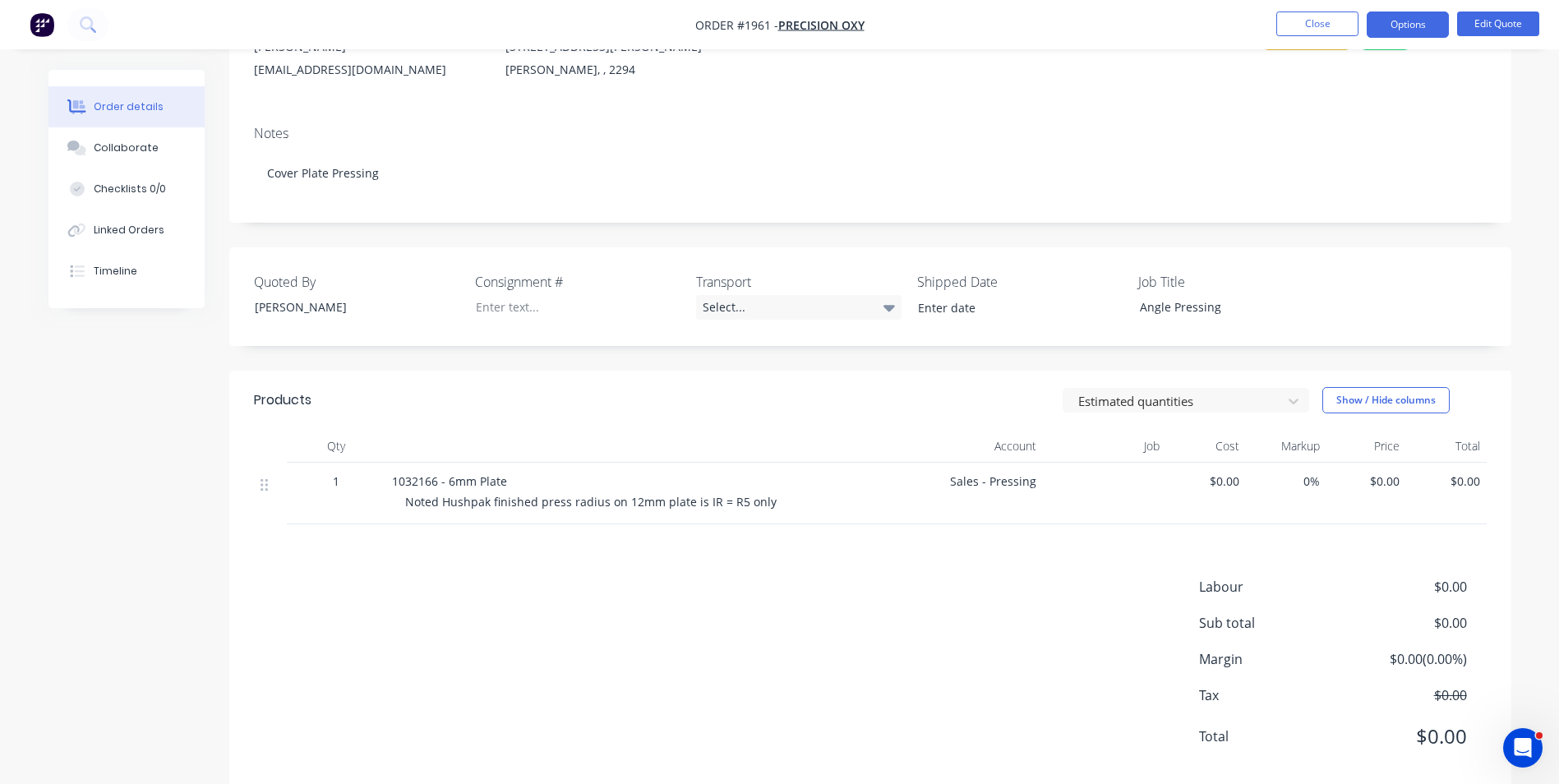
scroll to position [226, 0]
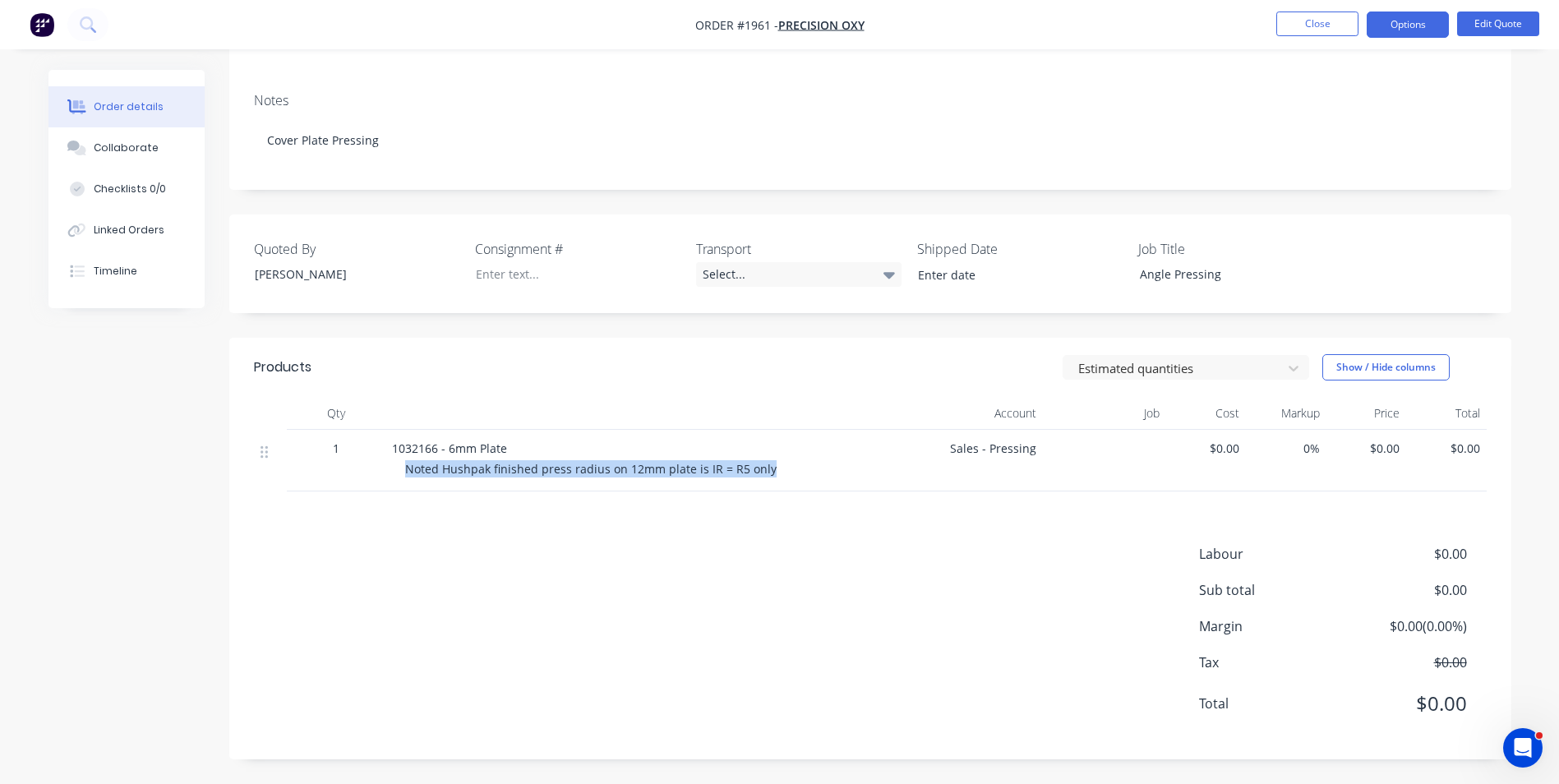
drag, startPoint x: 768, startPoint y: 467, endPoint x: 403, endPoint y: 477, distance: 365.1
click at [403, 477] on div "1032166 - 6mm Plate Noted Hushpak finished press radius on 12mm plate is IR = R…" at bounding box center [632, 461] width 493 height 62
drag, startPoint x: 403, startPoint y: 477, endPoint x: 464, endPoint y: 470, distance: 61.4
copy span "Noted Hushpak finished press radius on 12mm plate is IR = R5 only"
click at [1296, 21] on button "Close" at bounding box center [1317, 24] width 82 height 24
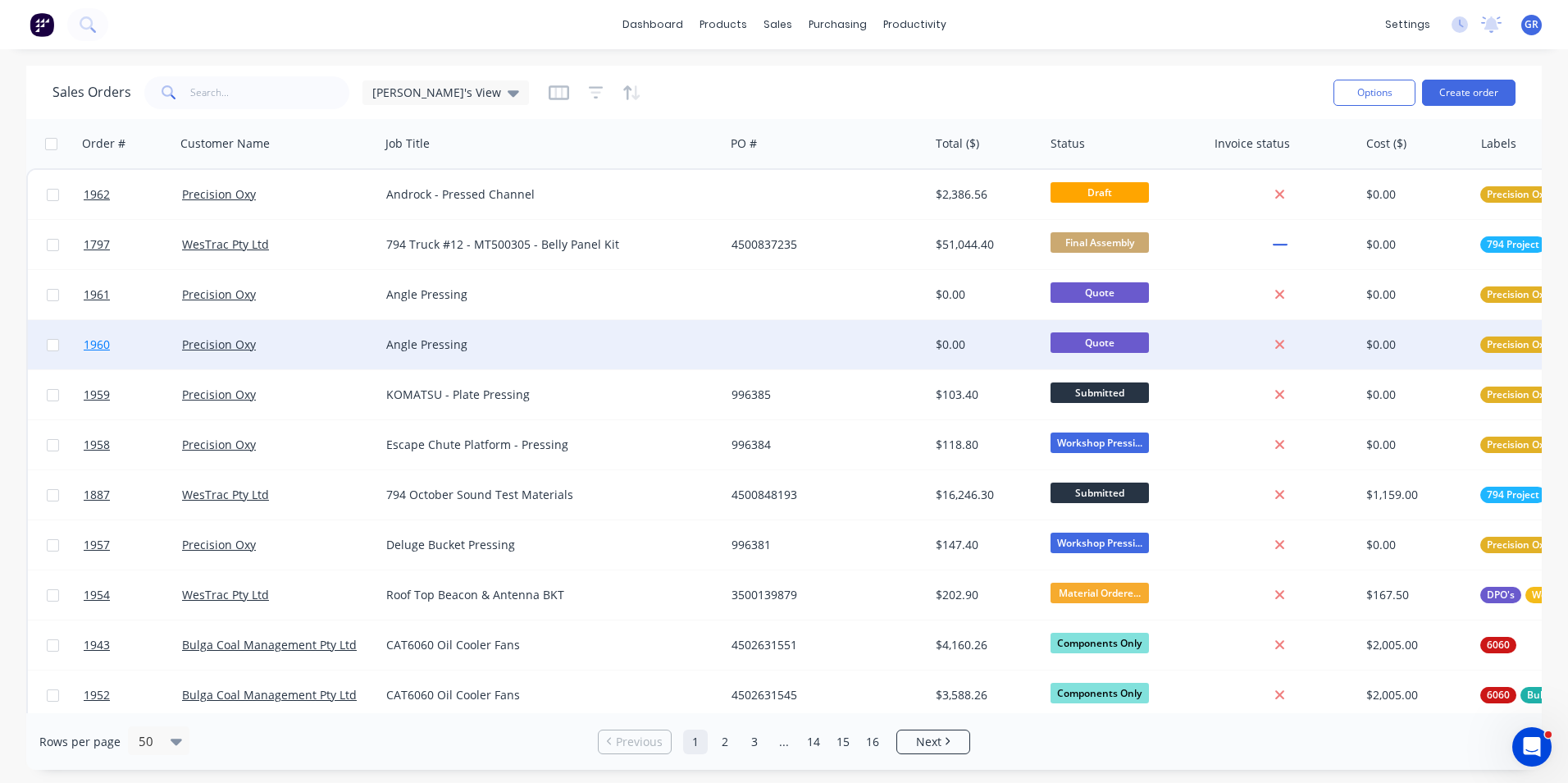
click at [106, 345] on span "1960" at bounding box center [97, 344] width 26 height 16
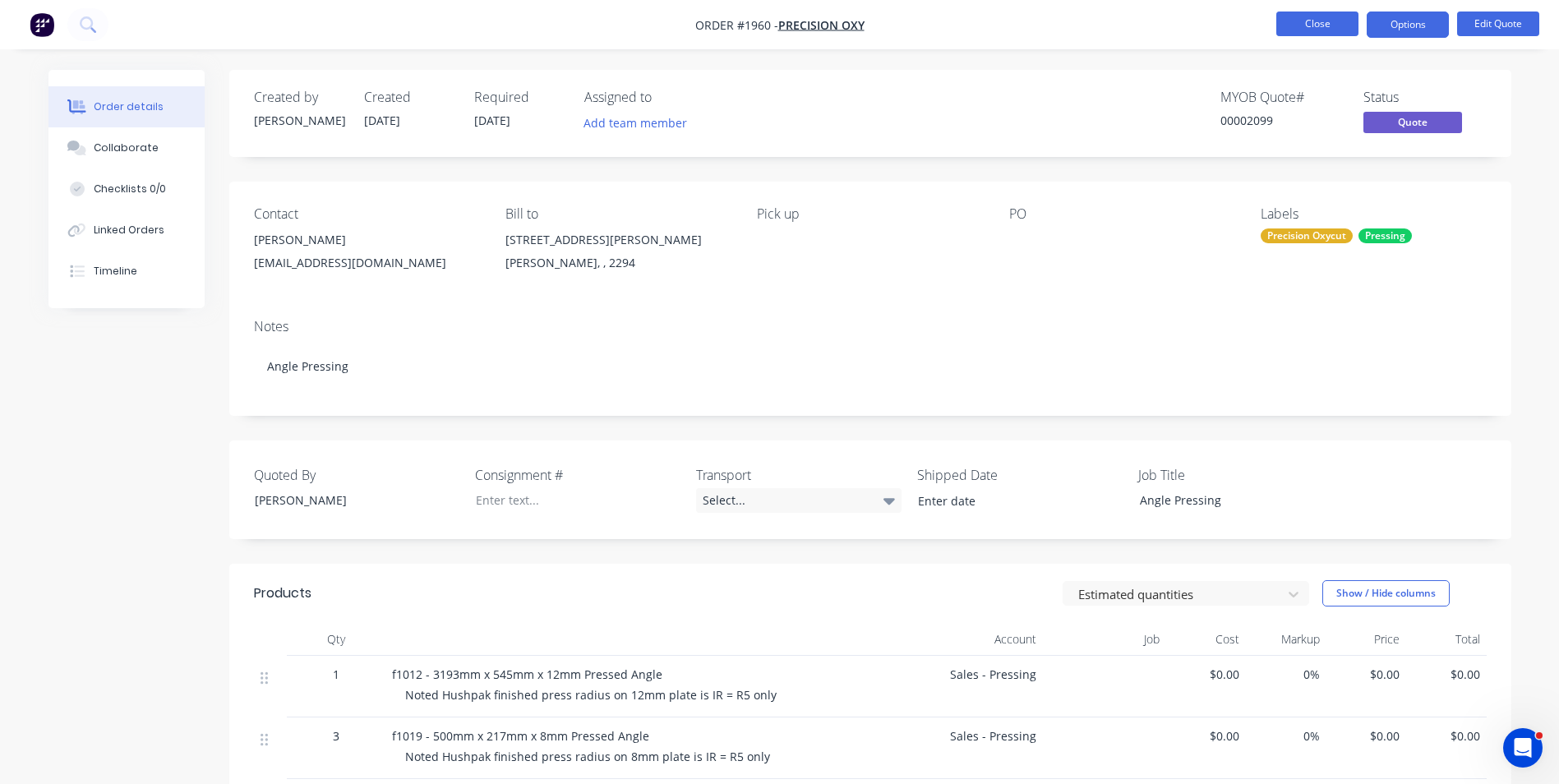
click at [1328, 25] on button "Close" at bounding box center [1317, 24] width 82 height 24
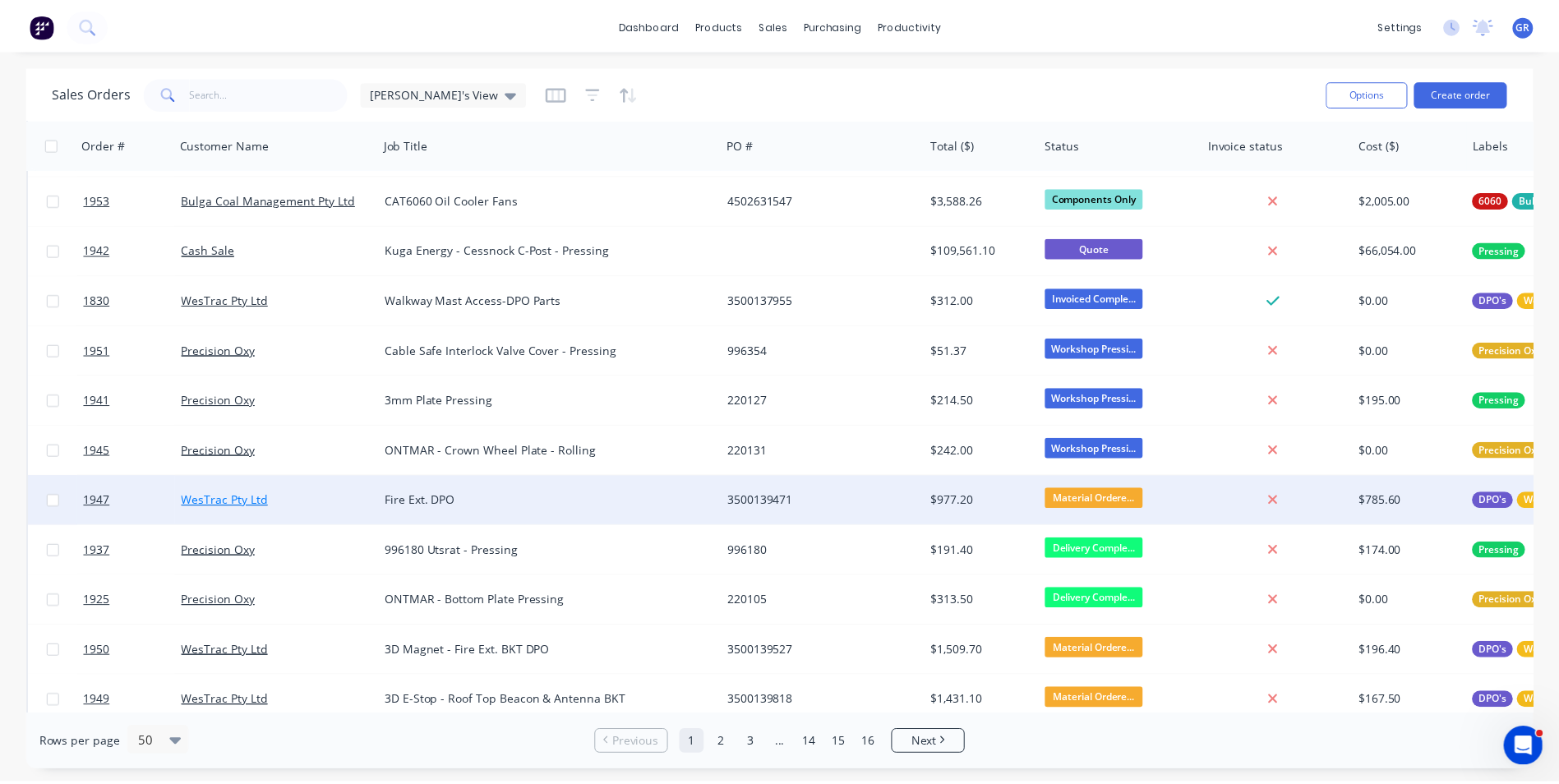
scroll to position [575, 0]
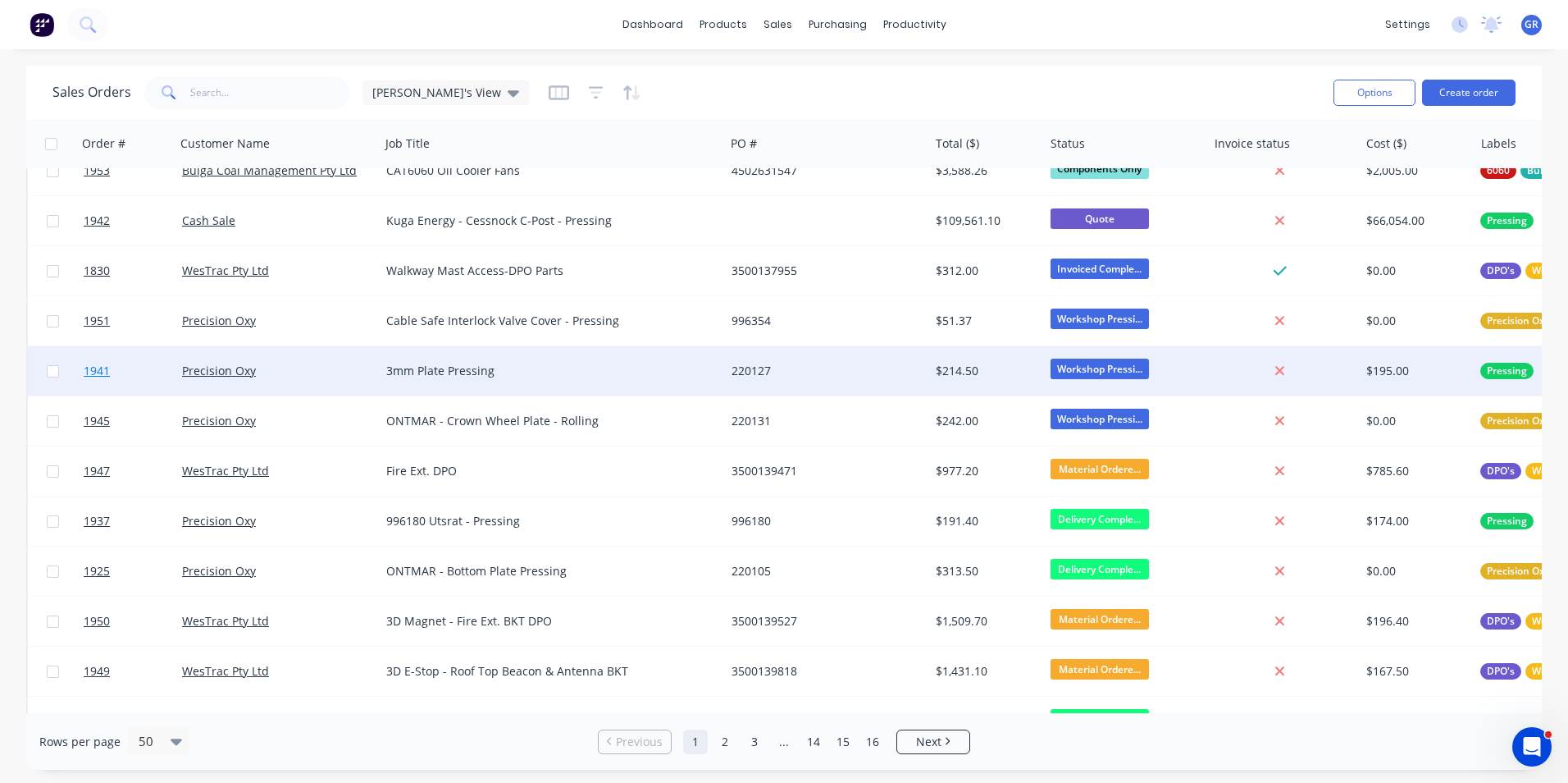
click at [99, 372] on span "1941" at bounding box center [97, 371] width 26 height 16
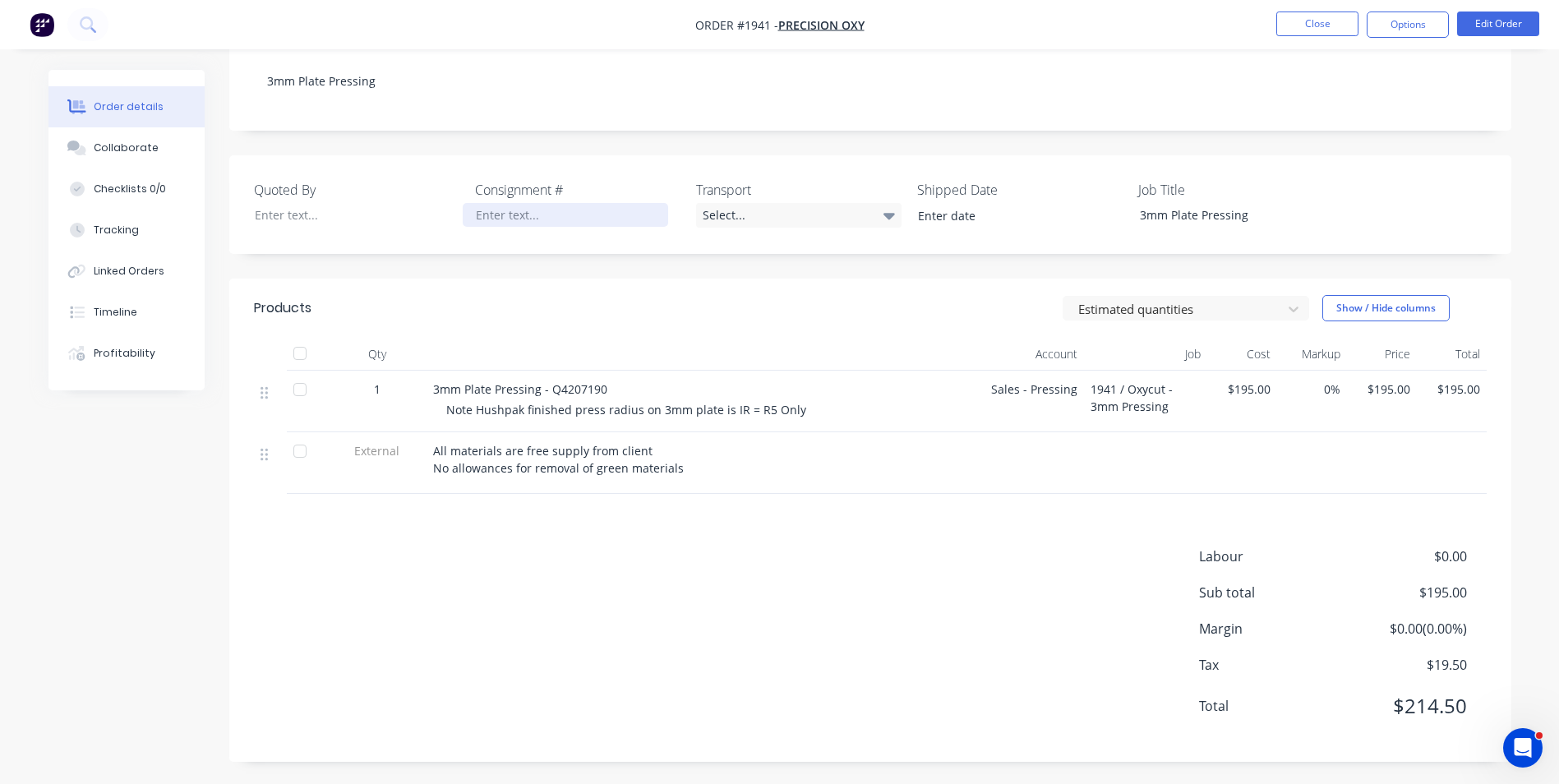
scroll to position [288, 0]
drag, startPoint x: 644, startPoint y: 448, endPoint x: 422, endPoint y: 454, distance: 222.1
click at [422, 454] on div "External All materials are free supply from client No allowances for removal of…" at bounding box center [870, 461] width 1233 height 62
drag, startPoint x: 422, startPoint y: 454, endPoint x: 452, endPoint y: 445, distance: 31.3
copy div "All materials are free supply from client"
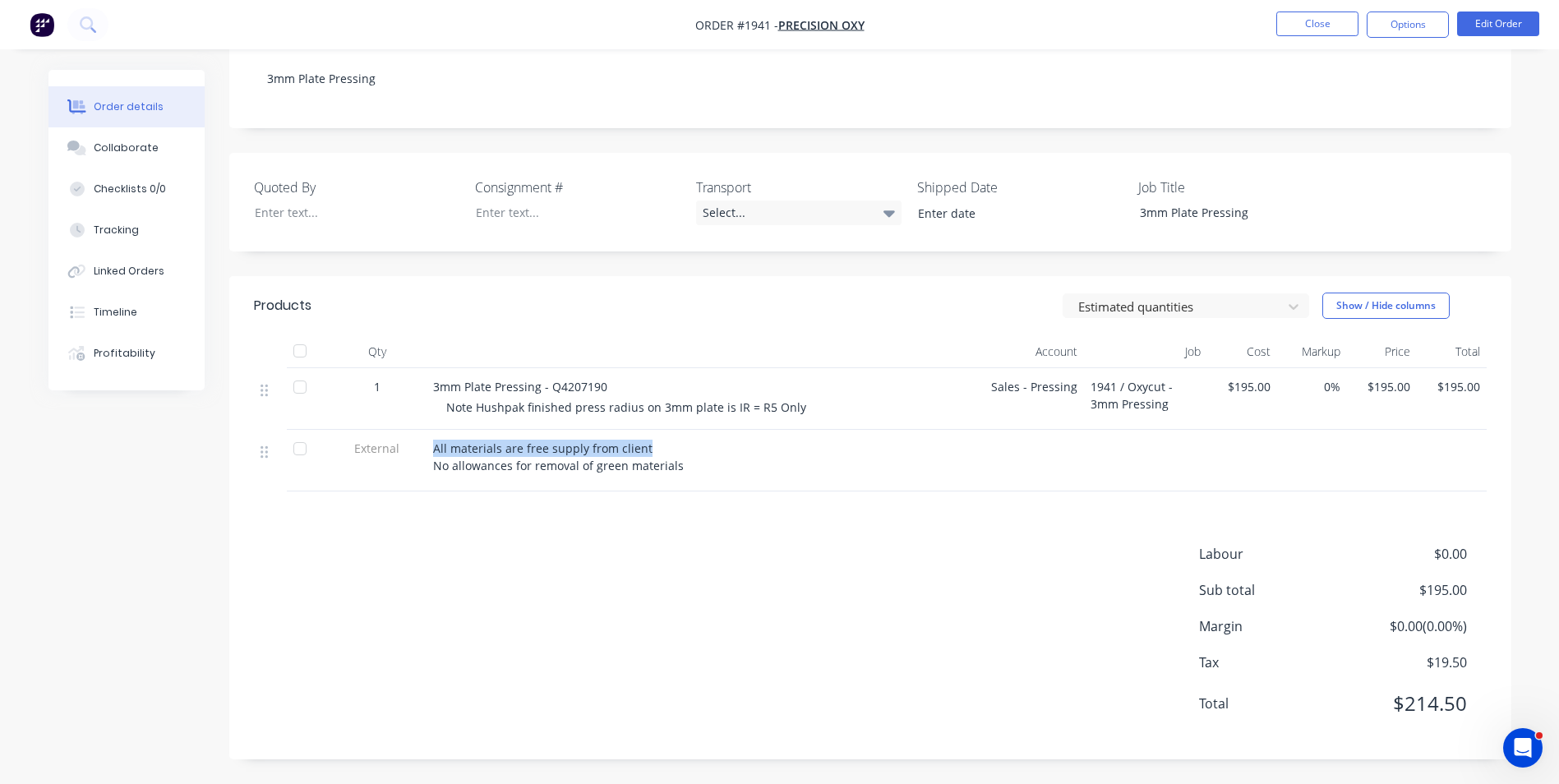
scroll to position [287, 0]
copy div "All materials are free supply from client"
